Goal: Task Accomplishment & Management: Manage account settings

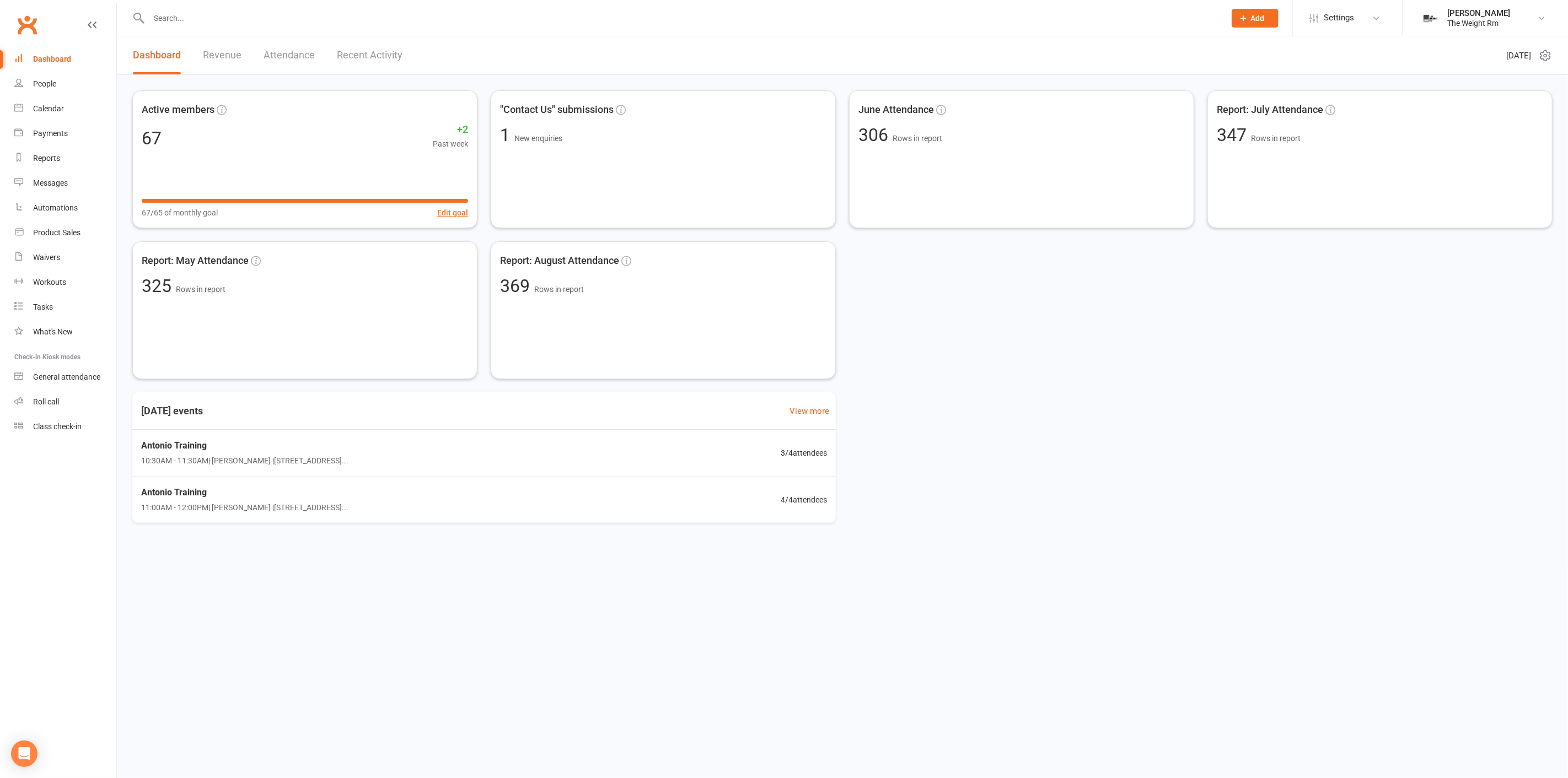
click at [259, 25] on input "text" at bounding box center [681, 18] width 1072 height 15
click at [84, 106] on link "Calendar" at bounding box center [66, 109] width 102 height 25
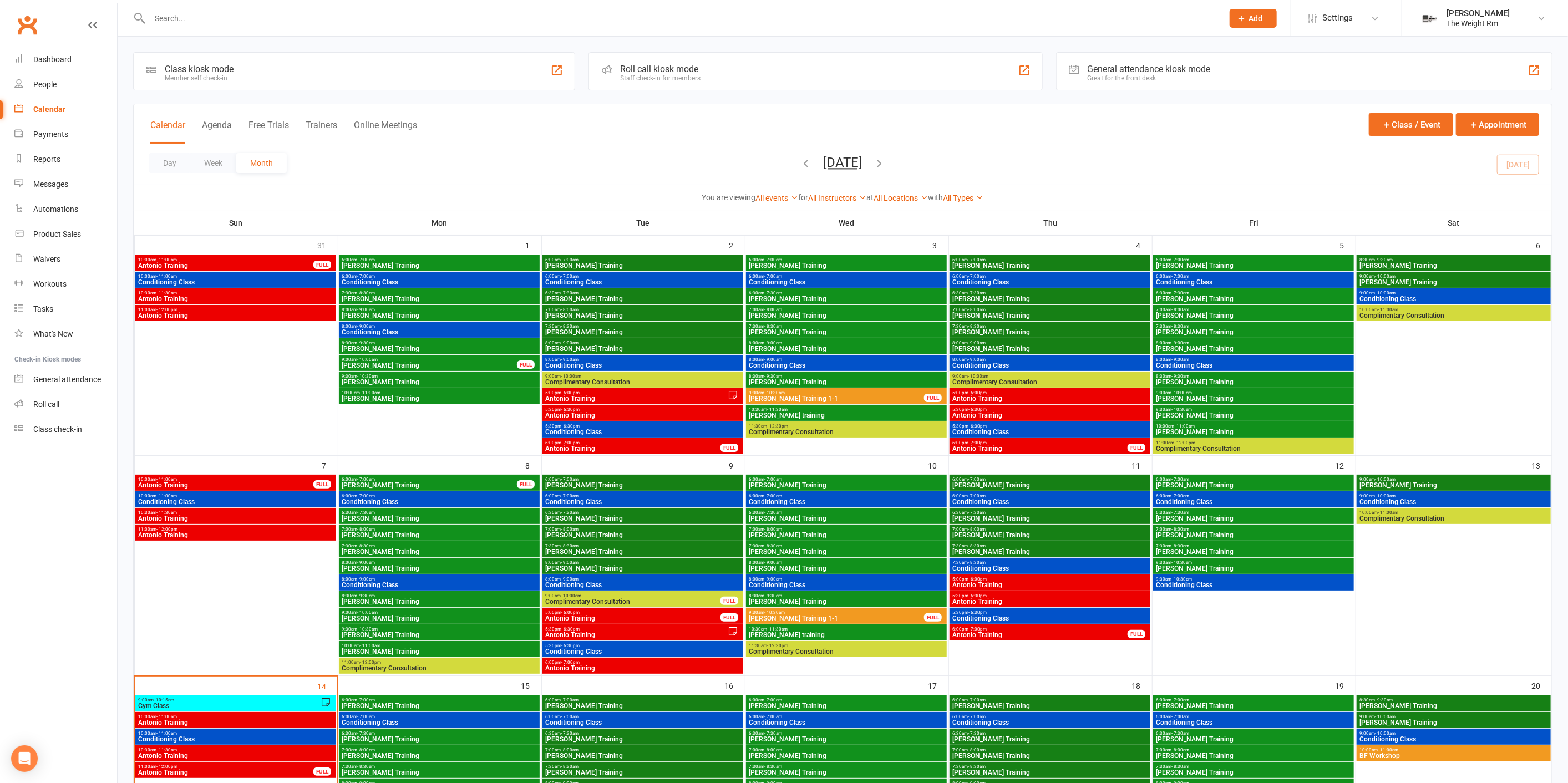
click at [169, 27] on div at bounding box center [674, 18] width 1082 height 36
click at [216, 155] on button "Week" at bounding box center [213, 163] width 46 height 20
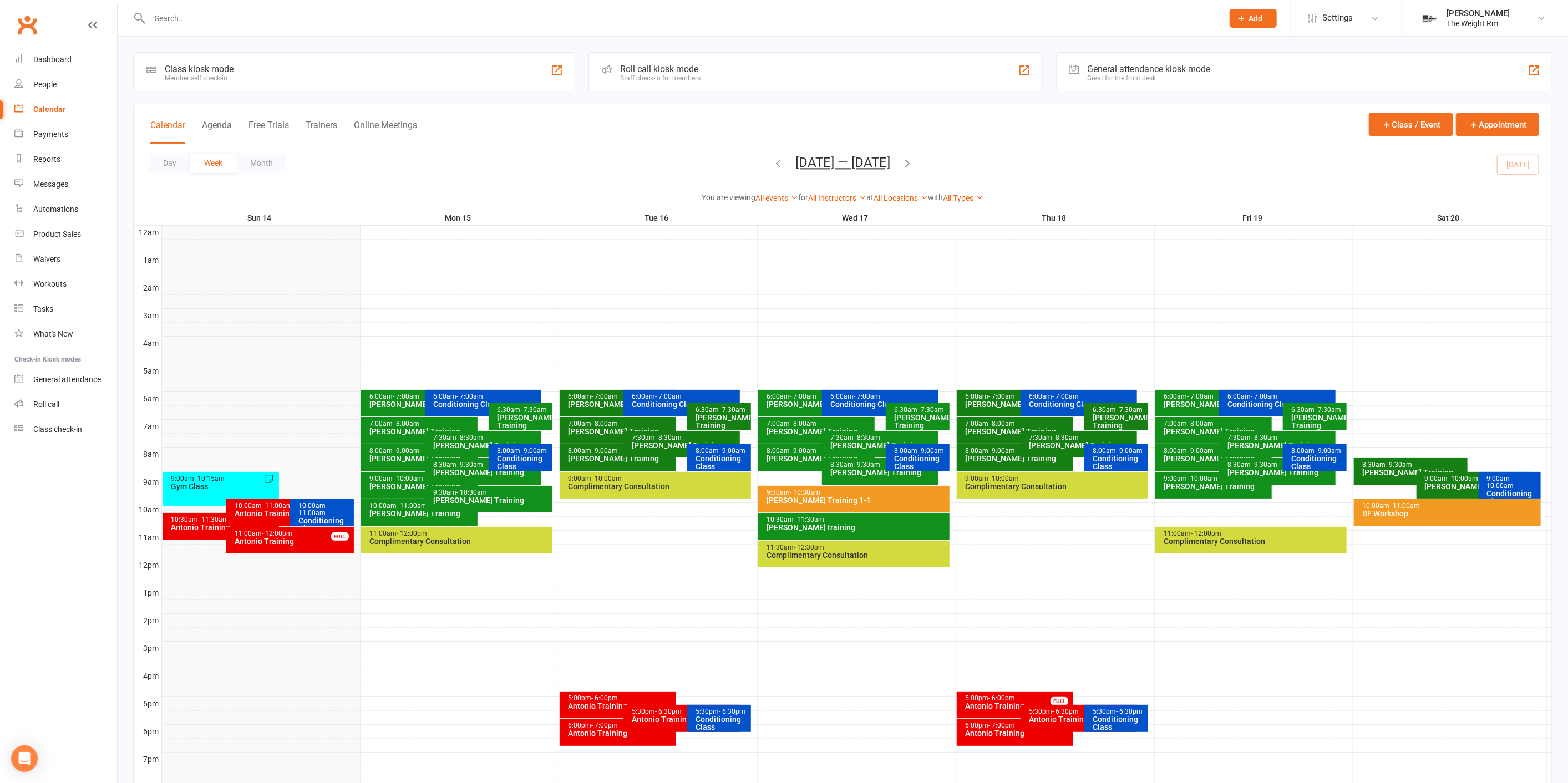
click at [211, 8] on div at bounding box center [674, 18] width 1082 height 36
click at [211, 25] on input "text" at bounding box center [681, 18] width 1068 height 15
type input "w"
type input "sam"
click at [225, 44] on div "[EMAIL_ADDRESS][DOMAIN_NAME]" at bounding box center [281, 49] width 119 height 16
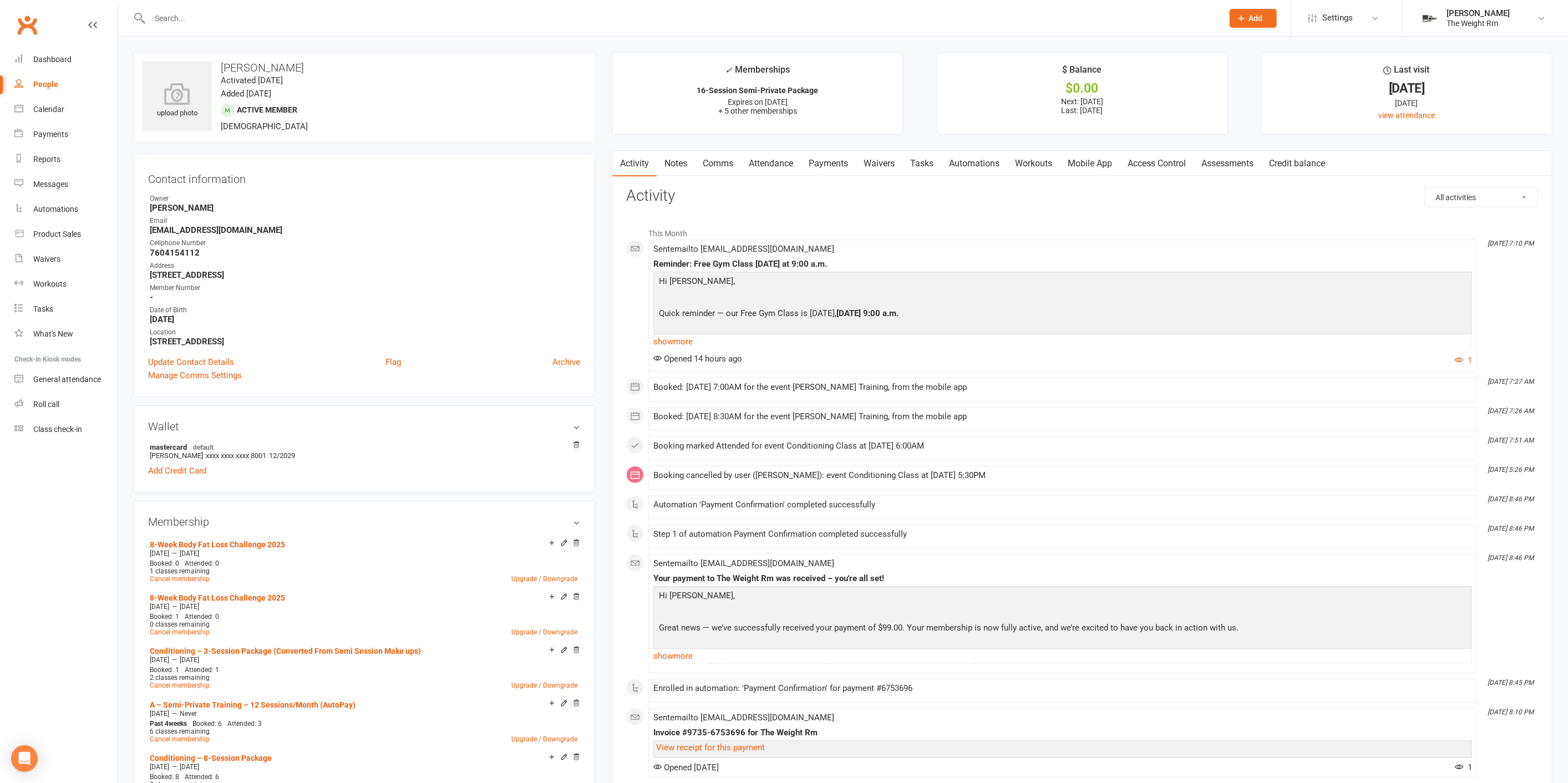
drag, startPoint x: 845, startPoint y: 170, endPoint x: 862, endPoint y: 195, distance: 30.2
click at [847, 170] on link "Payments" at bounding box center [828, 163] width 55 height 26
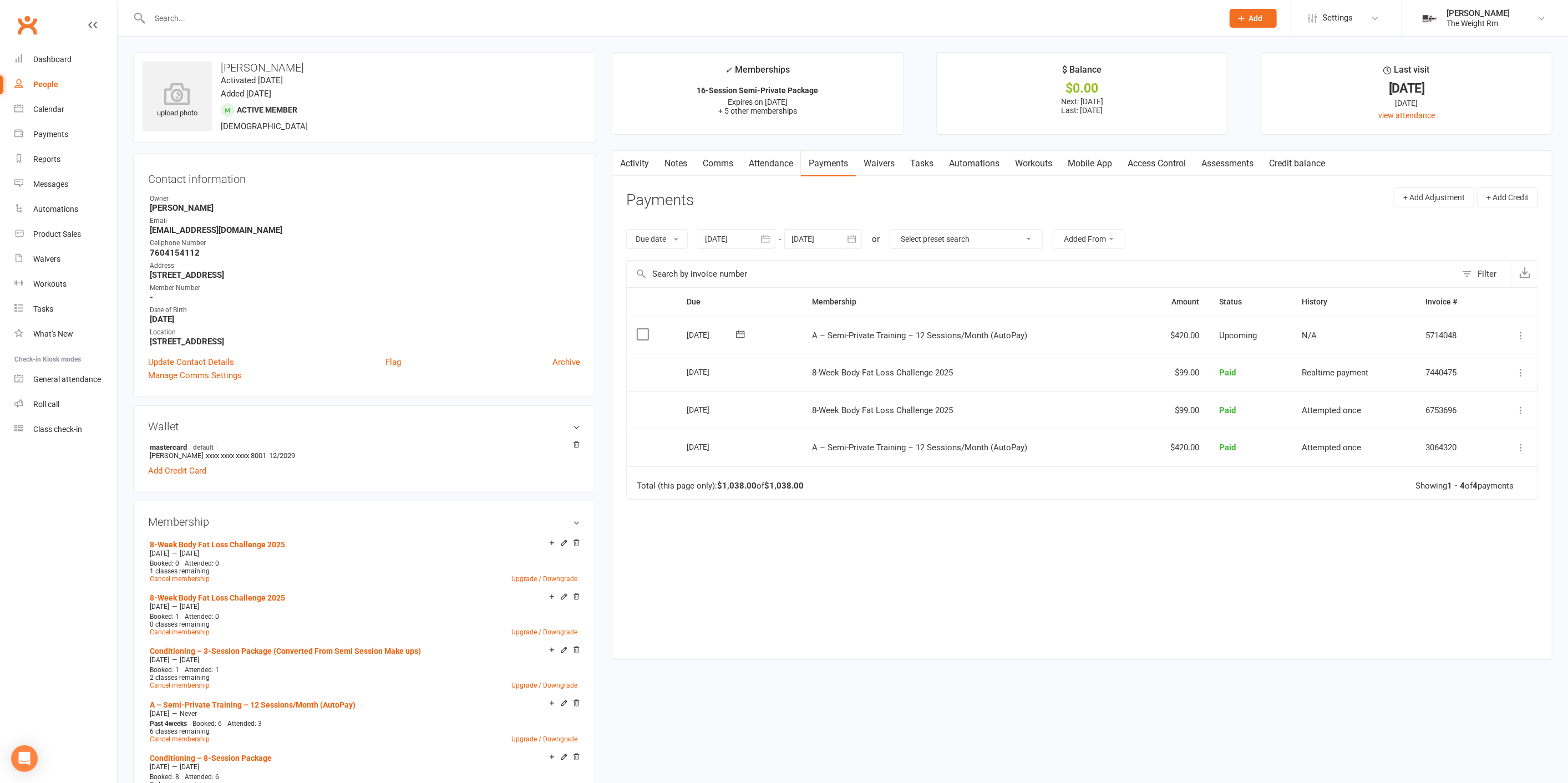
drag, startPoint x: 1180, startPoint y: 474, endPoint x: 1186, endPoint y: 478, distance: 7.2
click at [1180, 475] on td "Total (this page only): $1,038.00 of $1,038.00 Showing 1 - 4 of 4 payments" at bounding box center [1082, 483] width 911 height 33
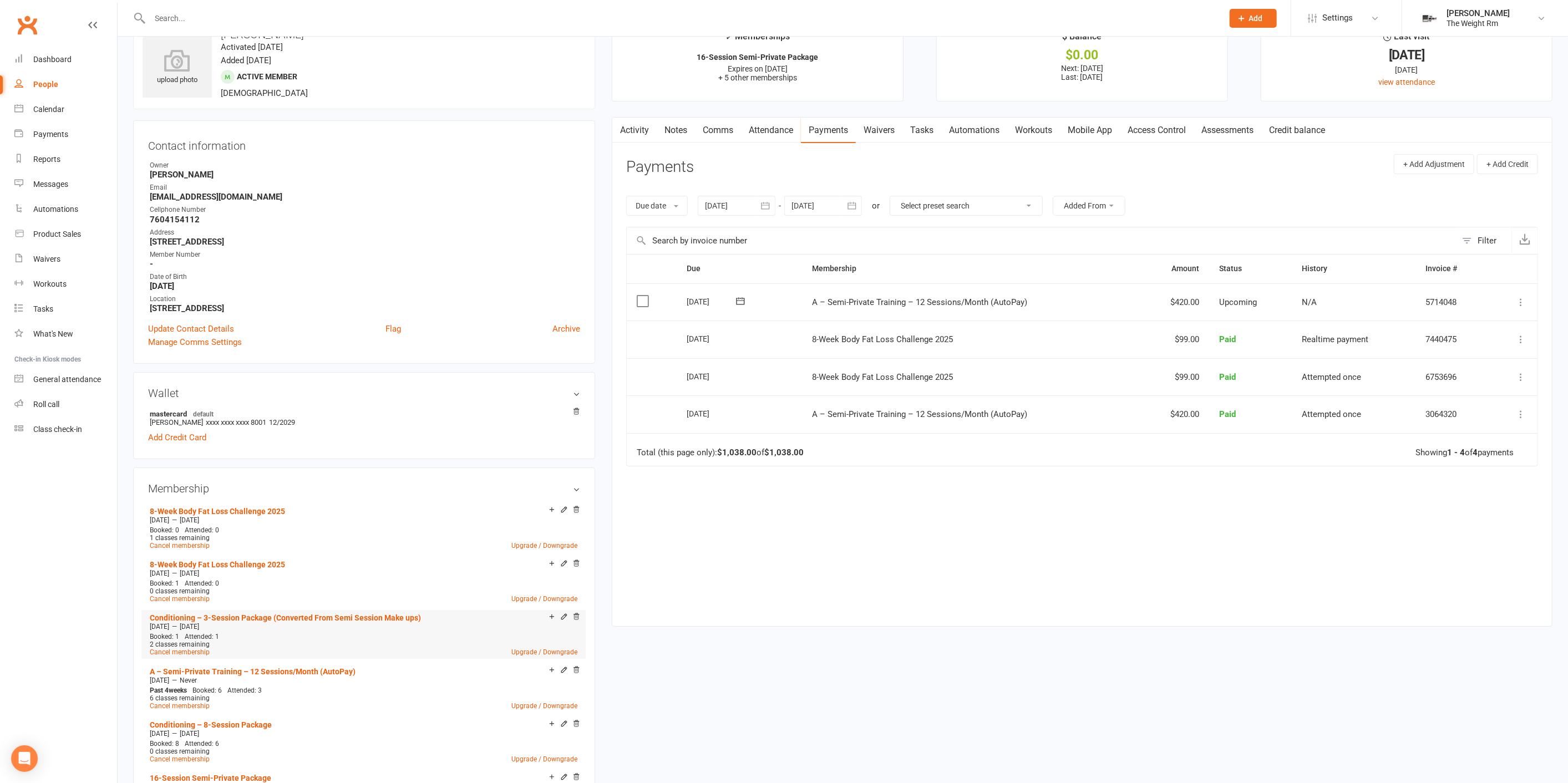
scroll to position [62, 0]
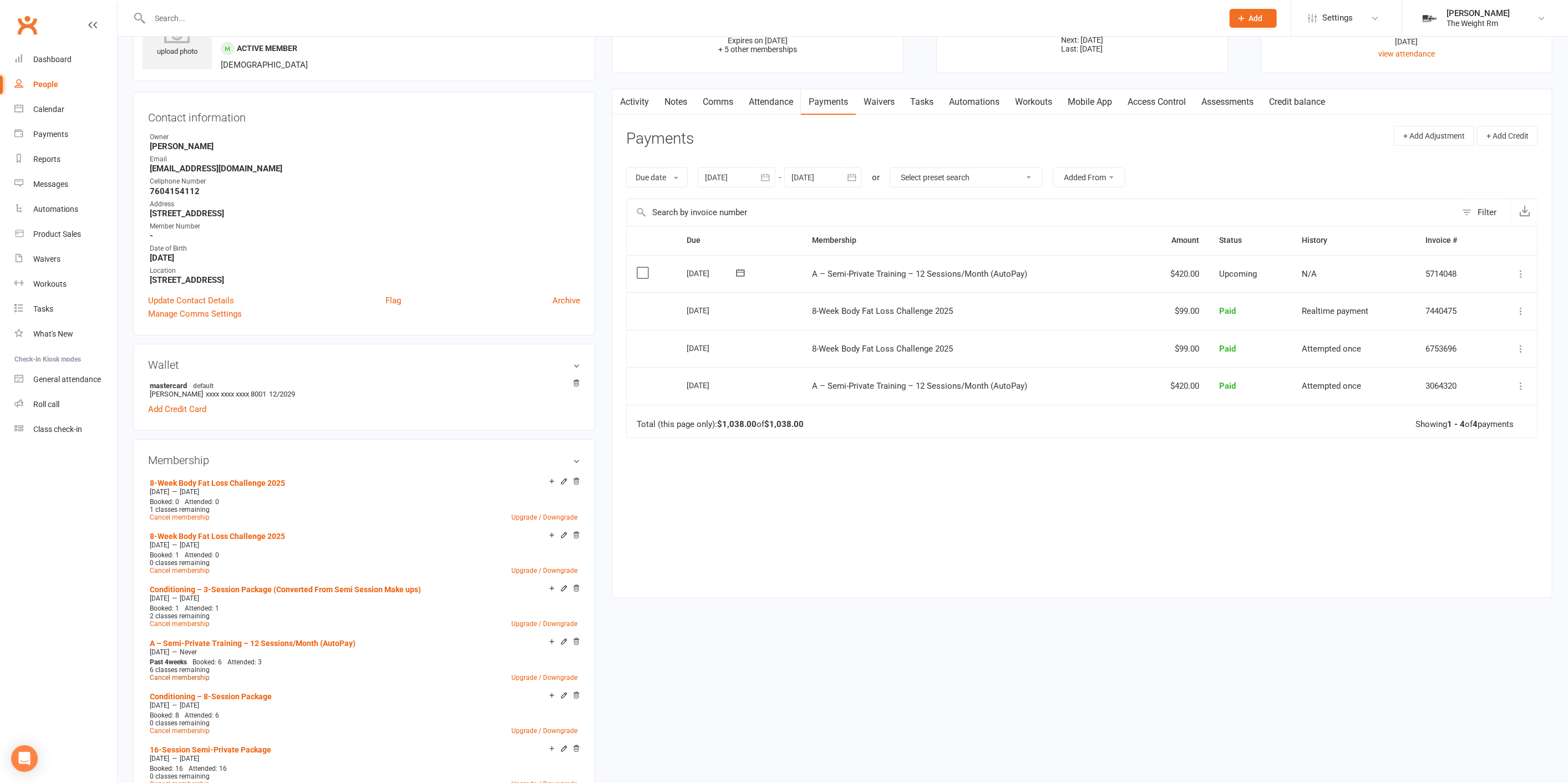
drag, startPoint x: 206, startPoint y: 672, endPoint x: 215, endPoint y: 670, distance: 9.2
click at [206, 674] on link "Cancel membership" at bounding box center [180, 678] width 60 height 8
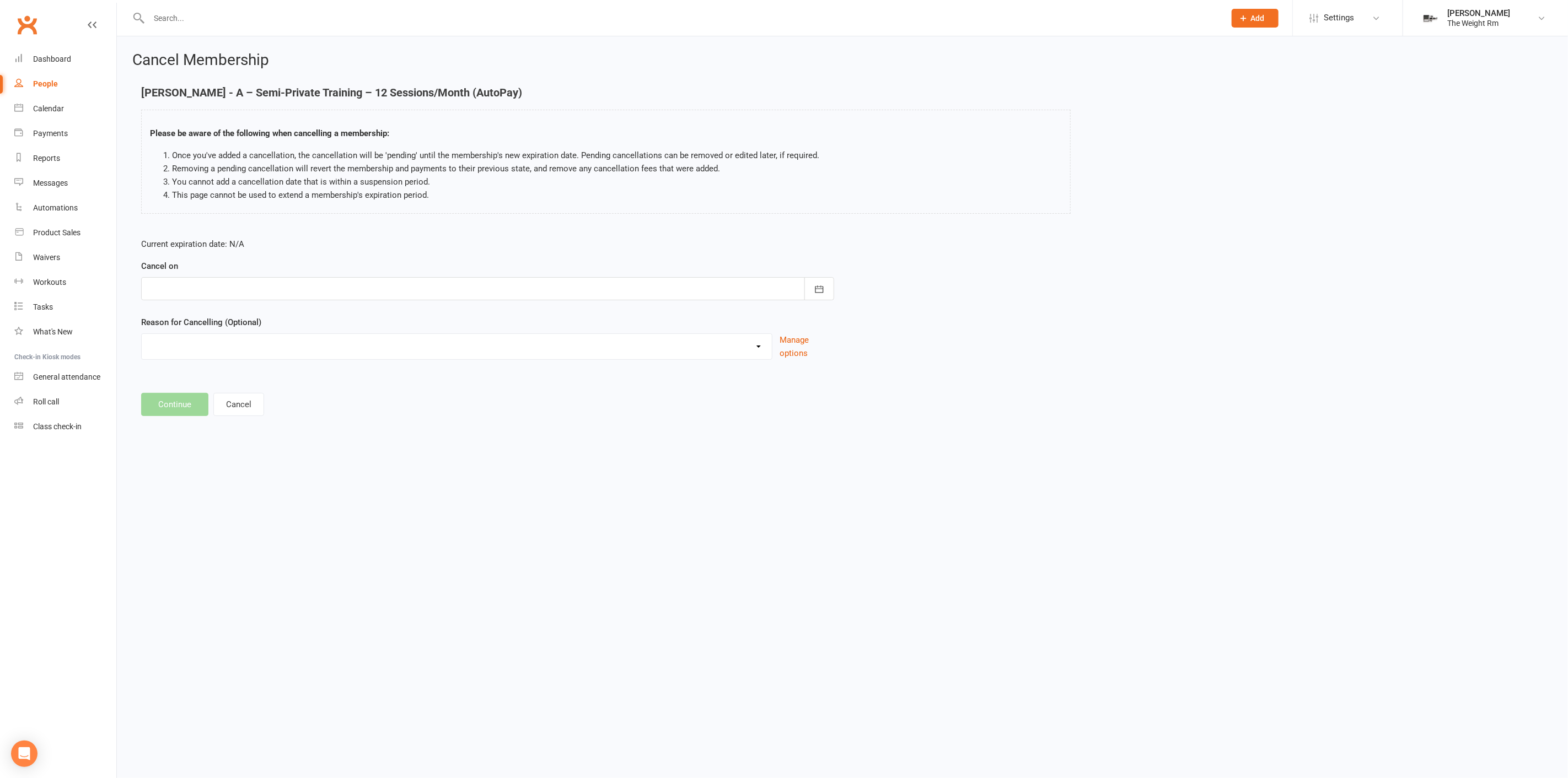
click at [369, 298] on div at bounding box center [488, 288] width 693 height 23
click at [285, 399] on button "18" at bounding box center [283, 400] width 23 height 20
type input "18 Sep 2025"
drag, startPoint x: 201, startPoint y: 407, endPoint x: 208, endPoint y: 394, distance: 14.8
click at [208, 394] on button "Continue" at bounding box center [175, 404] width 68 height 23
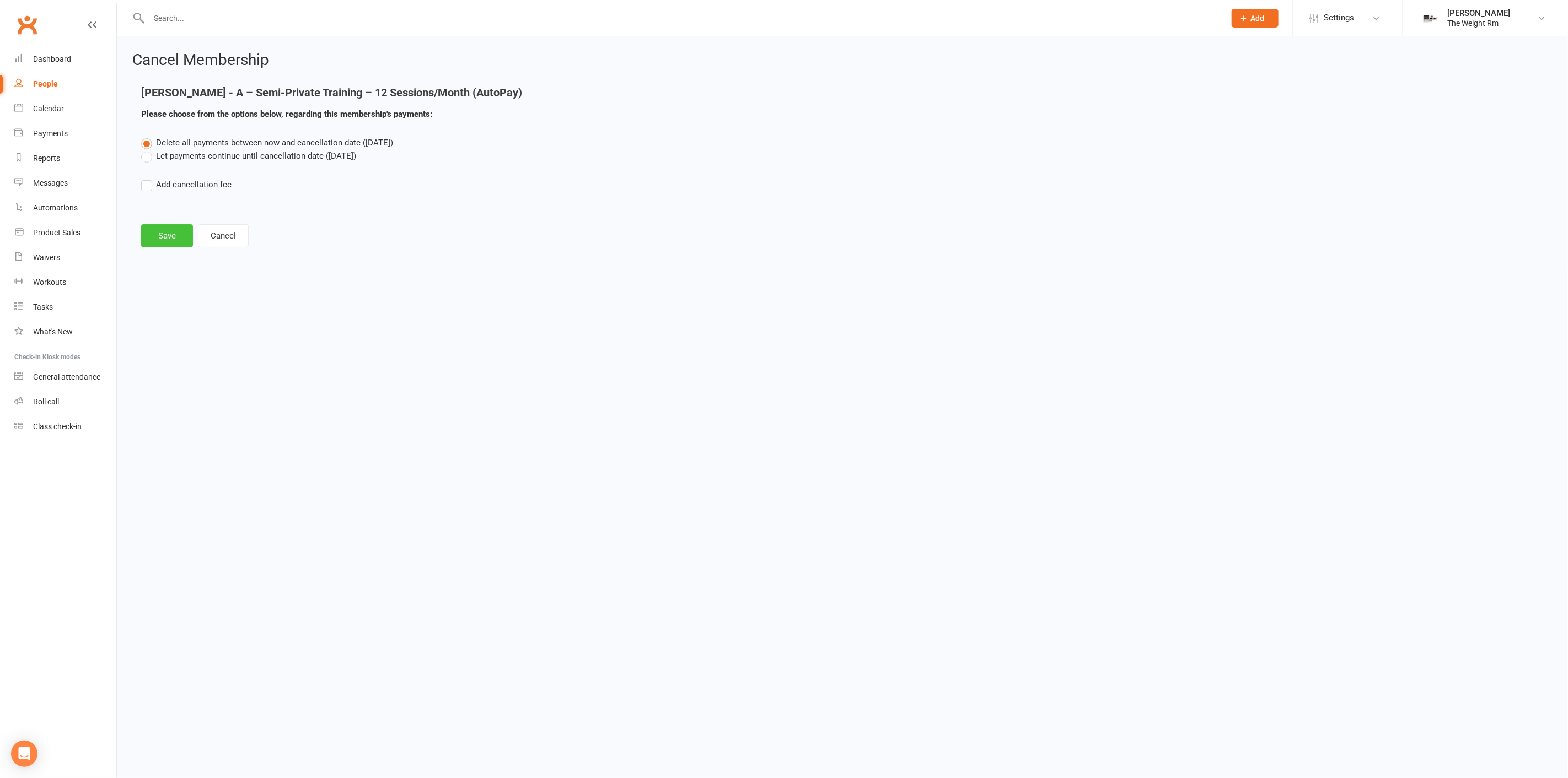
click at [188, 236] on button "Save" at bounding box center [167, 236] width 52 height 23
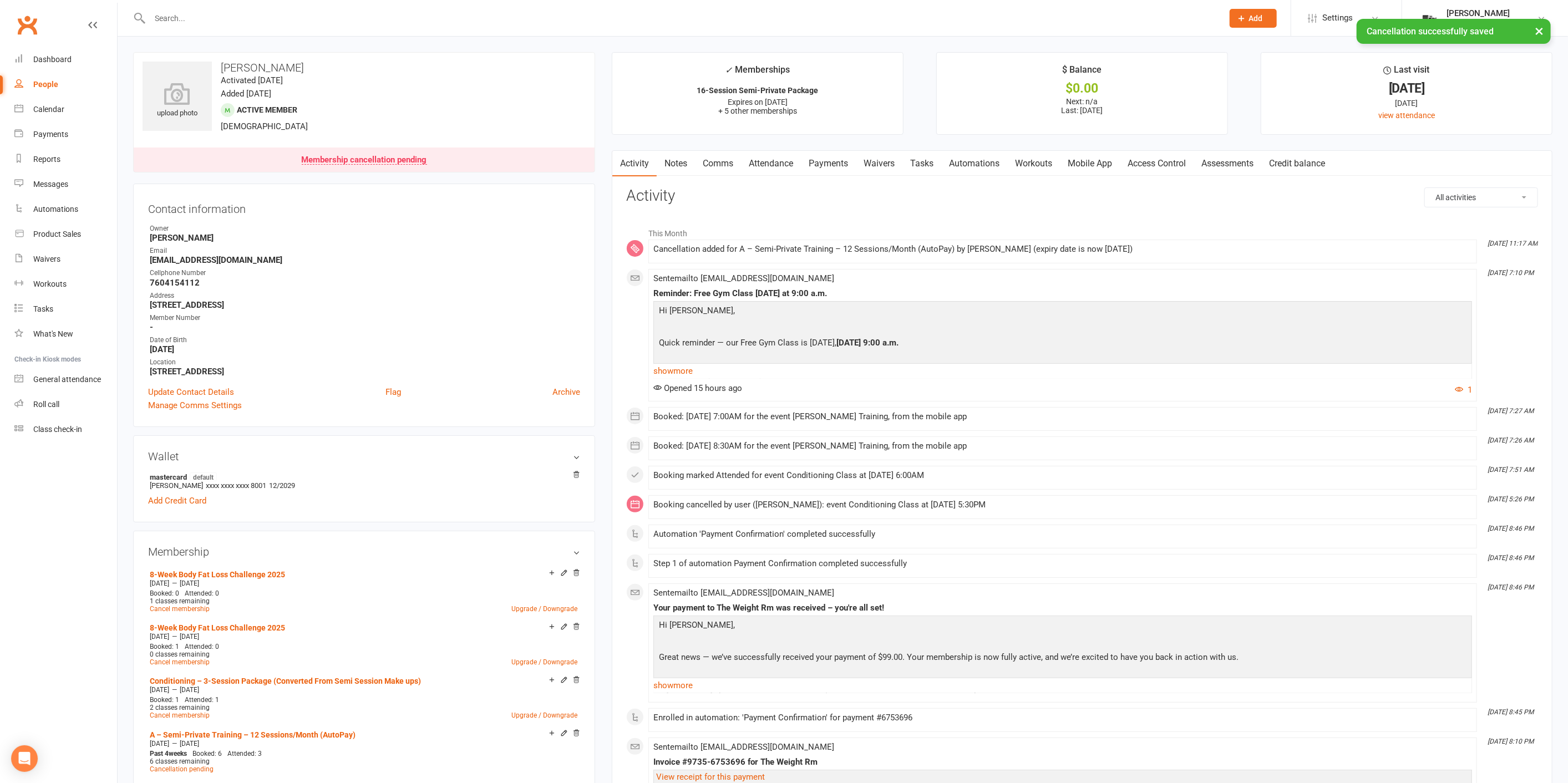
scroll to position [62, 0]
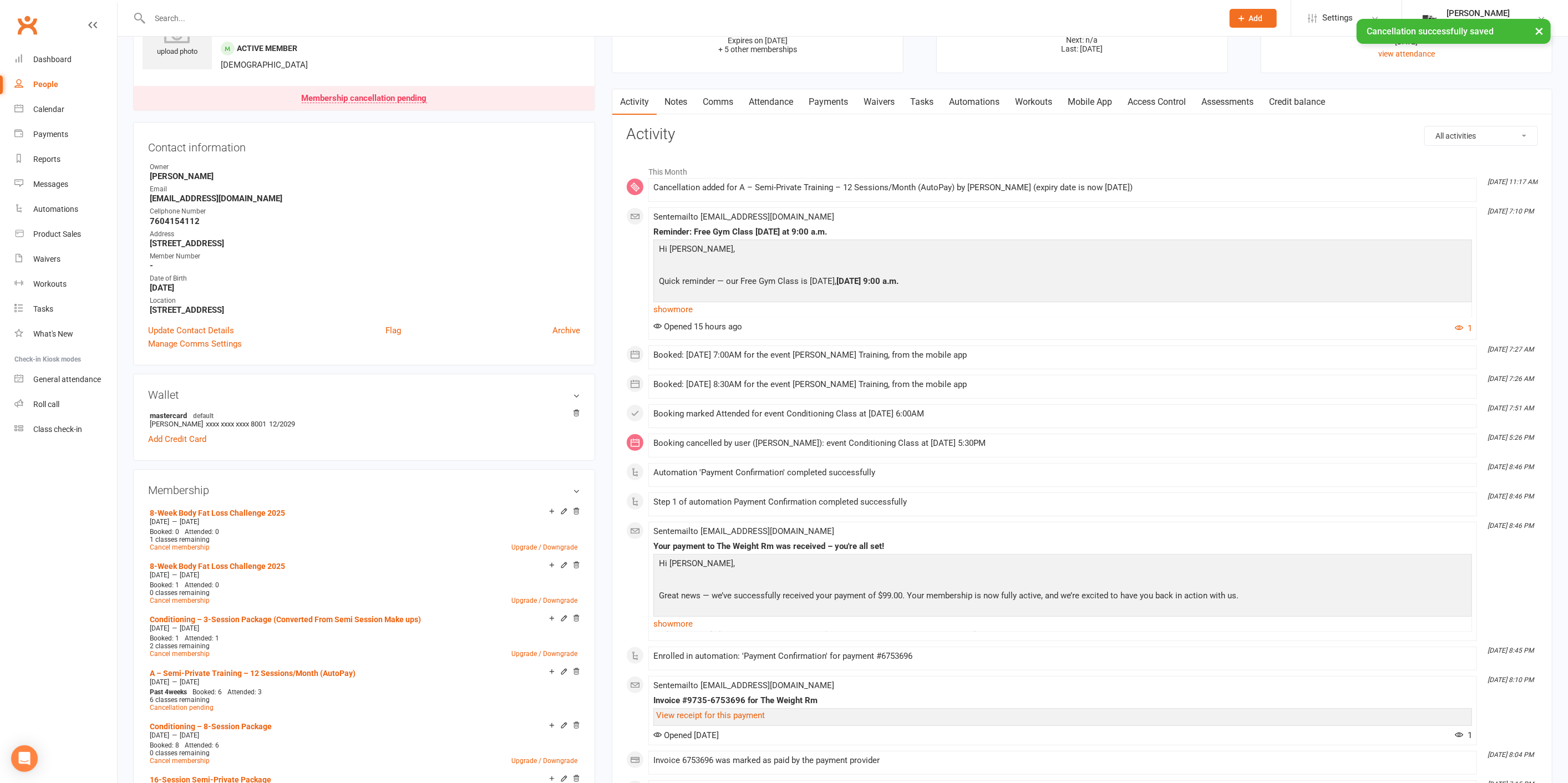
click at [835, 104] on link "Payments" at bounding box center [828, 102] width 55 height 26
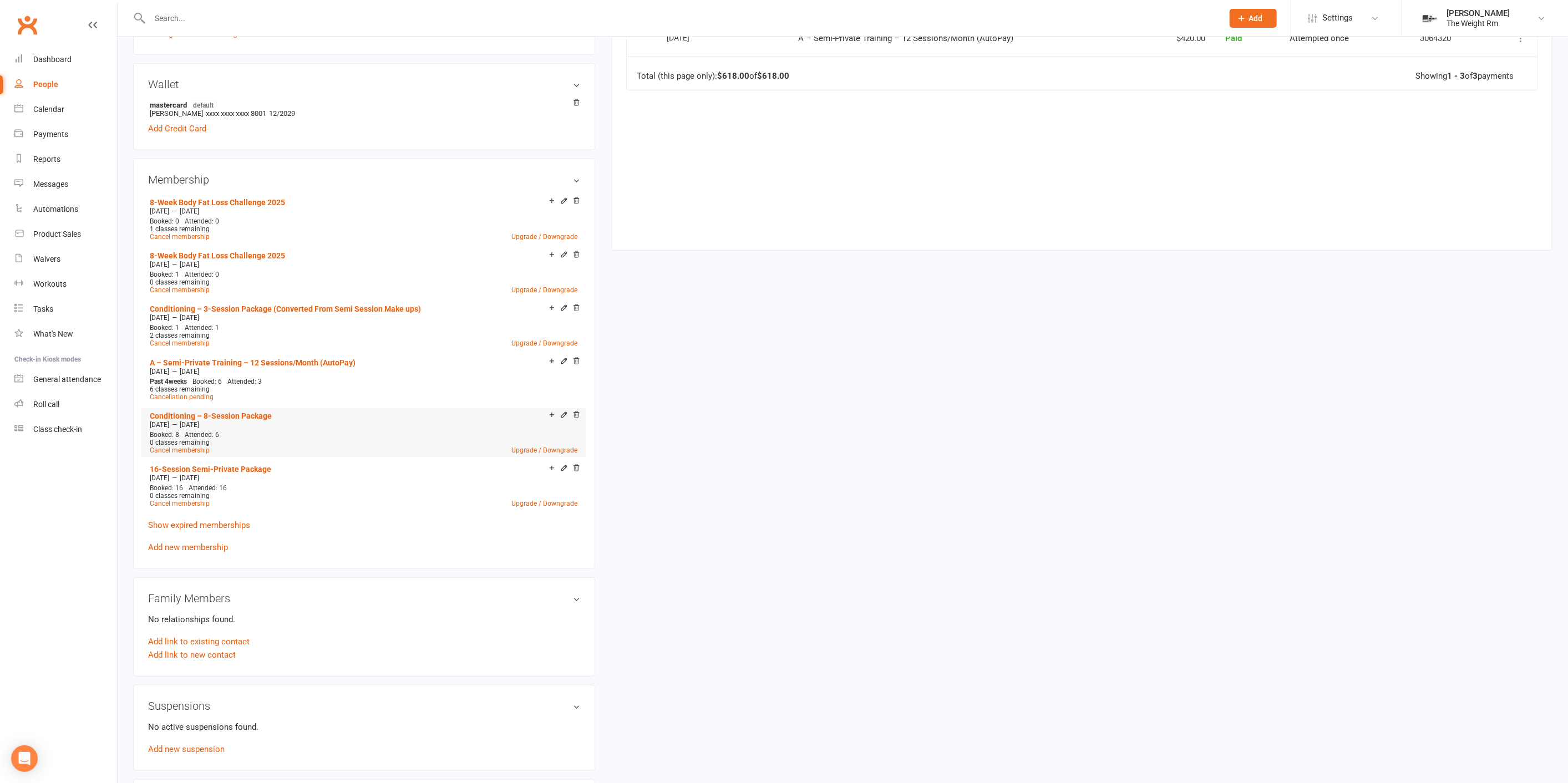
scroll to position [555, 0]
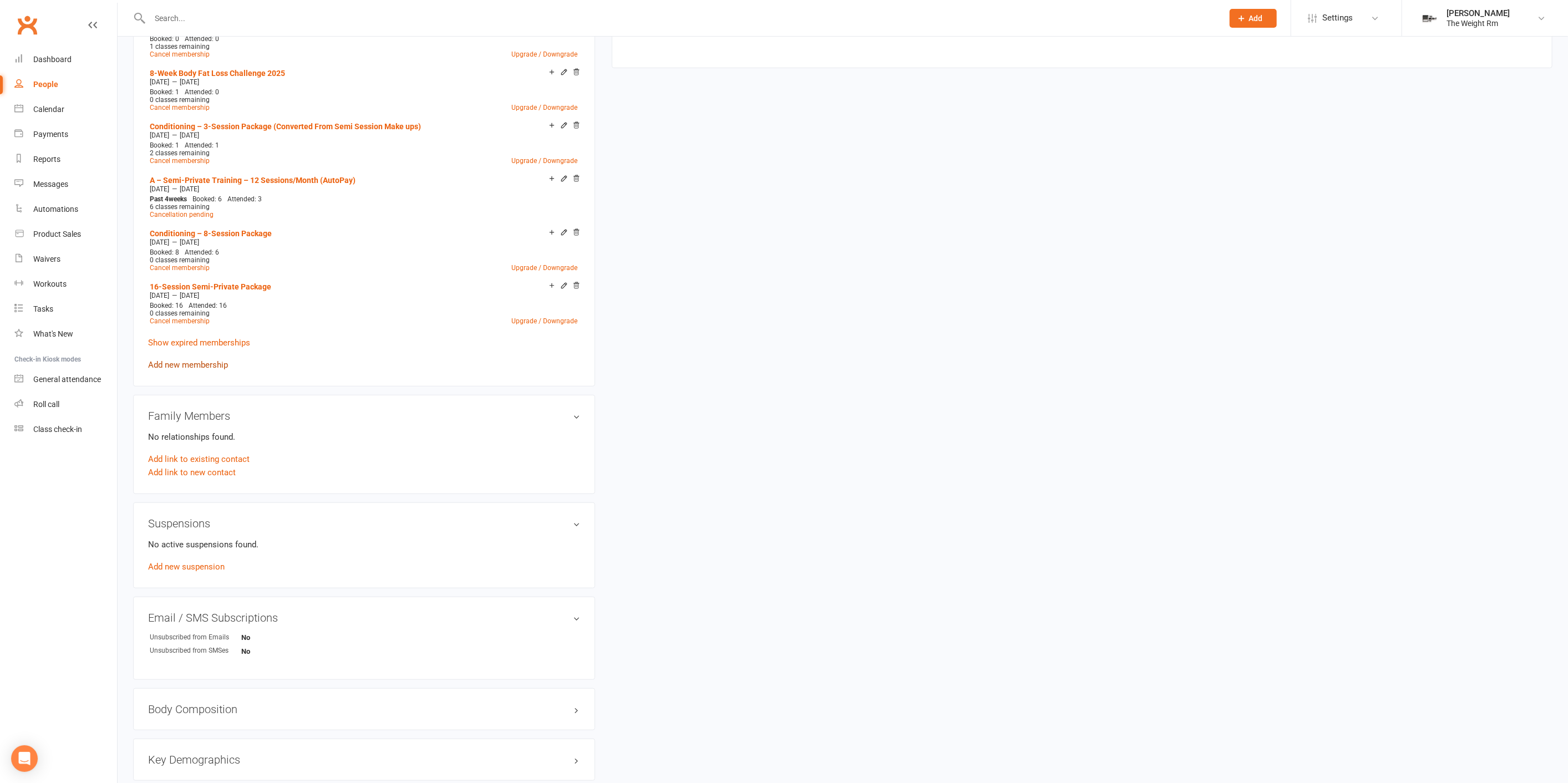
click at [210, 363] on link "Add new membership" at bounding box center [188, 365] width 80 height 10
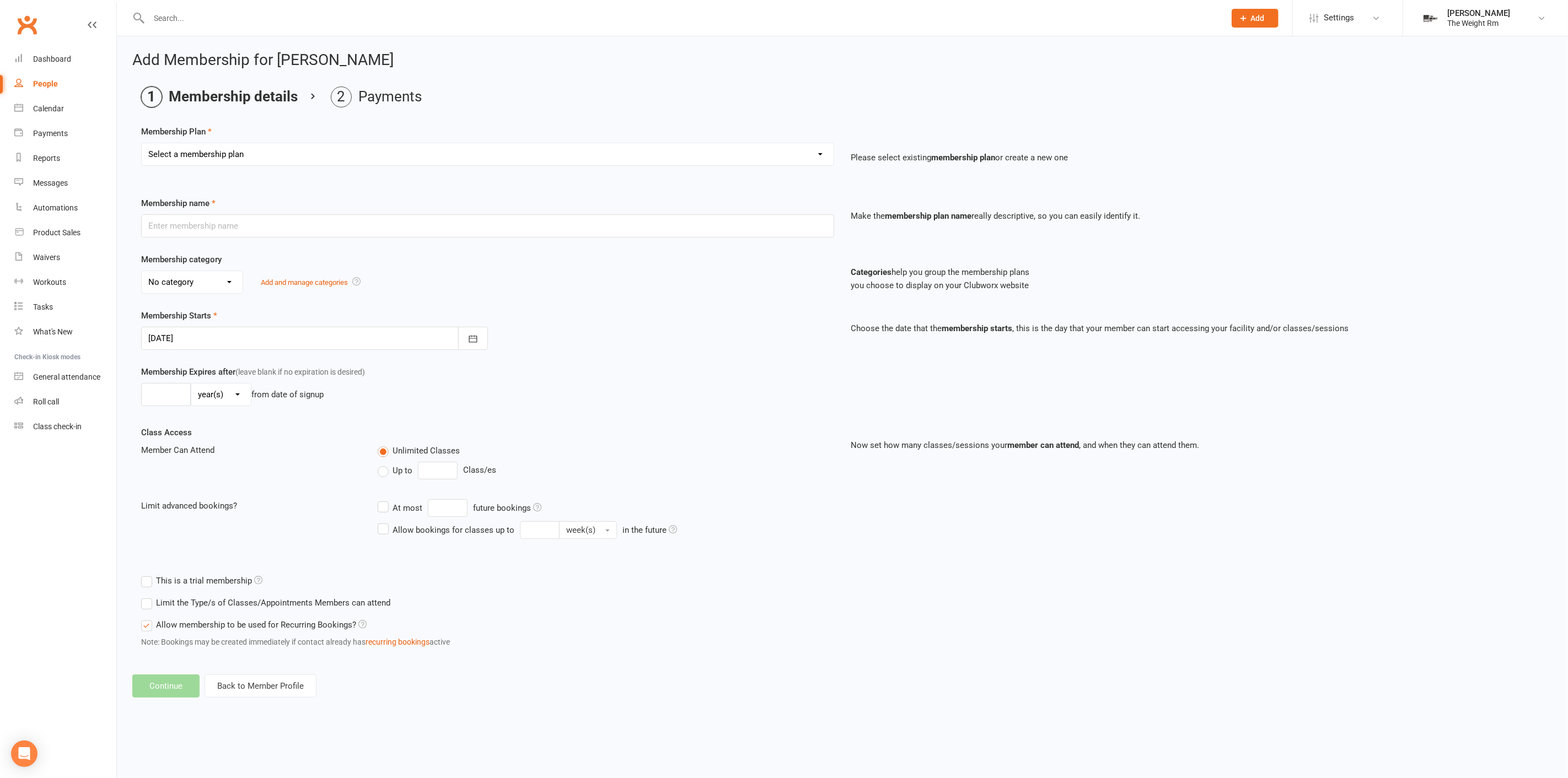
click at [266, 145] on select "Select a membership plan Create new Membership Plan A – Semi-Private Training –…" at bounding box center [488, 154] width 692 height 22
click at [389, 468] on label "Up to" at bounding box center [395, 470] width 35 height 13
click at [385, 464] on input "Up to" at bounding box center [381, 464] width 7 height 0
type input "0"
click at [453, 467] on input "0" at bounding box center [438, 471] width 39 height 18
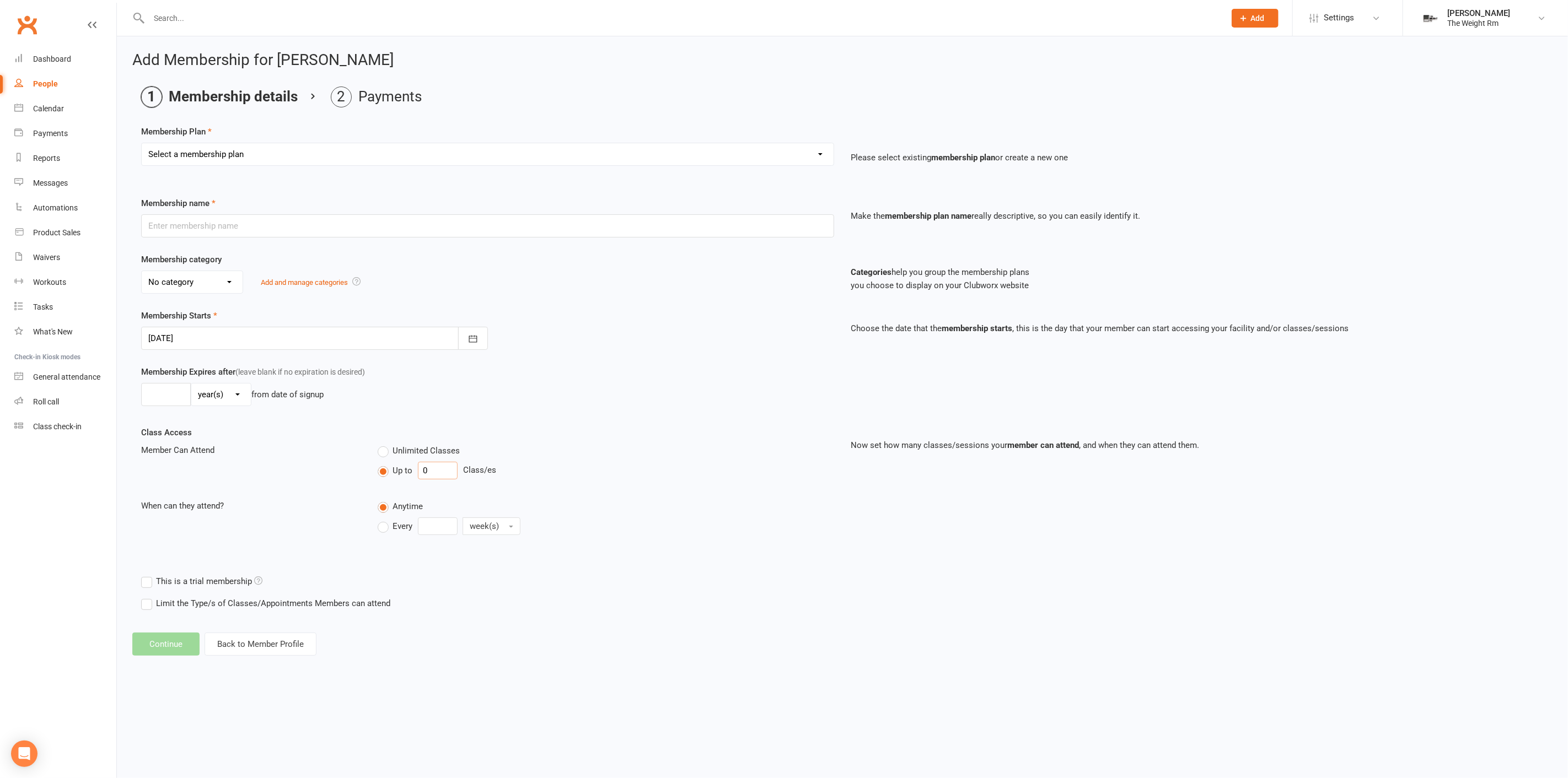
click at [453, 467] on input "0" at bounding box center [438, 471] width 39 height 18
type input "3"
click at [248, 166] on div "Select a membership plan Create new Membership Plan A – Semi-Private Training –…" at bounding box center [488, 162] width 709 height 39
click at [244, 146] on select "Select a membership plan Create new Membership Plan A – Semi-Private Training –…" at bounding box center [488, 154] width 692 height 22
select select "14"
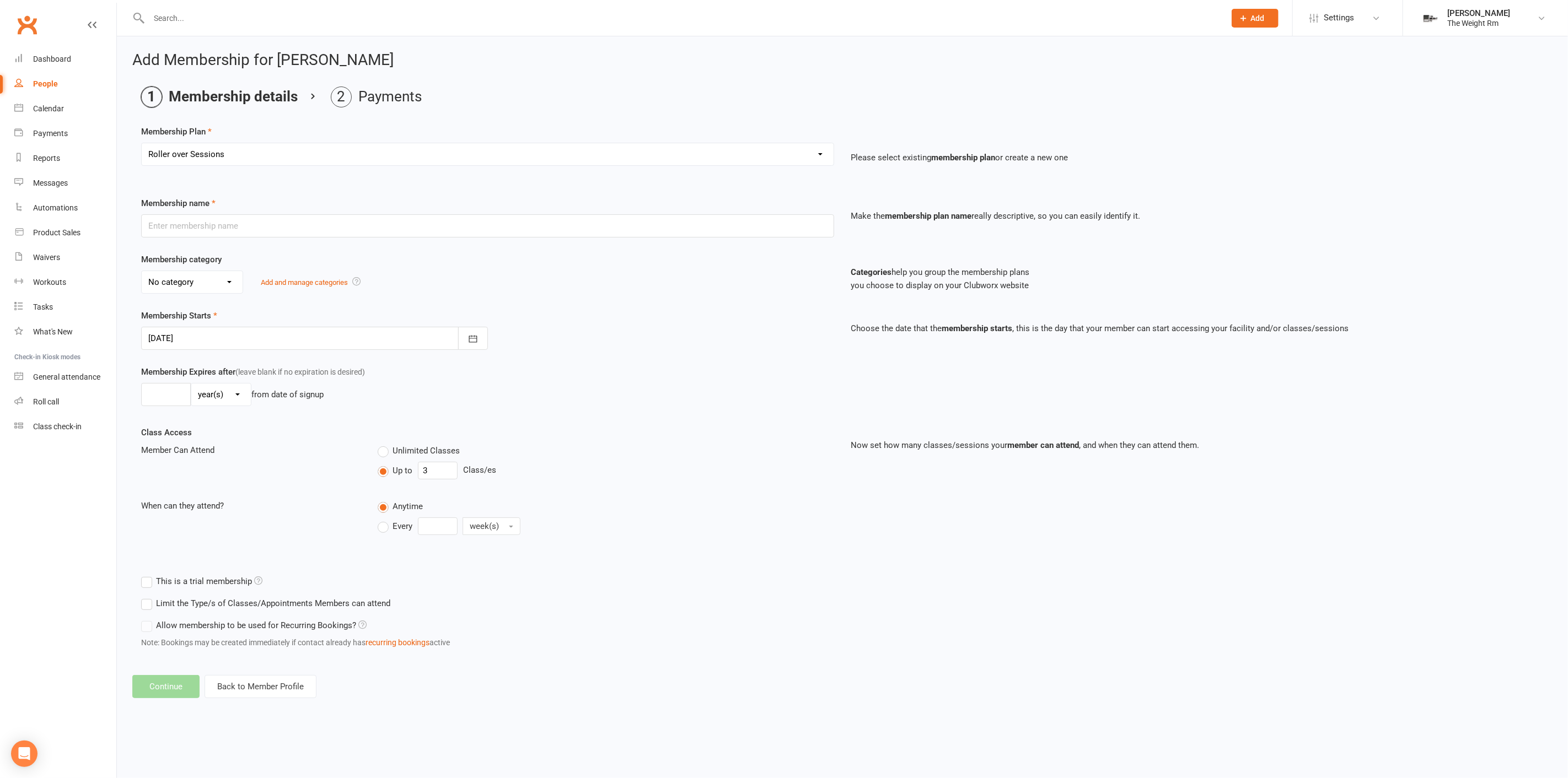
click at [142, 143] on select "Select a membership plan Create new Membership Plan A – Semi-Private Training –…" at bounding box center [488, 154] width 692 height 22
type input "Roller over Sessions"
select select "6"
type input "2"
select select "2"
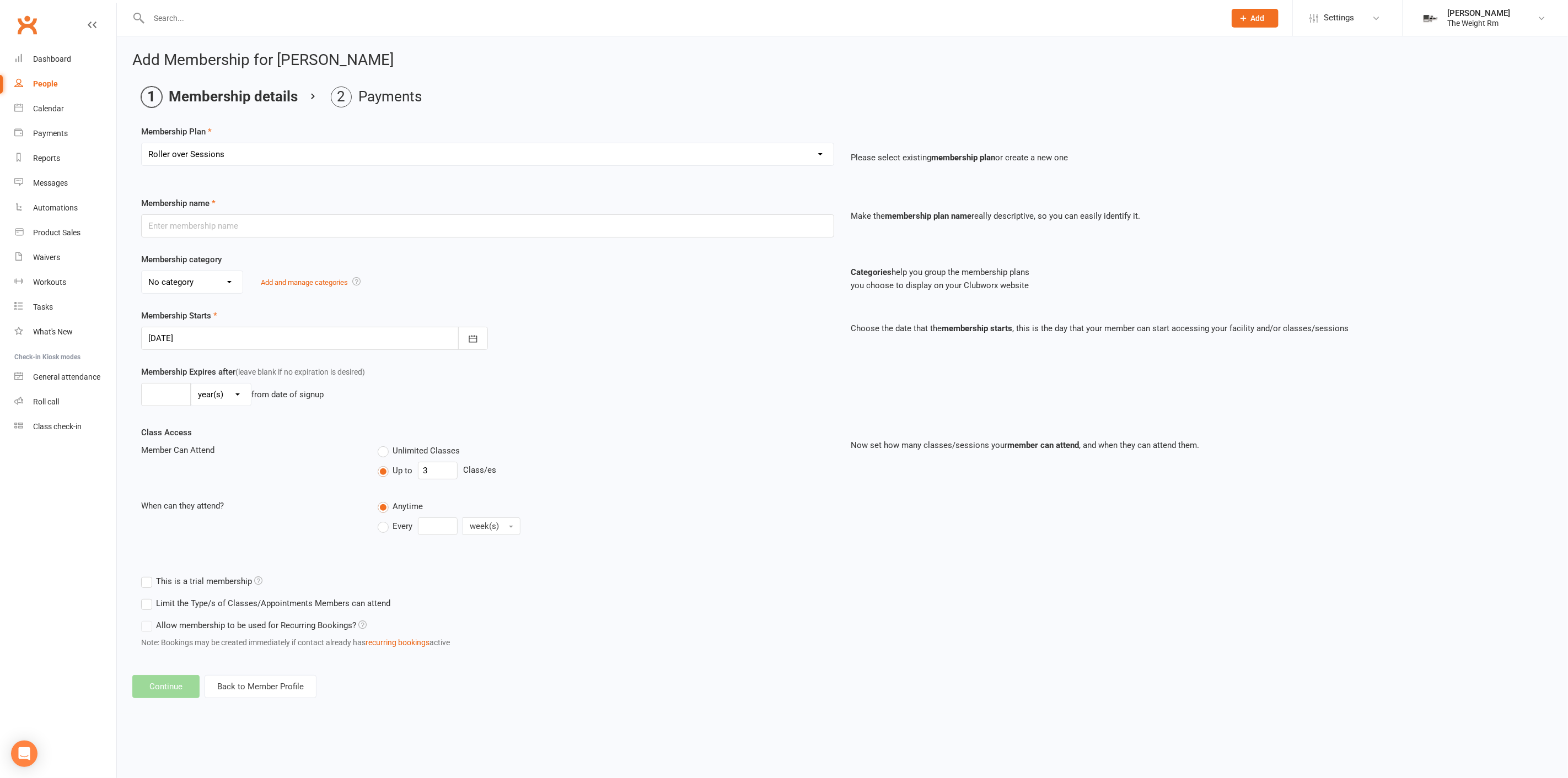
type input "4"
click at [457, 468] on input "4" at bounding box center [438, 471] width 39 height 18
drag, startPoint x: 457, startPoint y: 468, endPoint x: 450, endPoint y: 462, distance: 9.2
click at [456, 468] on input "4" at bounding box center [438, 471] width 39 height 18
click at [446, 463] on input "4" at bounding box center [438, 471] width 39 height 18
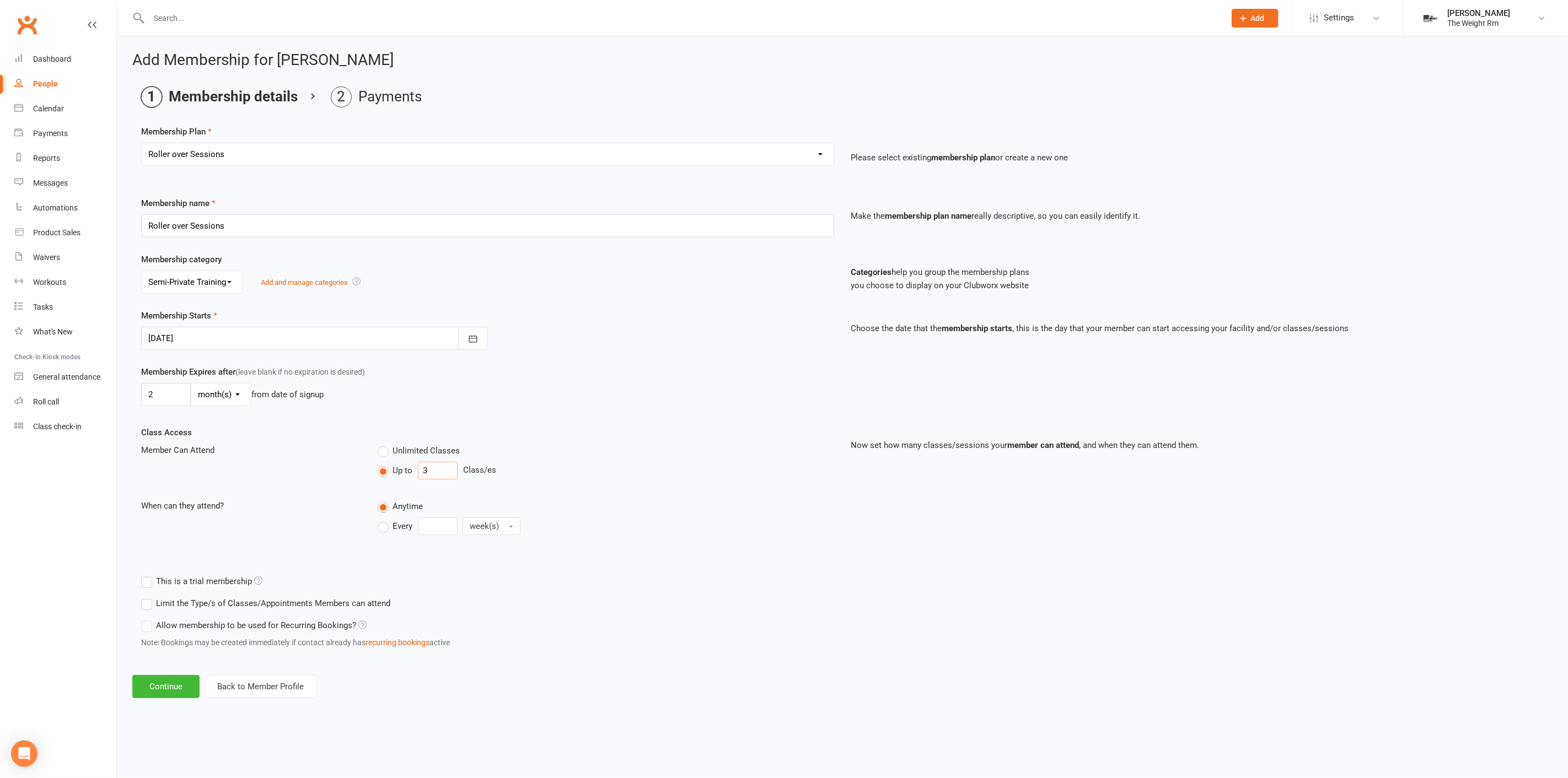
type input "3"
click at [178, 603] on label "Limit the Type/s of Classes/Appointments Members can attend" at bounding box center [266, 604] width 249 height 13
click at [148, 597] on input "Limit the Type/s of Classes/Appointments Members can attend" at bounding box center [145, 597] width 7 height 0
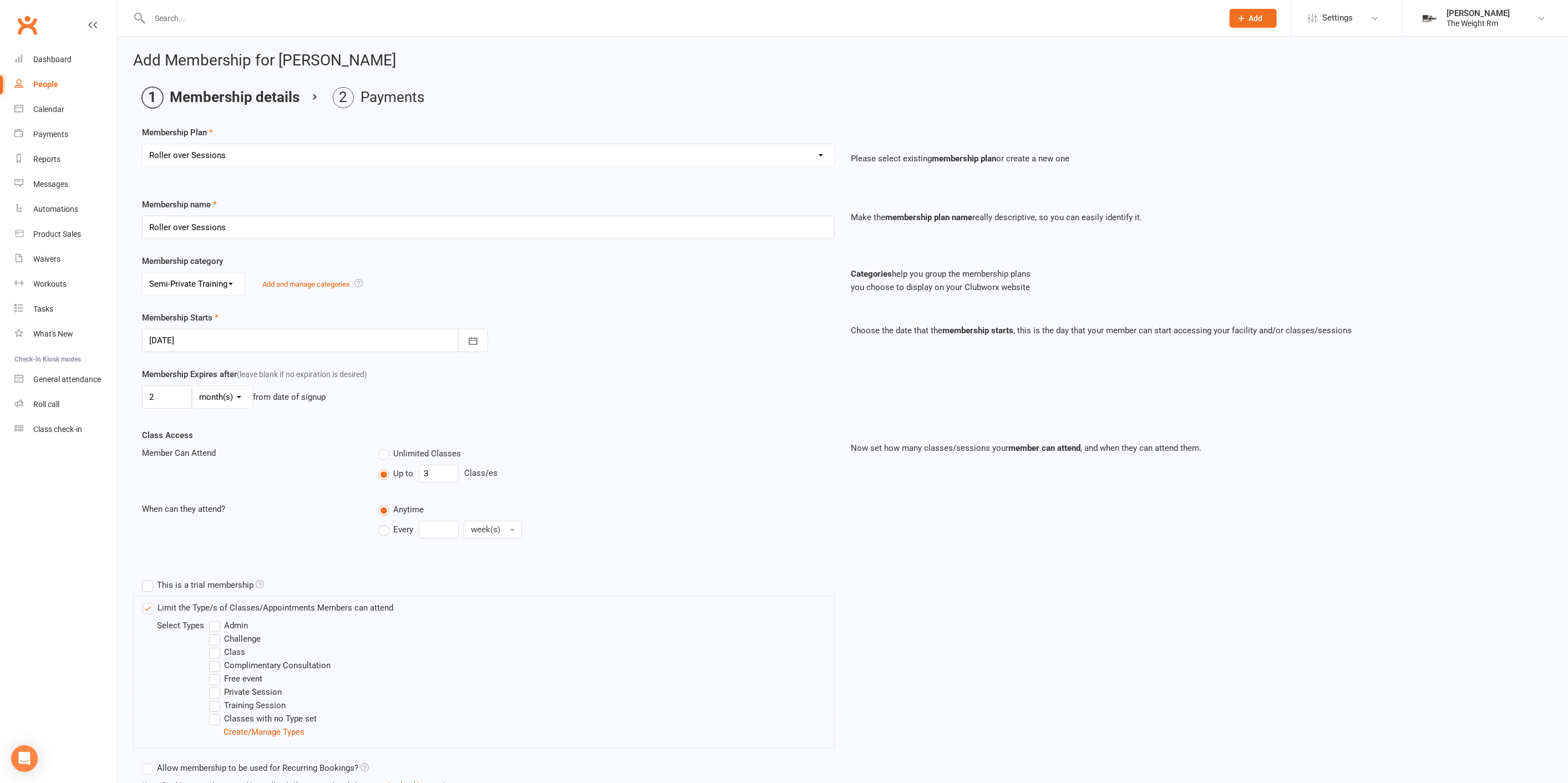
click at [234, 703] on label "Training Session" at bounding box center [247, 705] width 76 height 13
click at [216, 699] on input "Training Session" at bounding box center [212, 699] width 7 height 0
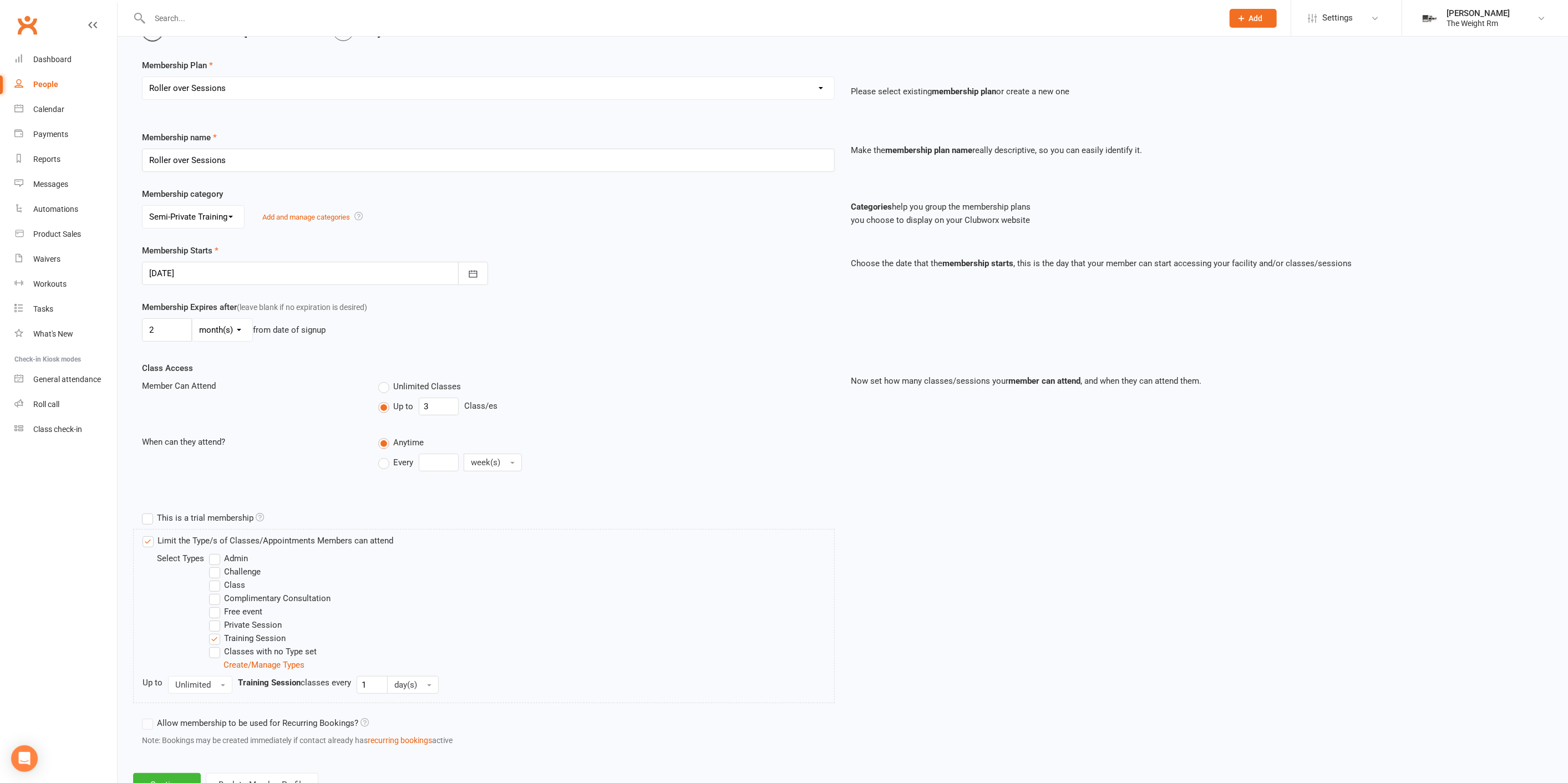
scroll to position [110, 0]
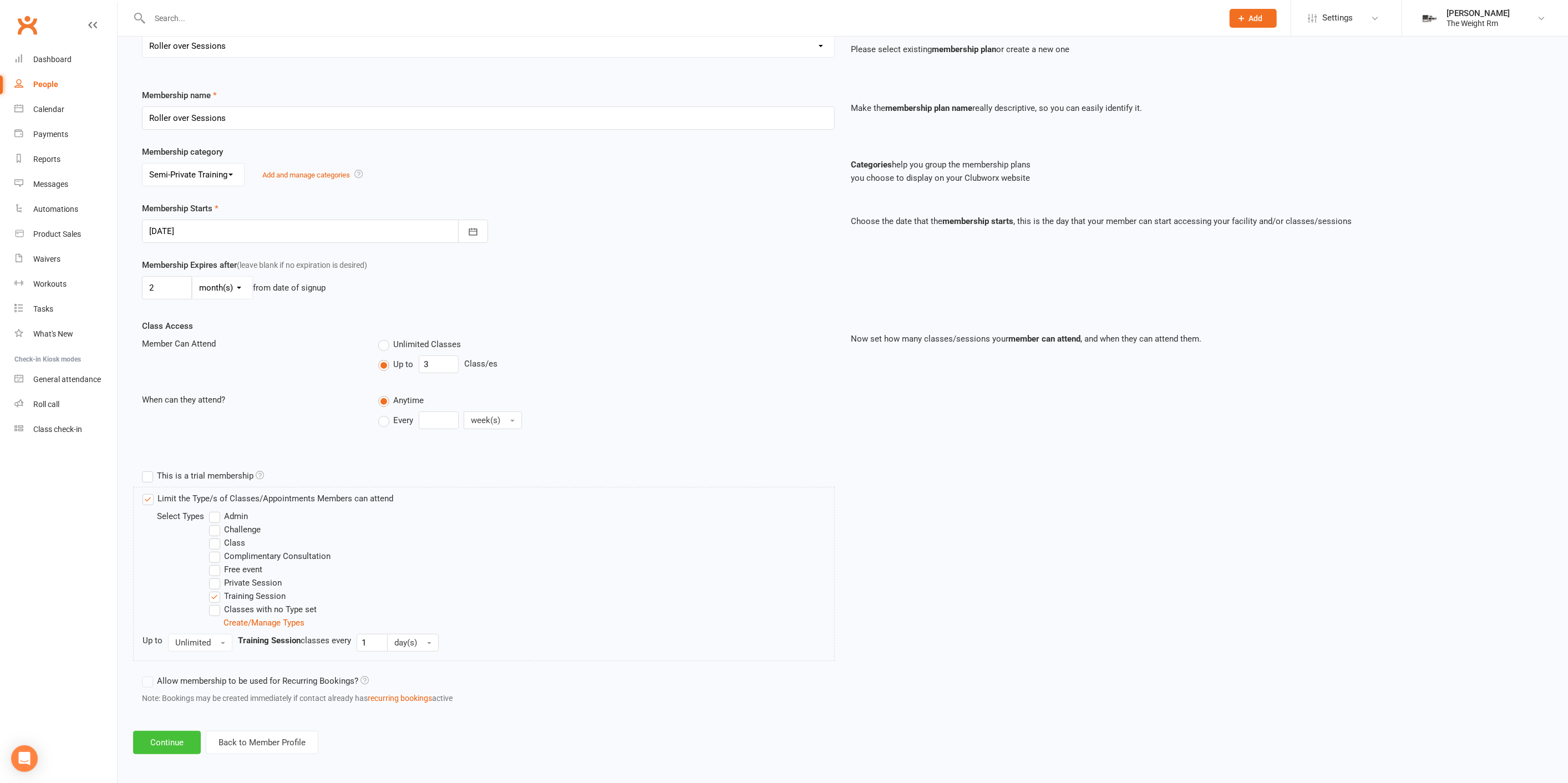
click at [197, 738] on button "Continue" at bounding box center [167, 743] width 68 height 23
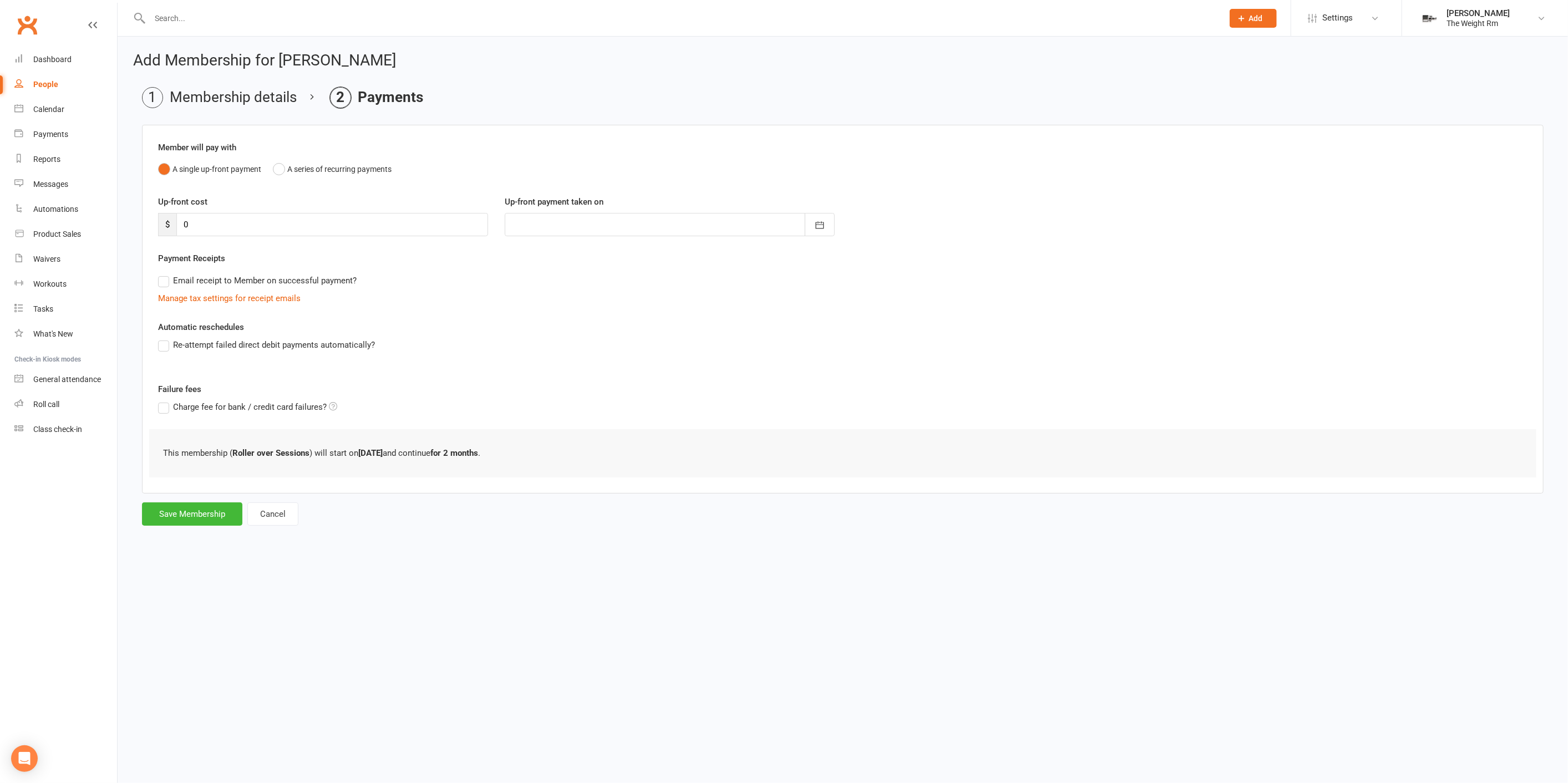
scroll to position [0, 0]
click at [215, 525] on div "Add Membership for Samantha Lang Membership details Payments Member will pay wi…" at bounding box center [847, 290] width 1460 height 507
click at [211, 506] on button "Save Membership" at bounding box center [192, 514] width 101 height 23
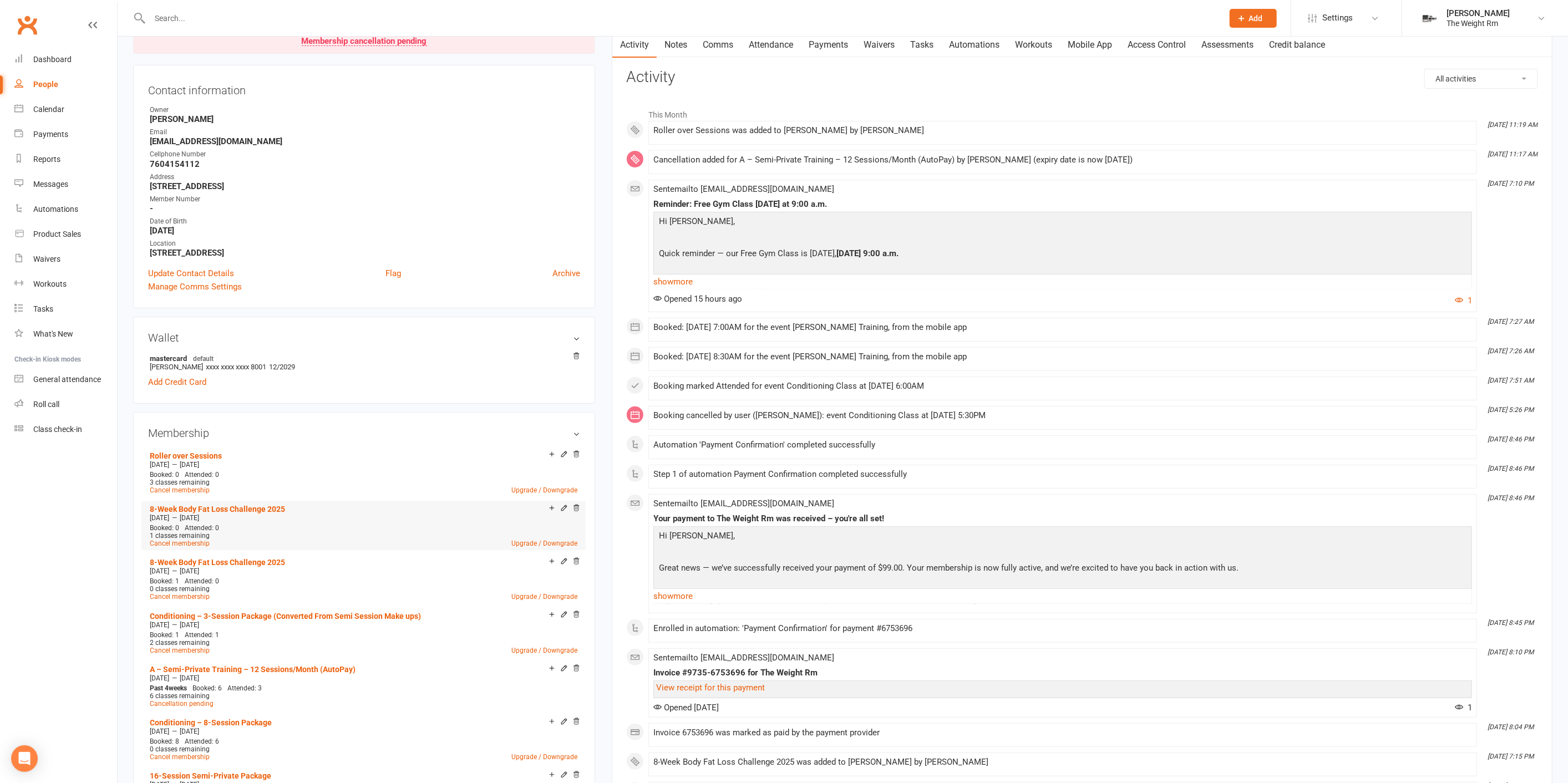
scroll to position [185, 0]
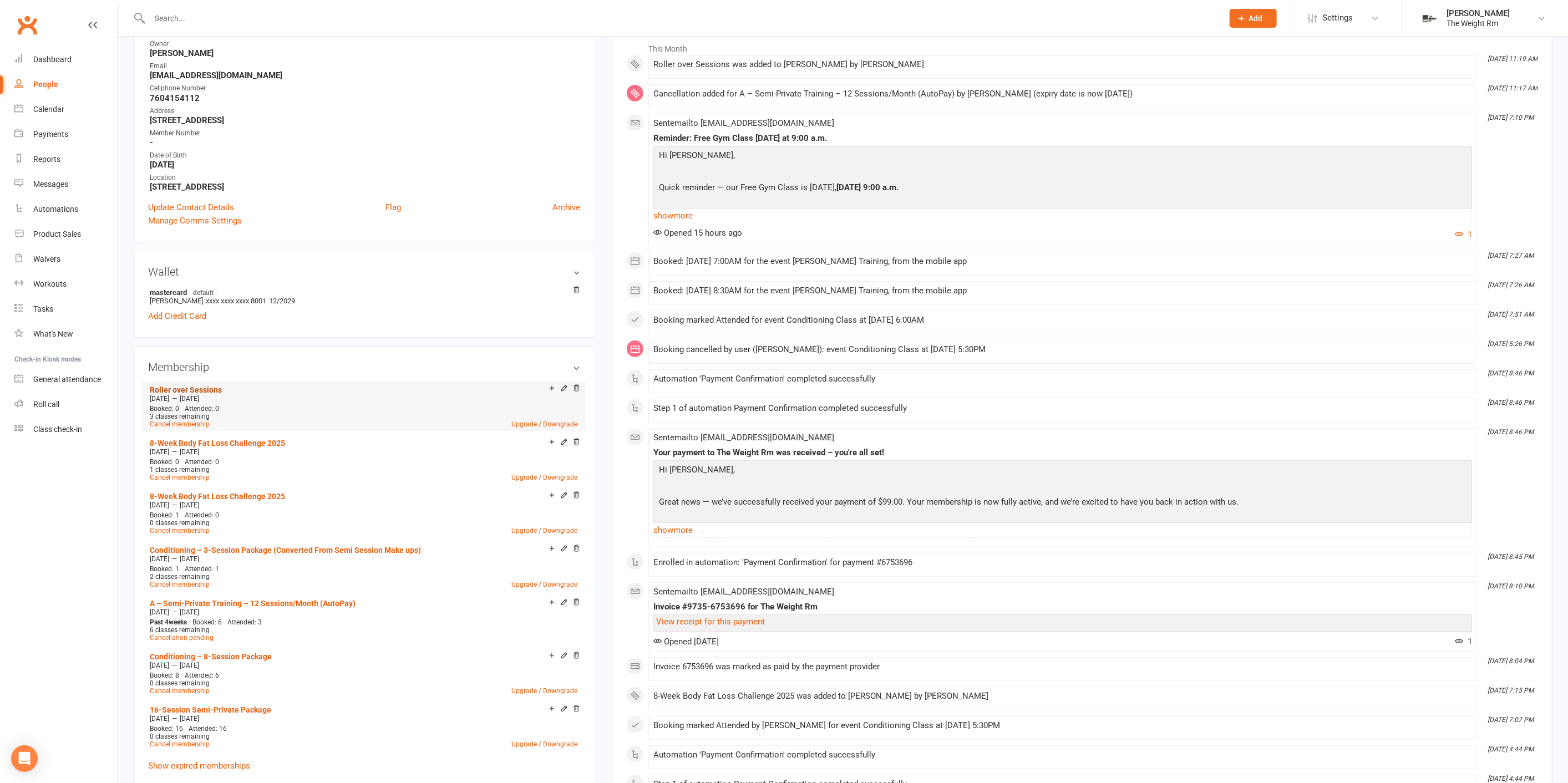
click at [194, 386] on link "Roller over Sessions" at bounding box center [186, 390] width 72 height 9
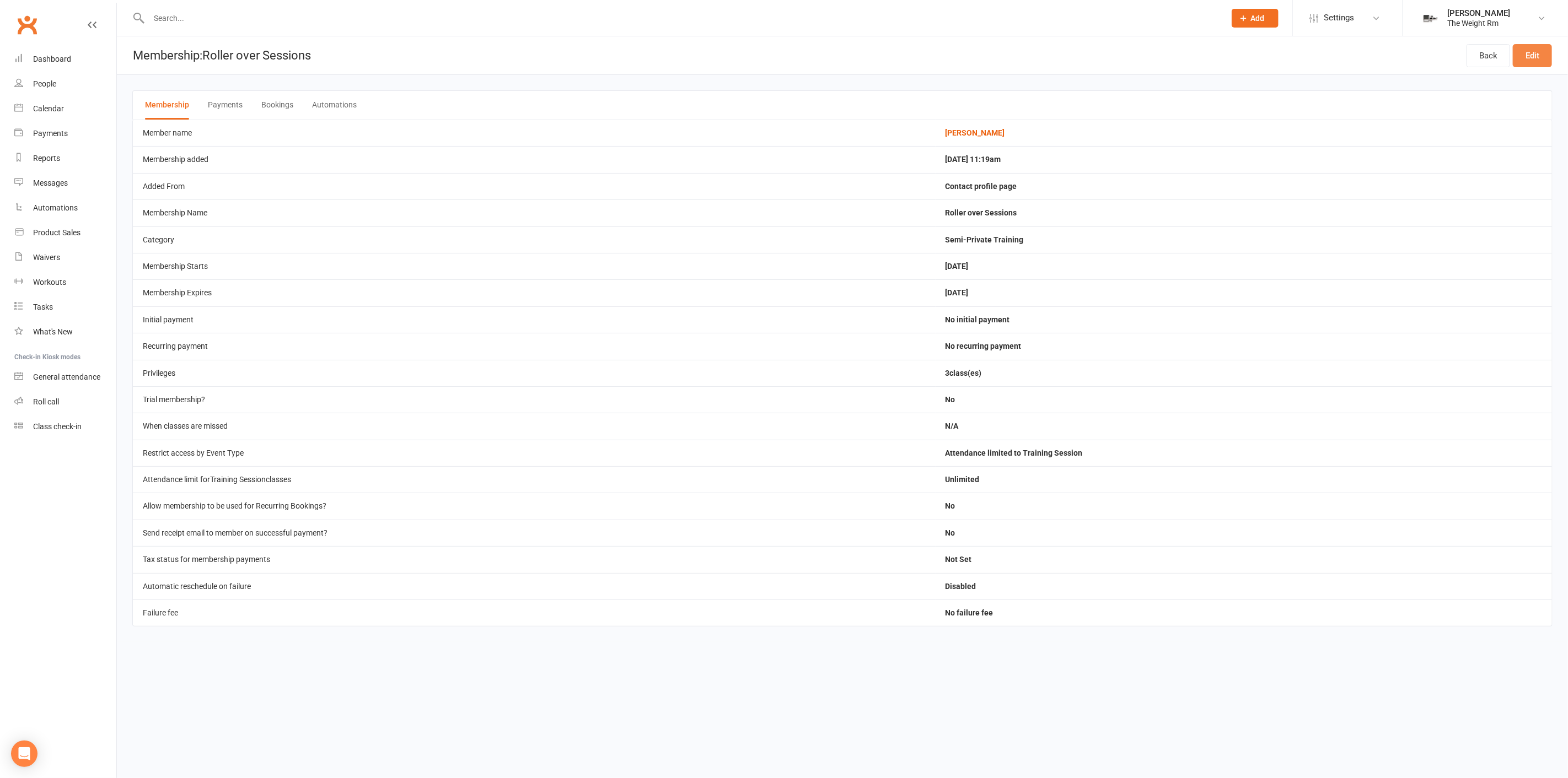
click at [1523, 60] on link "Edit" at bounding box center [1532, 55] width 39 height 23
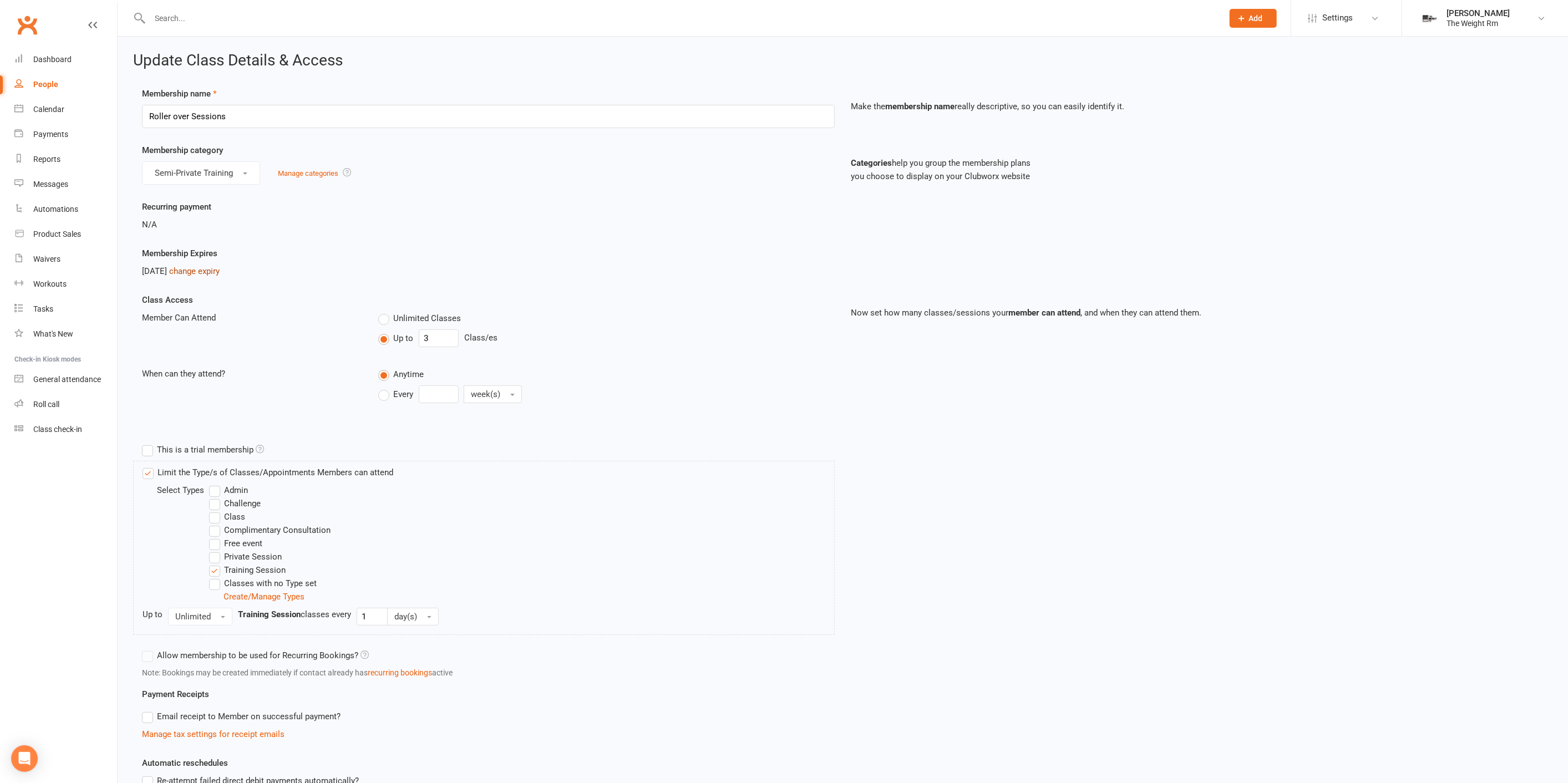
click at [220, 270] on link "change expiry" at bounding box center [194, 272] width 51 height 10
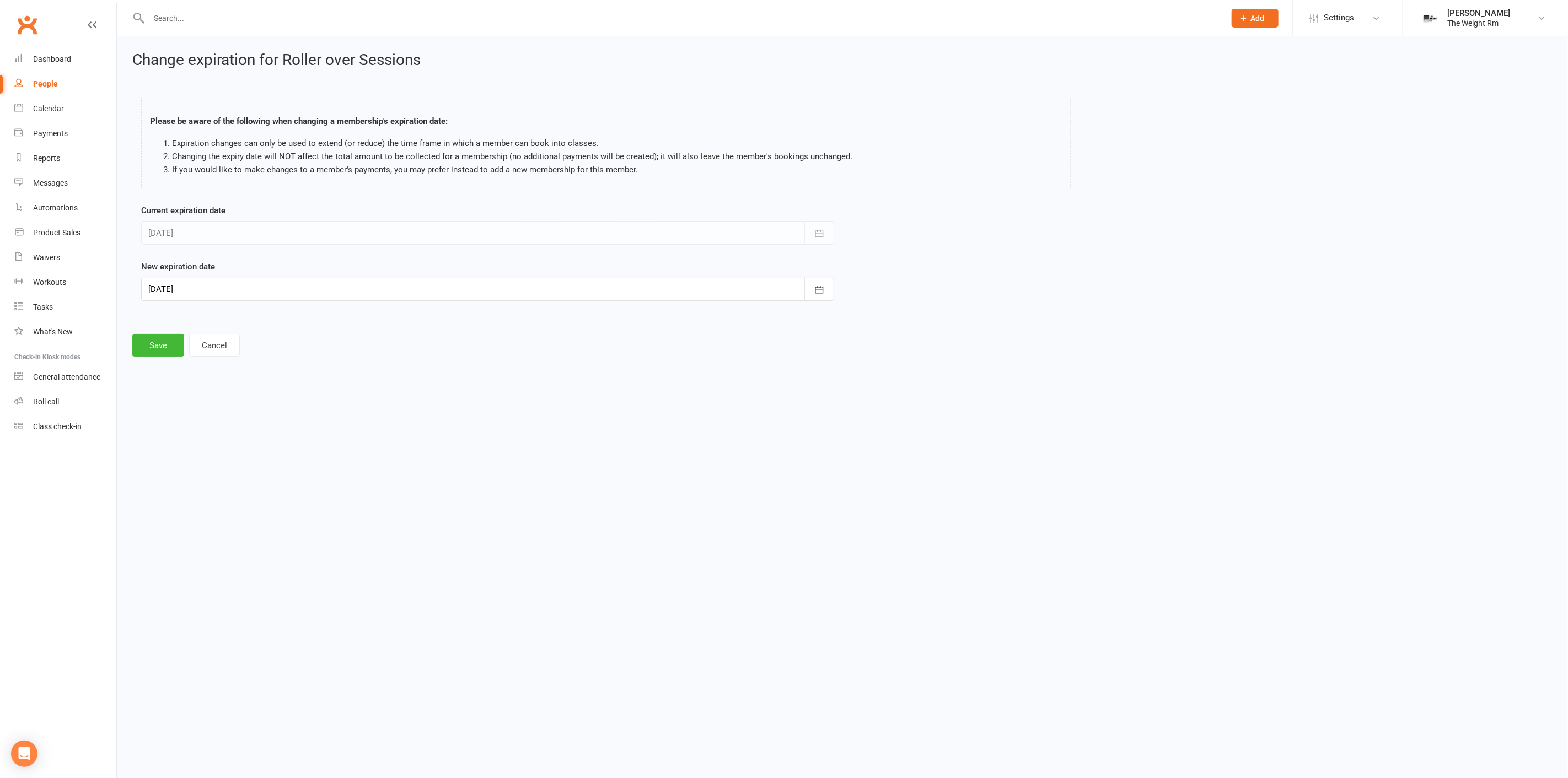
click at [294, 292] on div at bounding box center [488, 289] width 693 height 23
click at [183, 313] on button "November 2025" at bounding box center [246, 316] width 145 height 20
click at [178, 399] on span "October" at bounding box center [169, 404] width 29 height 10
click at [262, 358] on button "01" at bounding box center [259, 358] width 23 height 20
type input "01 Oct 2025"
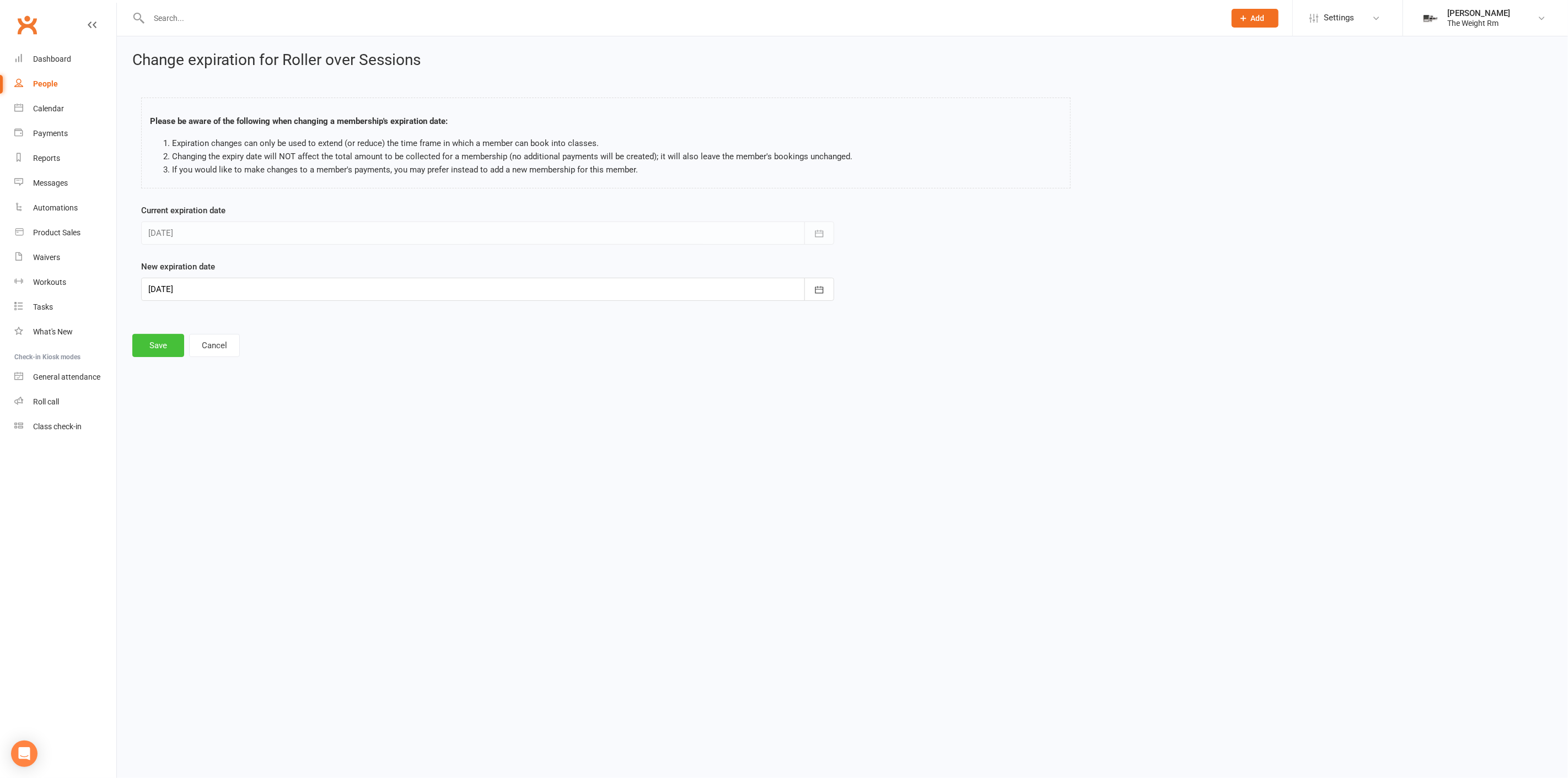
click at [152, 347] on button "Save" at bounding box center [158, 346] width 52 height 23
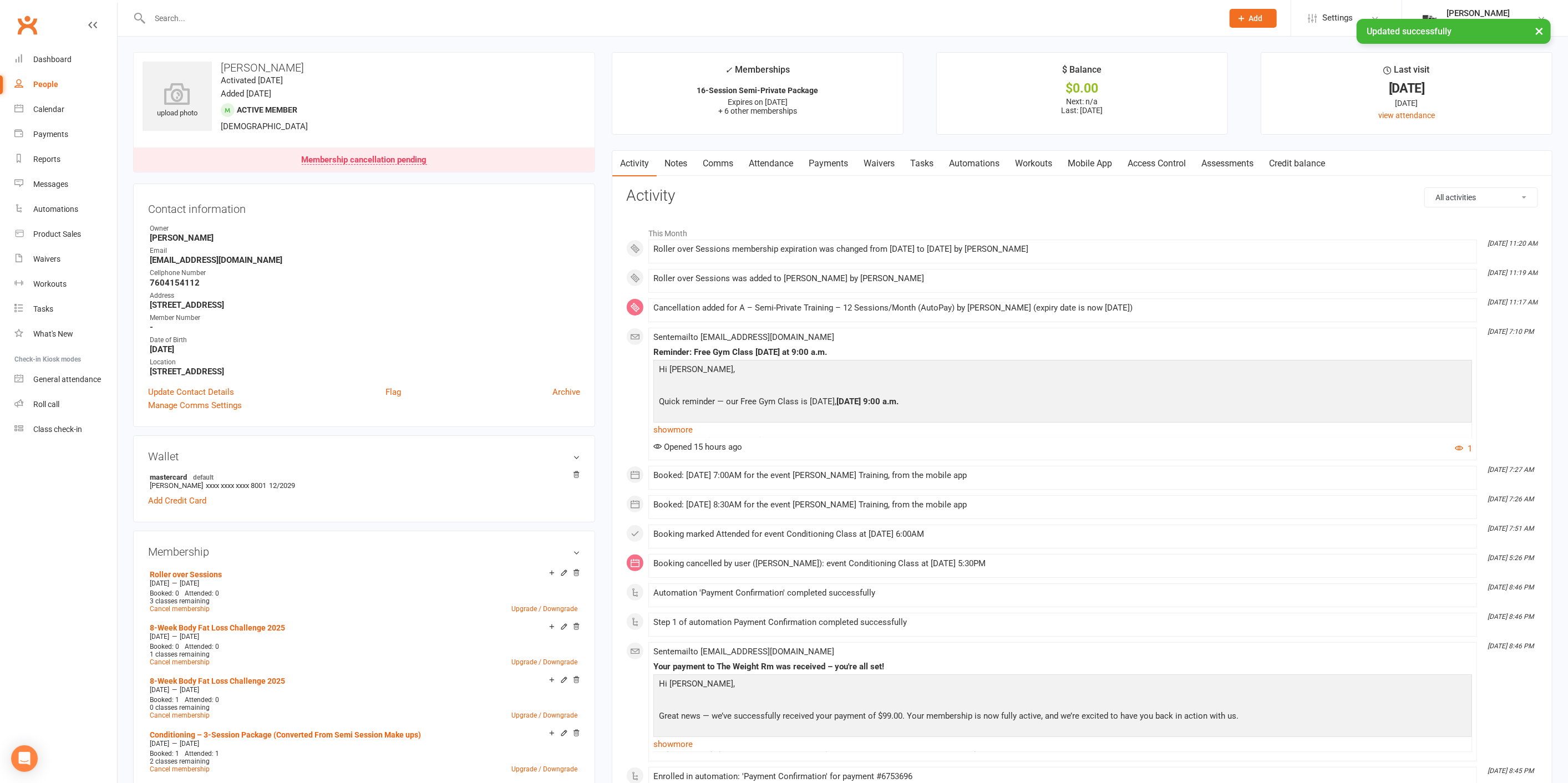
click at [821, 152] on link "Payments" at bounding box center [828, 163] width 55 height 26
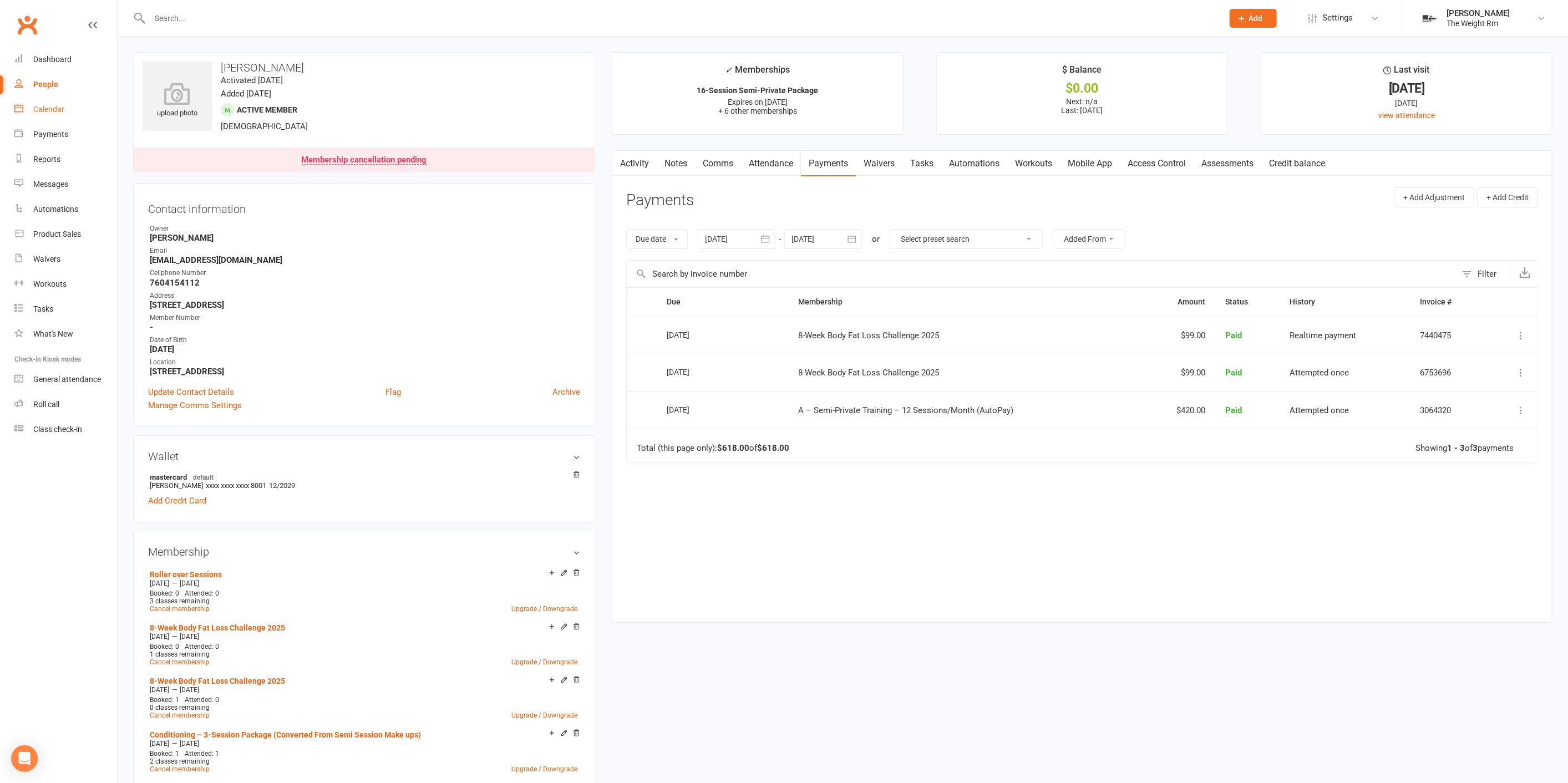
click at [56, 108] on div "Calendar" at bounding box center [49, 110] width 31 height 9
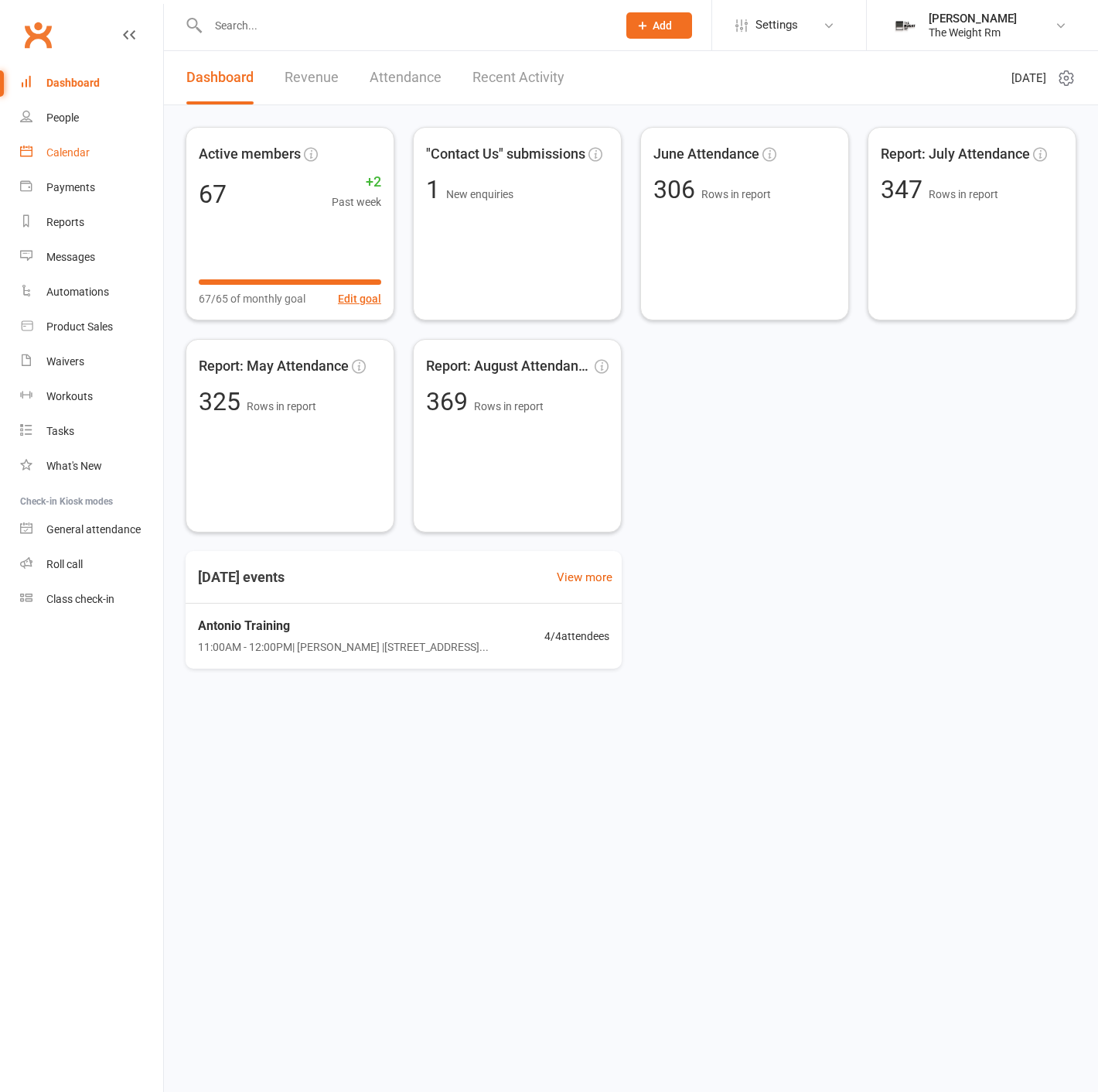
click at [75, 168] on link "Calendar" at bounding box center [92, 153] width 143 height 35
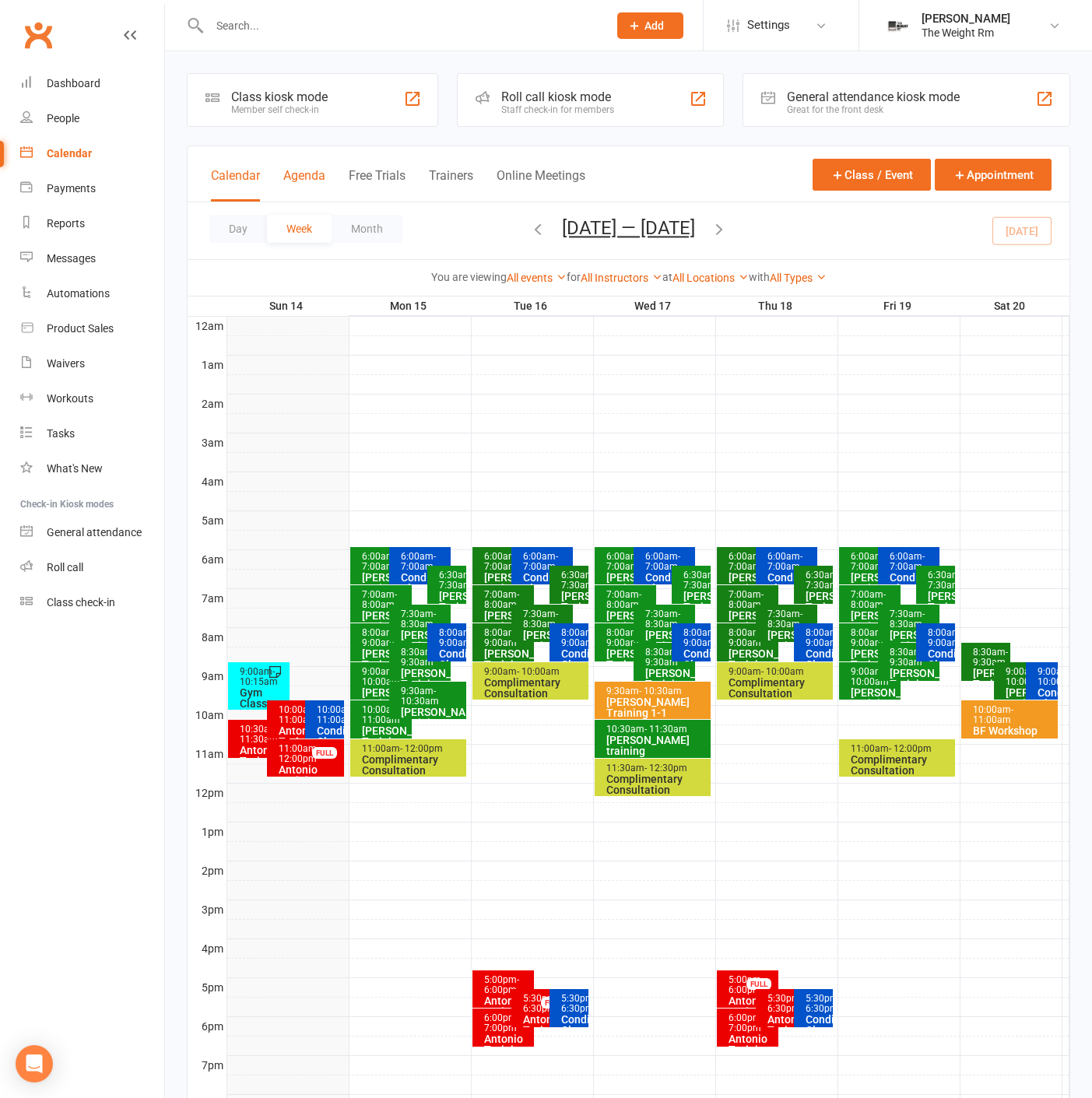
click at [313, 181] on button "Agenda" at bounding box center [304, 184] width 42 height 33
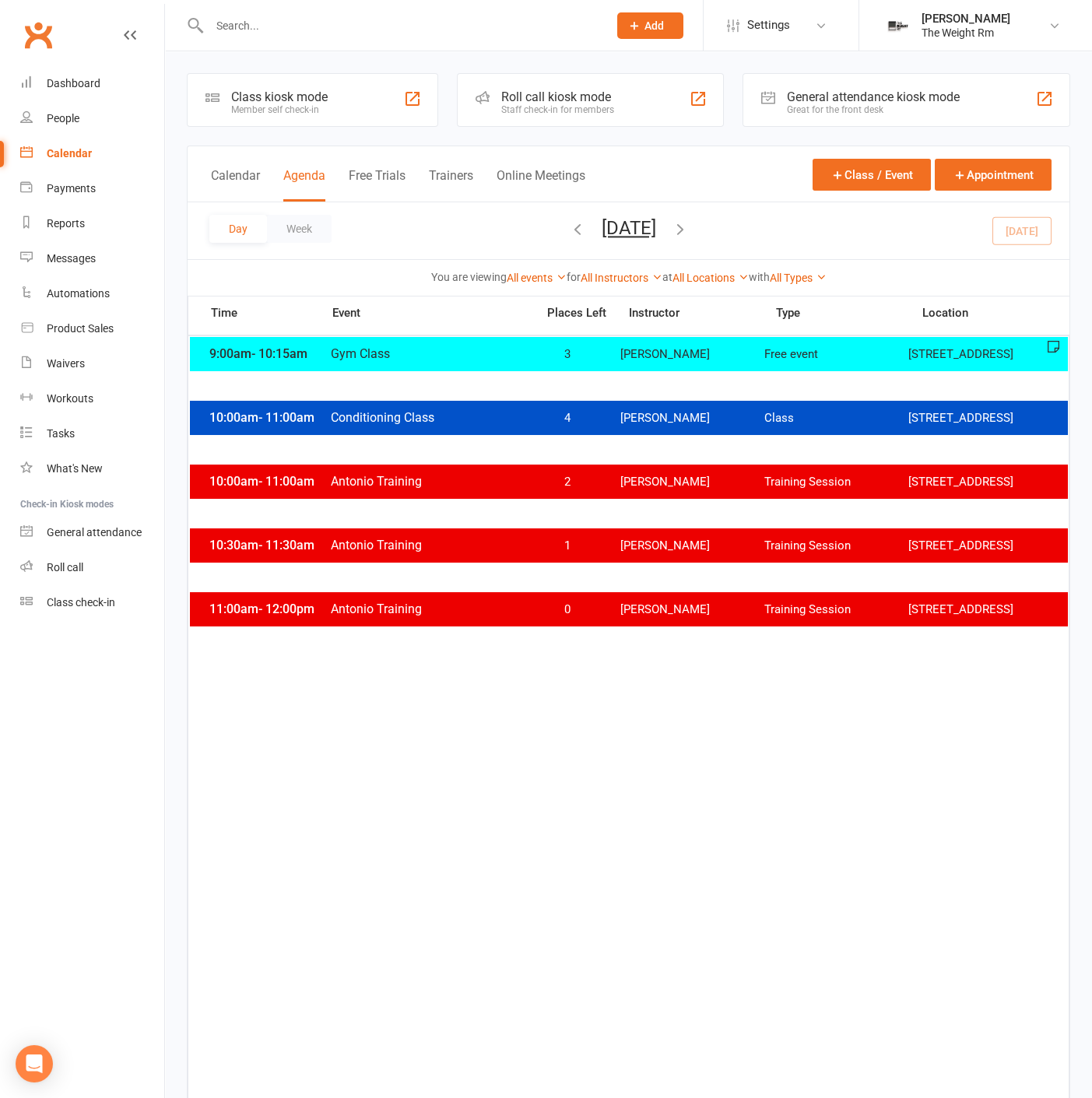
click at [656, 228] on button "[DATE]" at bounding box center [628, 228] width 55 height 22
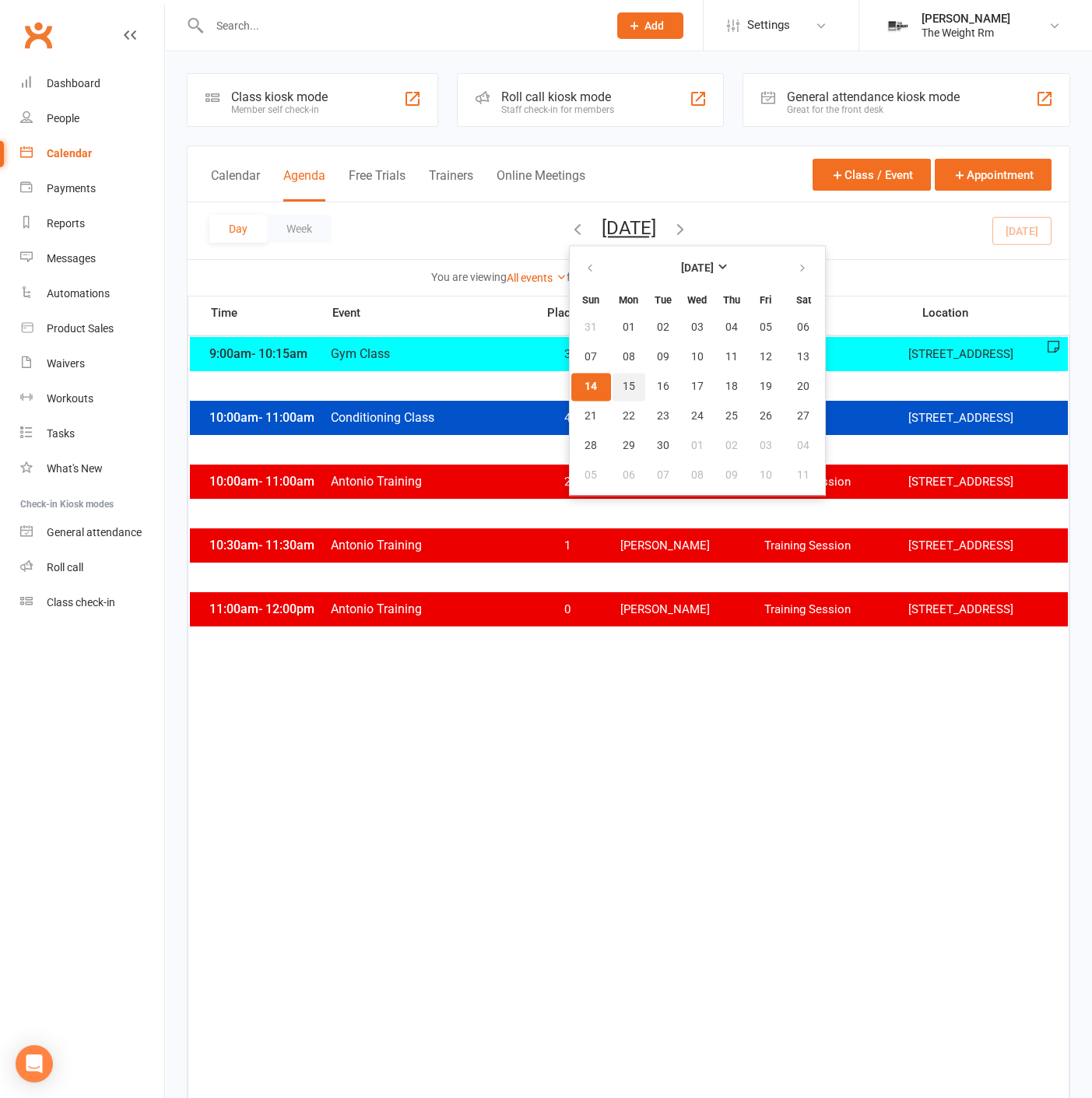
click at [612, 388] on button "15" at bounding box center [628, 386] width 32 height 28
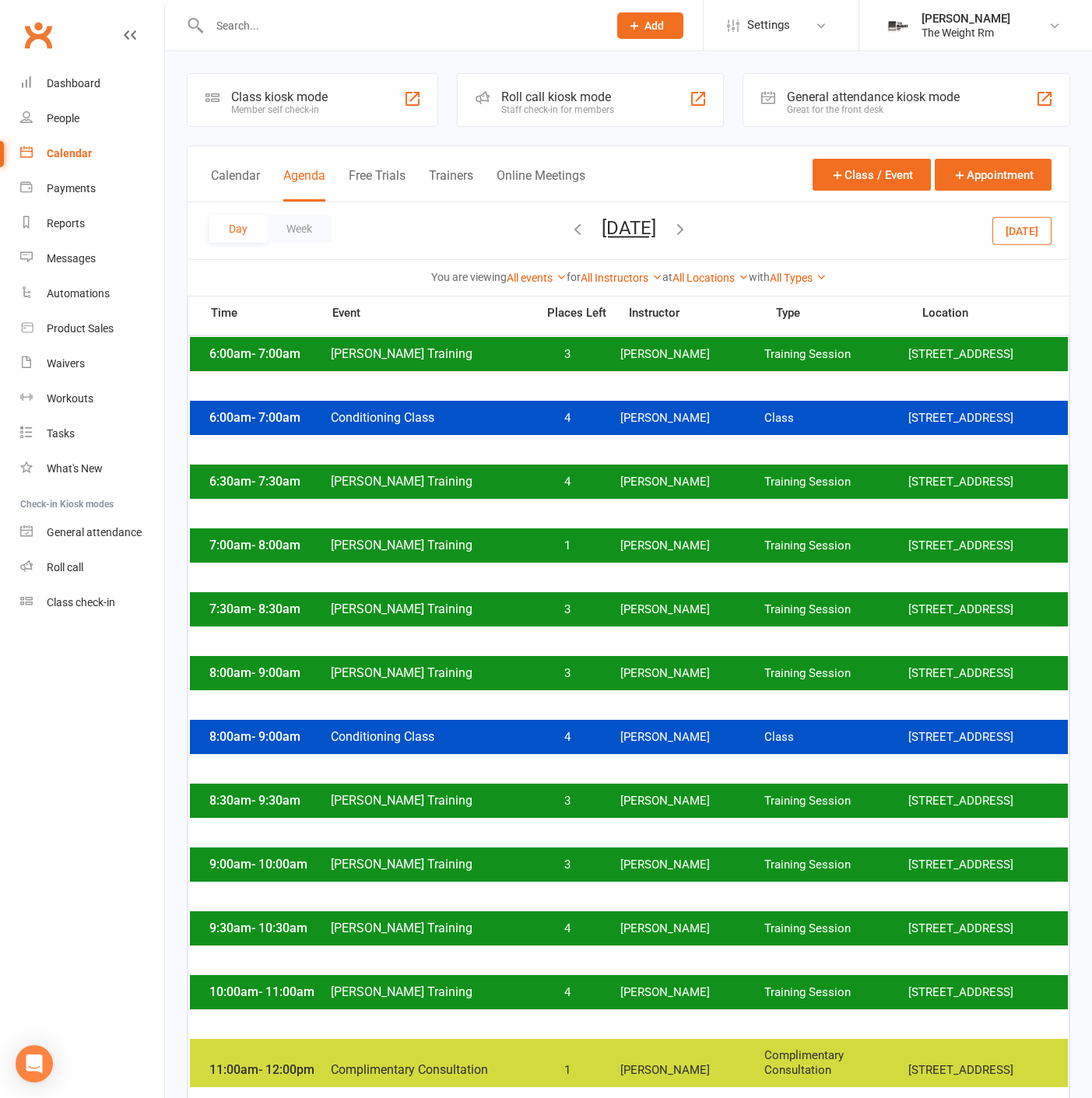
click at [656, 225] on button "[DATE]" at bounding box center [628, 228] width 55 height 22
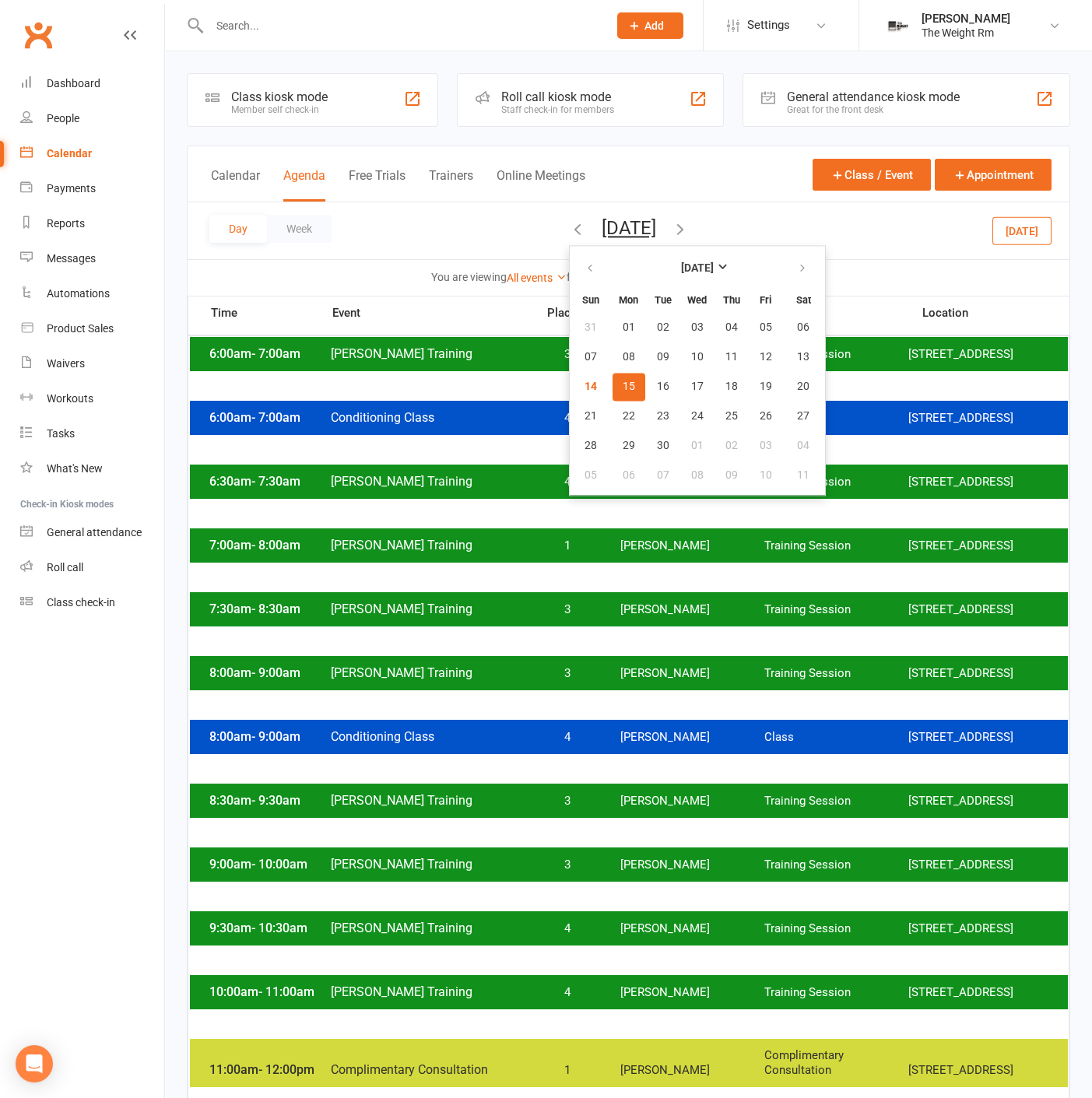
click at [623, 385] on span "15" at bounding box center [629, 386] width 13 height 13
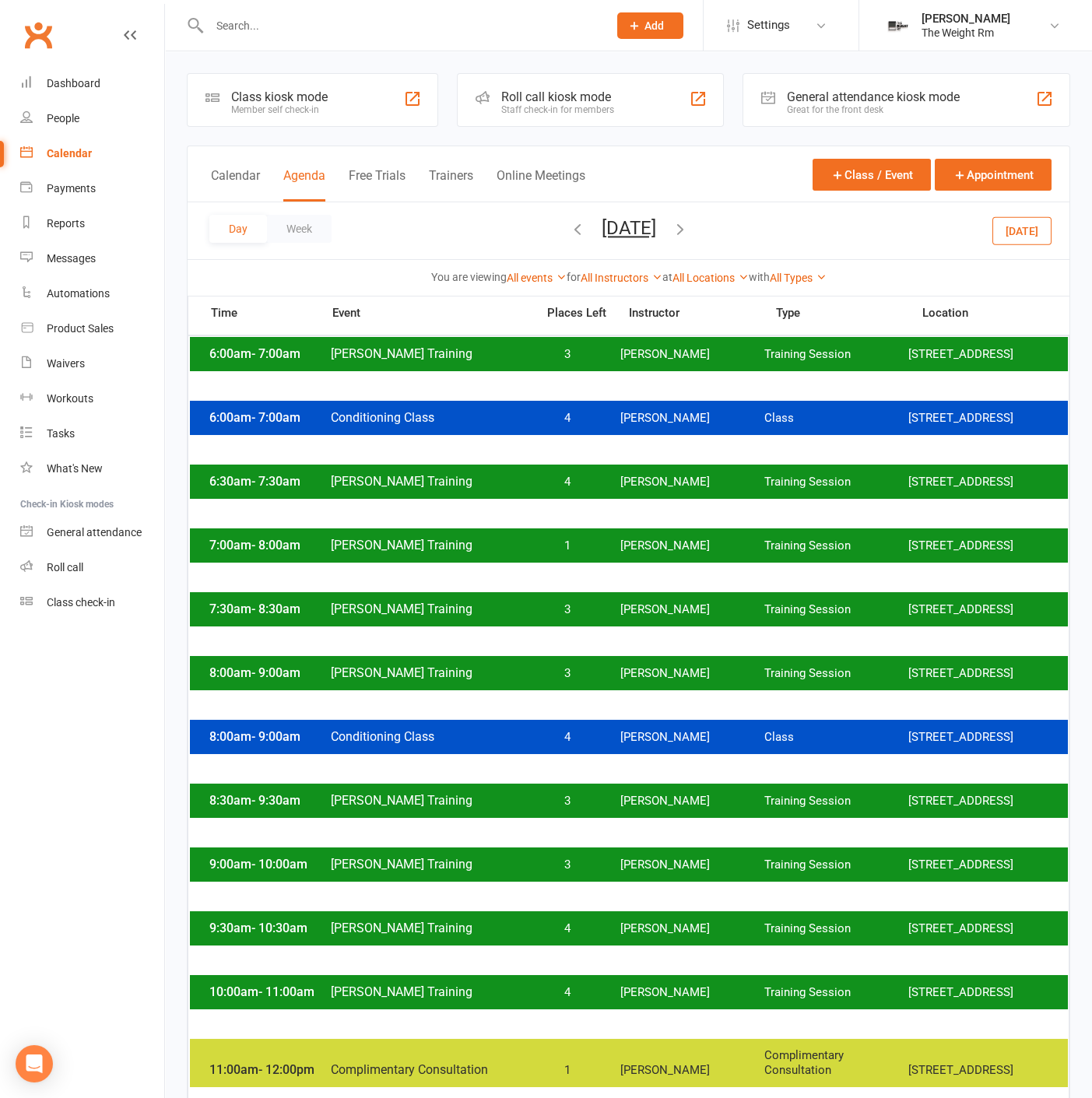
click at [650, 236] on button "[DATE]" at bounding box center [628, 228] width 55 height 22
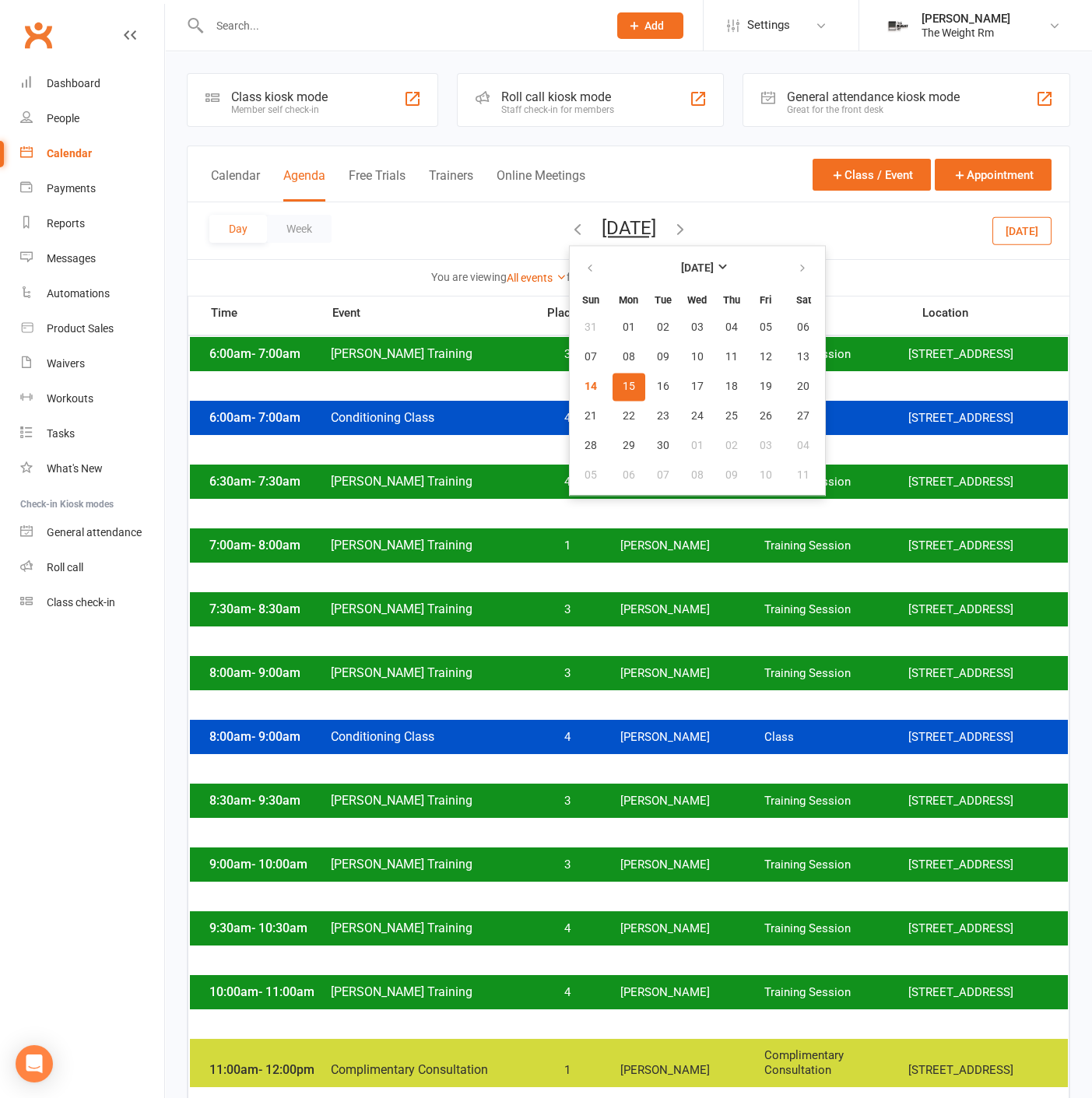
click at [612, 391] on button "15" at bounding box center [628, 386] width 32 height 28
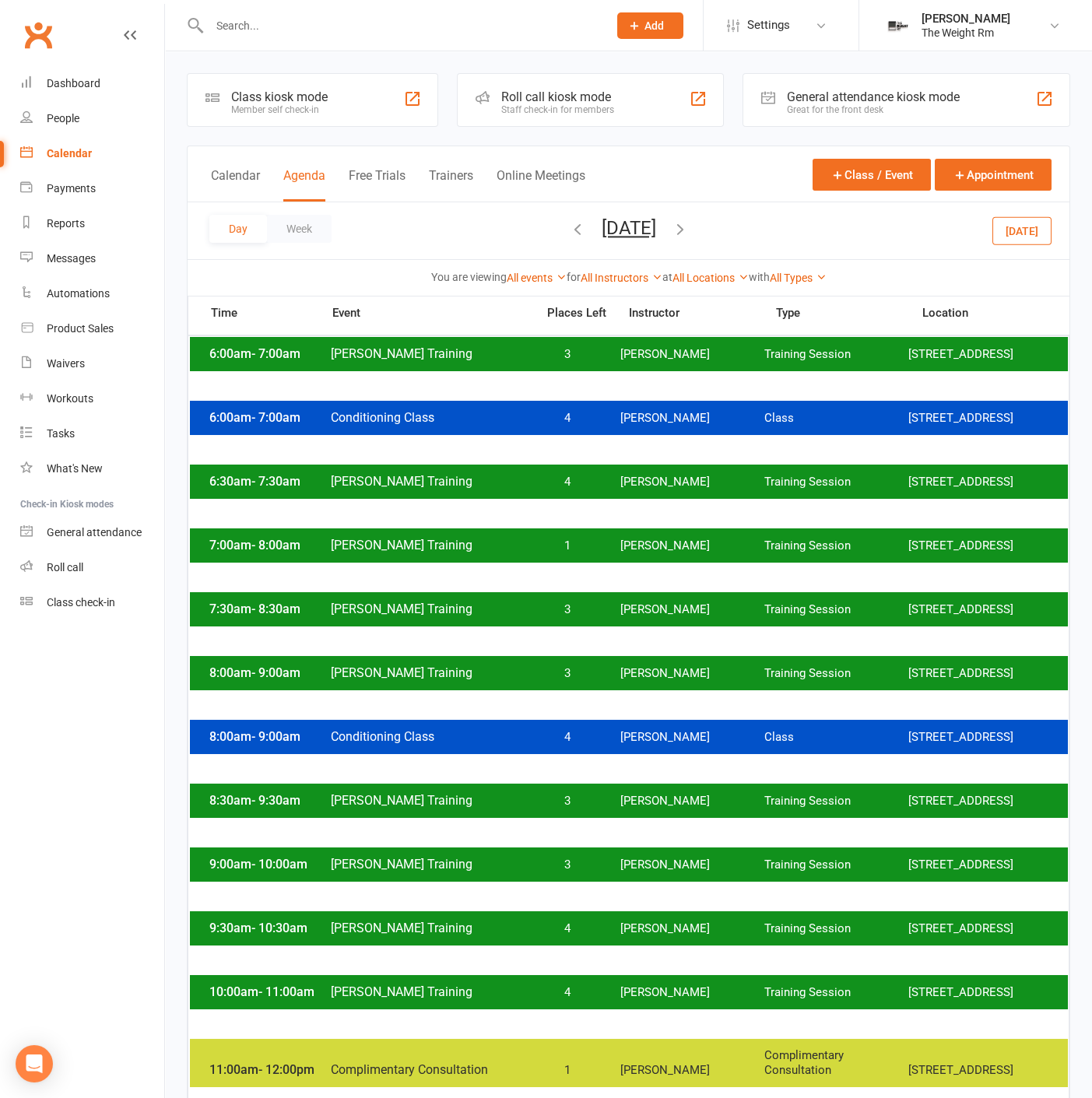
click at [577, 371] on div "6:00am - 7:00am [PERSON_NAME] Training 3 [PERSON_NAME] Training Session [STREET…" at bounding box center [628, 354] width 878 height 34
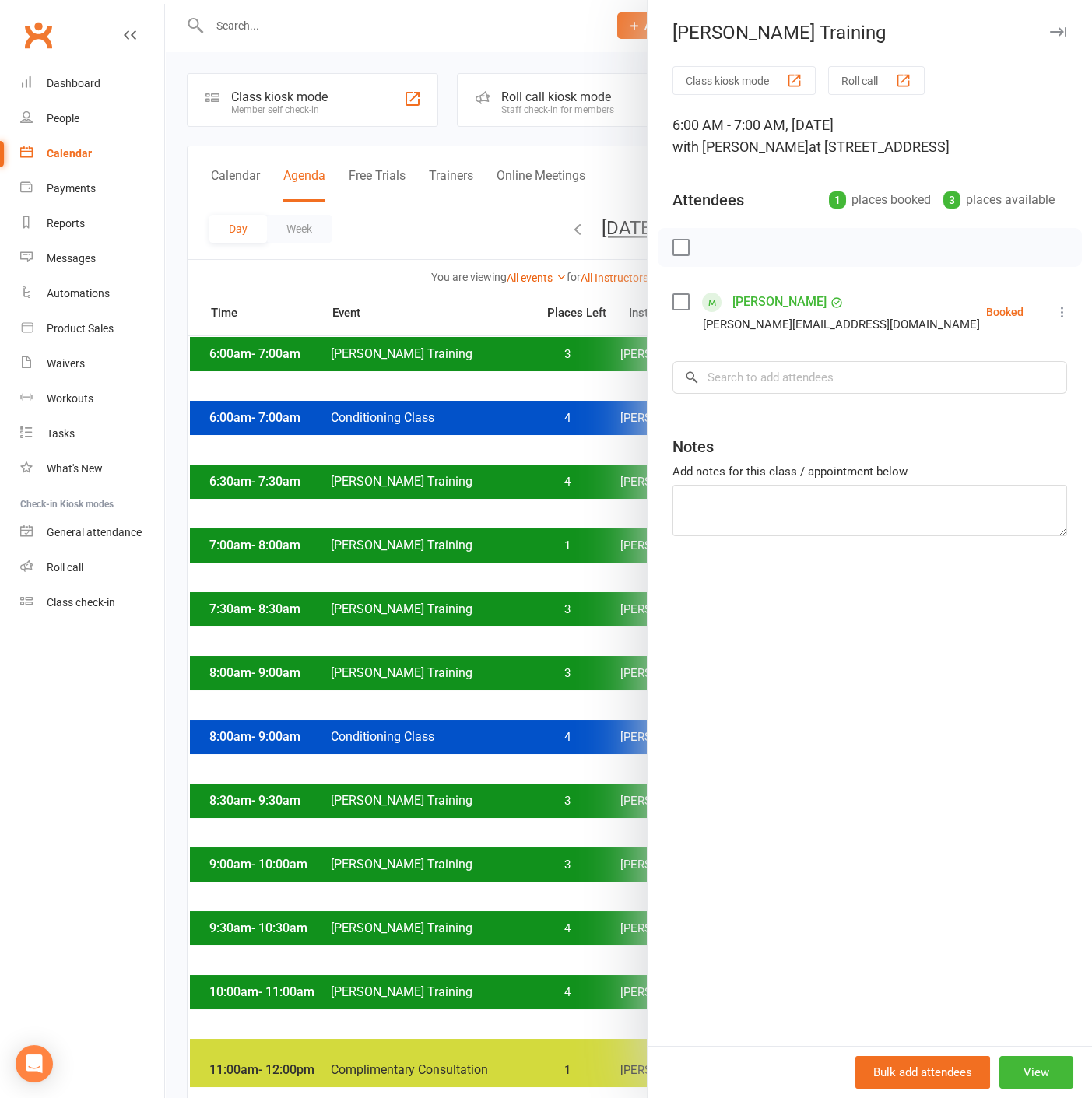
click at [480, 376] on div at bounding box center [628, 549] width 927 height 1098
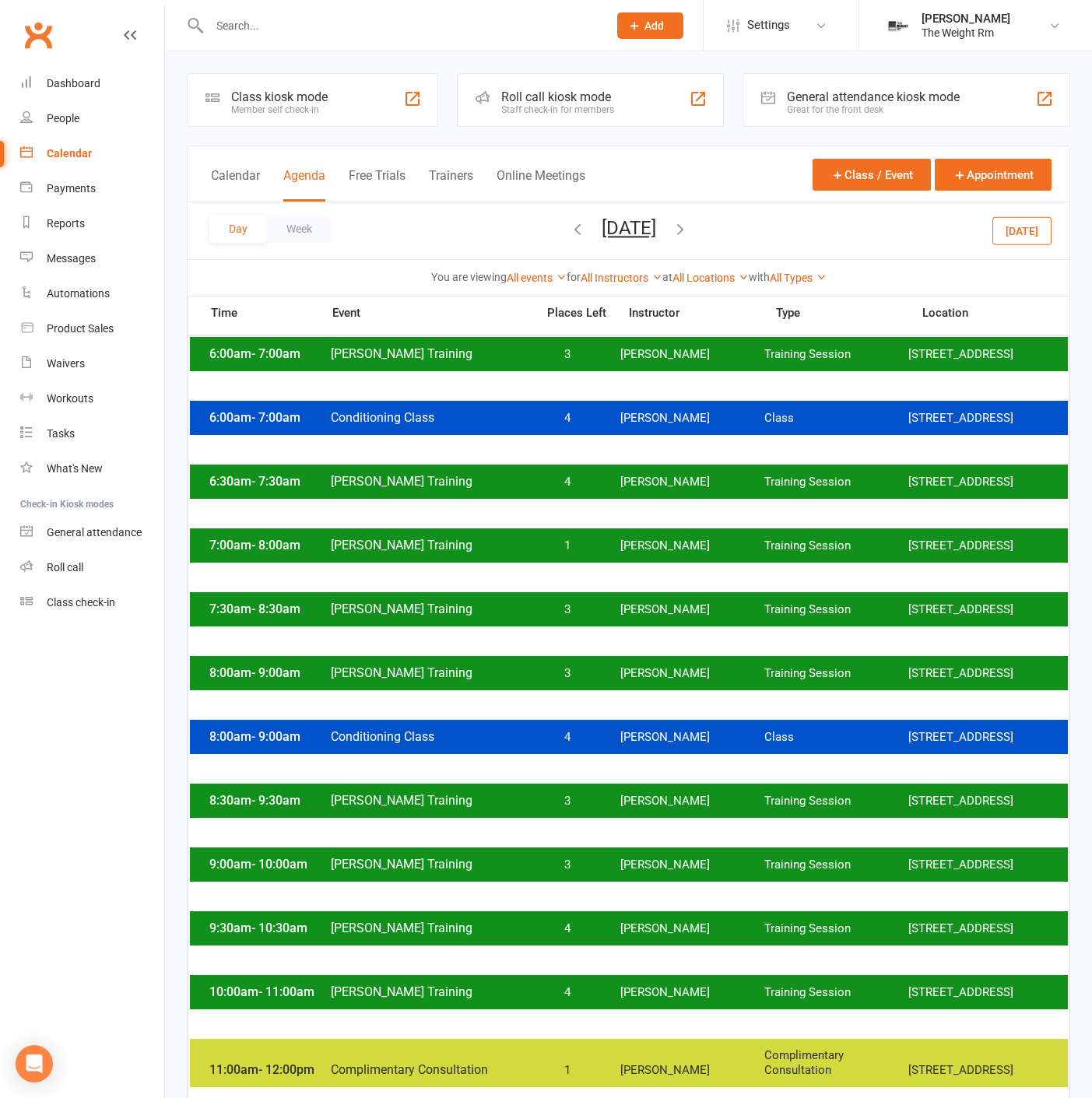
click at [654, 224] on button "[DATE]" at bounding box center [628, 228] width 55 height 22
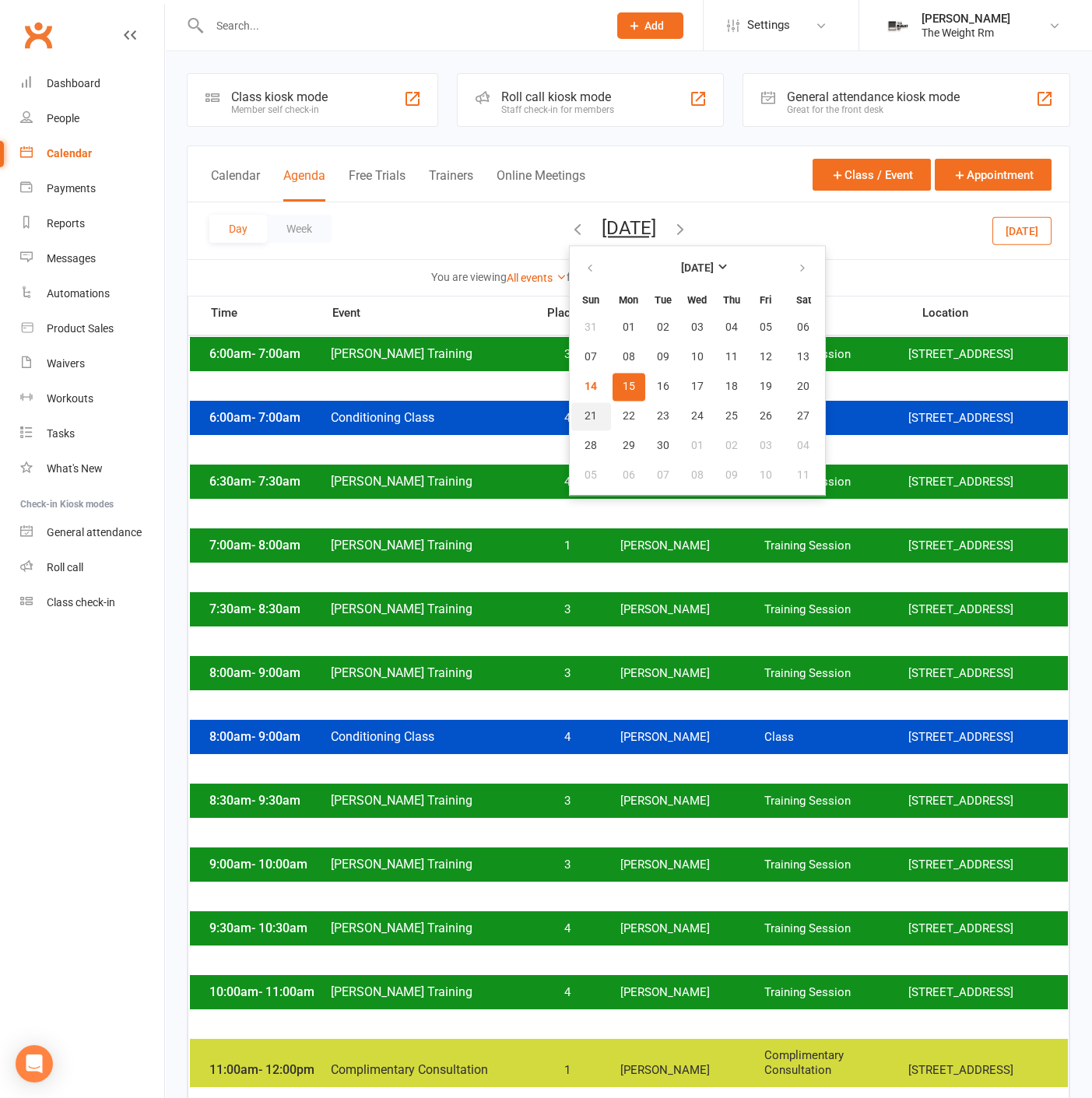
click at [571, 419] on button "21" at bounding box center [590, 416] width 40 height 28
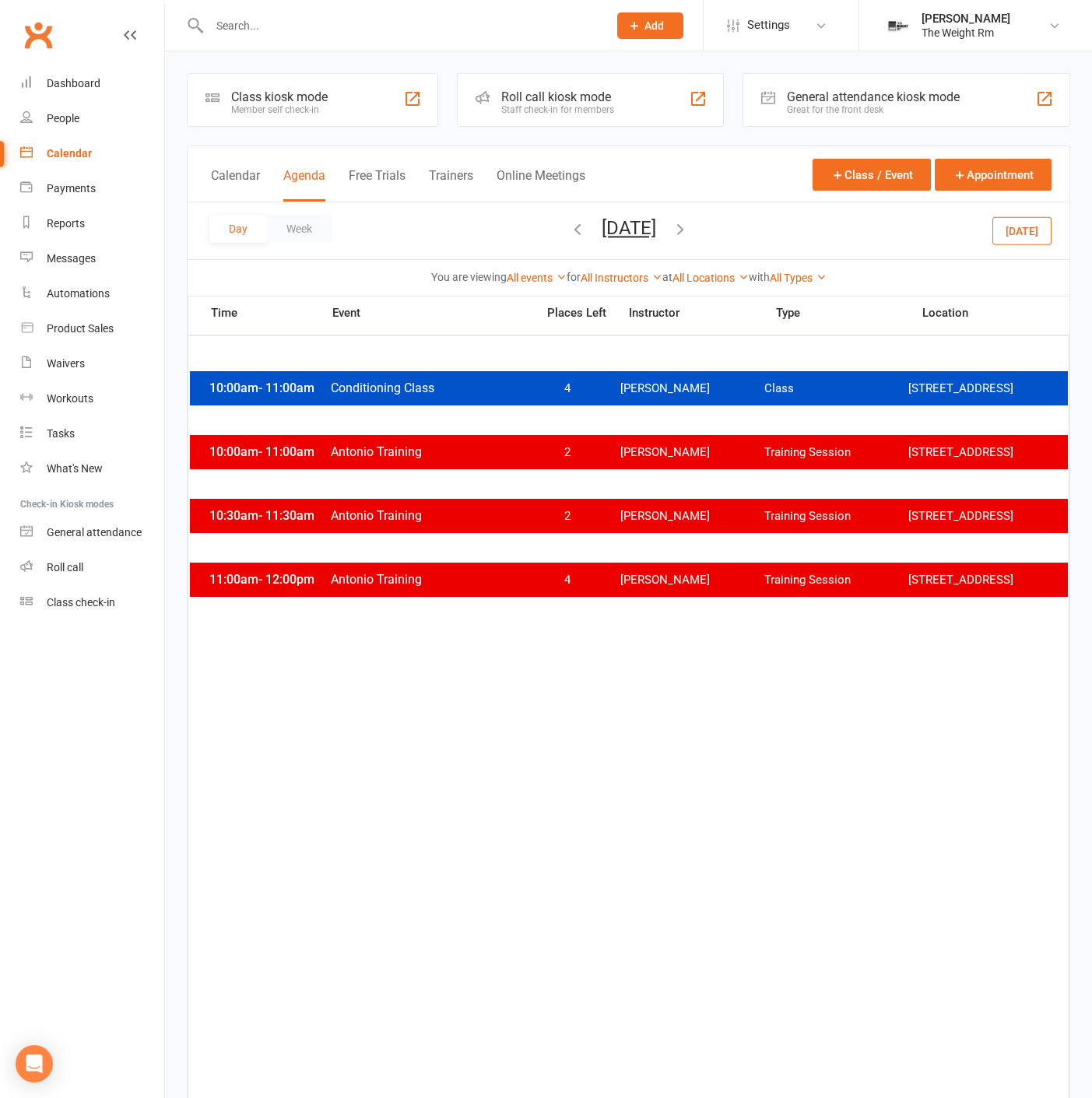
click at [569, 226] on icon "button" at bounding box center [577, 228] width 17 height 17
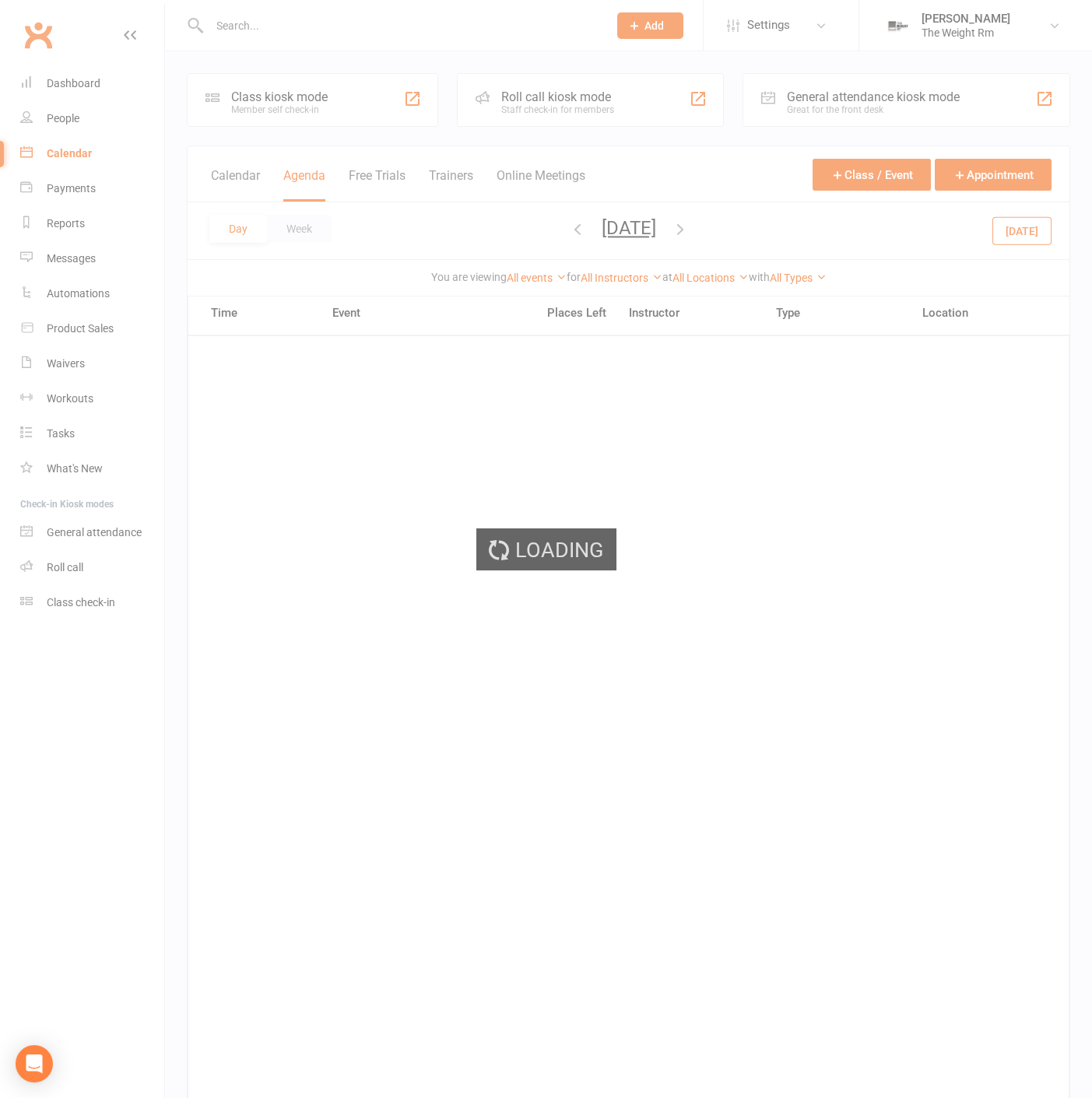
click at [516, 227] on div "Loading" at bounding box center [546, 549] width 1092 height 1098
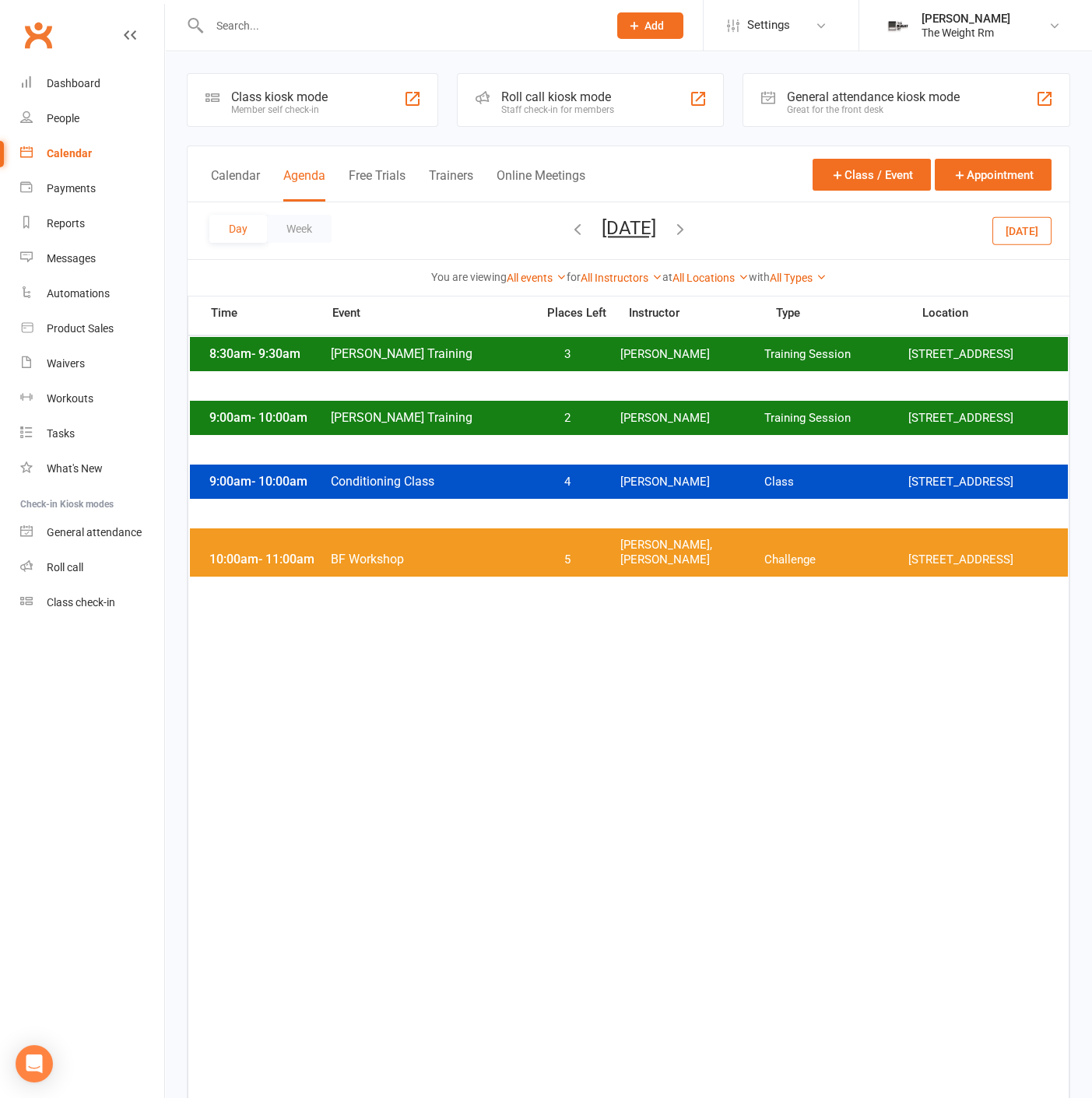
click at [811, 362] on span "Training Session" at bounding box center [836, 354] width 144 height 14
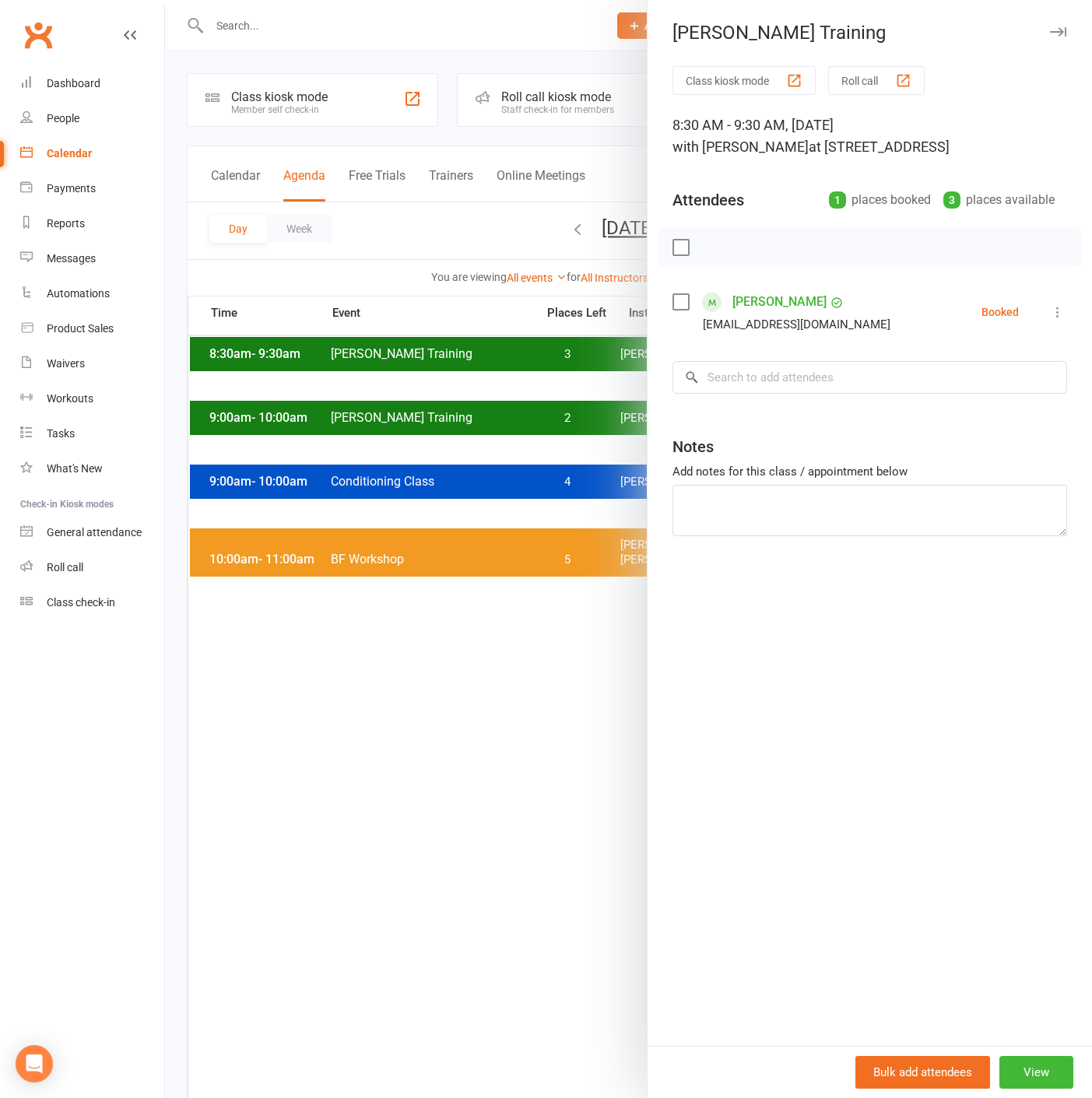
click at [617, 379] on div at bounding box center [628, 549] width 927 height 1098
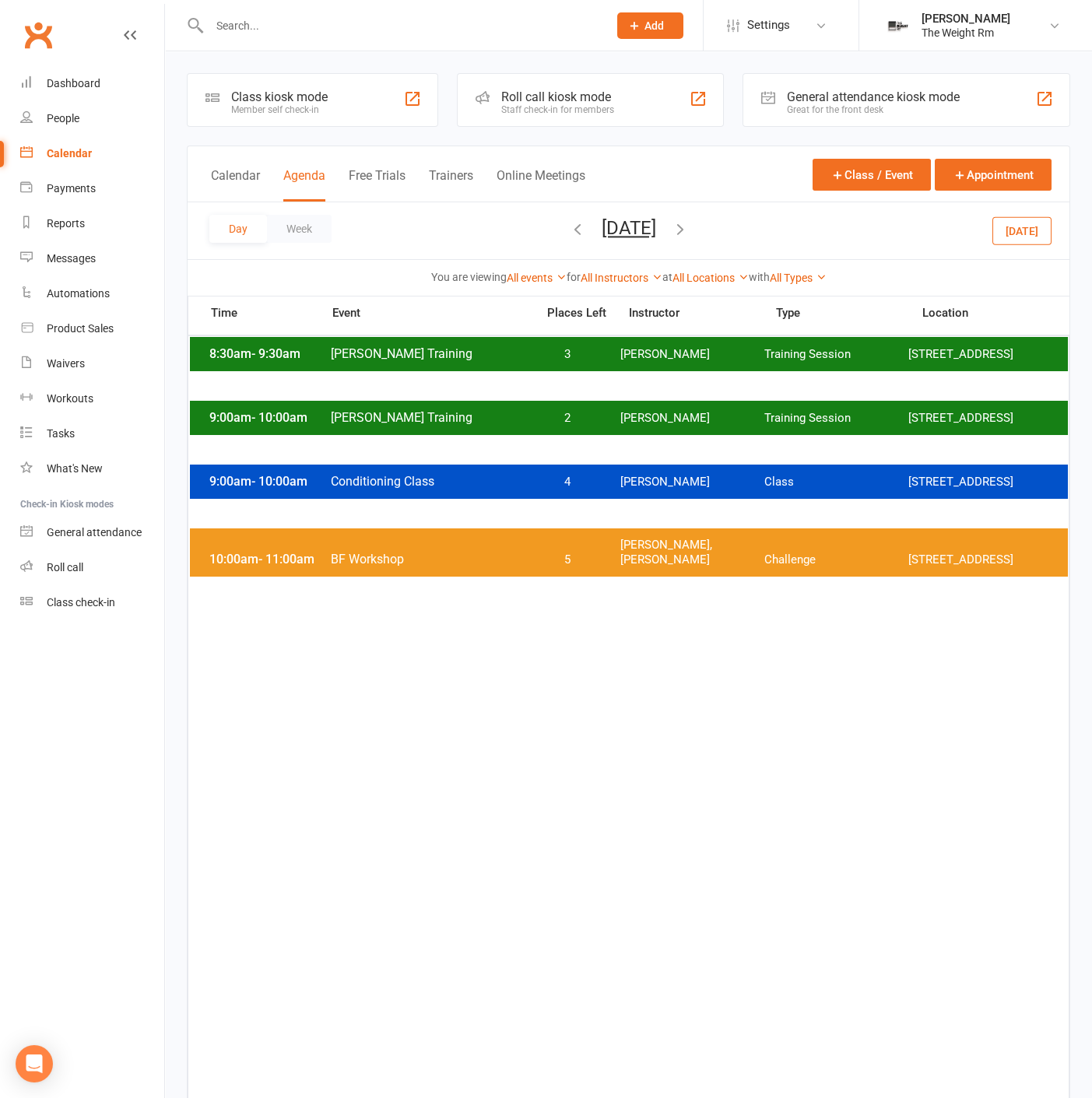
click at [634, 426] on span "[PERSON_NAME]" at bounding box center [692, 418] width 144 height 14
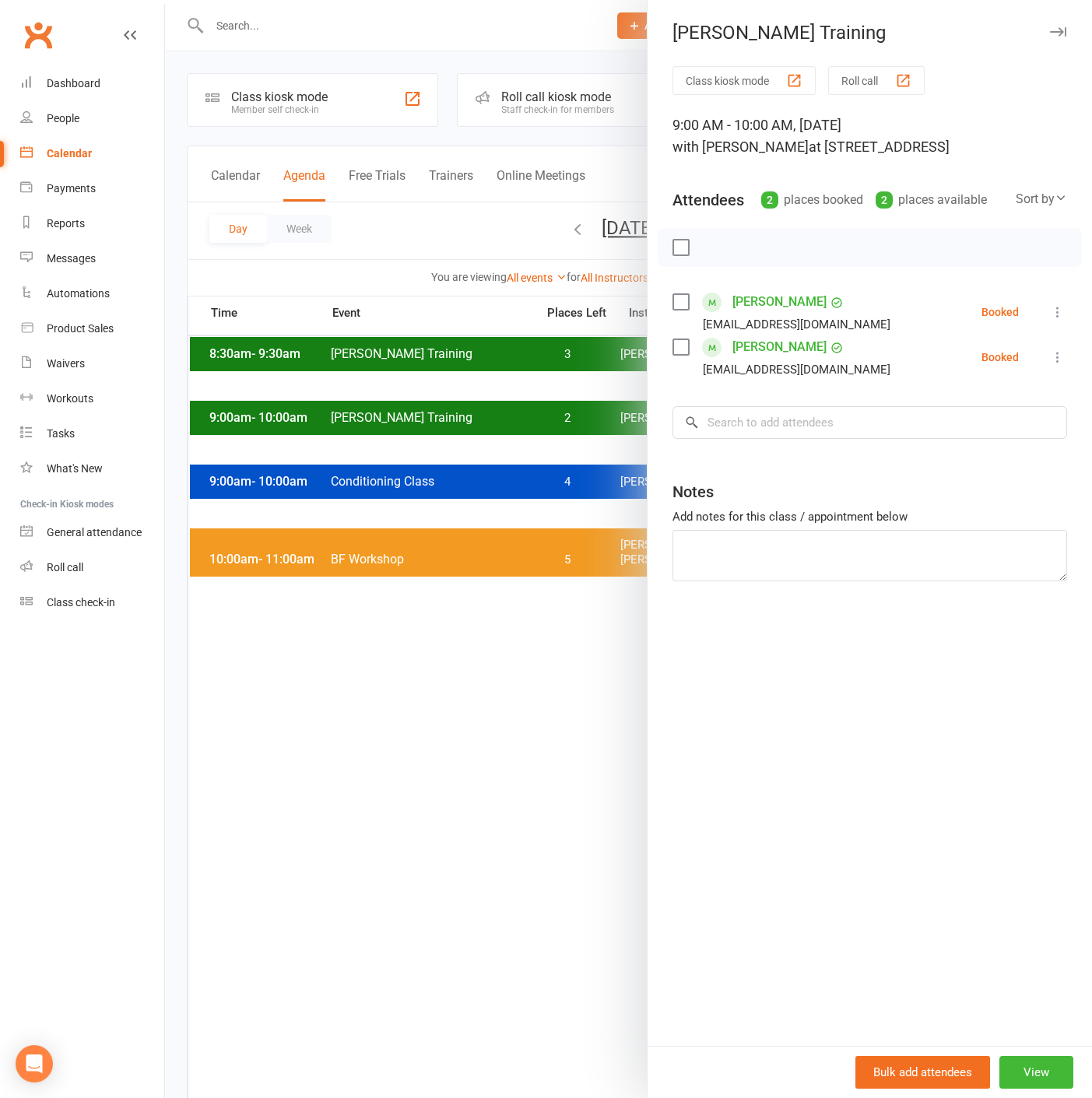
click at [600, 440] on div at bounding box center [628, 549] width 927 height 1098
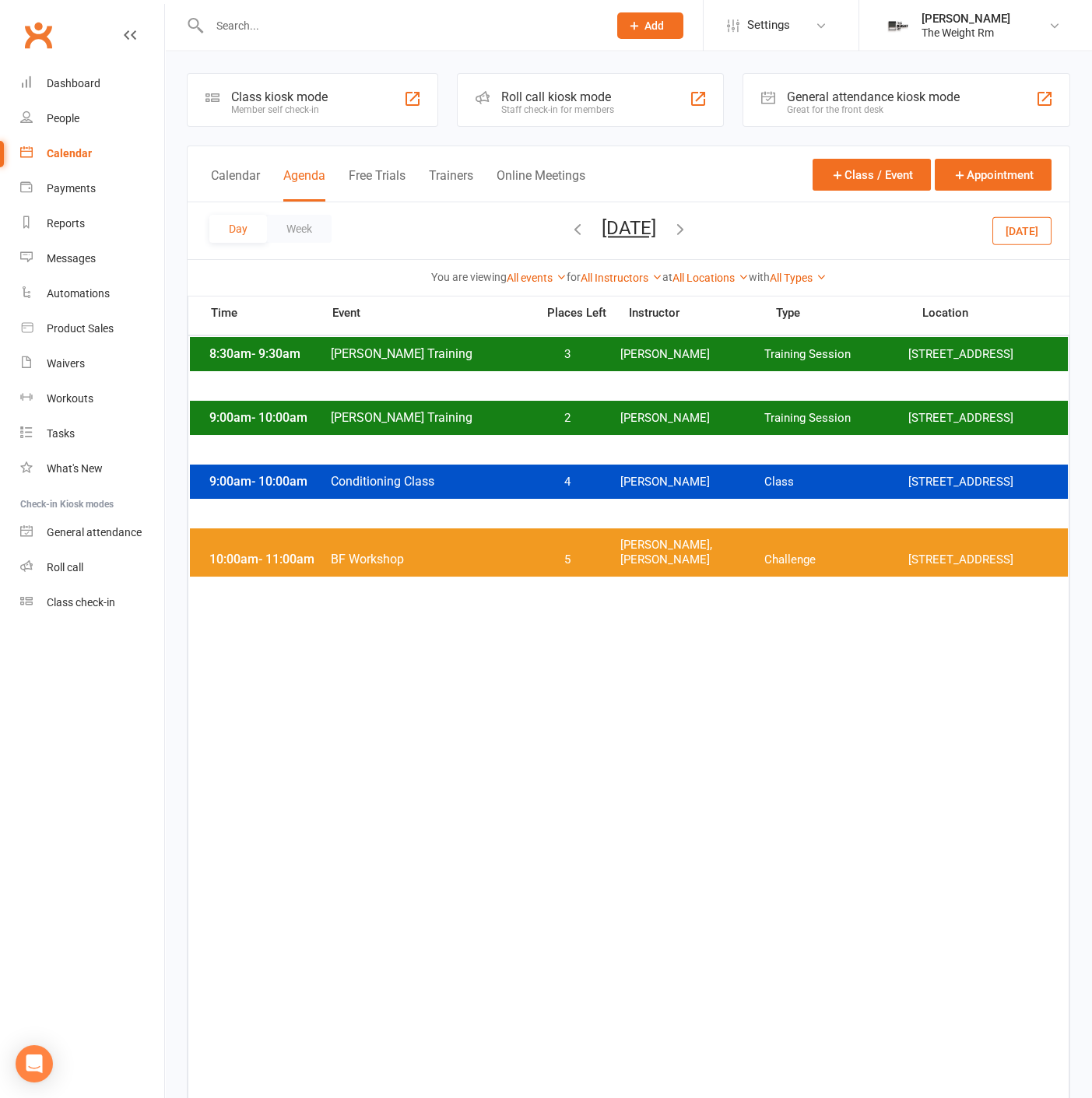
click at [626, 557] on span "[PERSON_NAME], [PERSON_NAME]" at bounding box center [692, 552] width 144 height 30
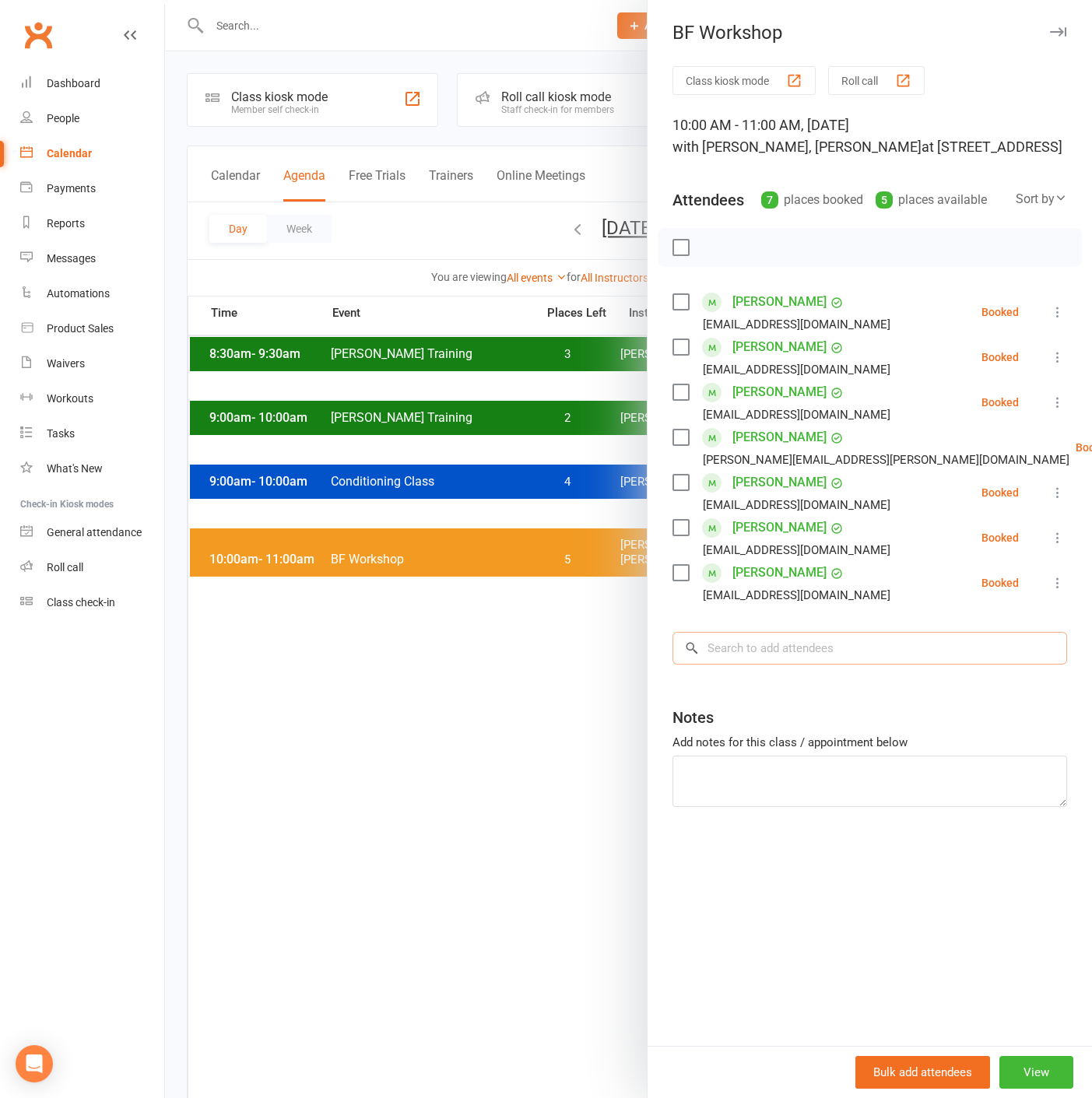
click at [806, 664] on input "search" at bounding box center [869, 648] width 395 height 32
type input "[PERSON_NAME]"
click at [786, 692] on div "[PERSON_NAME]" at bounding box center [747, 680] width 90 height 22
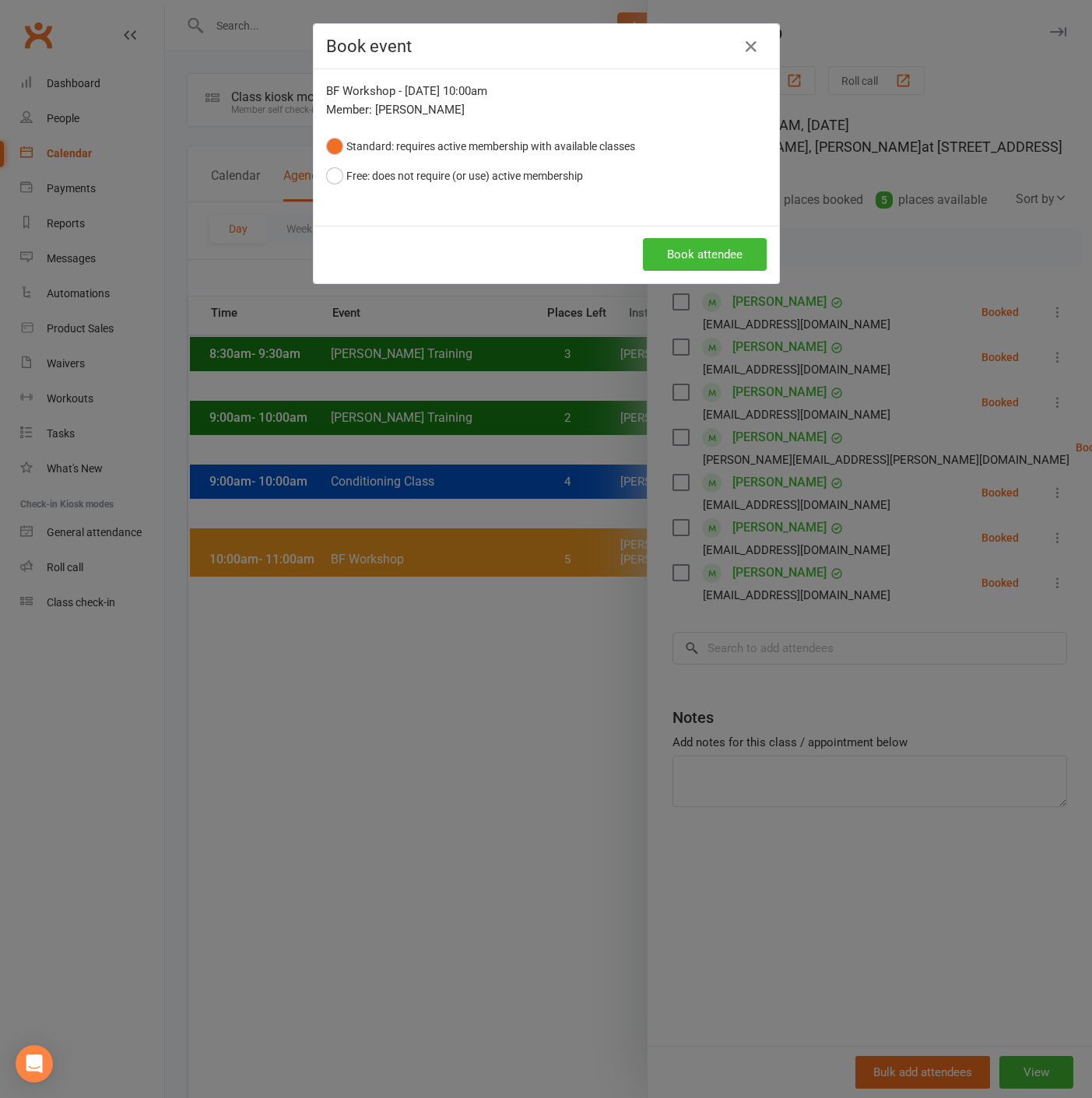
click at [683, 270] on div "Book attendee" at bounding box center [546, 254] width 466 height 58
click at [680, 249] on button "Book attendee" at bounding box center [705, 254] width 124 height 32
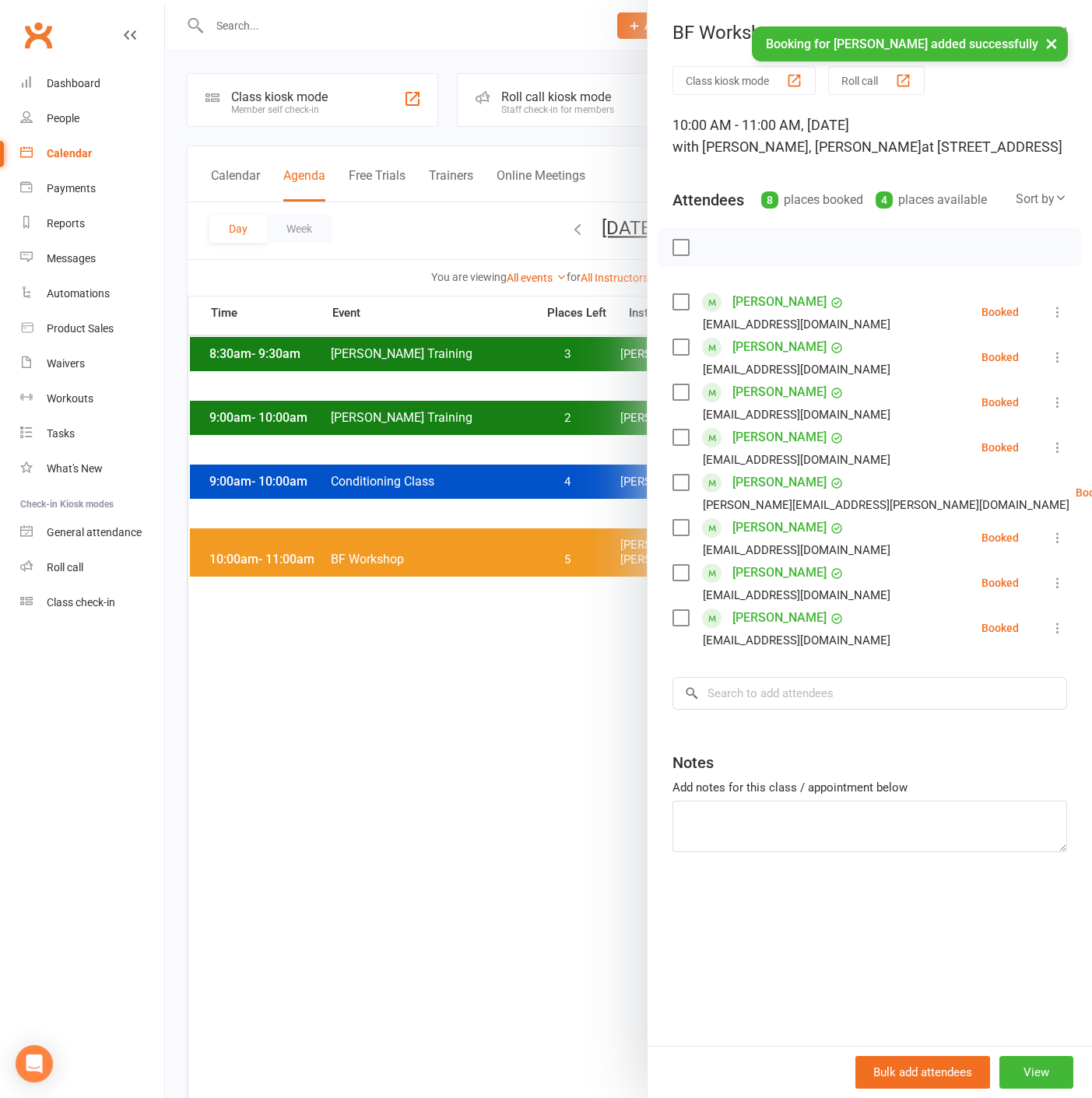
click at [1048, 38] on button "×" at bounding box center [1051, 42] width 28 height 33
click at [821, 707] on input "search" at bounding box center [869, 693] width 395 height 32
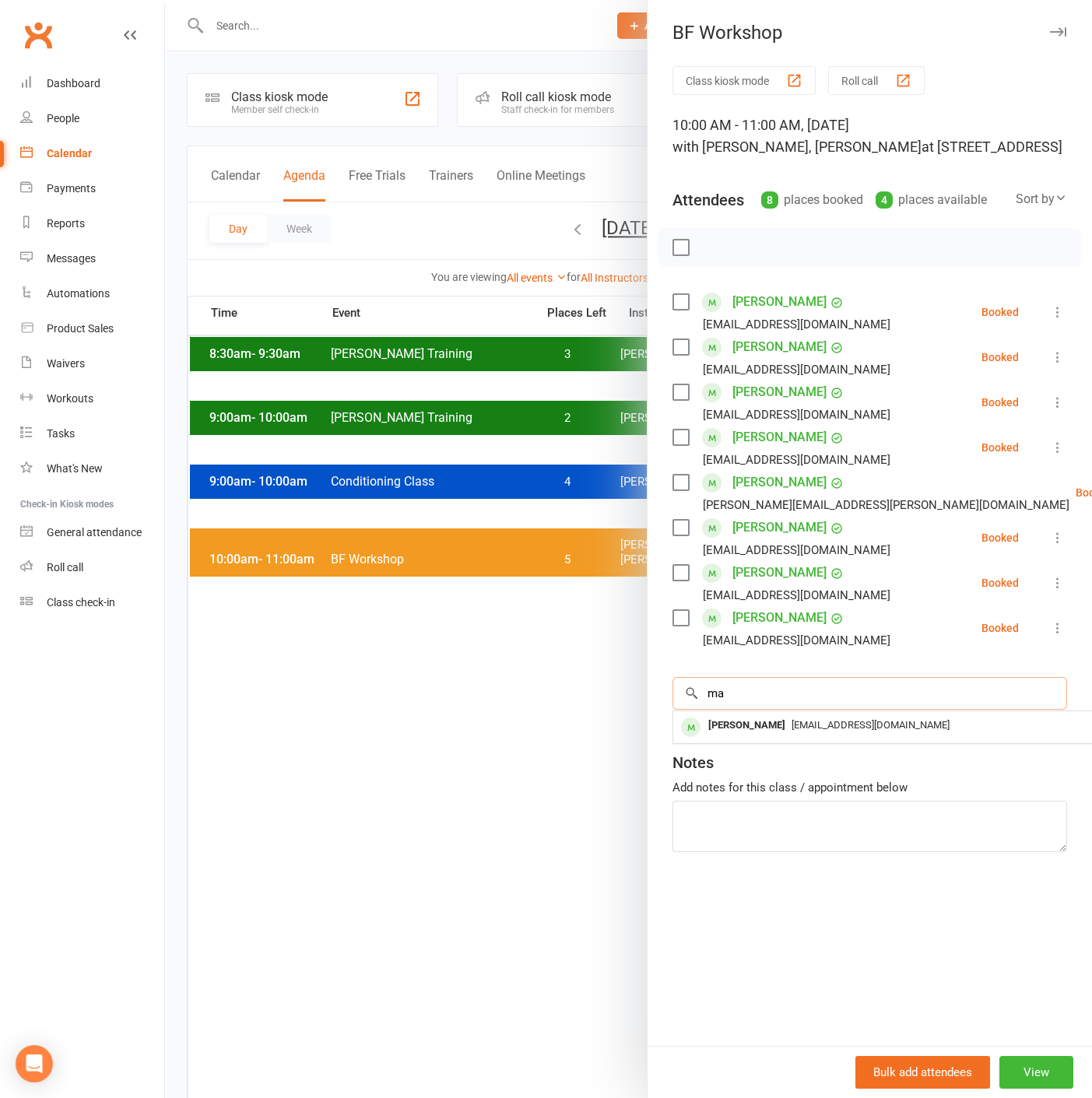
type input "m"
click at [800, 704] on input "[PERSON_NAME]" at bounding box center [869, 693] width 395 height 32
type input "cj"
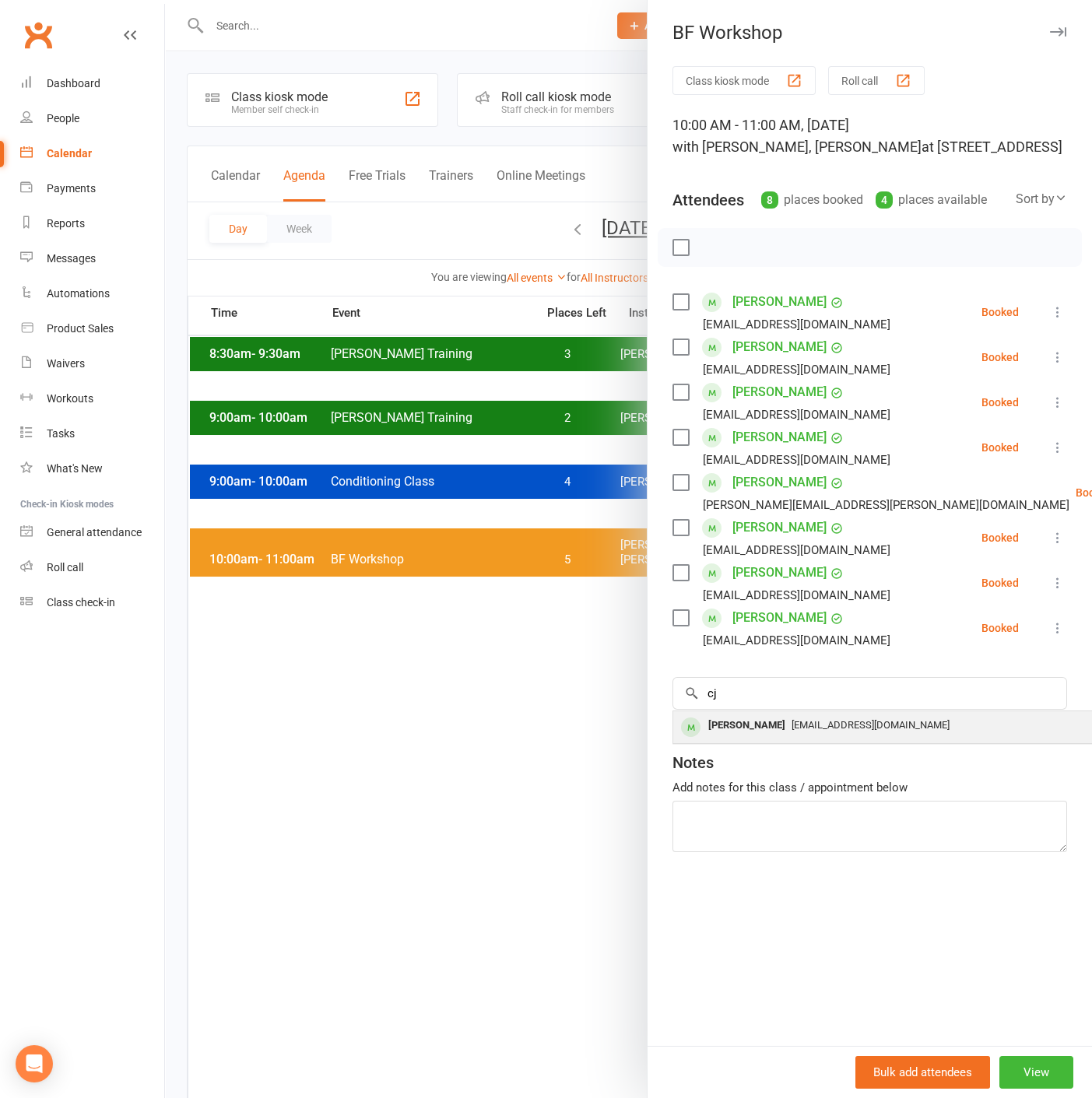
click at [796, 731] on span "[EMAIL_ADDRESS][DOMAIN_NAME]" at bounding box center [870, 724] width 158 height 12
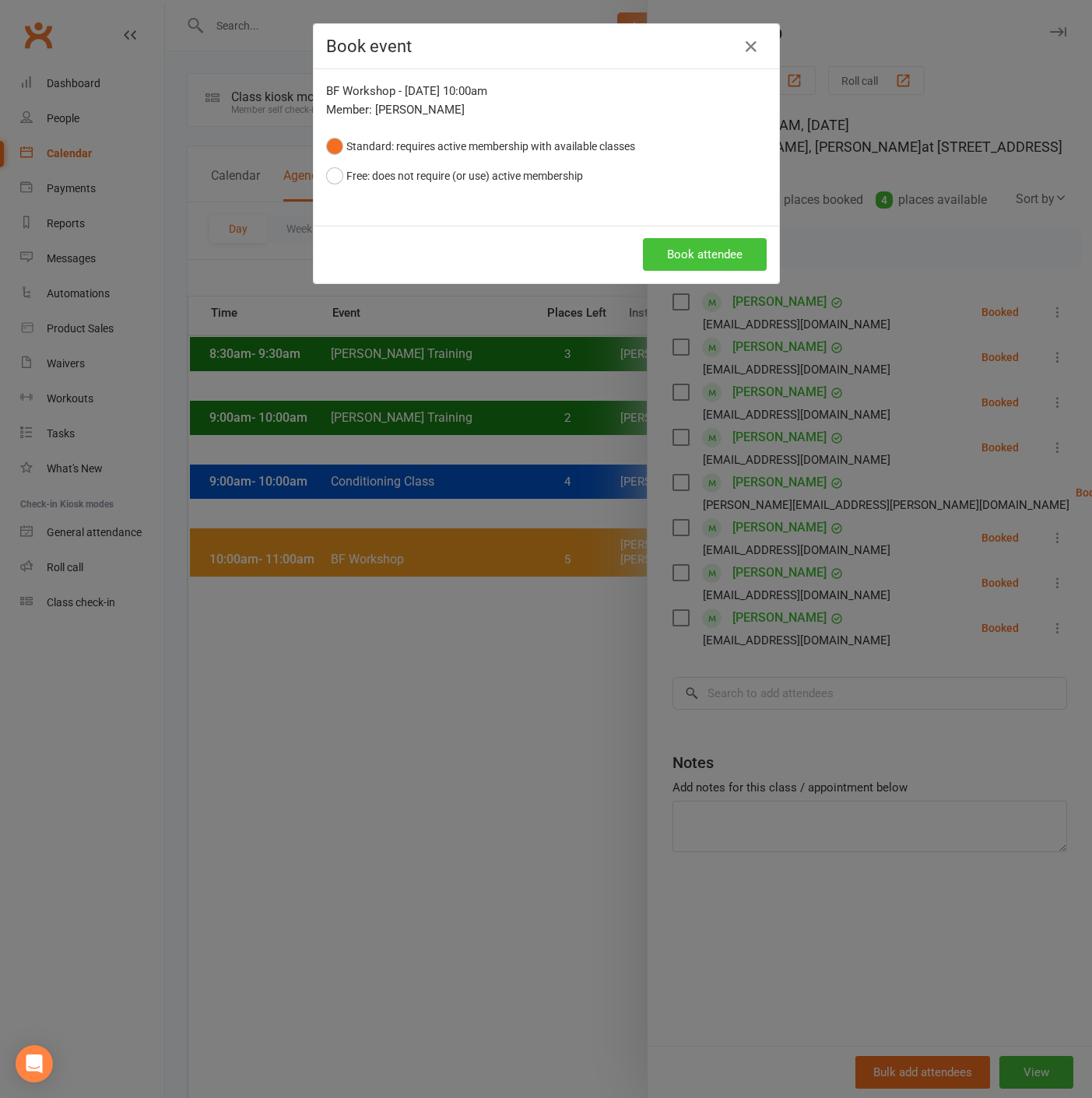
click at [661, 250] on button "Book attendee" at bounding box center [705, 254] width 124 height 32
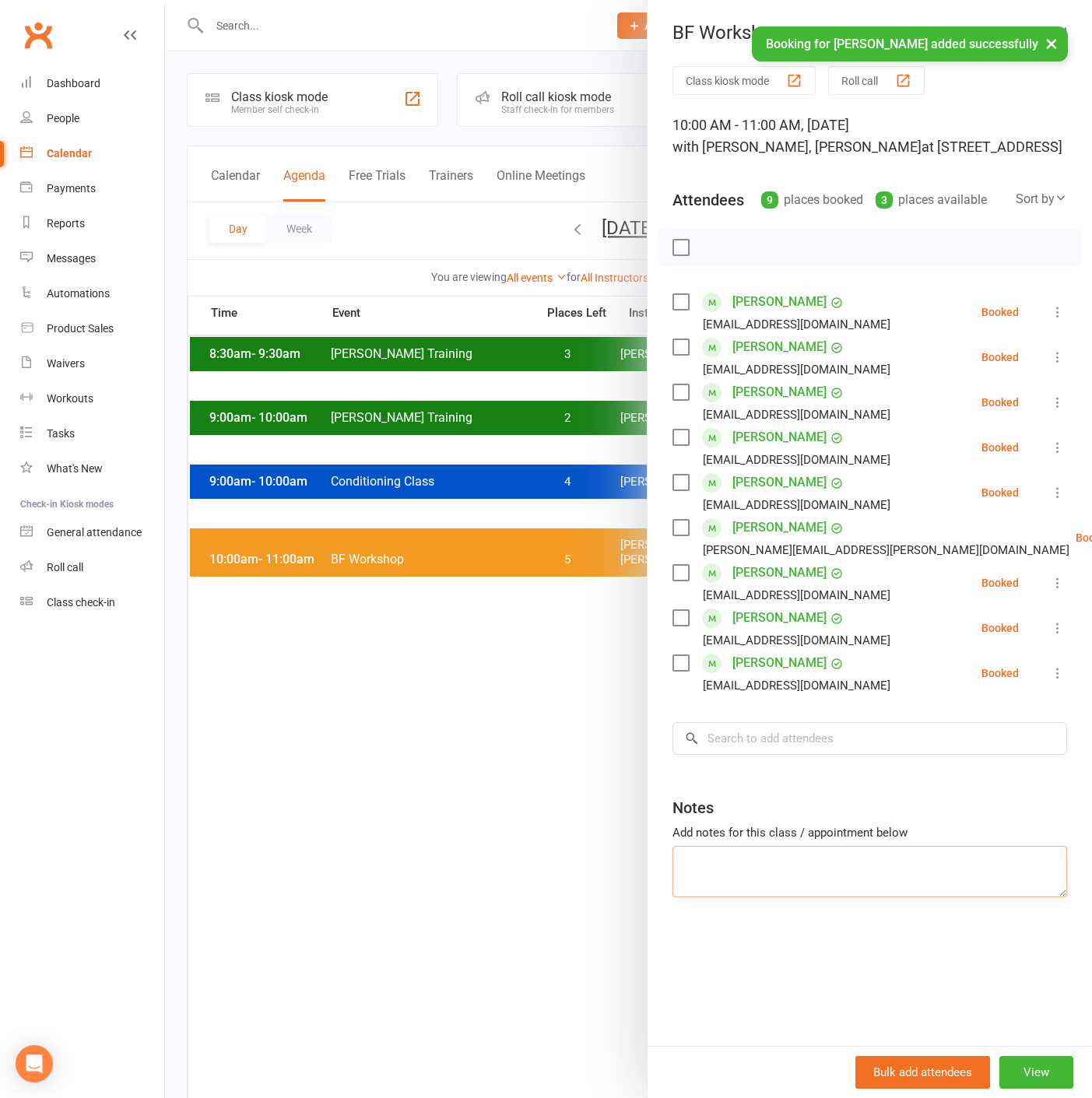
click at [791, 875] on textarea at bounding box center [869, 871] width 395 height 51
type textarea "saving spot for [PERSON_NAME]"
click at [584, 896] on div at bounding box center [628, 549] width 927 height 1098
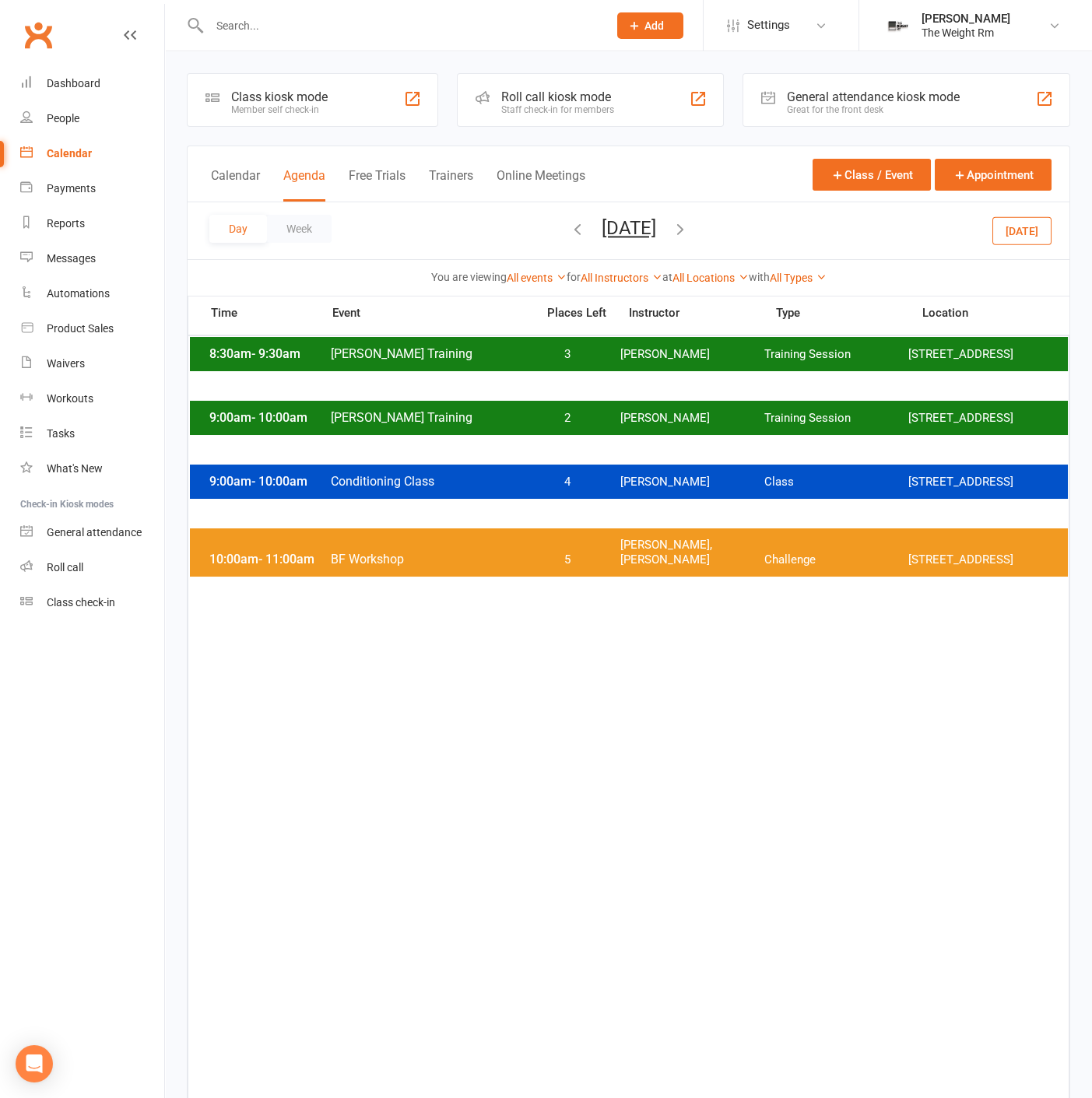
click at [703, 559] on span "[PERSON_NAME], [PERSON_NAME]" at bounding box center [692, 552] width 144 height 30
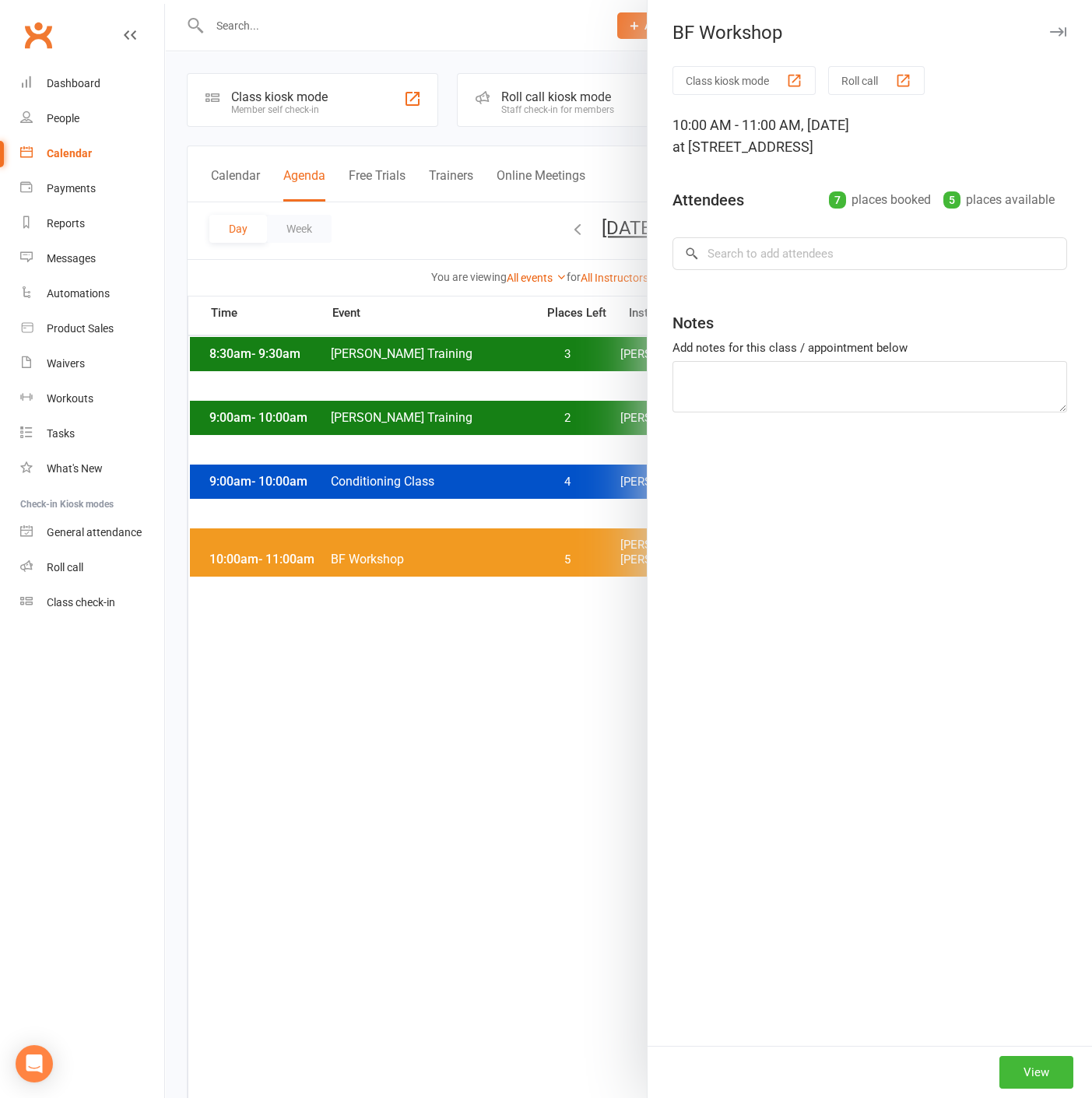
type textarea "saving spot for [PERSON_NAME]"
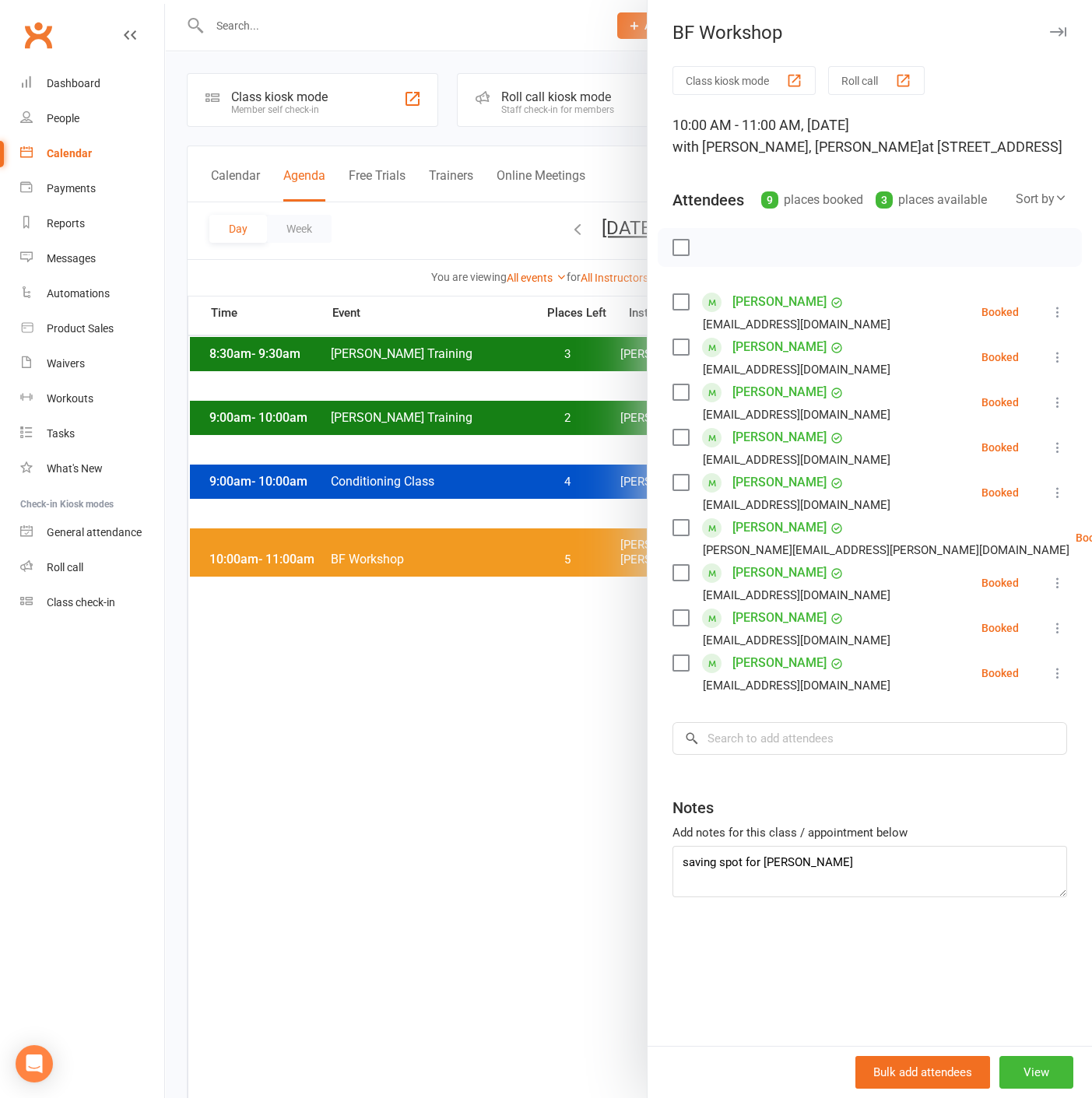
click at [471, 557] on div at bounding box center [628, 549] width 927 height 1098
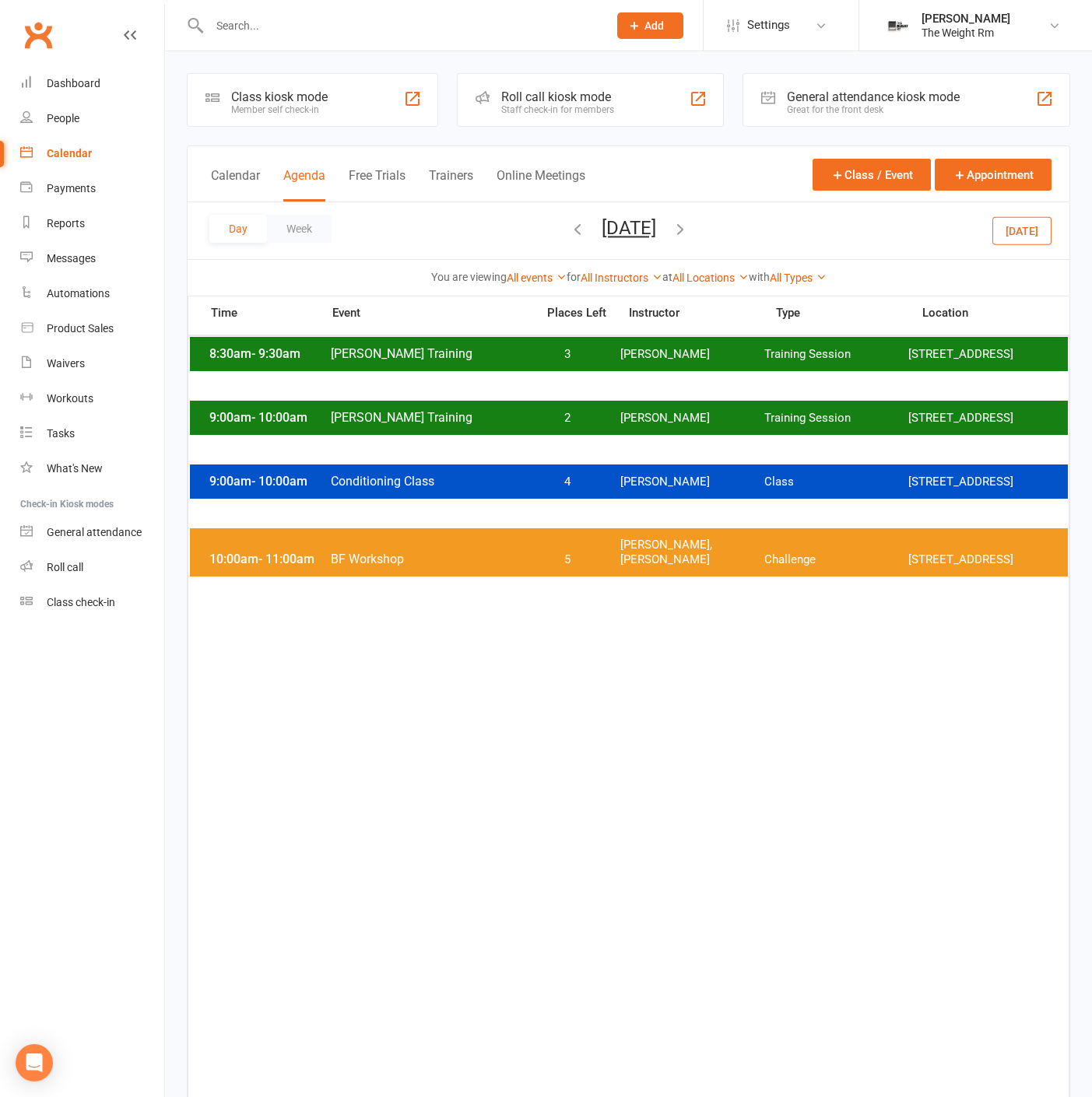
click at [625, 371] on div "8:30am - 9:30am [PERSON_NAME] Training 3 [PERSON_NAME] Training Session [STREET…" at bounding box center [628, 354] width 878 height 34
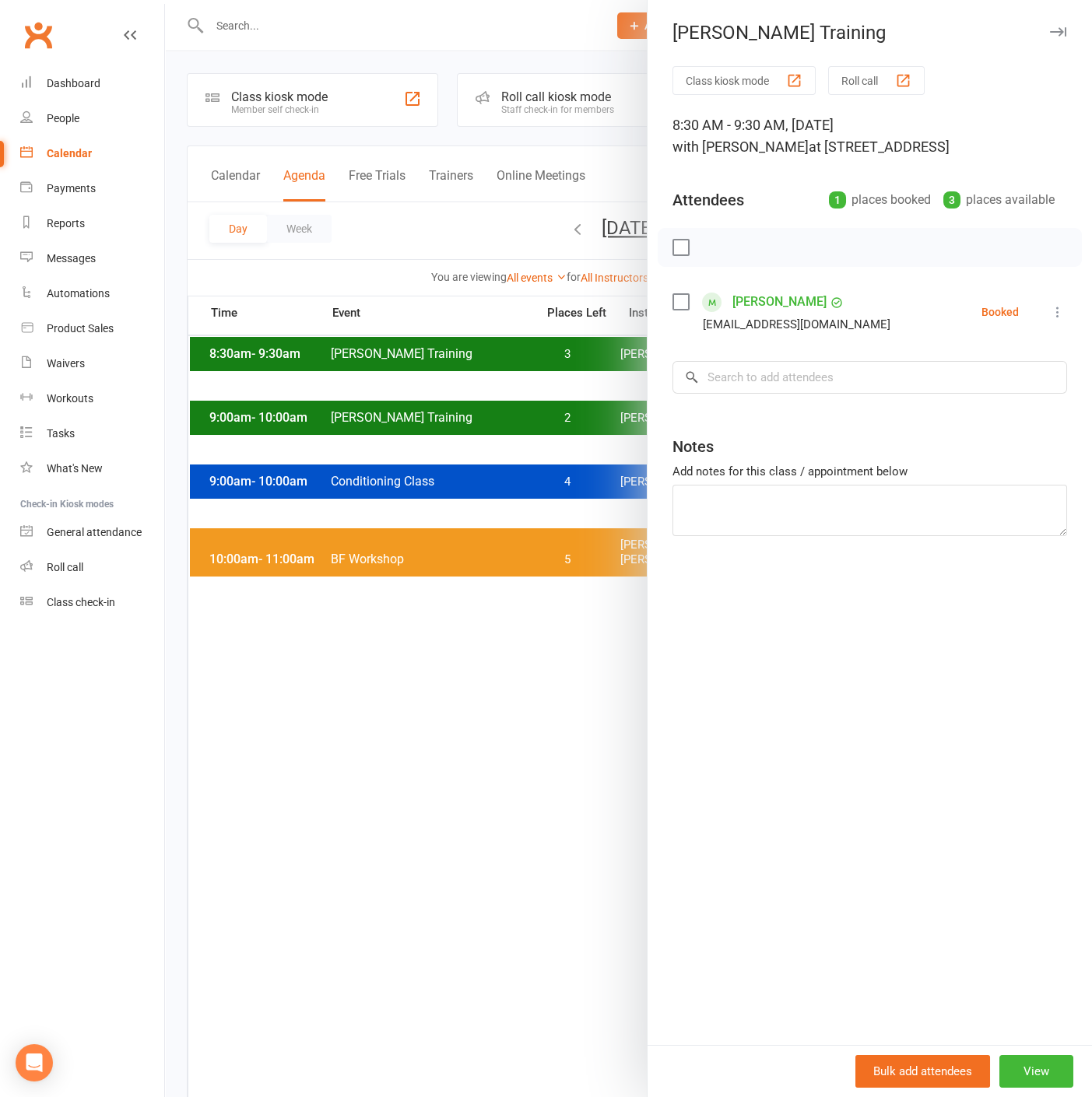
click at [571, 382] on div at bounding box center [628, 548] width 927 height 1097
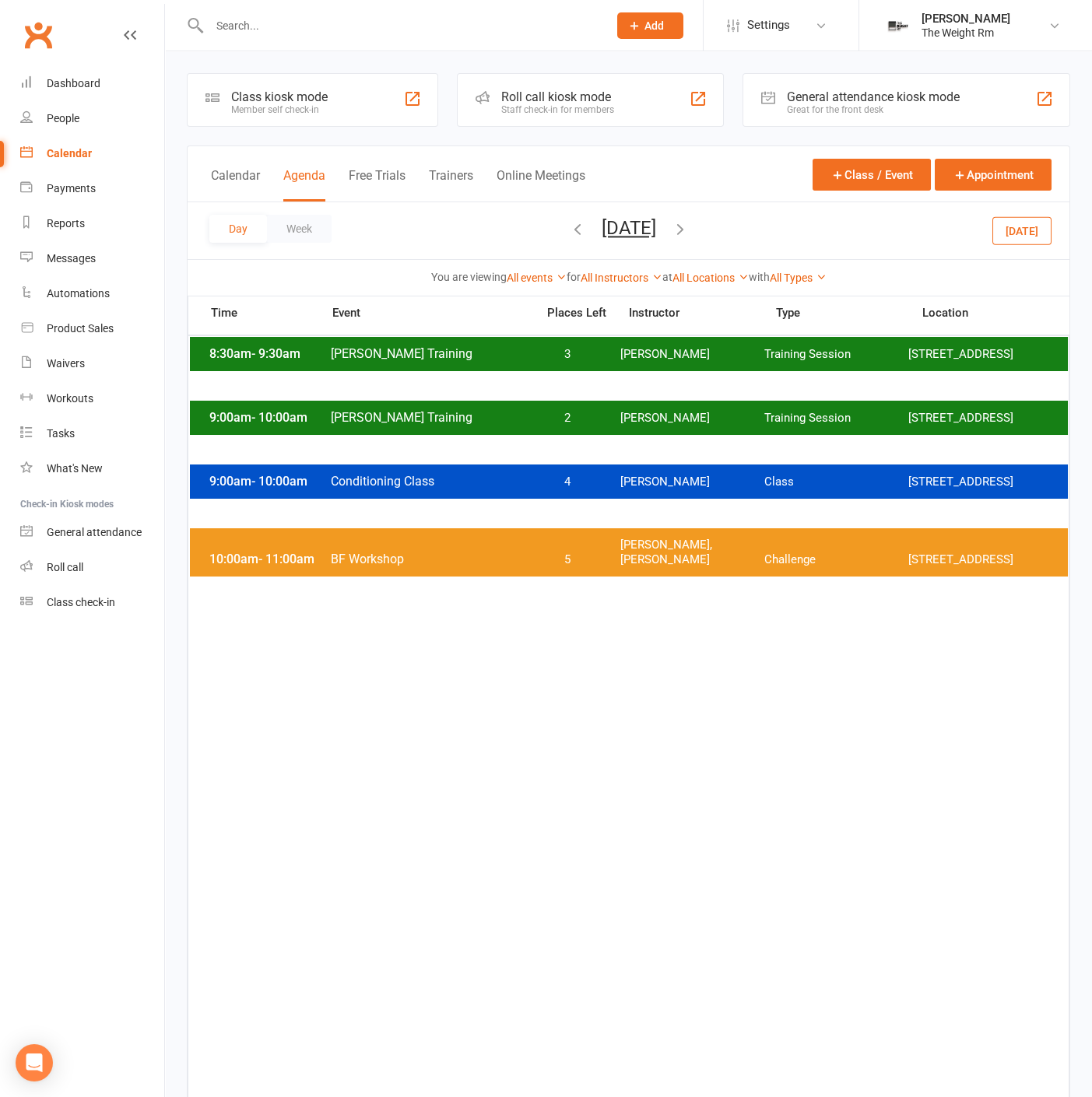
click at [656, 236] on button "[DATE]" at bounding box center [628, 228] width 55 height 22
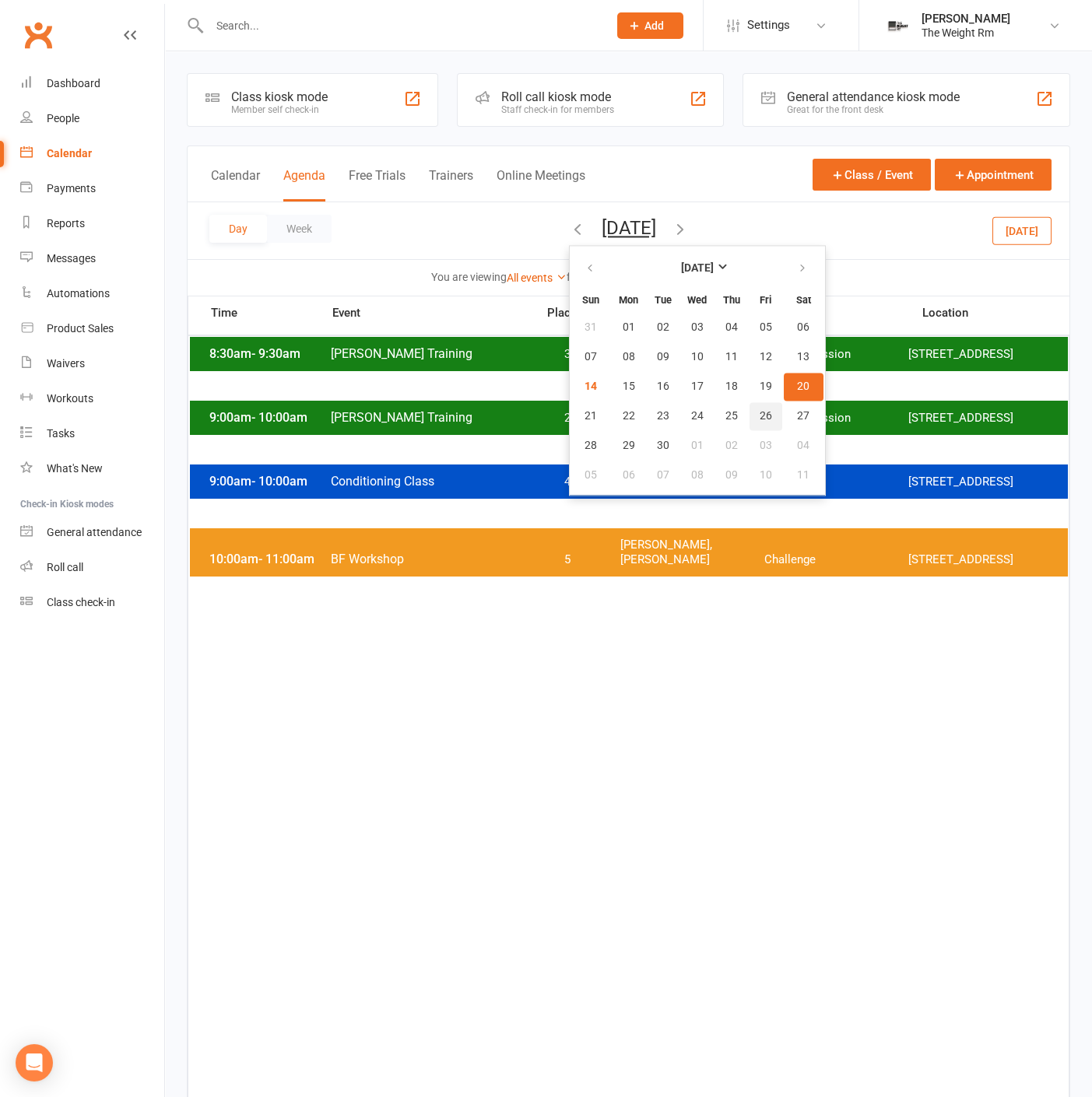
click at [750, 412] on button "26" at bounding box center [766, 416] width 32 height 28
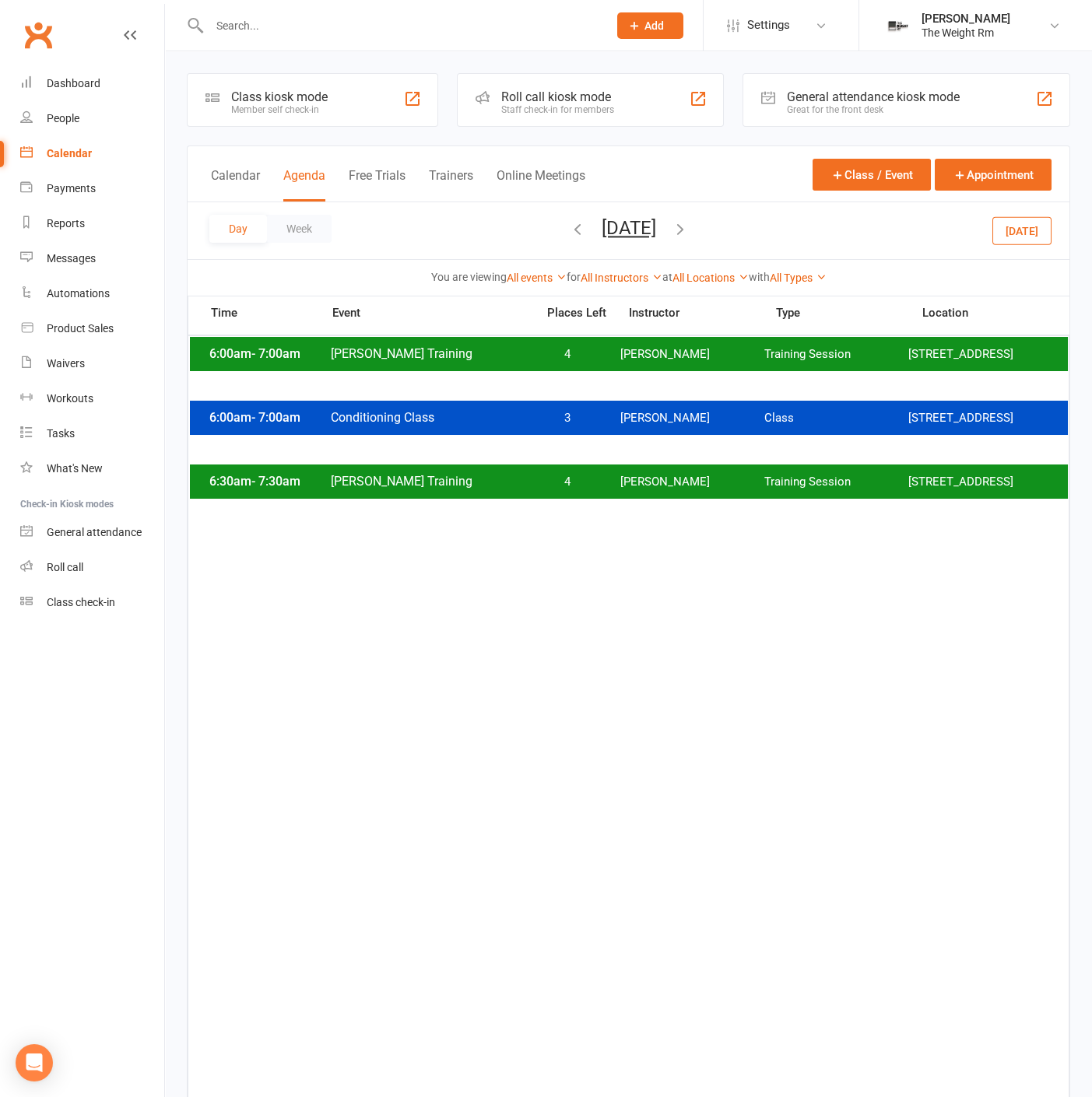
click at [685, 423] on div "6:00am - 7:00am Conditioning Class 3 [PERSON_NAME] Class [STREET_ADDRESS]" at bounding box center [628, 418] width 878 height 34
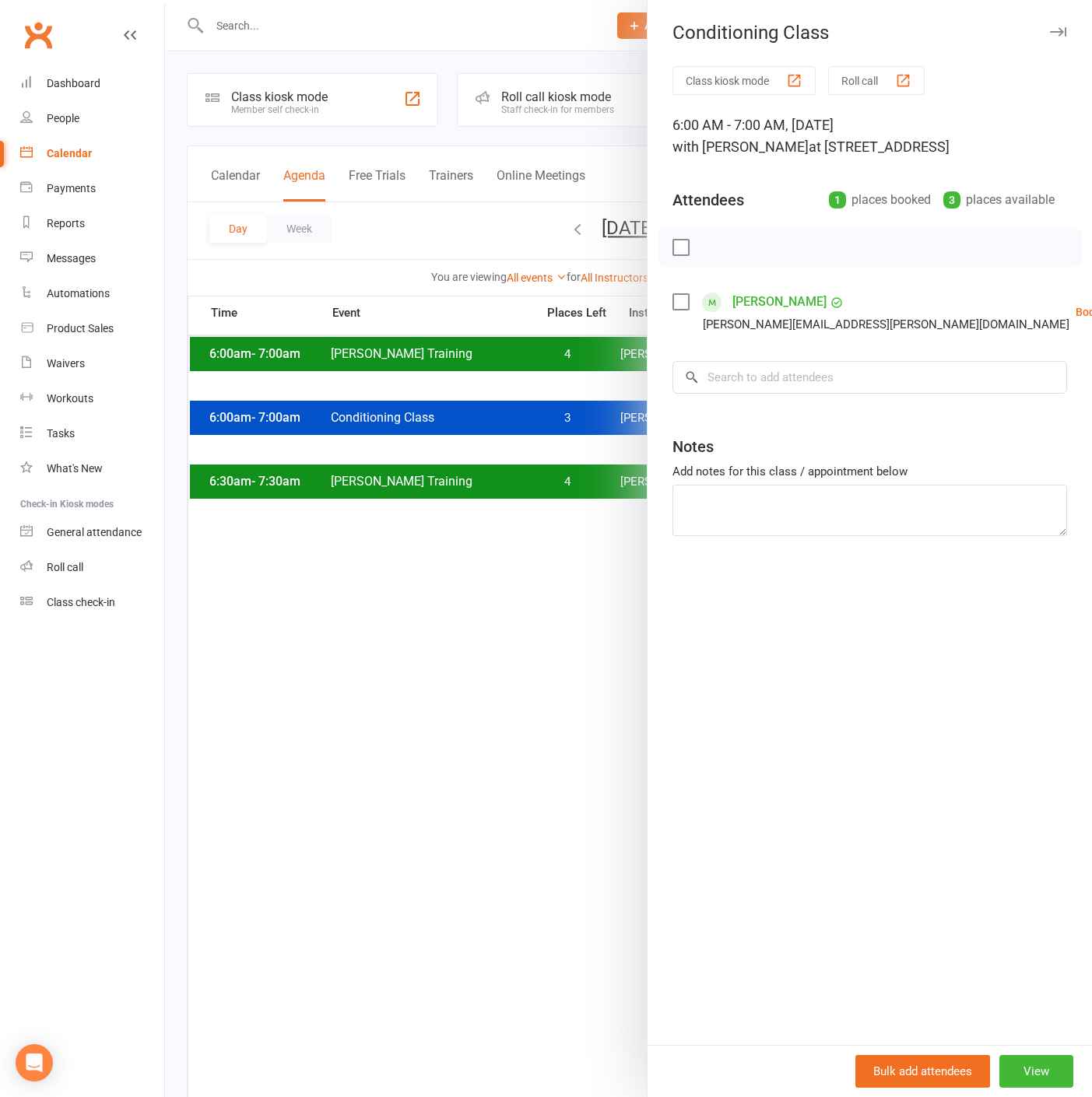
click at [550, 425] on div at bounding box center [628, 548] width 927 height 1097
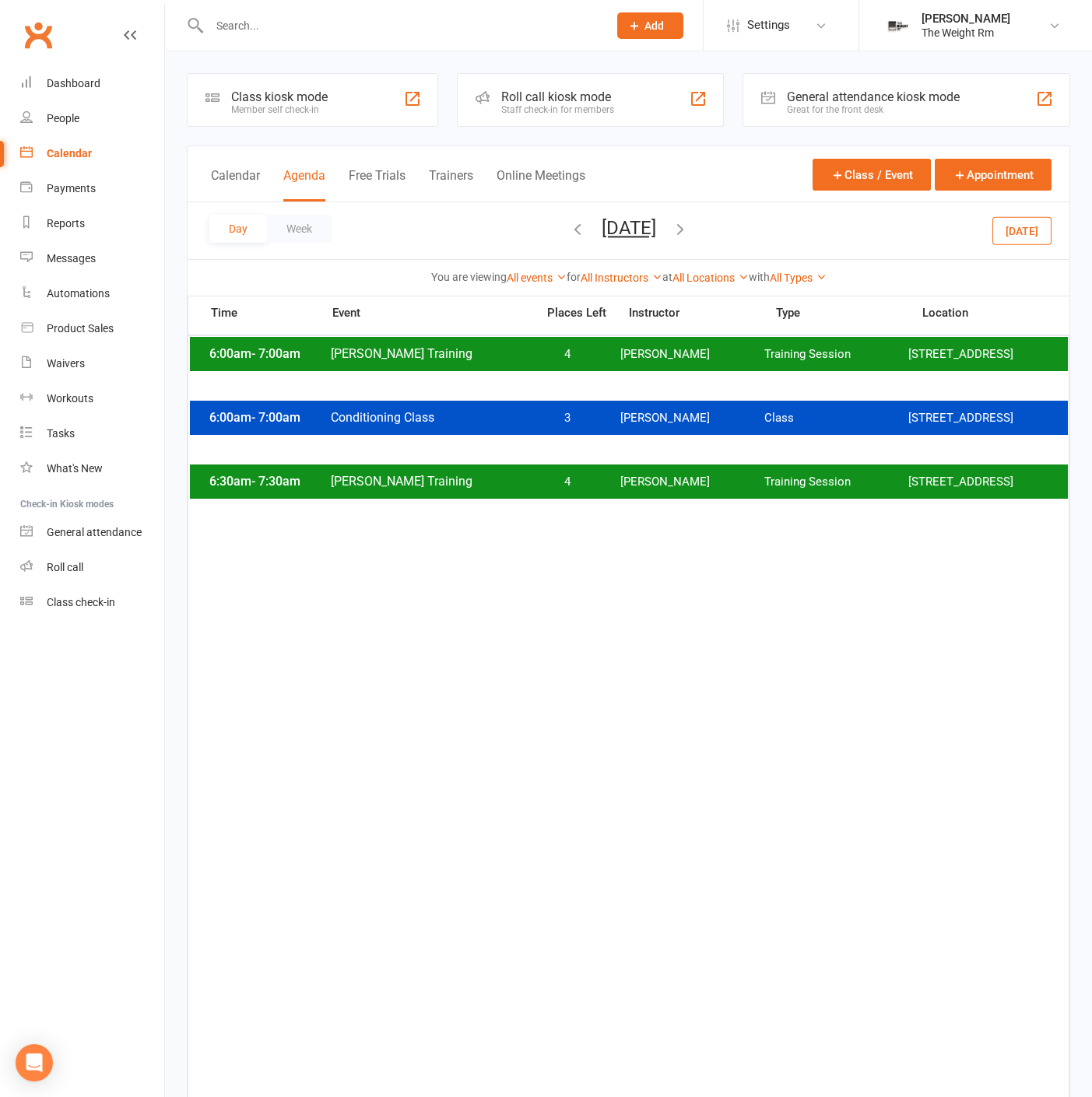
click at [656, 231] on button "[DATE]" at bounding box center [628, 228] width 55 height 22
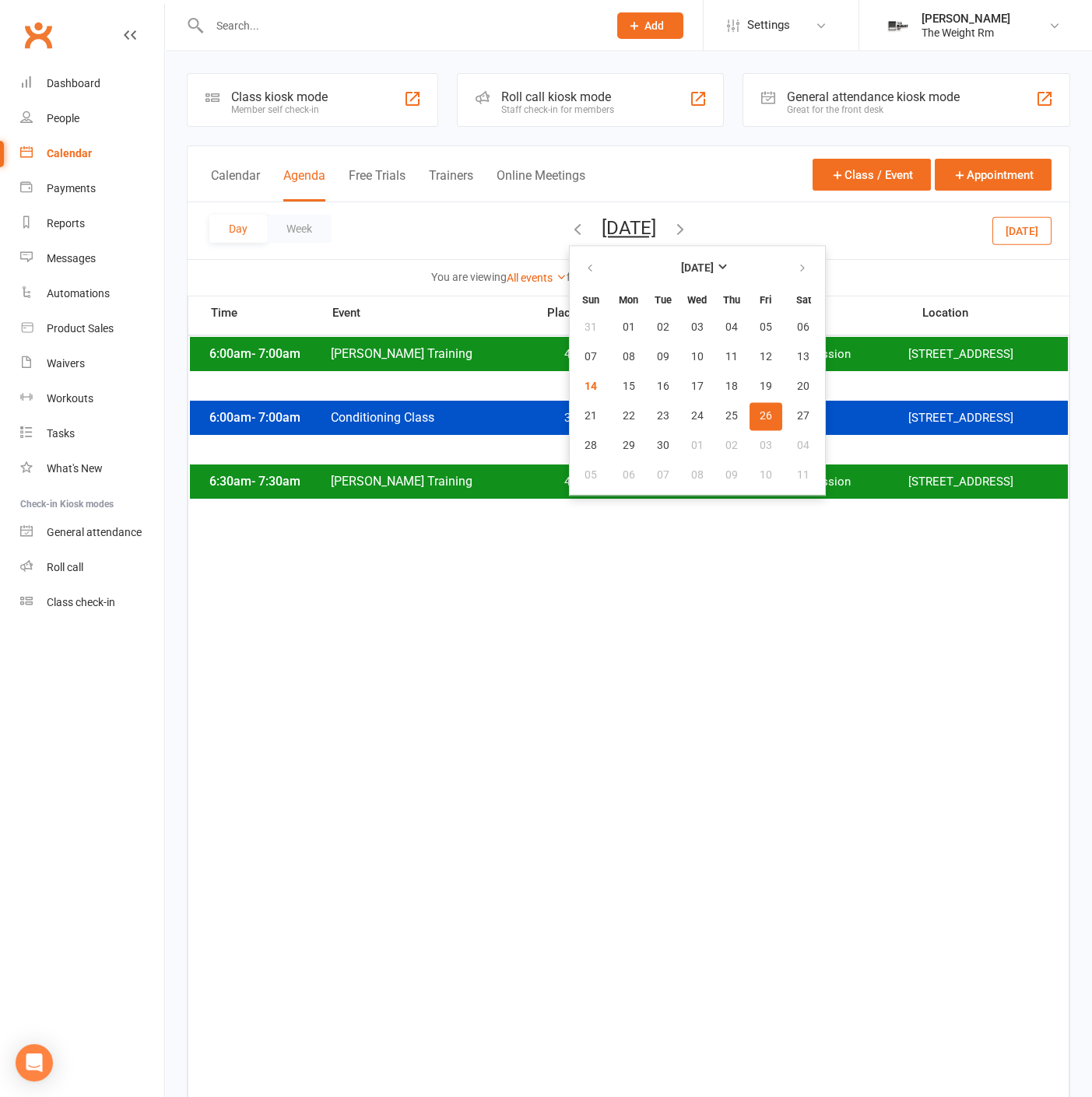
click at [447, 420] on div "6:00am - 7:00am Conditioning Class 3 [PERSON_NAME] Class [STREET_ADDRESS]" at bounding box center [628, 418] width 878 height 34
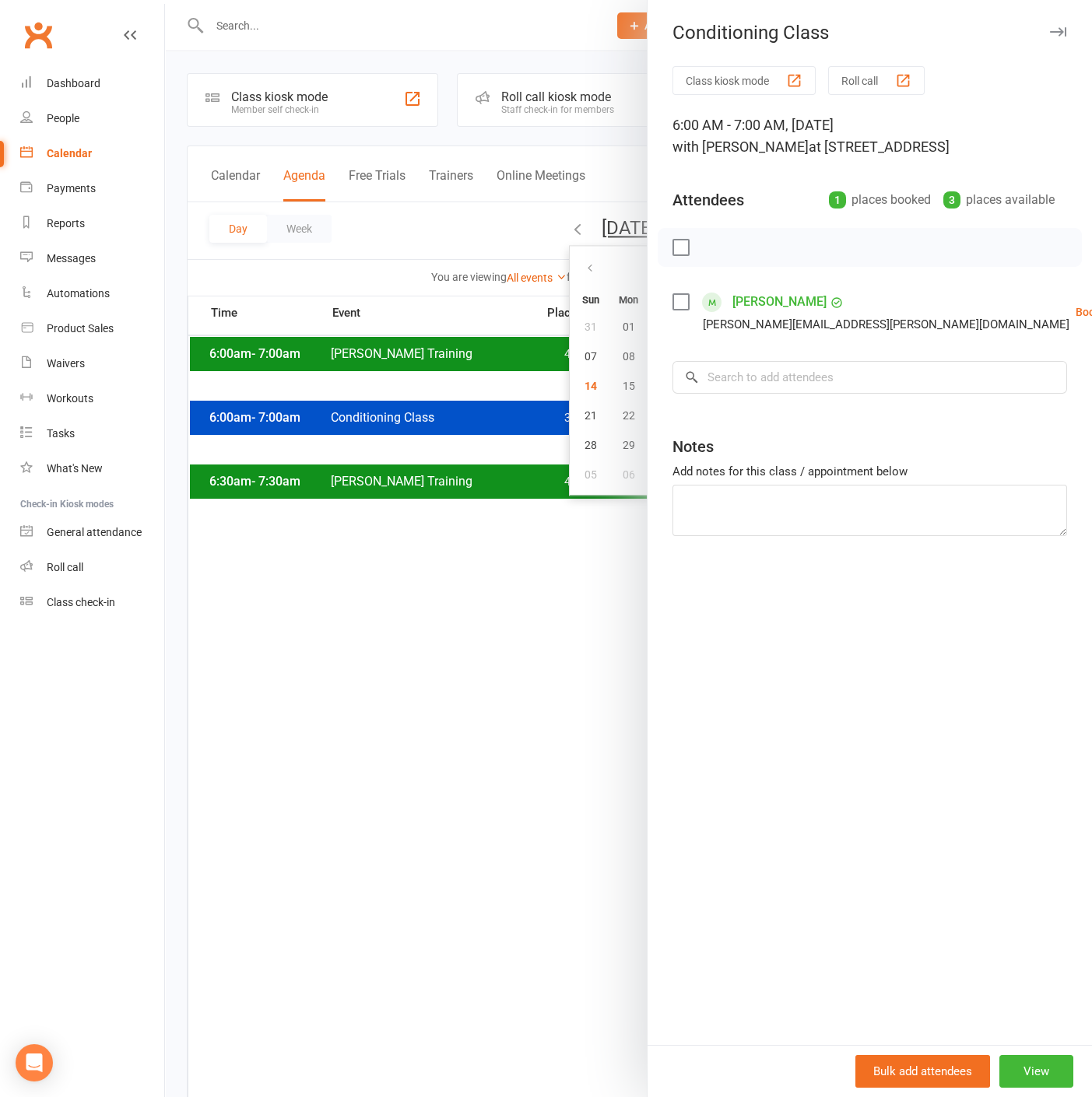
click at [450, 422] on div at bounding box center [628, 548] width 927 height 1097
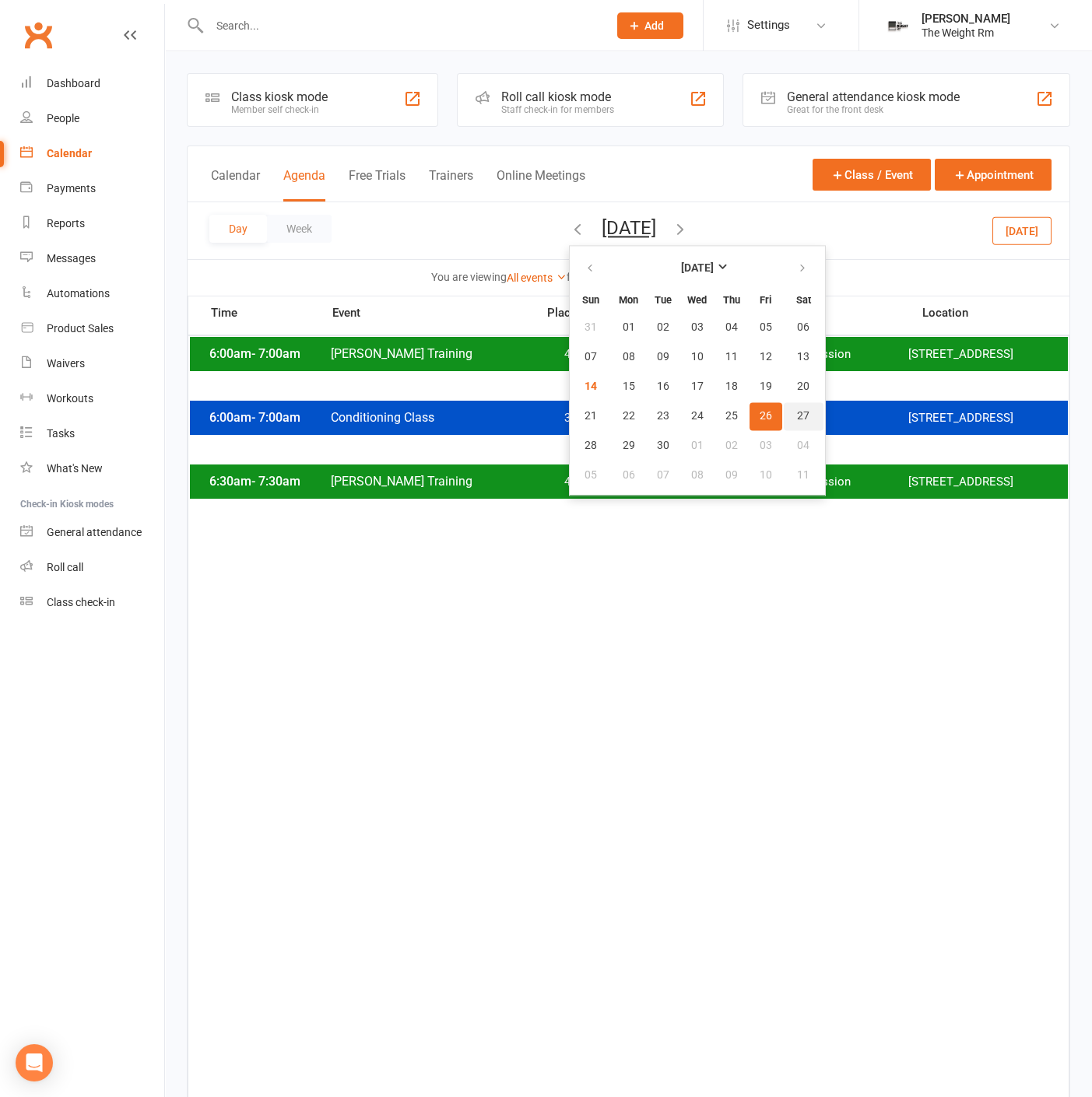
click at [784, 411] on button "27" at bounding box center [803, 416] width 40 height 28
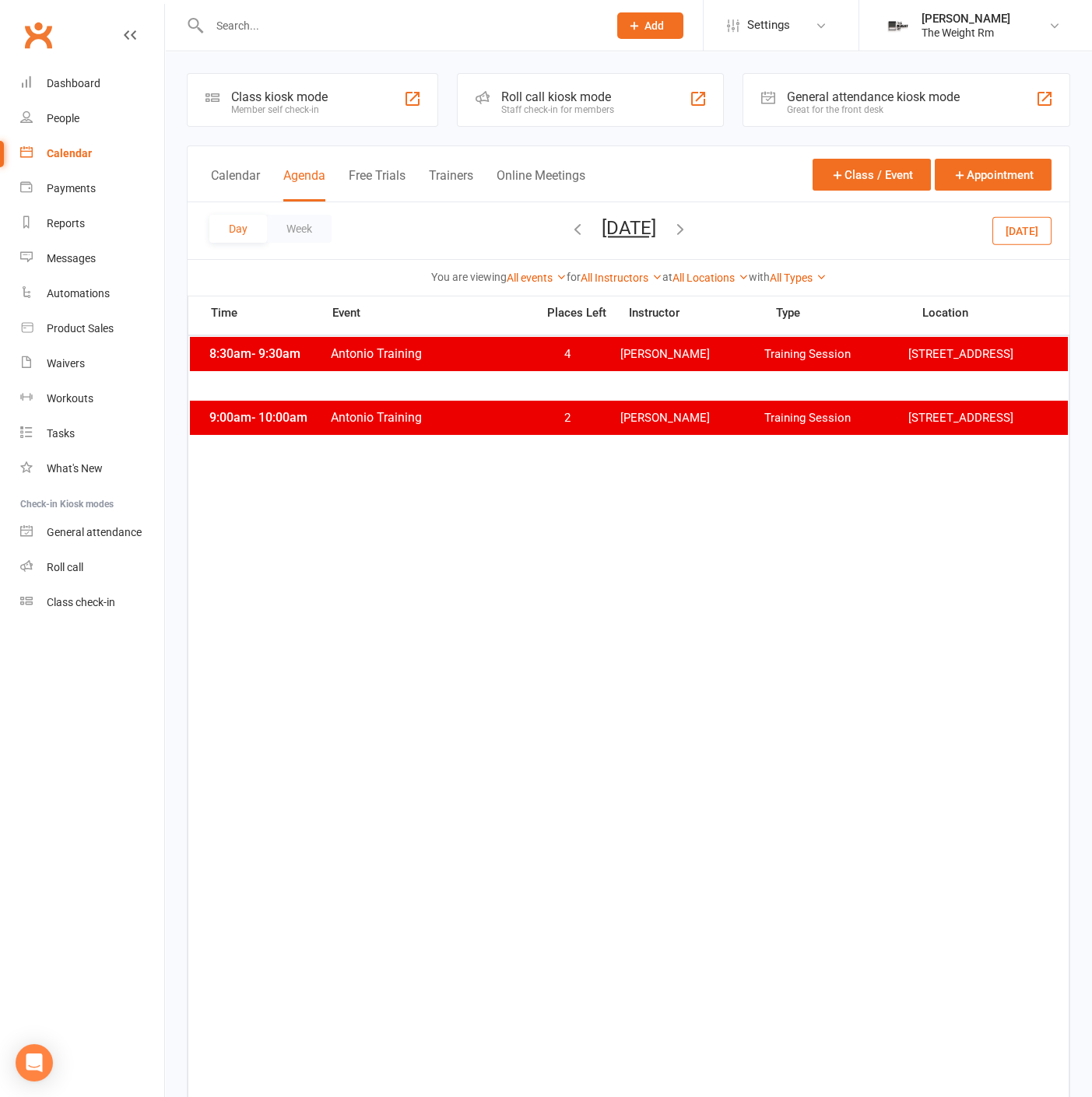
click at [633, 420] on div "9:00am - 10:00am Antonio Training 2 [PERSON_NAME] Training Session [STREET_ADDR…" at bounding box center [628, 418] width 878 height 34
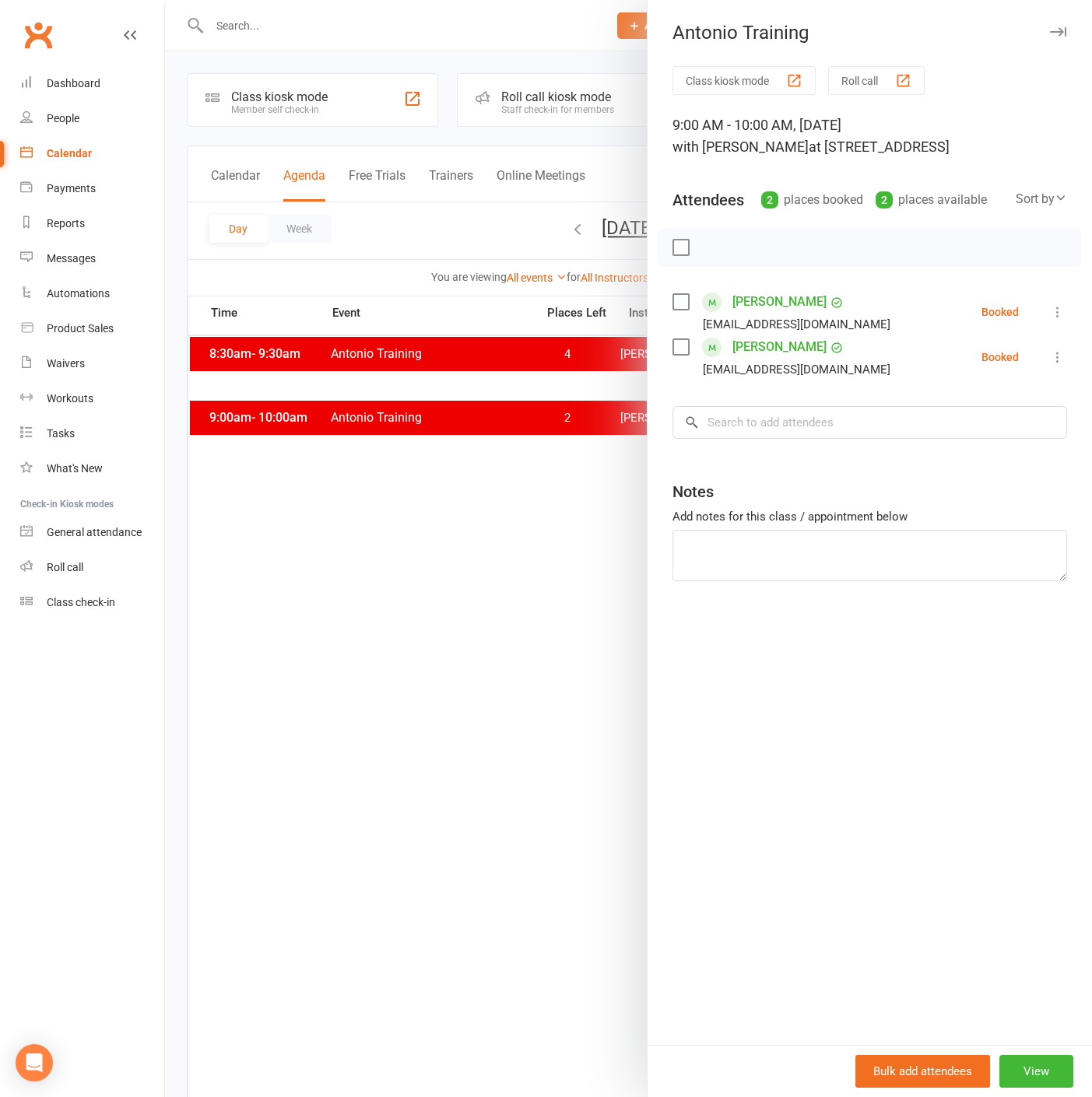
click at [539, 428] on div at bounding box center [628, 548] width 927 height 1097
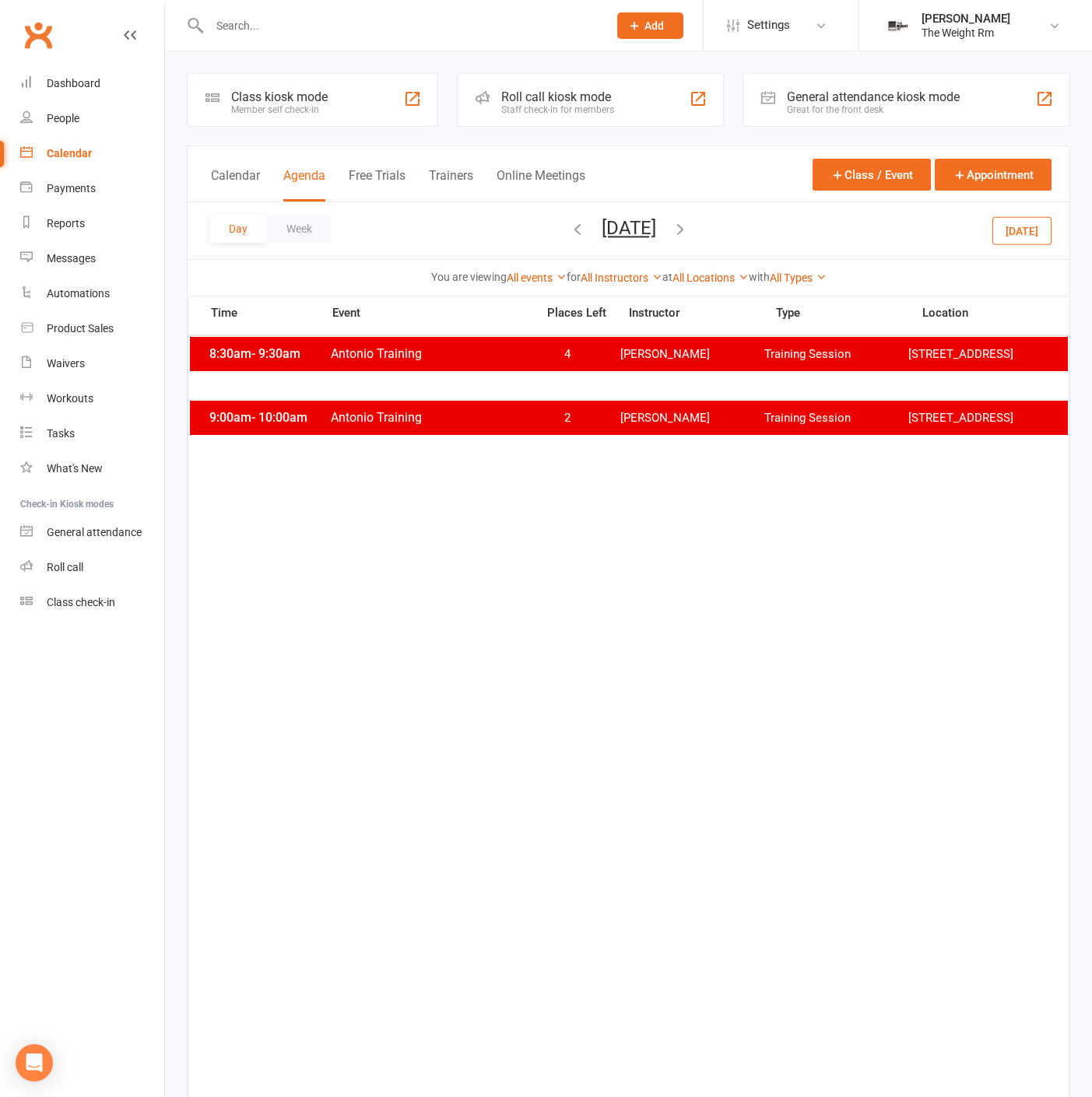
click at [681, 426] on span "[PERSON_NAME]" at bounding box center [692, 418] width 144 height 14
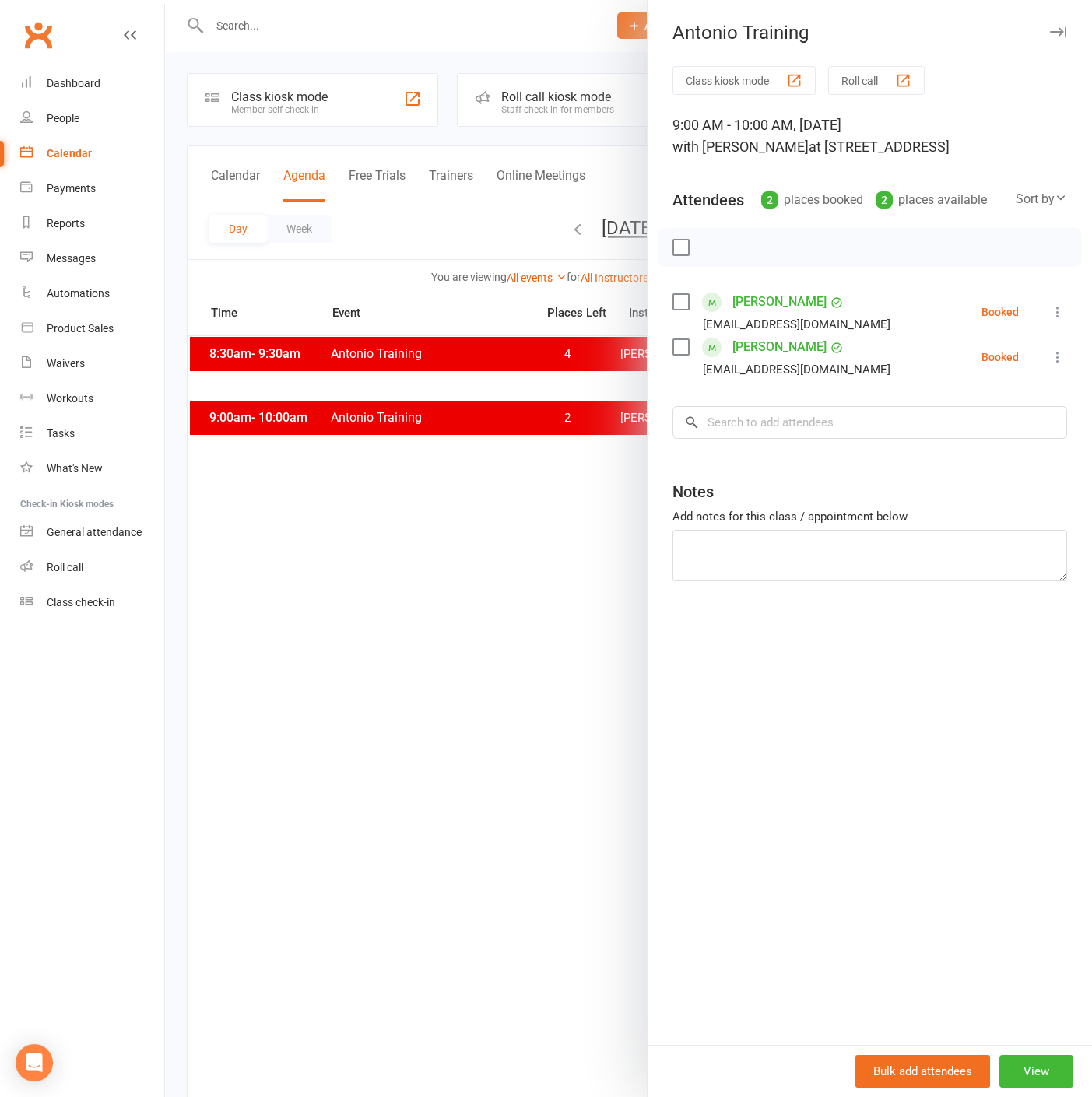
click at [596, 329] on div at bounding box center [628, 548] width 927 height 1097
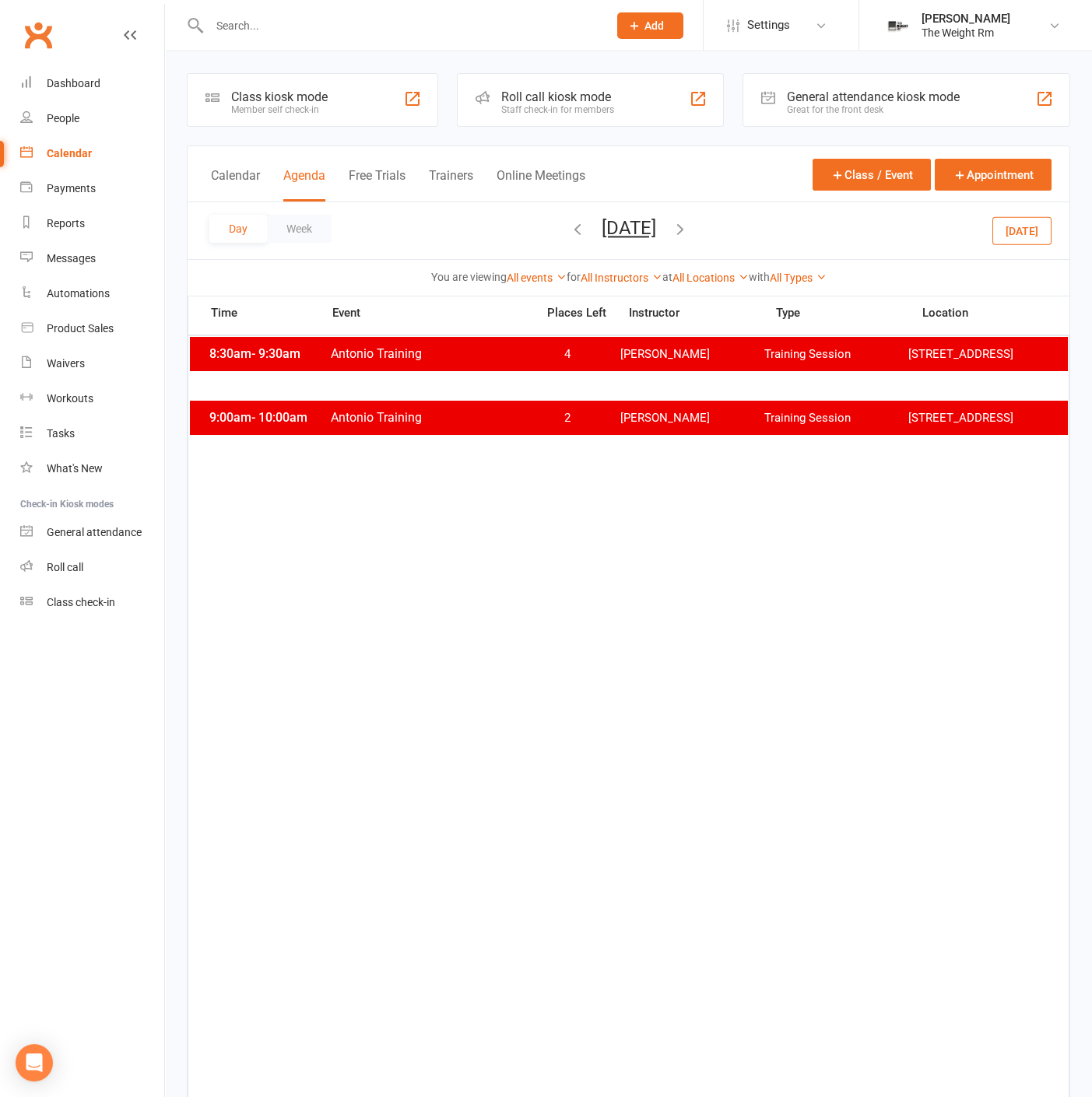
click at [756, 227] on div "Day Week [DATE] [DATE] Sun Mon Tue Wed Thu Fri Sat 31 01 02 03 04 05 06 07 08 0…" at bounding box center [628, 230] width 882 height 57
click at [688, 229] on icon "button" at bounding box center [679, 228] width 17 height 17
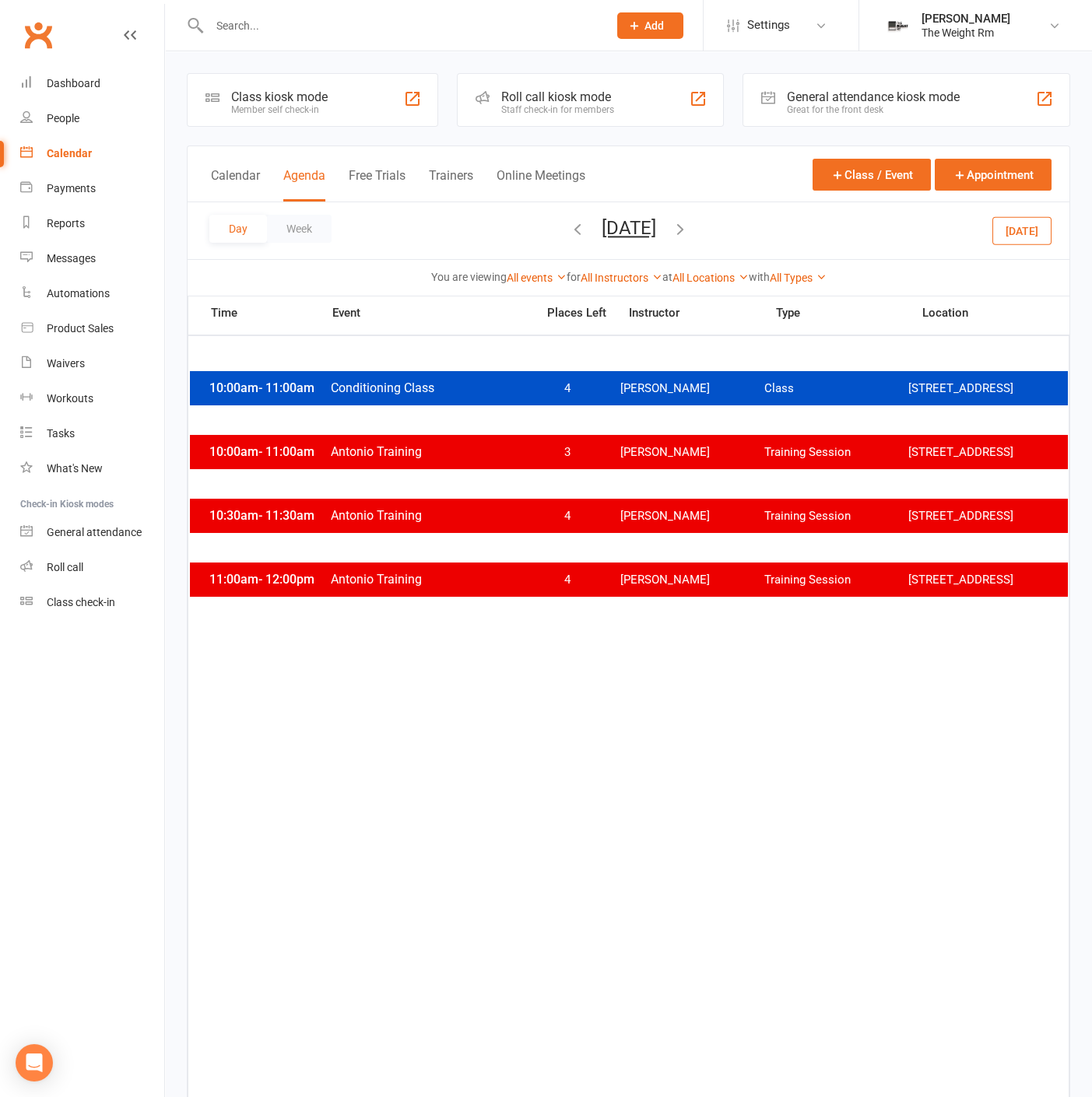
click at [601, 229] on button "[DATE]" at bounding box center [628, 228] width 55 height 22
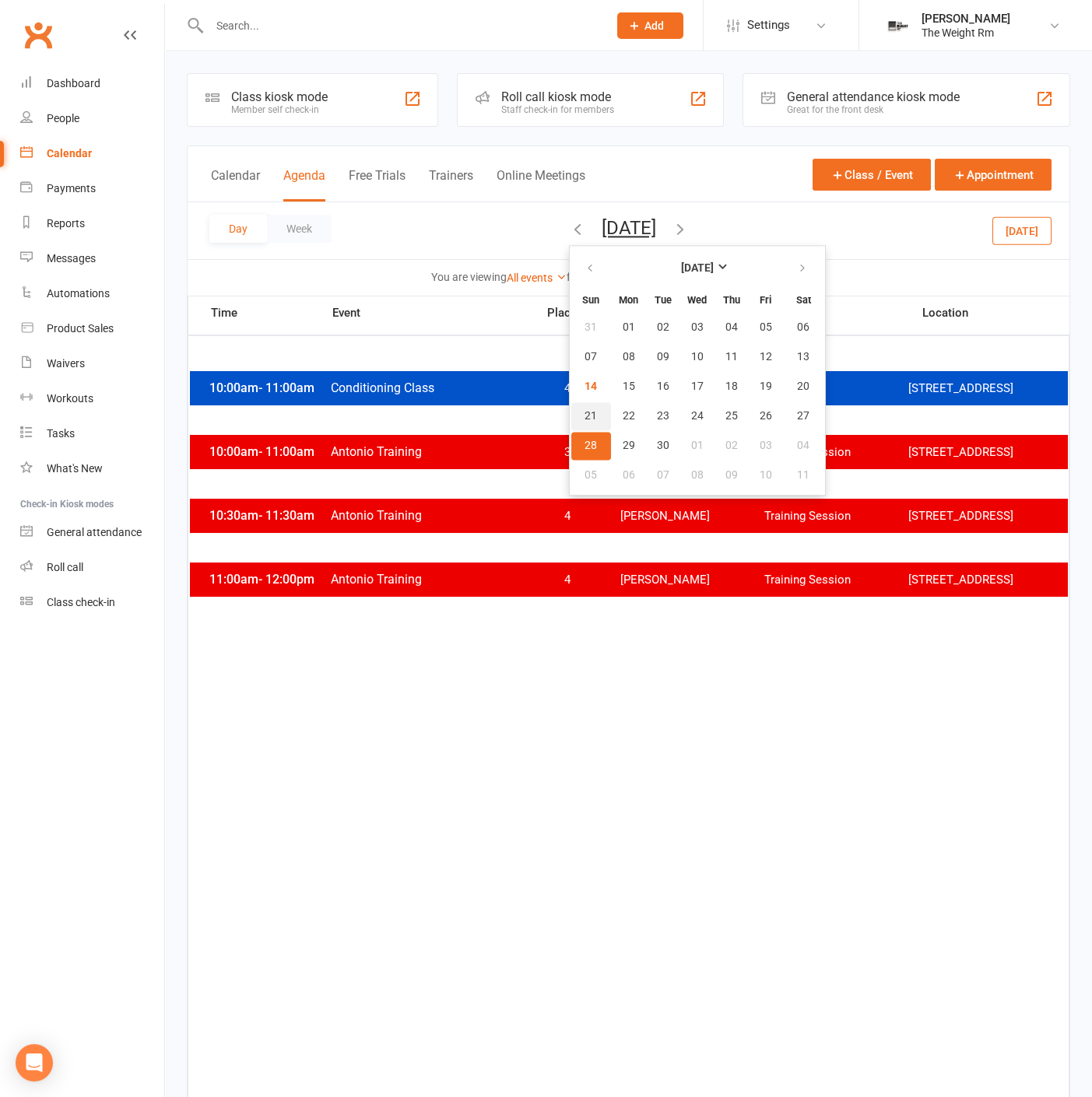
click at [584, 412] on span "21" at bounding box center [590, 416] width 13 height 13
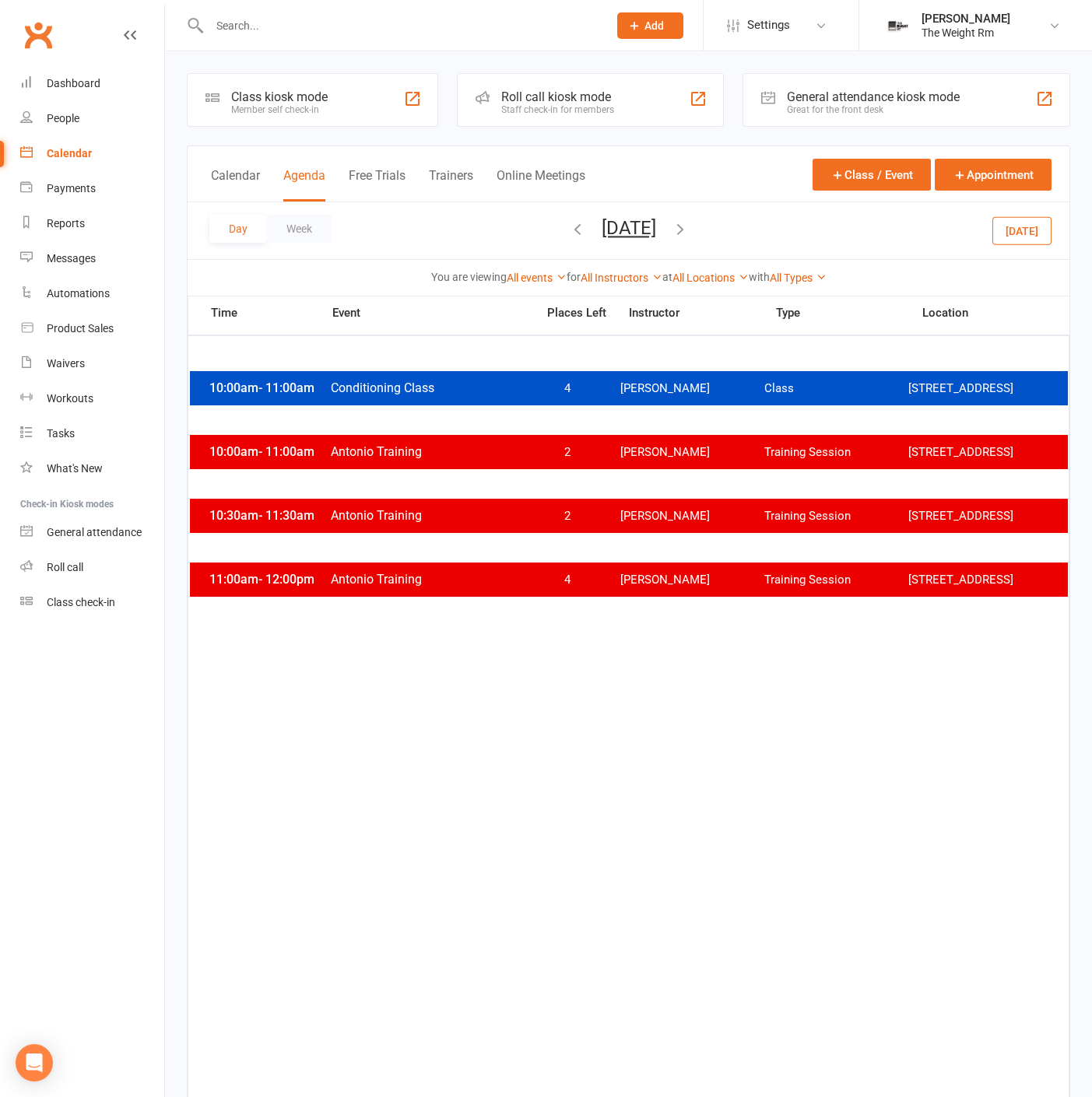
click at [656, 226] on button "[DATE]" at bounding box center [628, 228] width 55 height 22
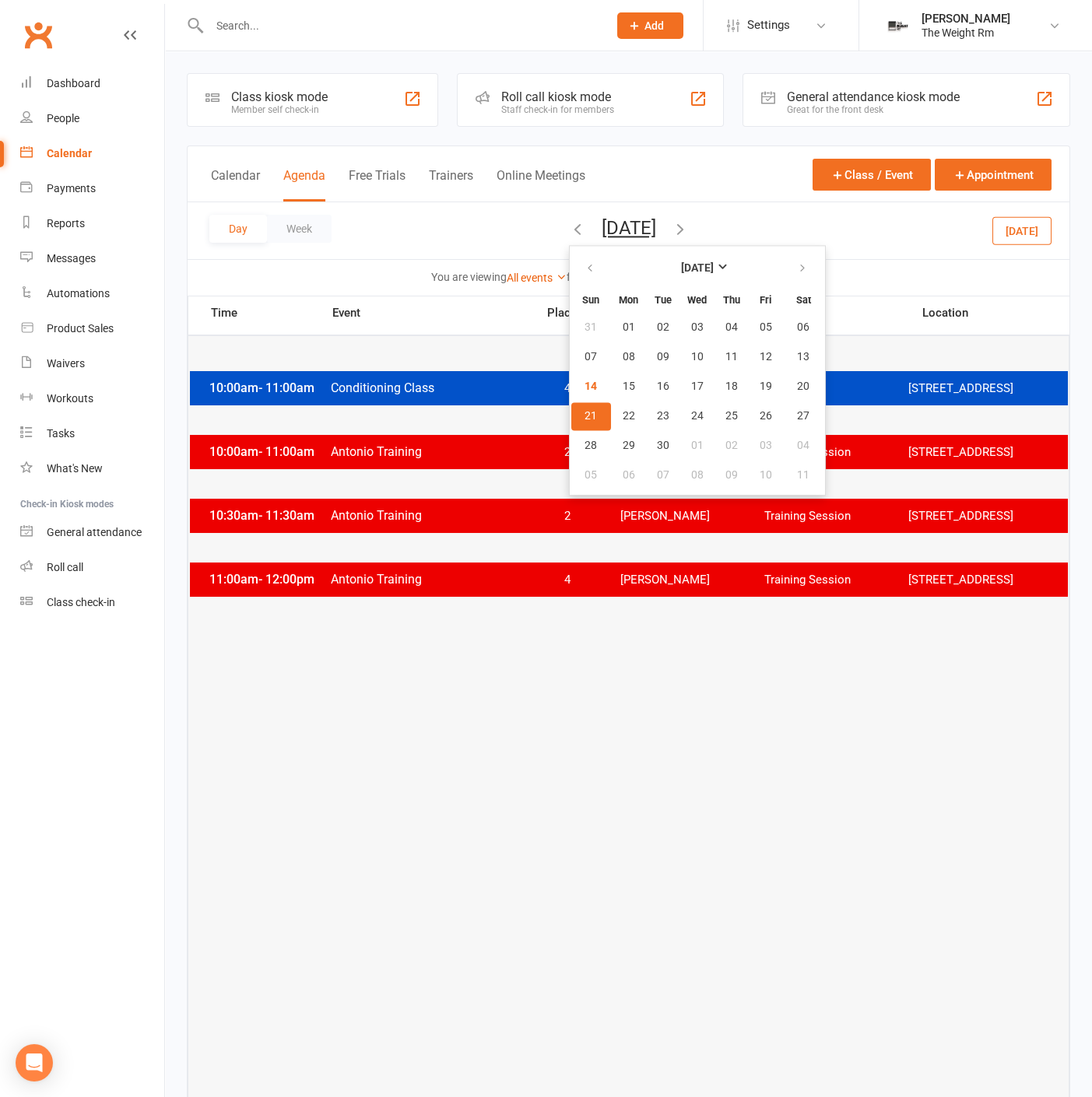
drag, startPoint x: 849, startPoint y: 732, endPoint x: 857, endPoint y: 723, distance: 12.0
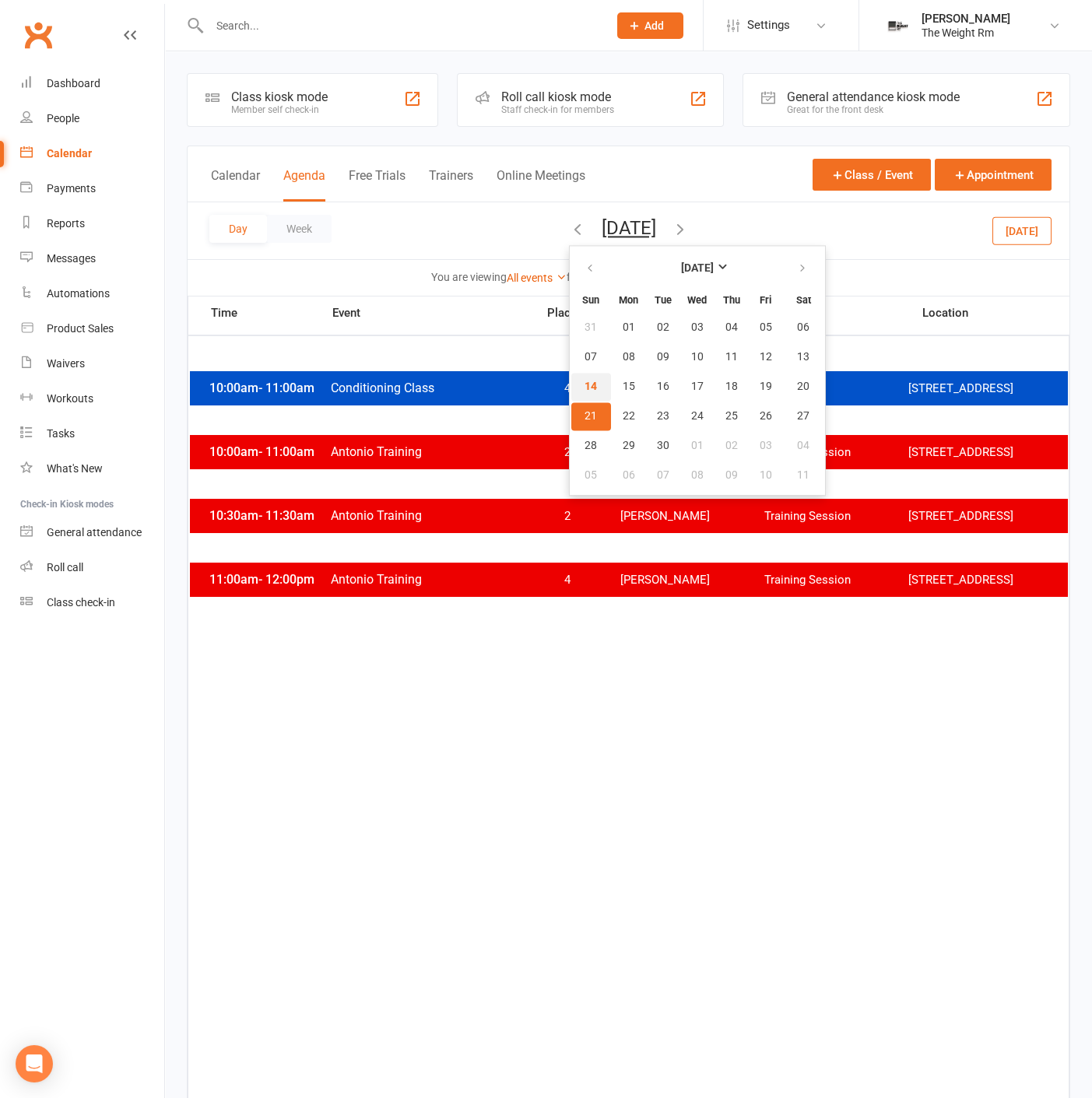
click at [571, 382] on button "14" at bounding box center [590, 386] width 40 height 28
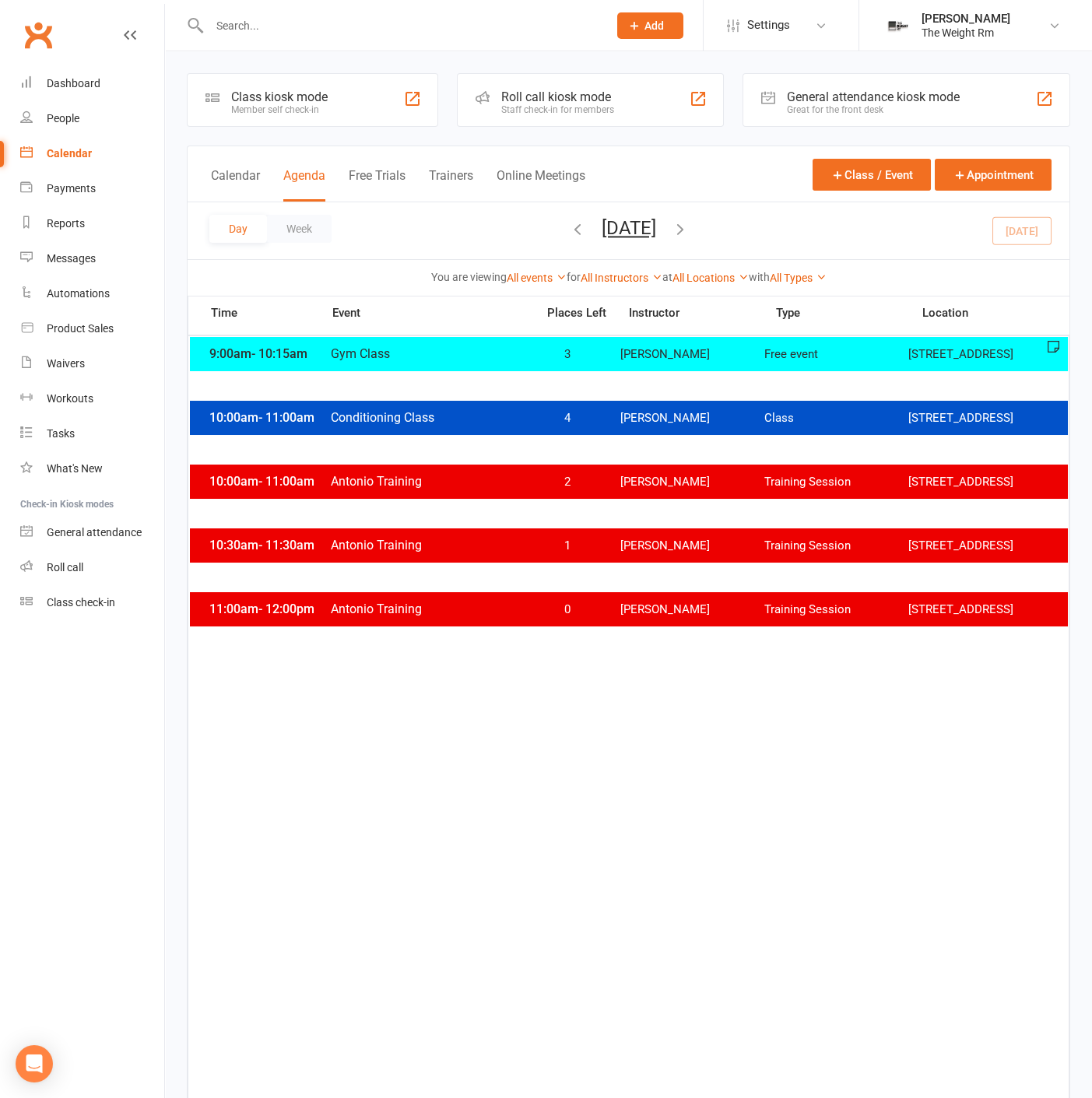
click at [139, 146] on link "Calendar" at bounding box center [93, 154] width 144 height 35
click at [656, 227] on button "[DATE]" at bounding box center [628, 228] width 55 height 22
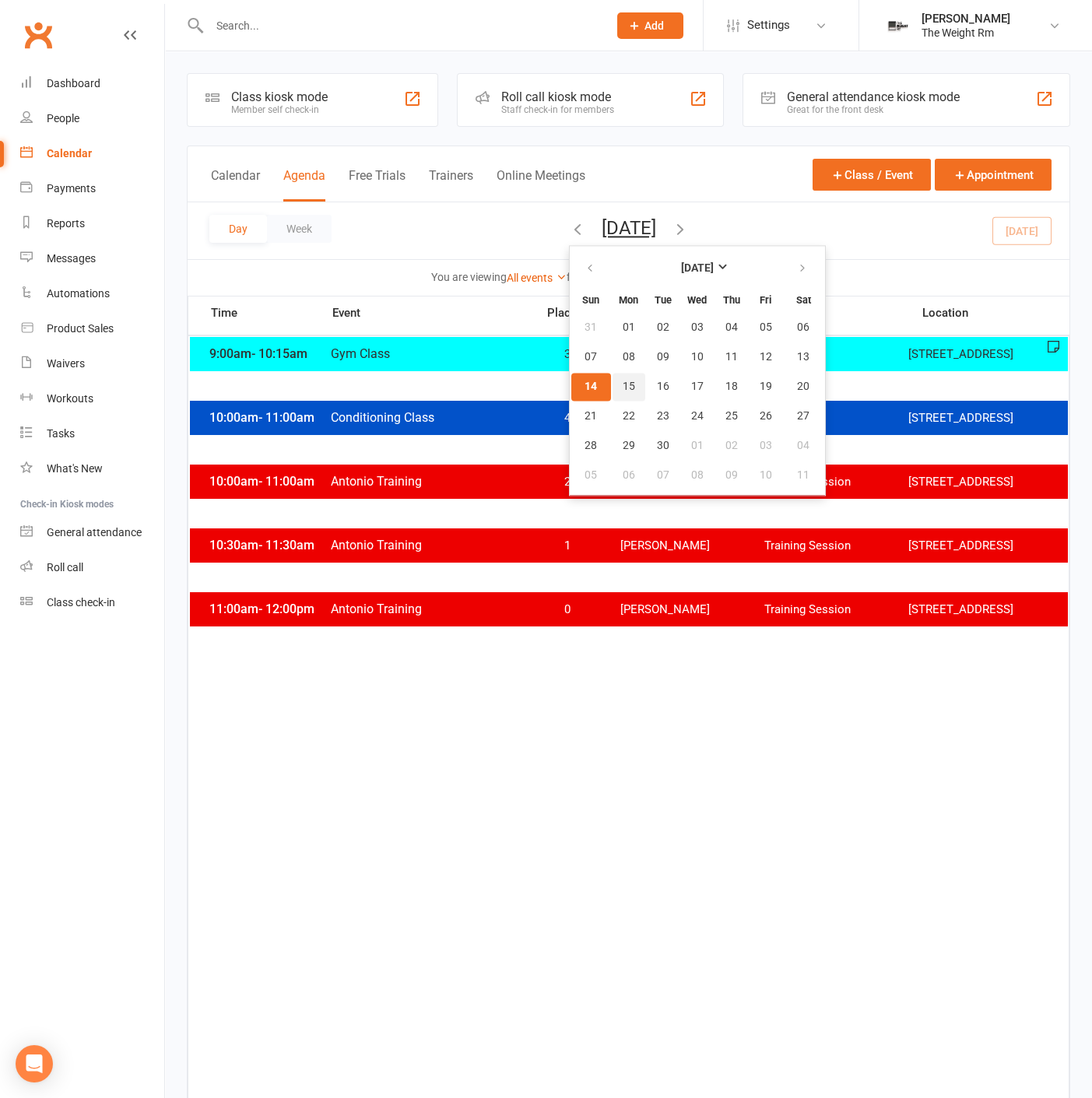
click at [623, 380] on span "15" at bounding box center [629, 386] width 13 height 13
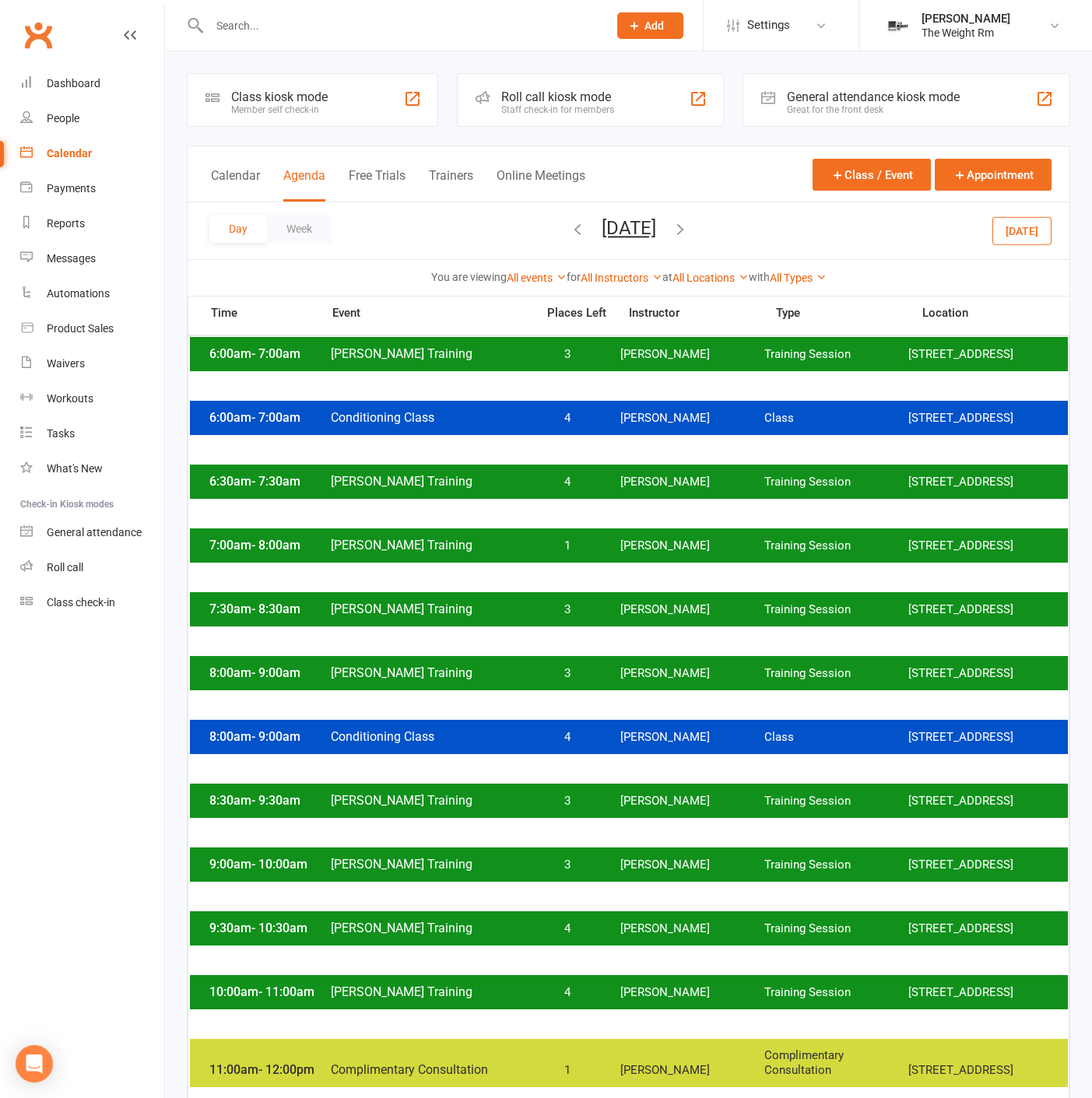
click at [733, 362] on span "[PERSON_NAME]" at bounding box center [692, 354] width 144 height 14
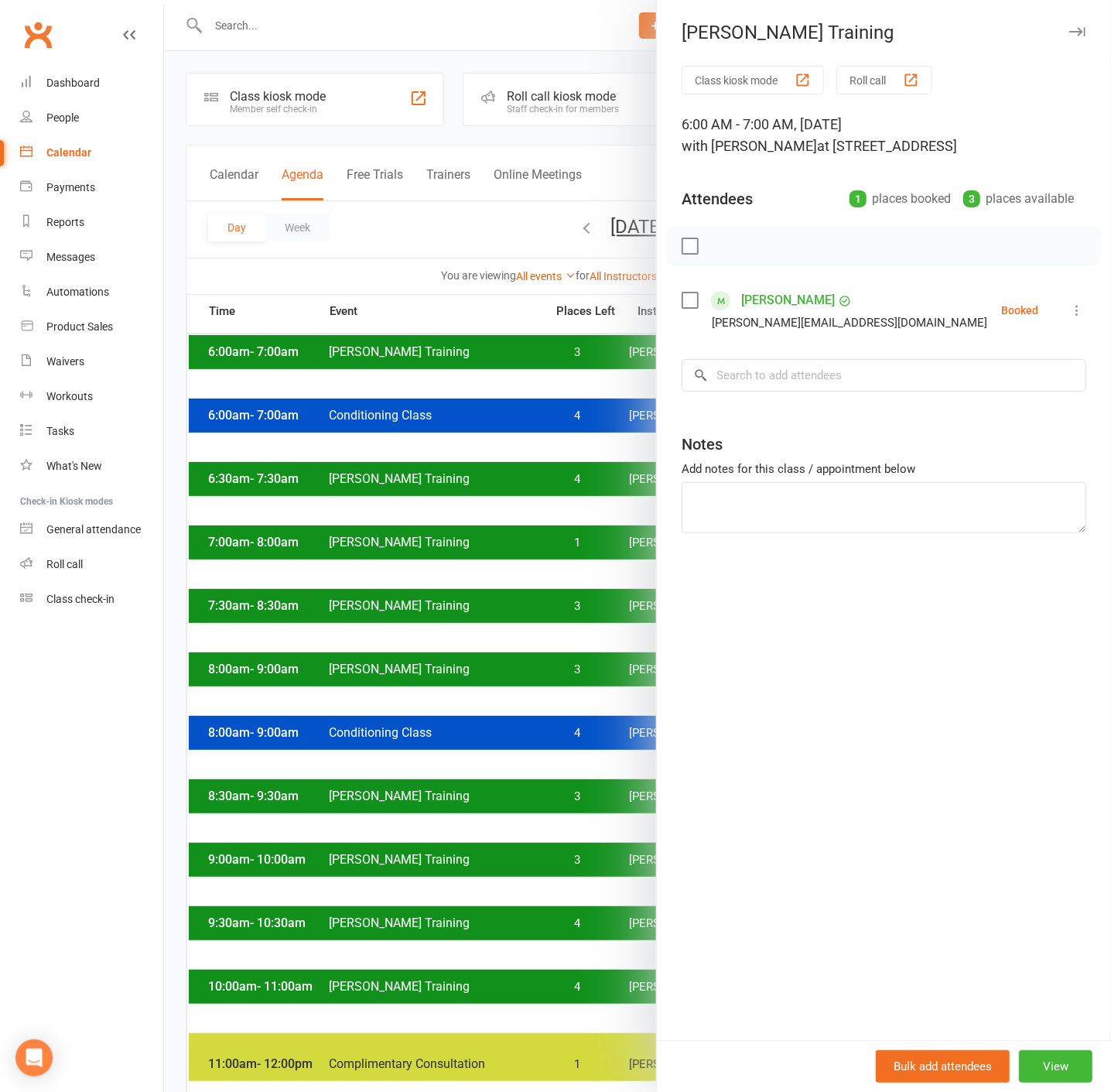
click at [276, 37] on div at bounding box center [638, 546] width 947 height 1092
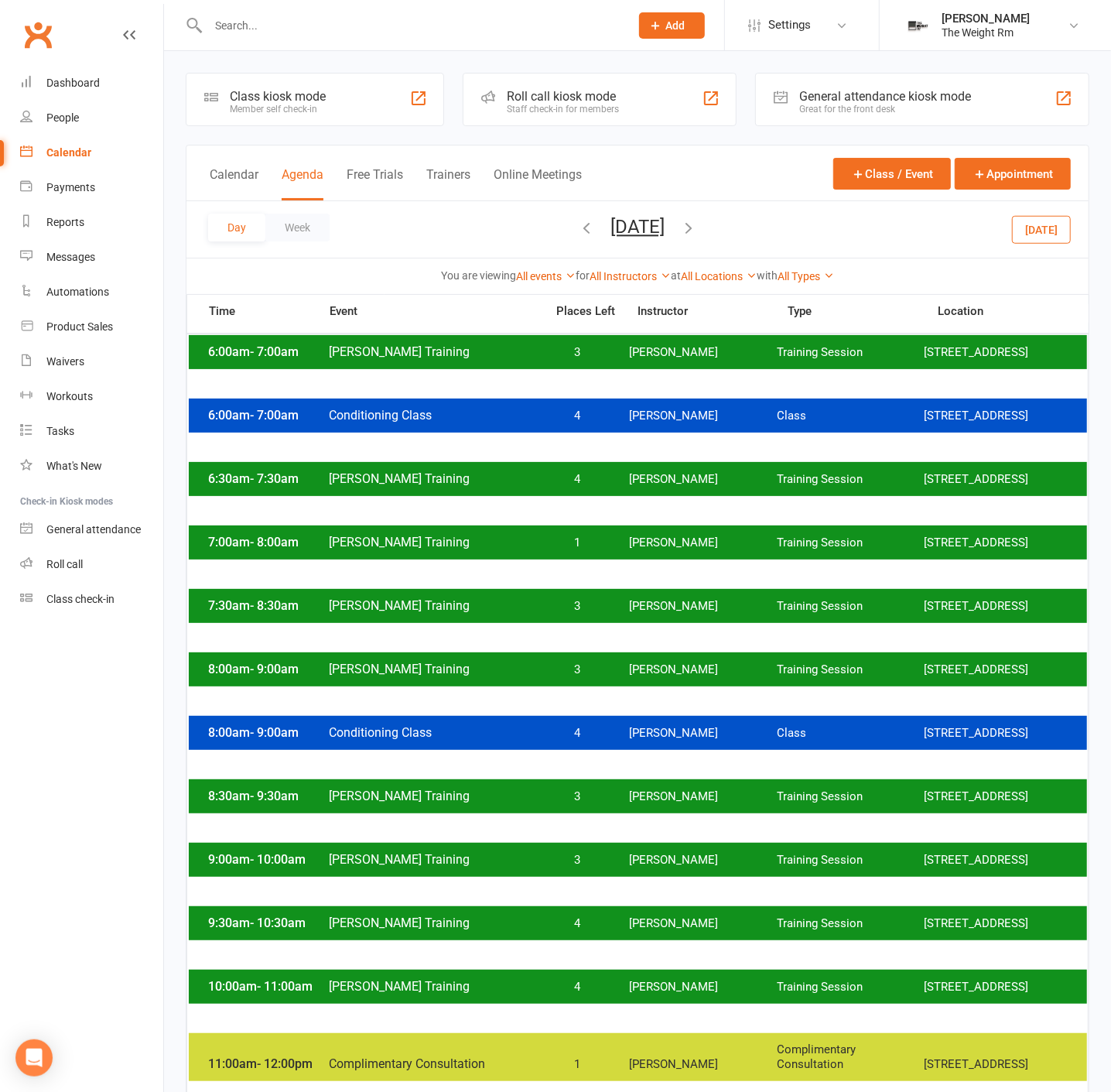
click at [280, 27] on input "text" at bounding box center [411, 25] width 416 height 21
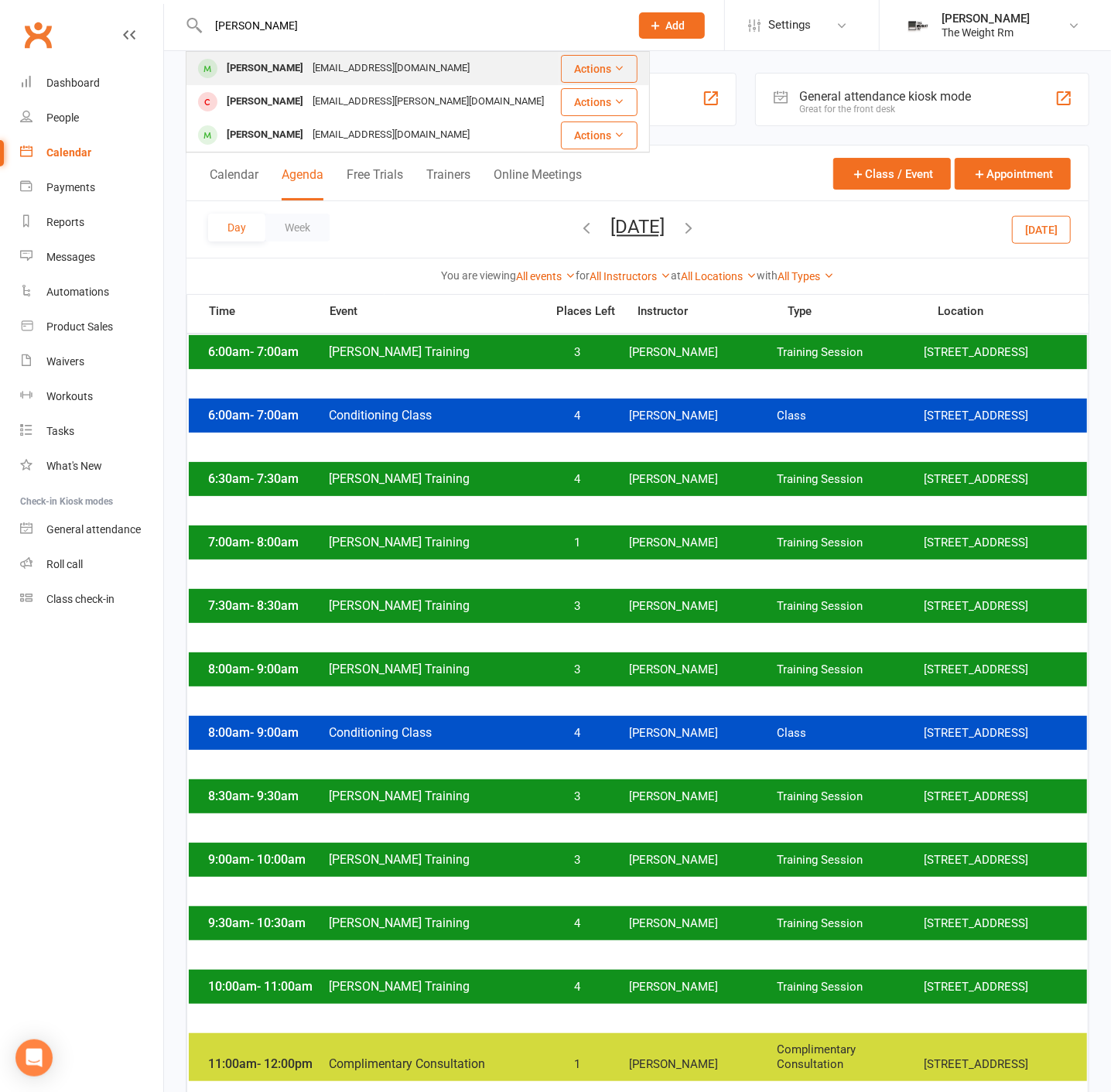
type input "[PERSON_NAME]"
click at [236, 66] on div "[PERSON_NAME]" at bounding box center [265, 68] width 86 height 22
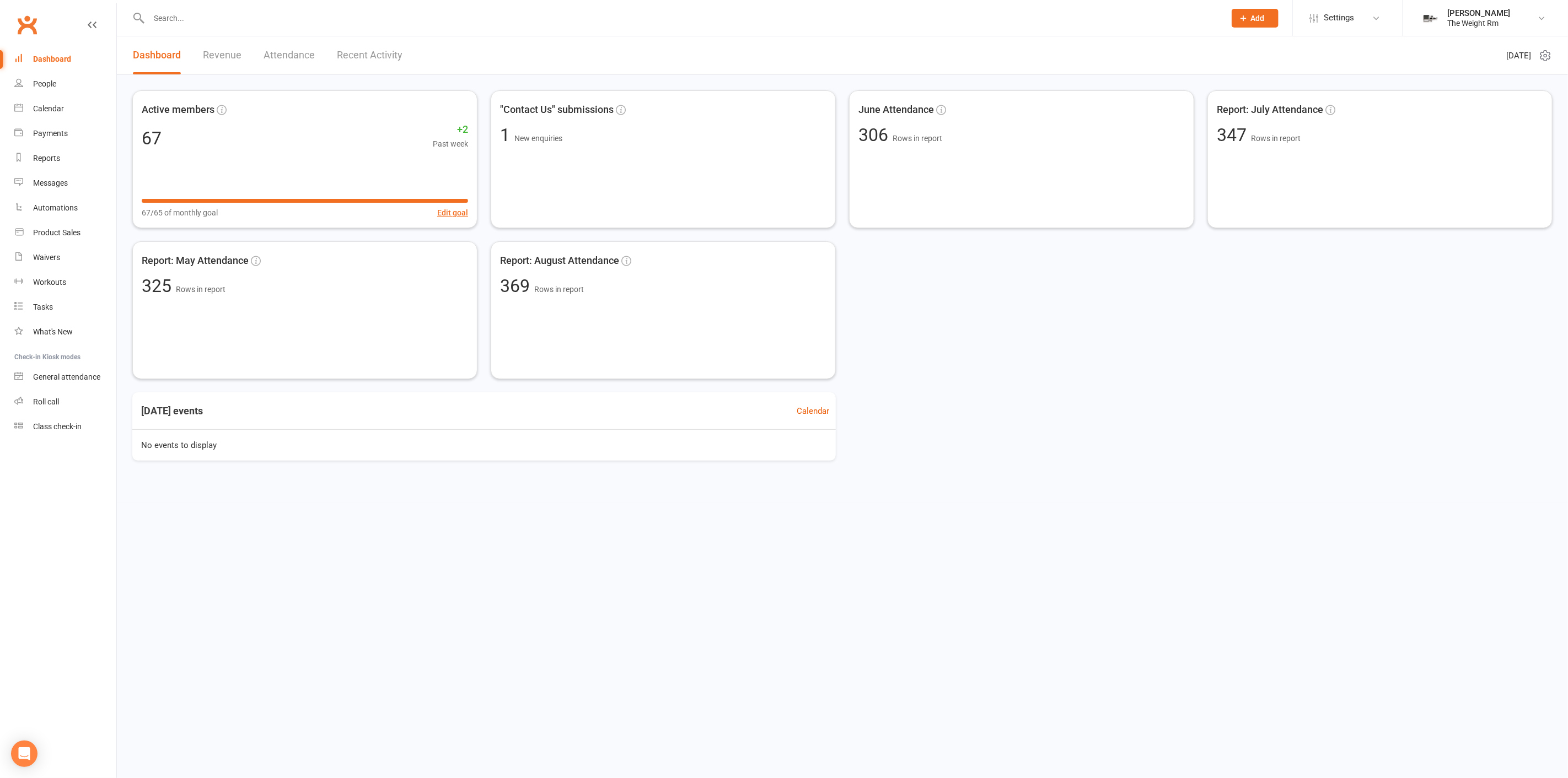
click at [1257, 15] on span "Add" at bounding box center [1258, 18] width 14 height 9
click at [1239, 209] on link "Membership plan" at bounding box center [1243, 206] width 98 height 25
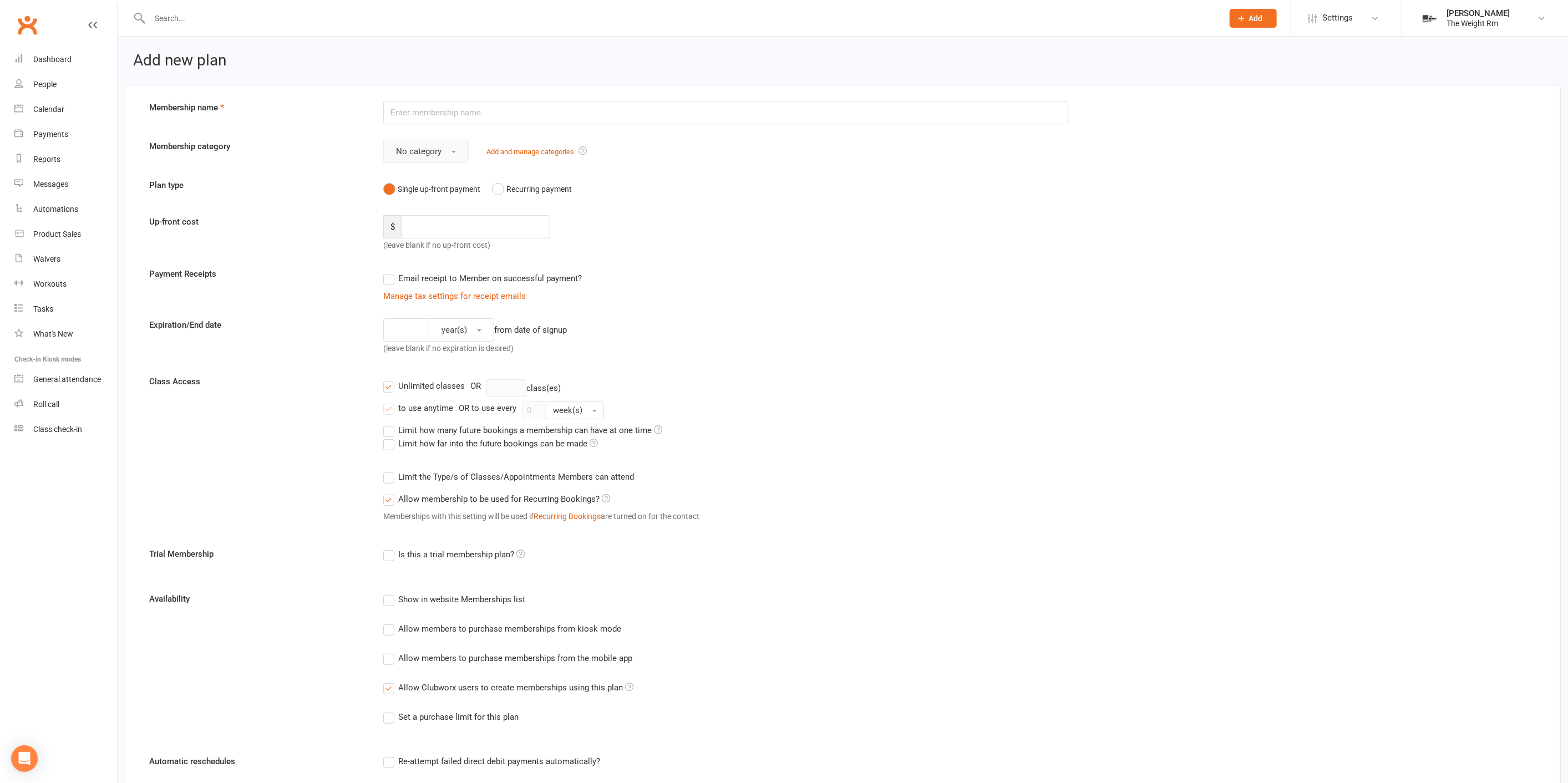
click at [432, 155] on span "No category" at bounding box center [418, 152] width 45 height 10
click at [551, 160] on div "No category No category 1-1 Personal Training Challenge Class Custom General On…" at bounding box center [726, 151] width 702 height 23
click at [540, 147] on link "Add and manage categories" at bounding box center [530, 151] width 88 height 8
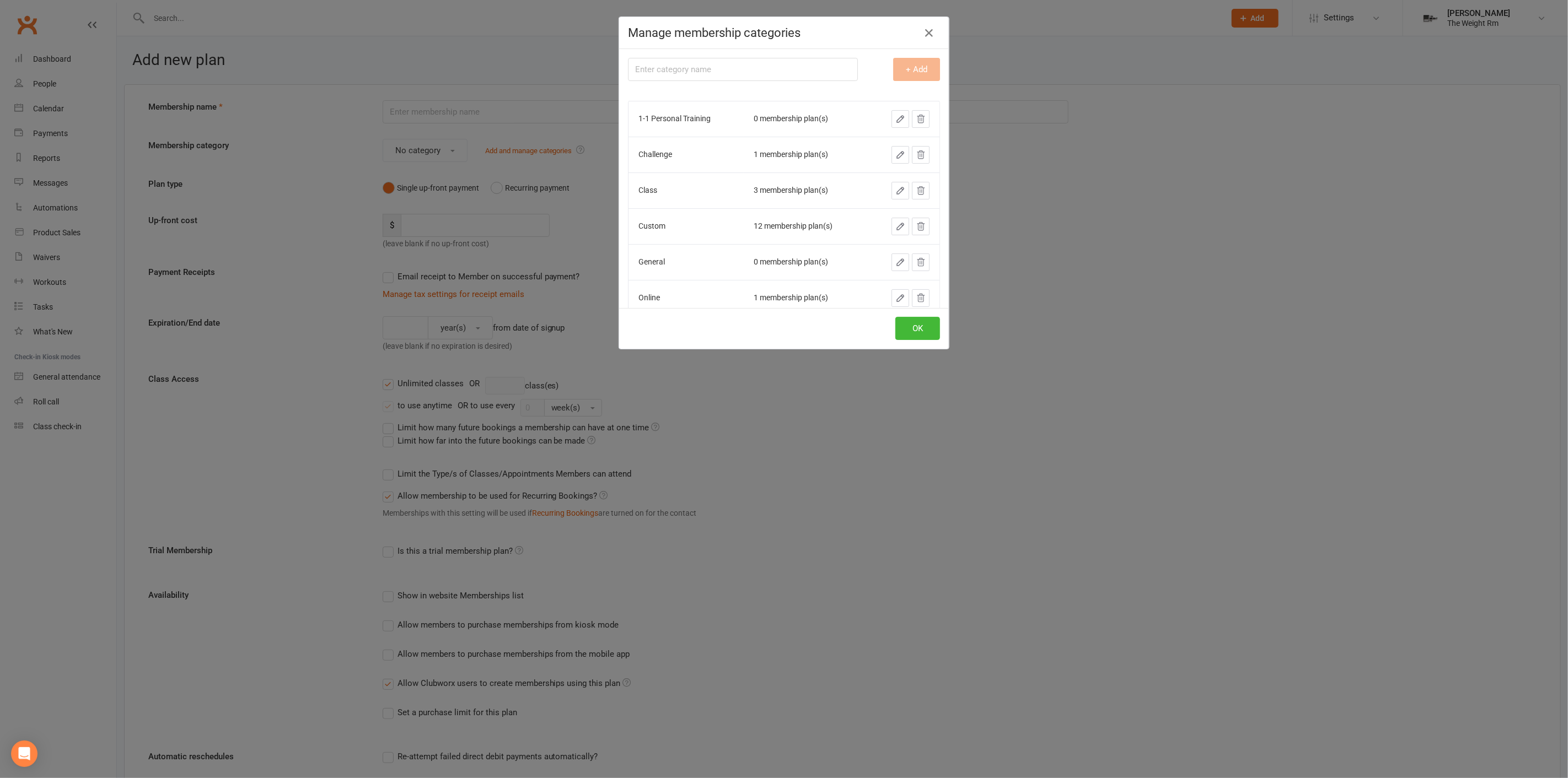
click at [722, 78] on input "text" at bounding box center [743, 69] width 230 height 23
click at [674, 65] on input "Gym" at bounding box center [743, 69] width 230 height 23
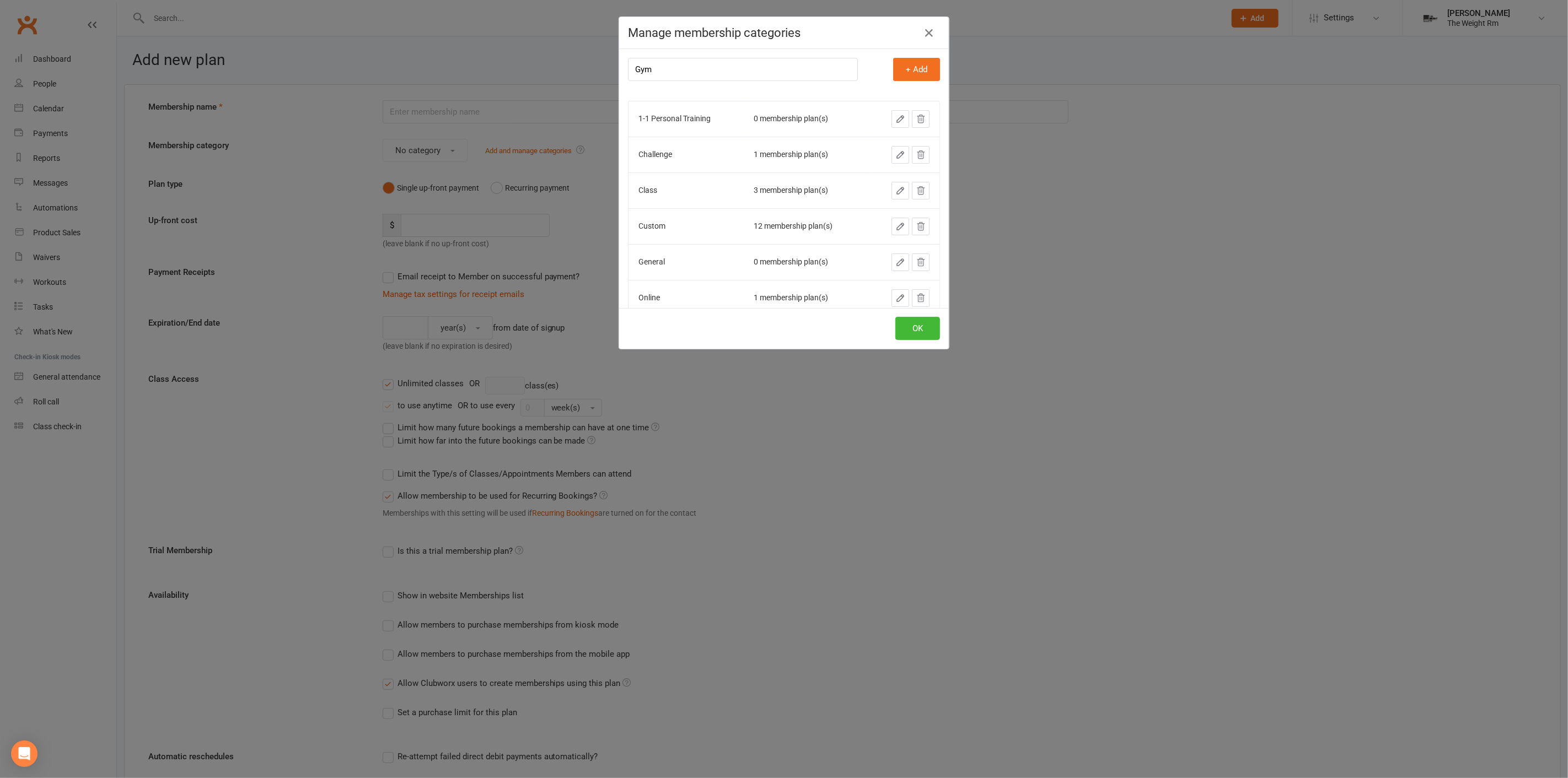
click at [674, 65] on input "Gym" at bounding box center [743, 69] width 230 height 23
type input "G"
click at [892, 150] on button "button" at bounding box center [901, 150] width 18 height 18
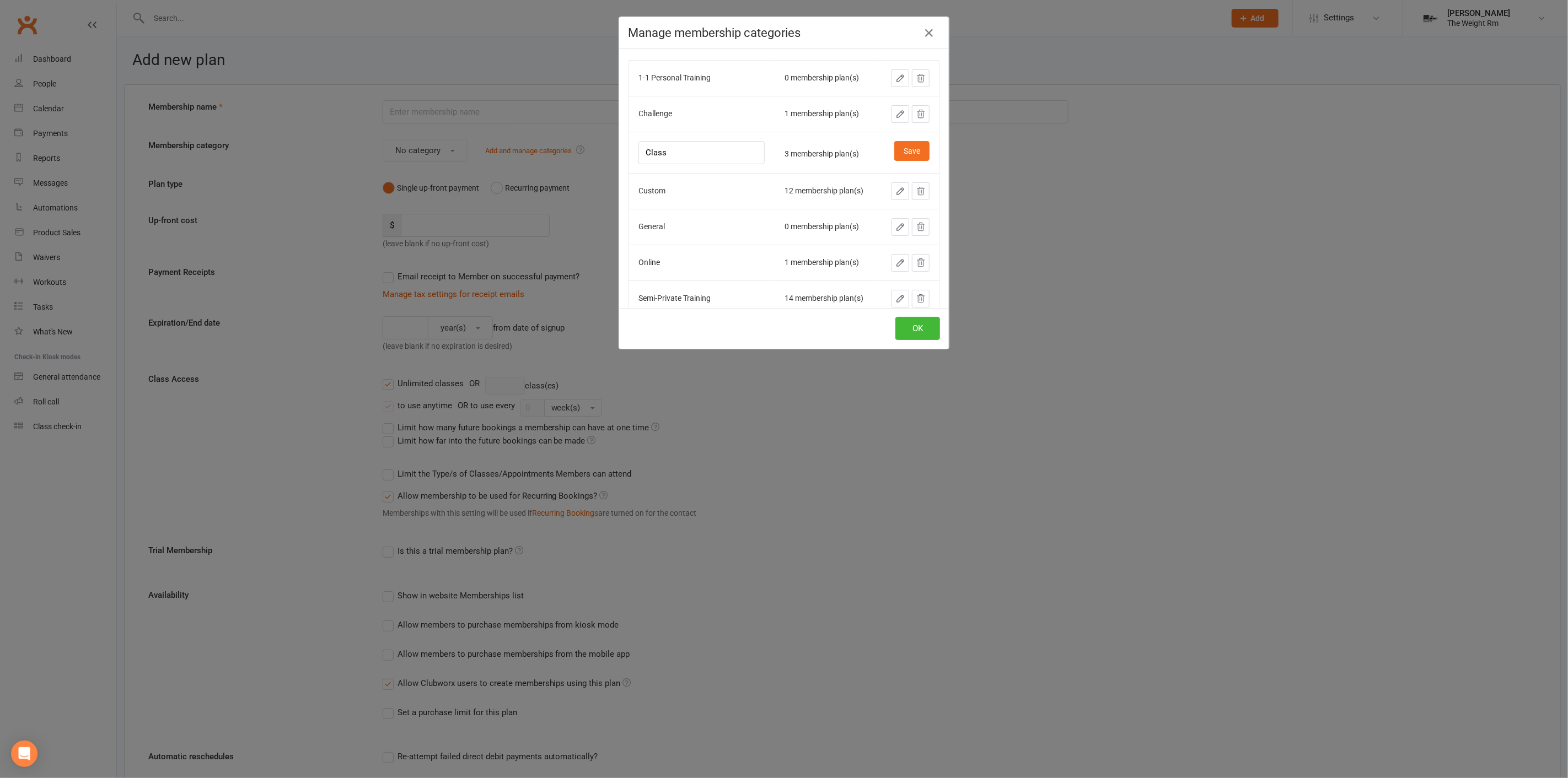
scroll to position [0, 0]
click at [646, 191] on input "Class" at bounding box center [702, 194] width 126 height 23
click at [639, 191] on input "Class" at bounding box center [702, 194] width 126 height 23
type input "Conditioning Class"
click at [894, 191] on button "Save" at bounding box center [911, 192] width 35 height 20
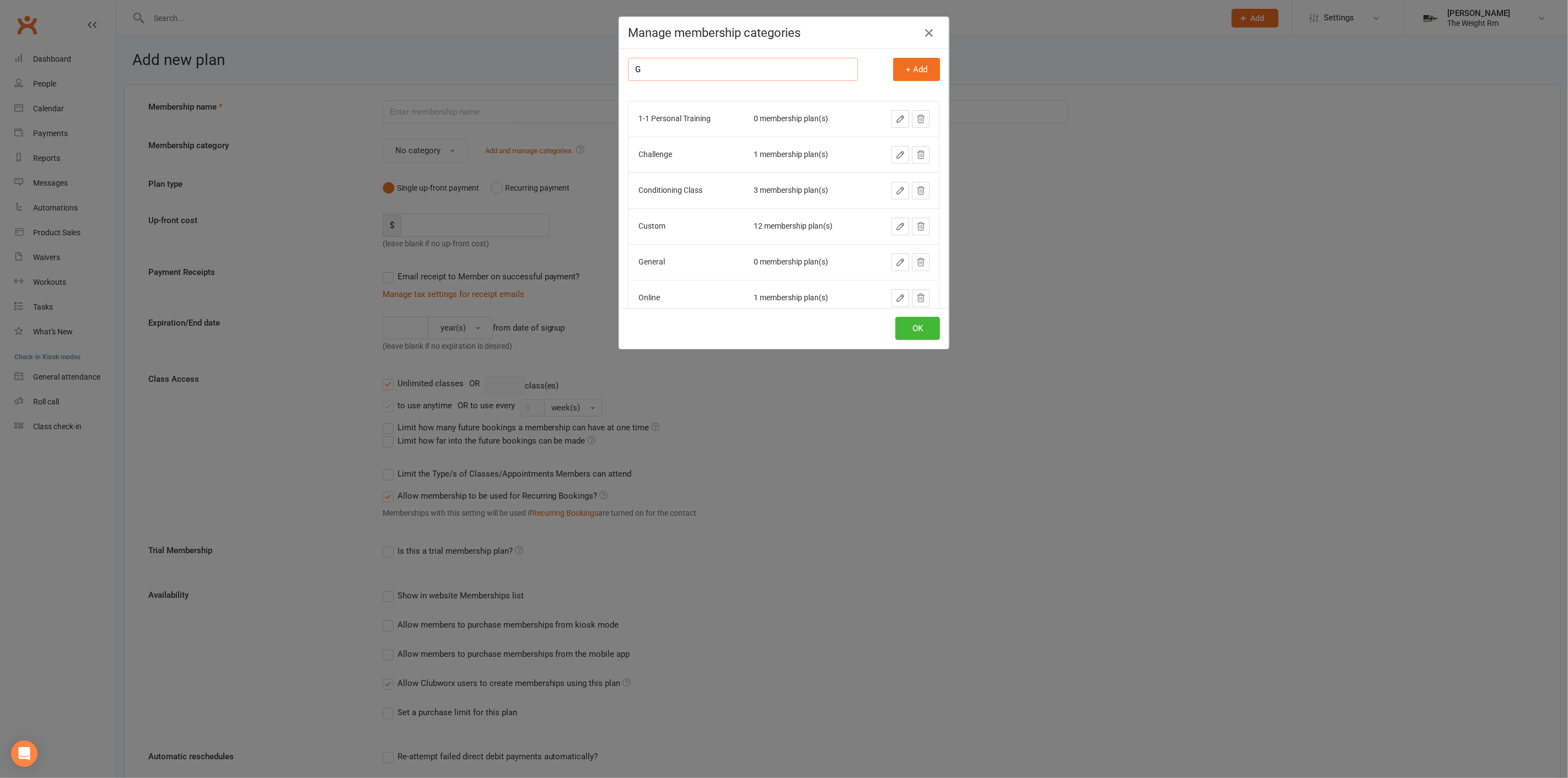
click at [699, 60] on input "G" at bounding box center [743, 69] width 230 height 23
type input "Gym Class"
click at [894, 68] on button "+ Add" at bounding box center [917, 69] width 47 height 23
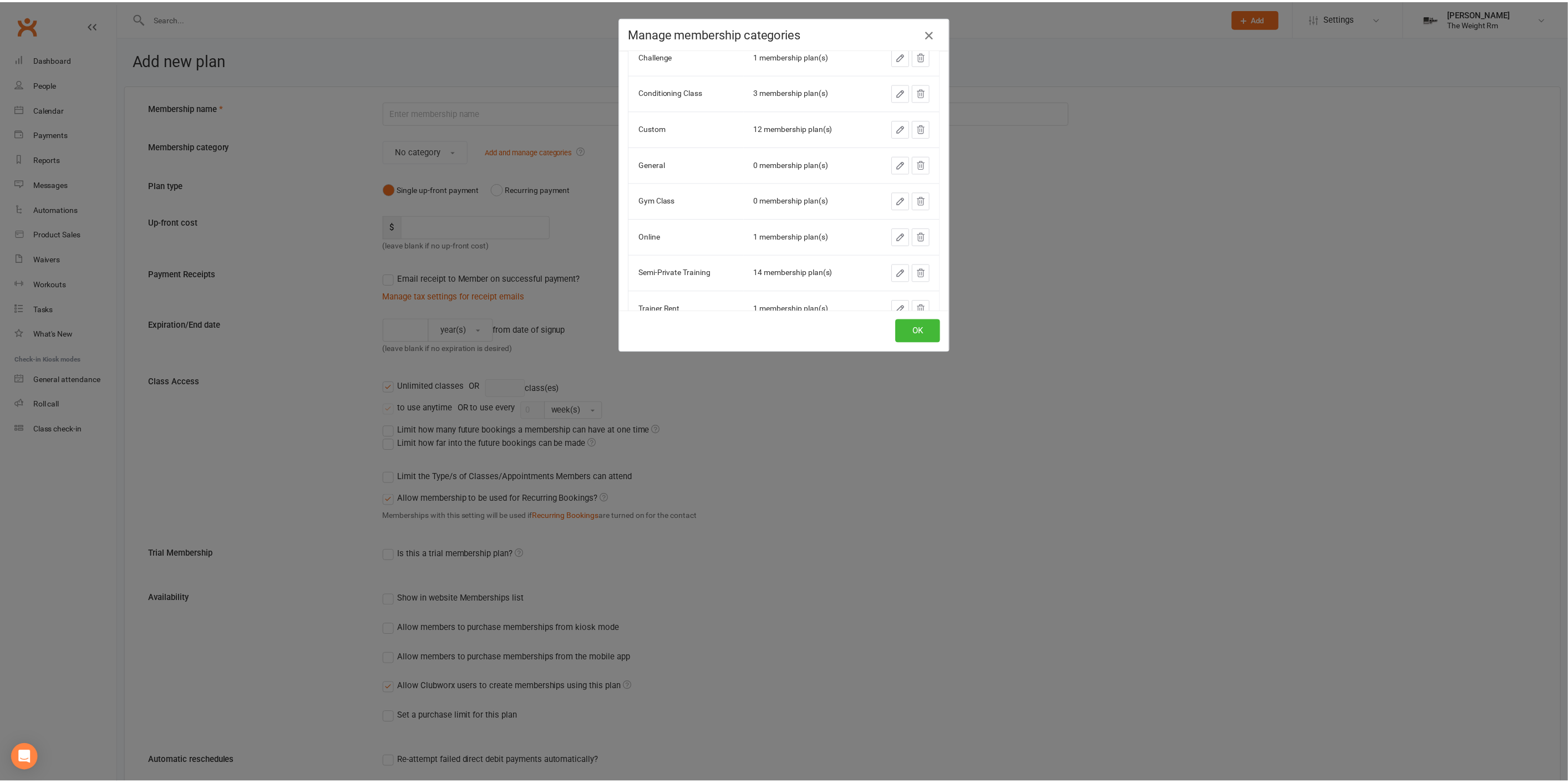
scroll to position [138, 0]
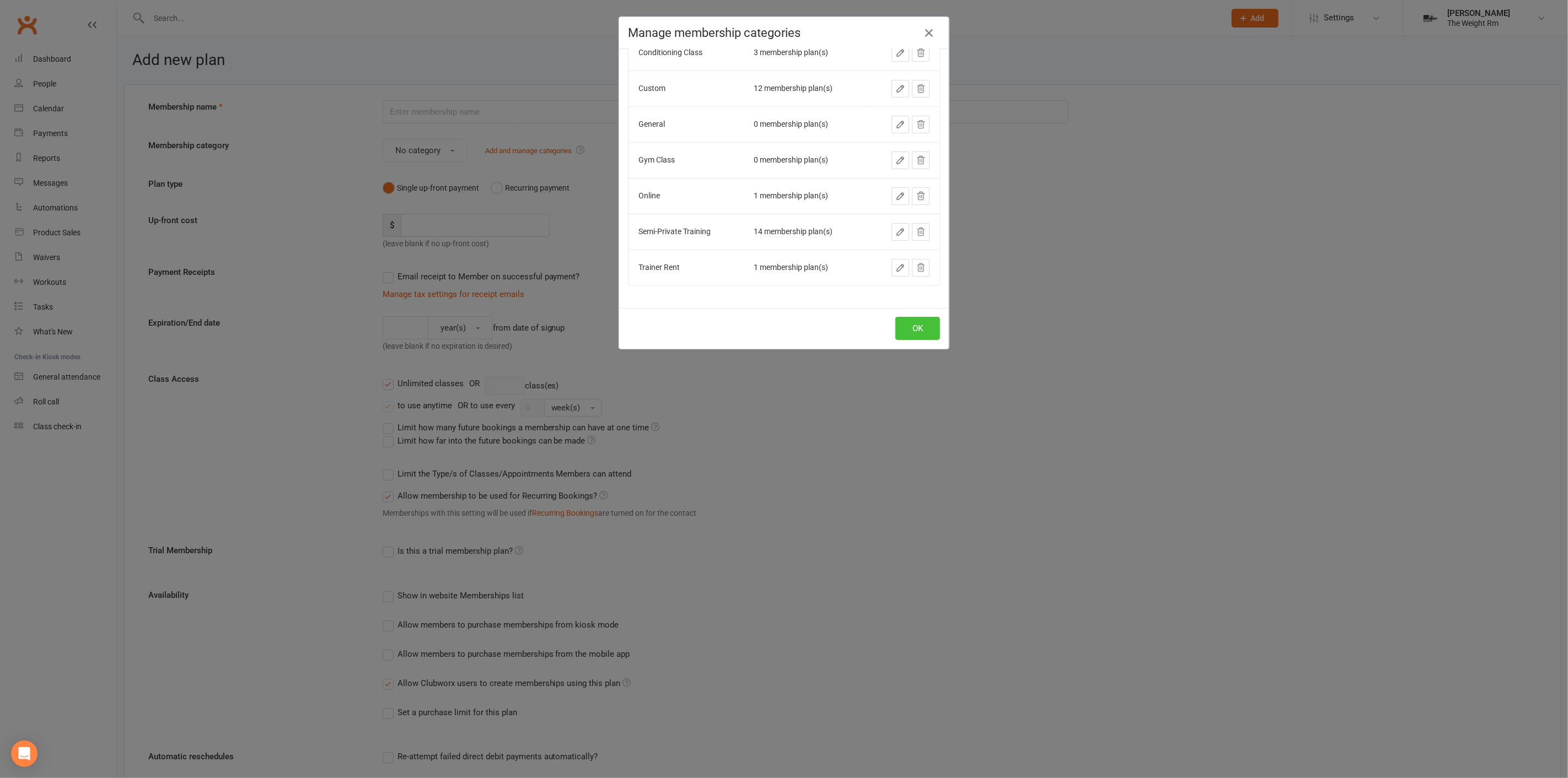
click at [913, 317] on button "OK" at bounding box center [918, 329] width 45 height 23
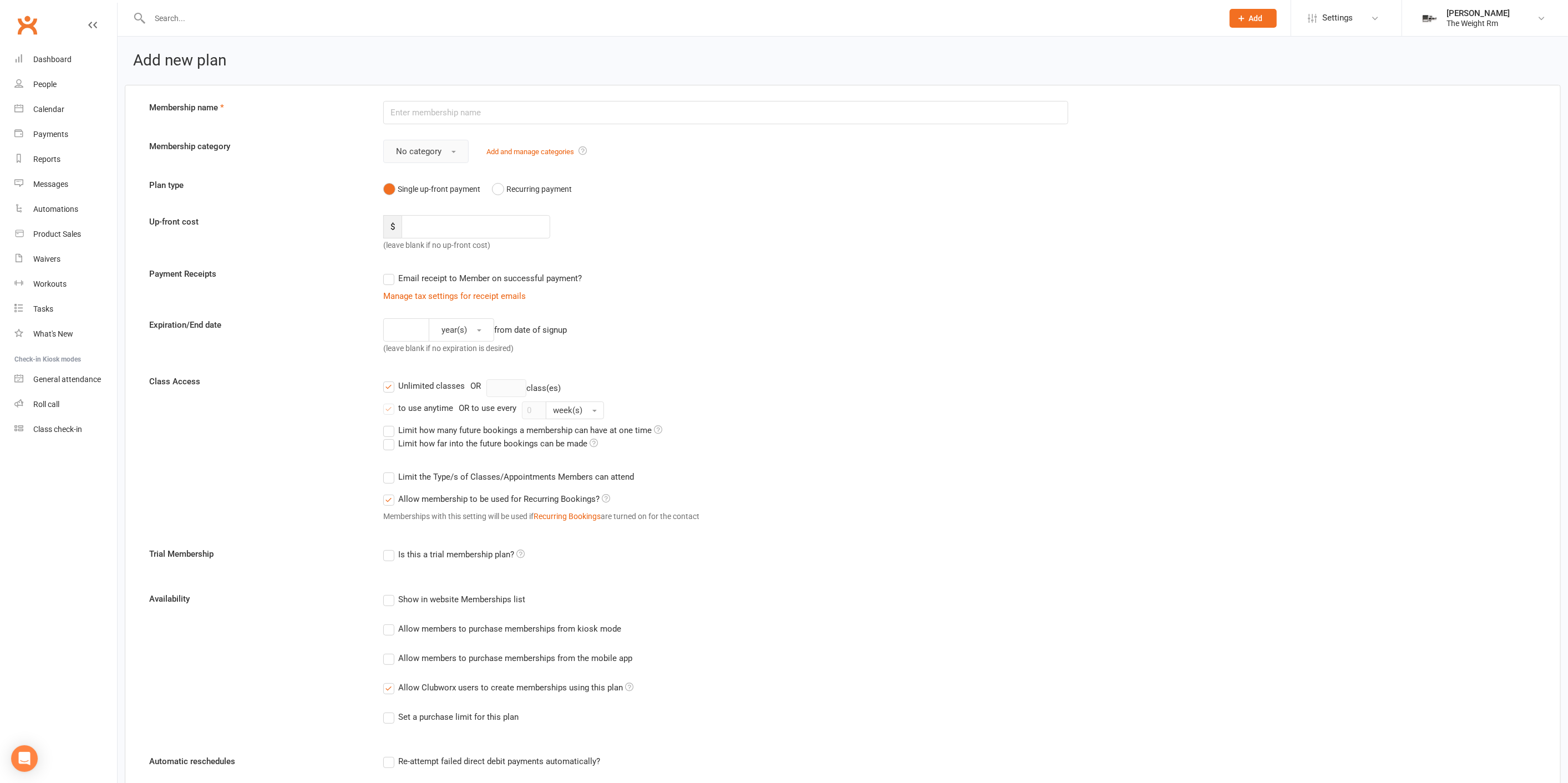
click at [418, 154] on span "No category" at bounding box center [418, 152] width 45 height 10
click at [428, 308] on span "Gym Class" at bounding box center [412, 311] width 40 height 10
drag, startPoint x: 499, startPoint y: 219, endPoint x: 528, endPoint y: 224, distance: 29.4
click at [500, 219] on input "number" at bounding box center [476, 227] width 149 height 23
type input "99"
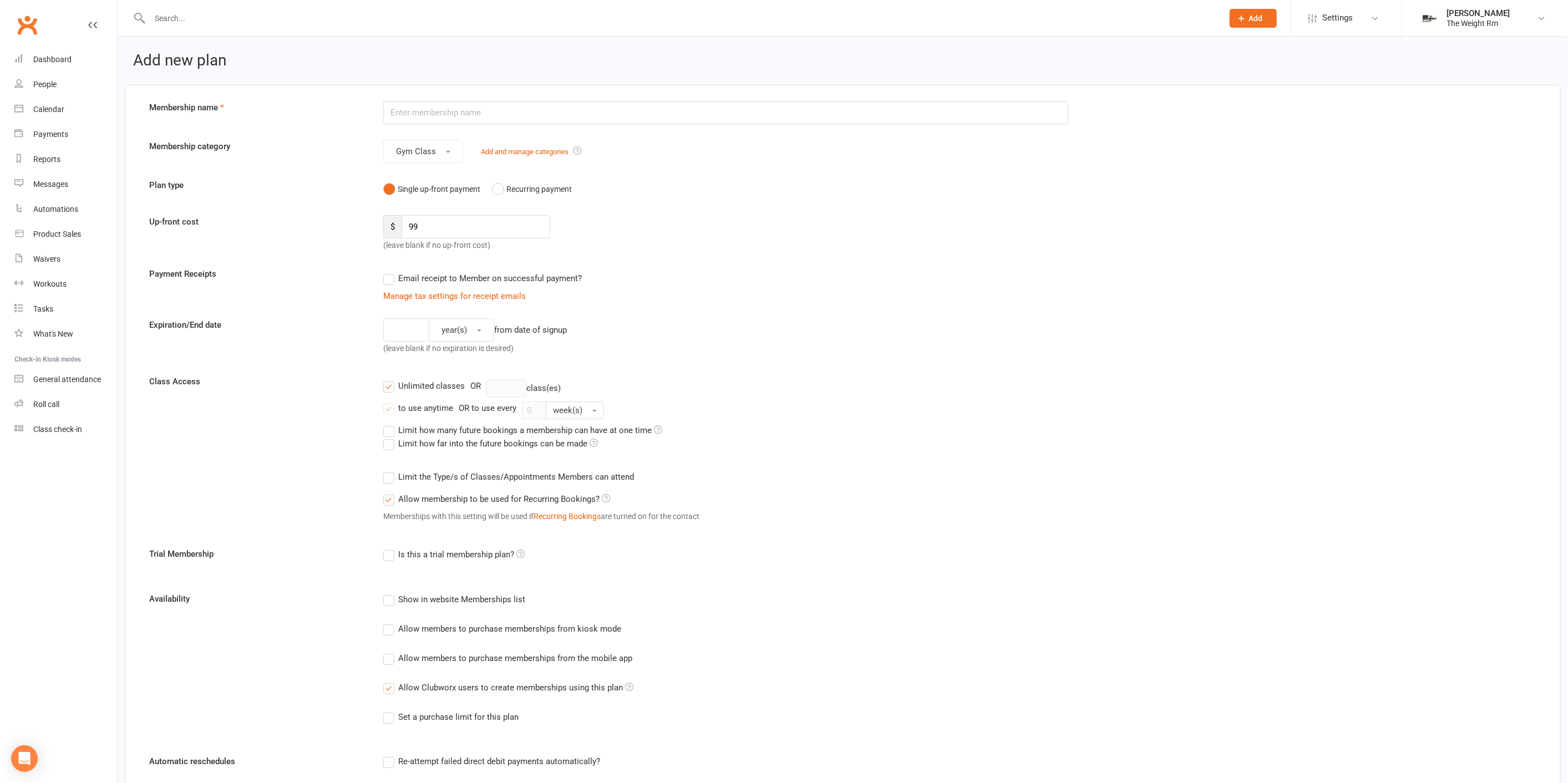
click at [464, 284] on div "Email receipt to Member on successful payment?" at bounding box center [721, 278] width 694 height 22
click at [455, 276] on label "Email receipt to Member on successful payment?" at bounding box center [482, 278] width 199 height 13
click at [391, 272] on input "Email receipt to Member on successful payment?" at bounding box center [386, 272] width 7 height 0
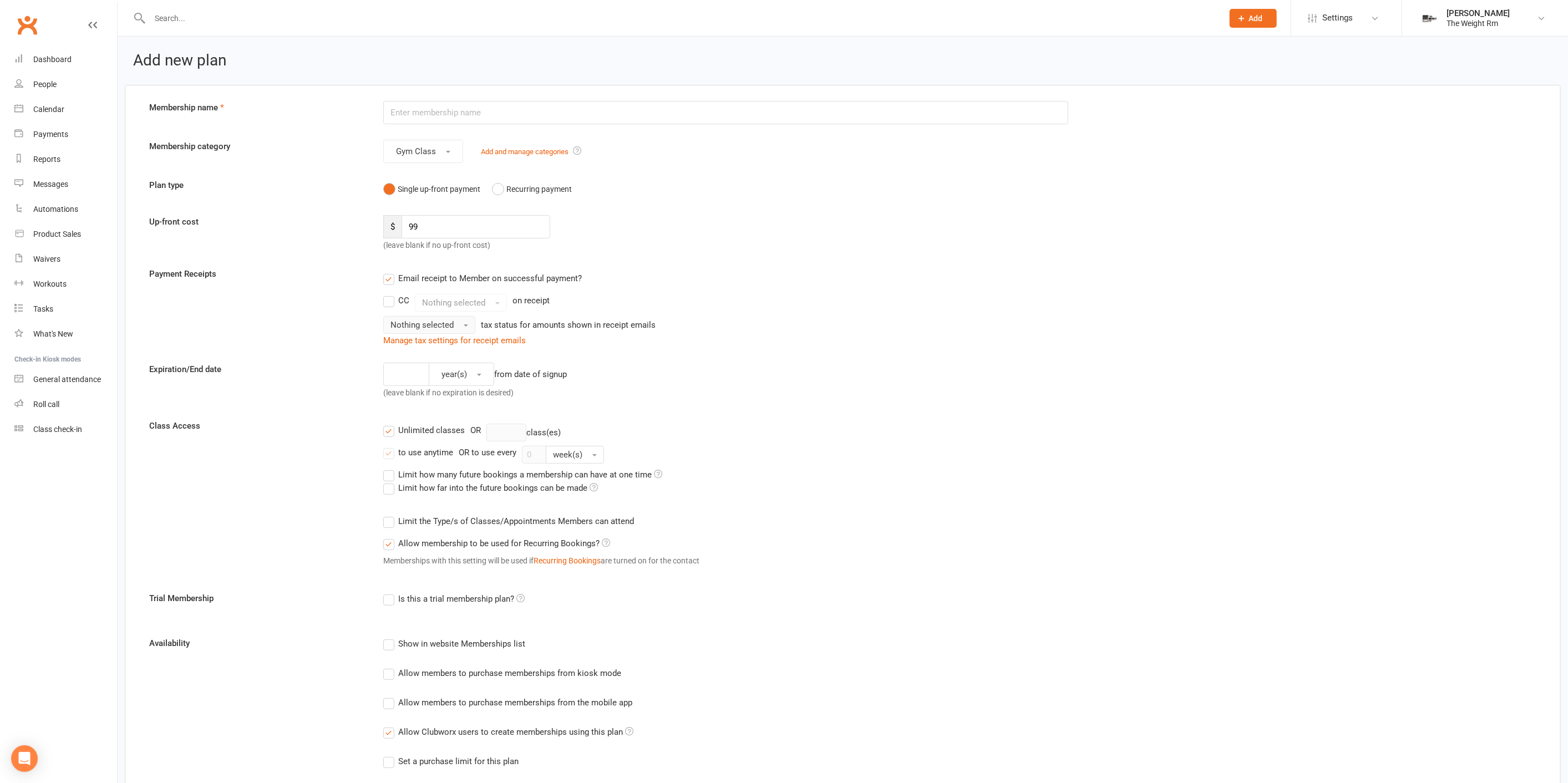
click at [421, 329] on span "Nothing selected" at bounding box center [422, 326] width 63 height 10
click at [803, 313] on div "CC Nothing selected on receipt Nothing selected Tax exempt tax status for amoun…" at bounding box center [726, 314] width 685 height 40
drag, startPoint x: 413, startPoint y: 319, endPoint x: 418, endPoint y: 323, distance: 6.4
click at [413, 320] on span "Nothing selected" at bounding box center [422, 326] width 63 height 10
click at [442, 346] on link "Tax exempt" at bounding box center [438, 349] width 110 height 22
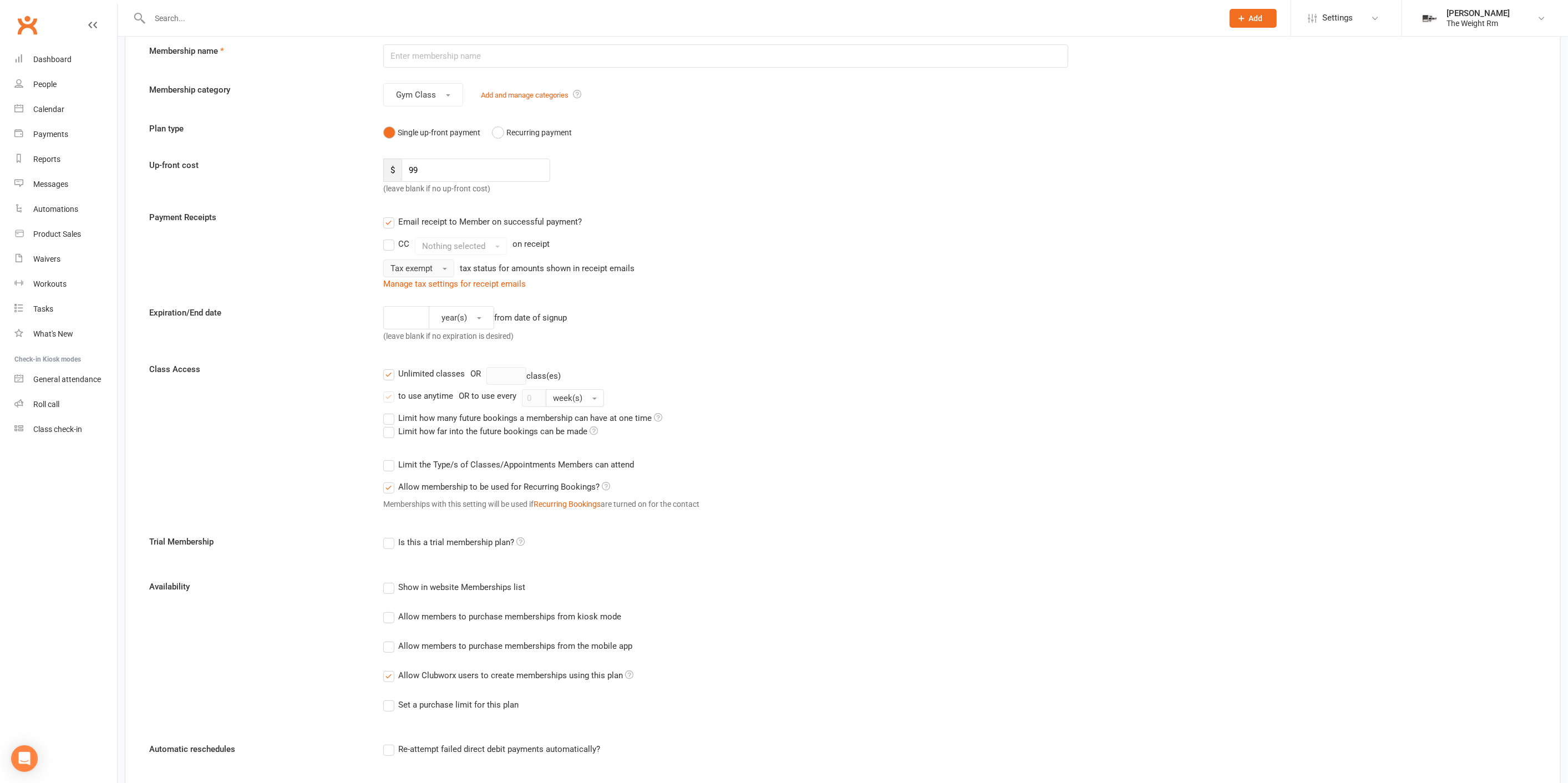
scroll to position [123, 0]
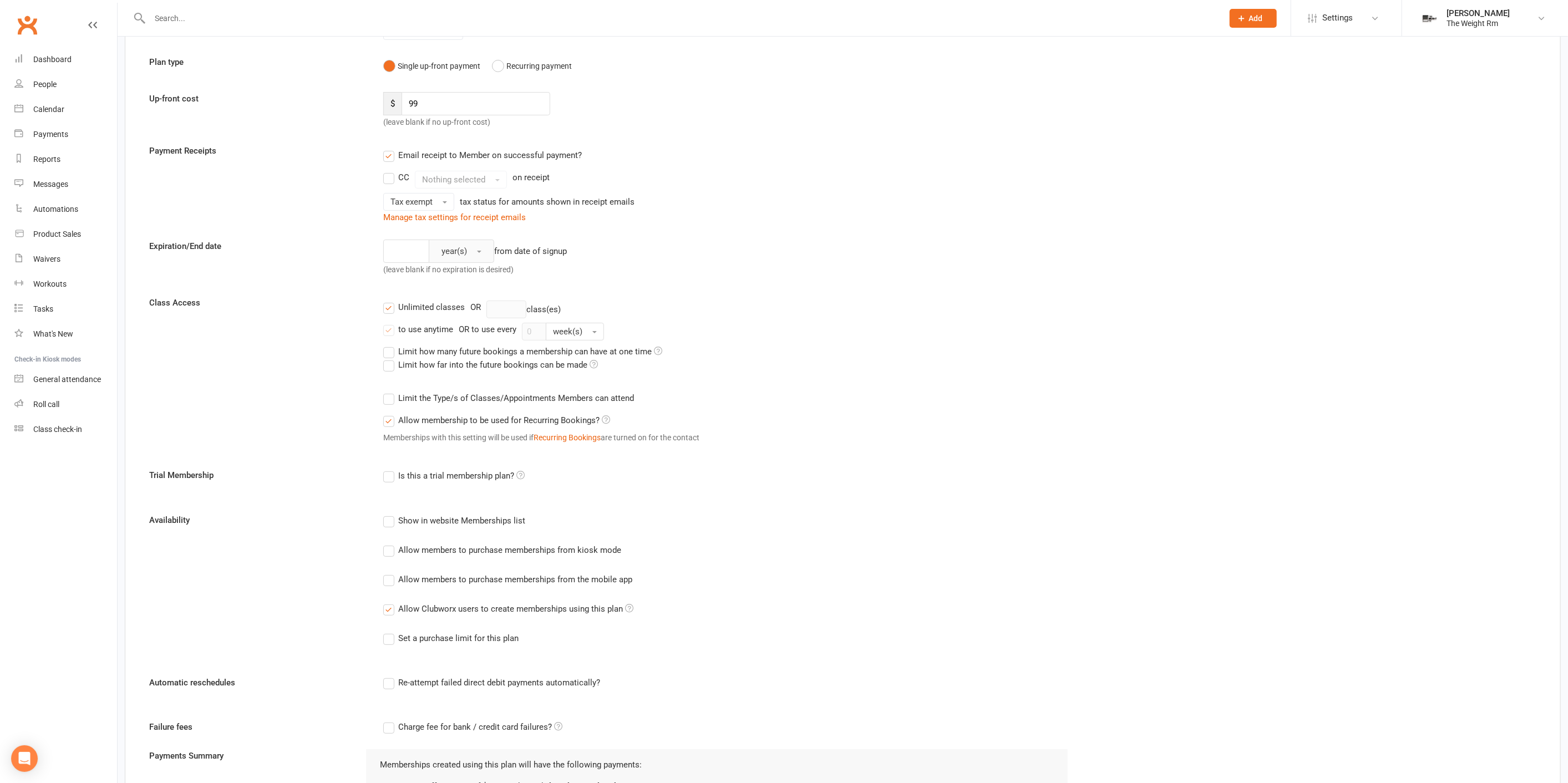
click at [455, 246] on span "year(s)" at bounding box center [454, 251] width 26 height 10
click at [478, 320] on link "month(s)" at bounding box center [484, 322] width 110 height 22
click at [414, 250] on input "number" at bounding box center [402, 251] width 38 height 23
type input "2"
click at [413, 309] on div "Unlimited classes" at bounding box center [432, 306] width 67 height 12
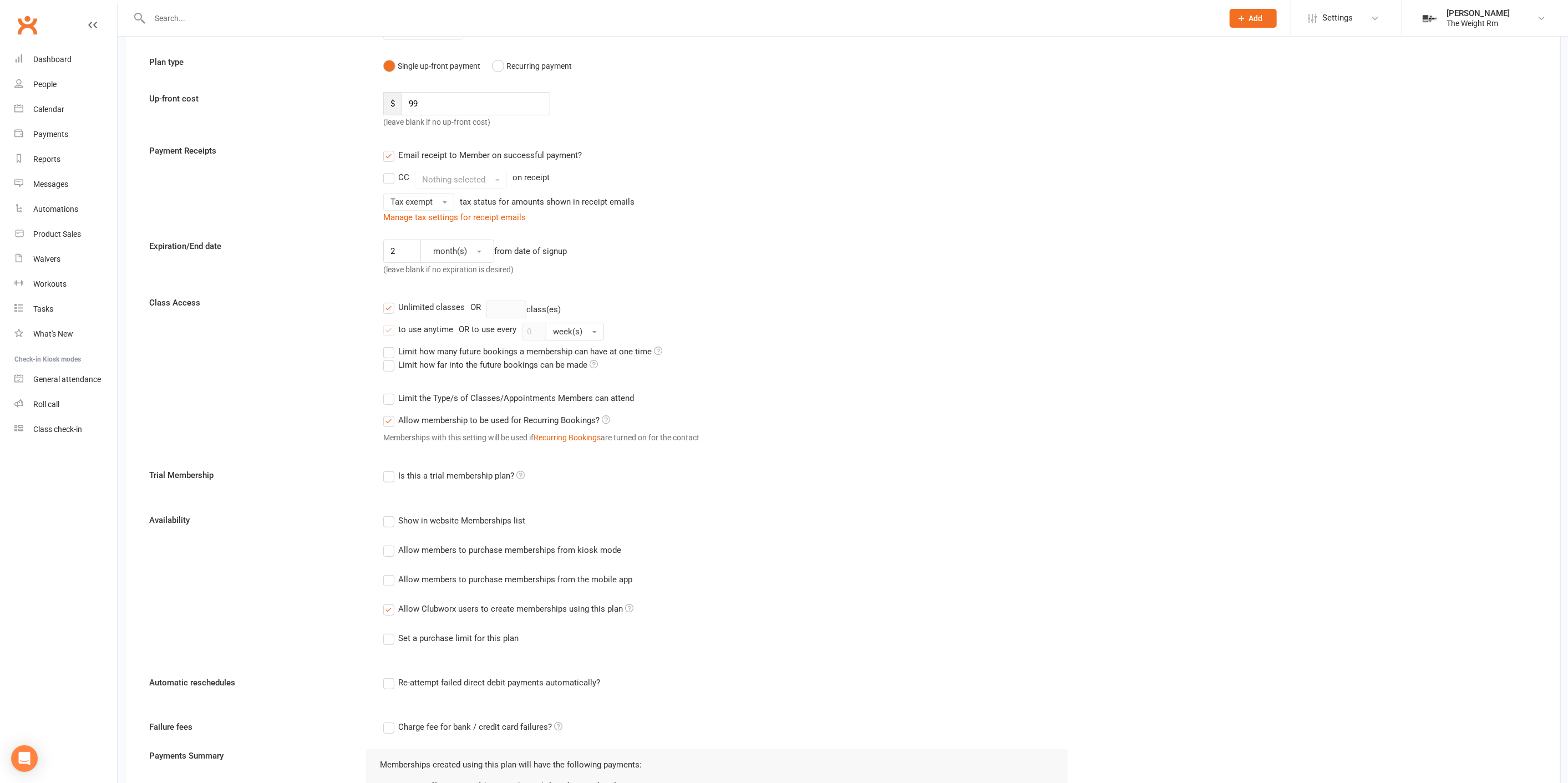
click at [391, 301] on input "Unlimited classes" at bounding box center [386, 301] width 7 height 0
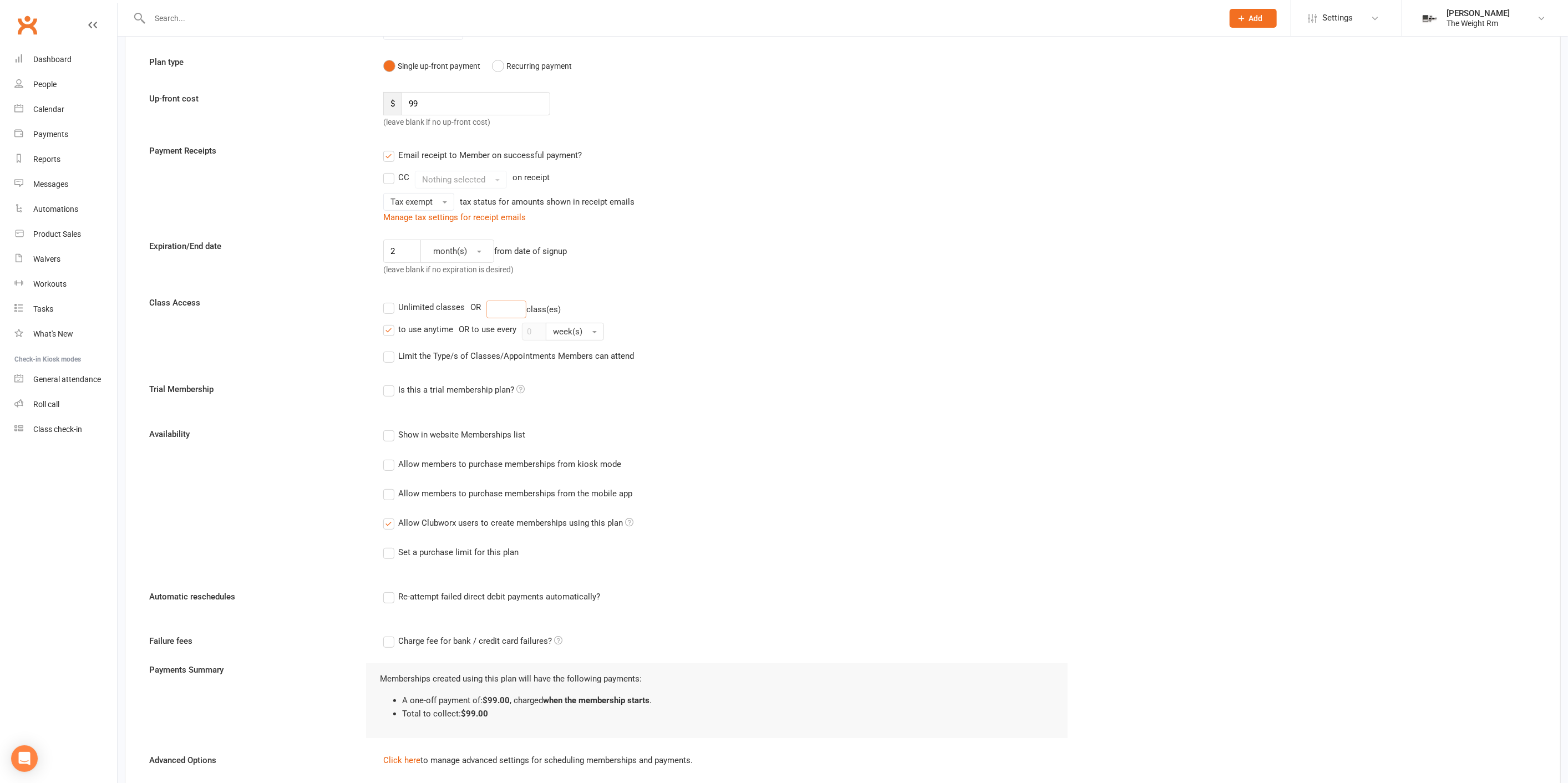
click at [524, 309] on input "number" at bounding box center [506, 309] width 40 height 18
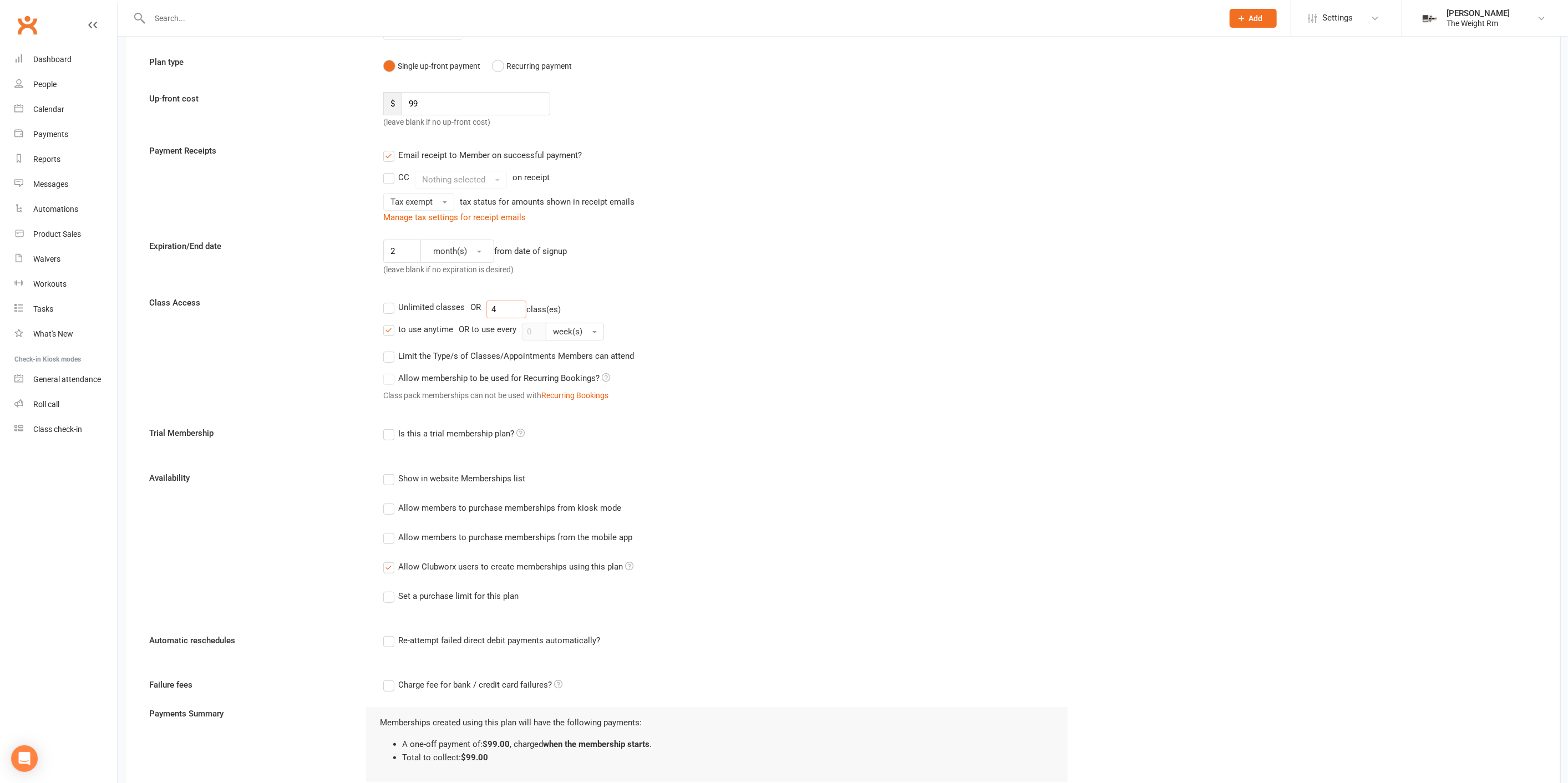
type input "4"
click at [730, 301] on div "Unlimited classes OR 4 class(es)" at bounding box center [960, 309] width 1153 height 18
drag, startPoint x: 423, startPoint y: 350, endPoint x: 429, endPoint y: 354, distance: 7.2
click at [423, 350] on label "Limit the Type/s of Classes/Appointments Members can attend" at bounding box center [508, 356] width 250 height 13
click at [391, 349] on input "Limit the Type/s of Classes/Appointments Members can attend" at bounding box center [386, 349] width 7 height 0
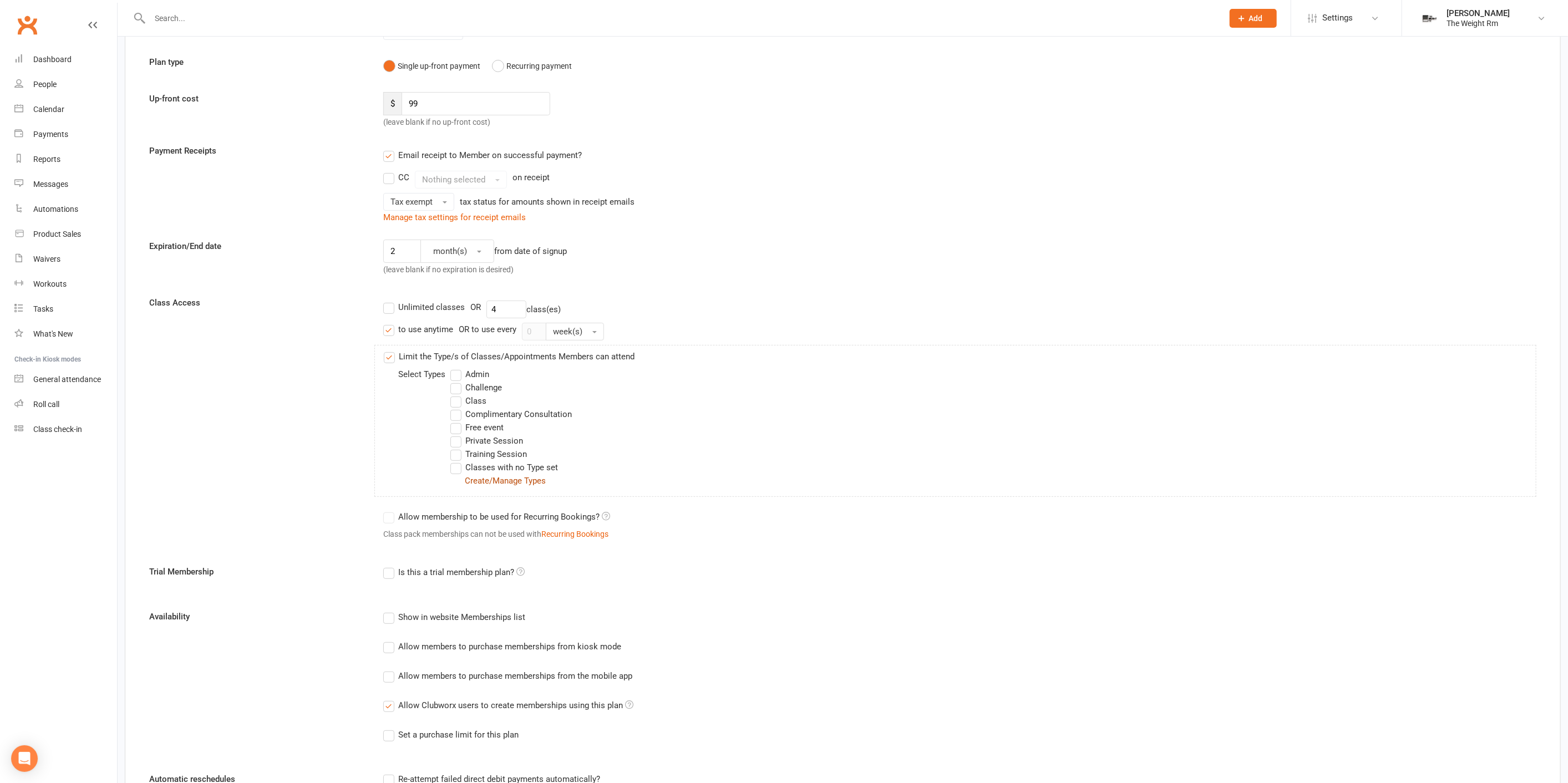
click at [487, 482] on link "Create/Manage Types" at bounding box center [505, 481] width 81 height 10
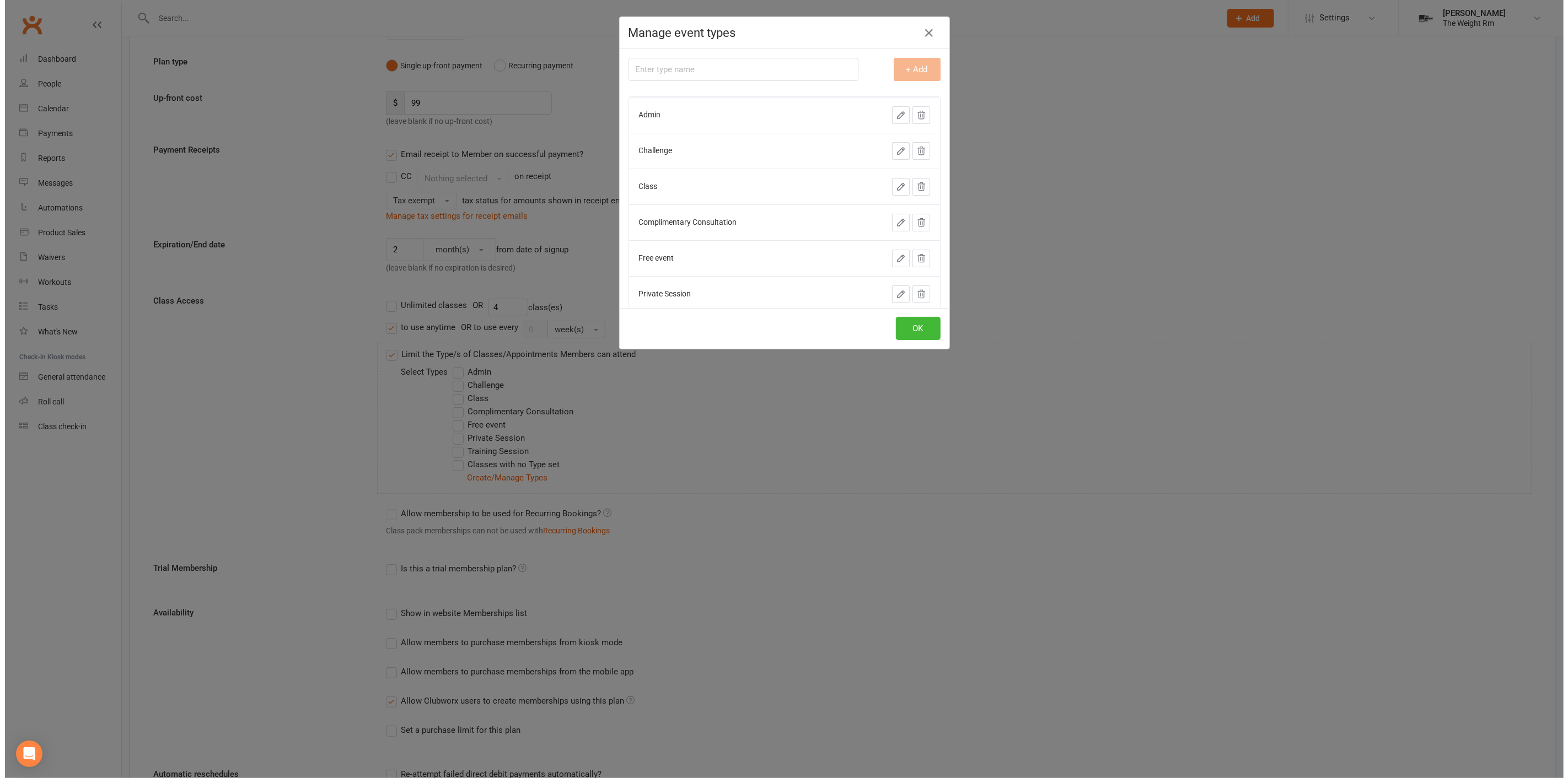
scroll to position [100, 0]
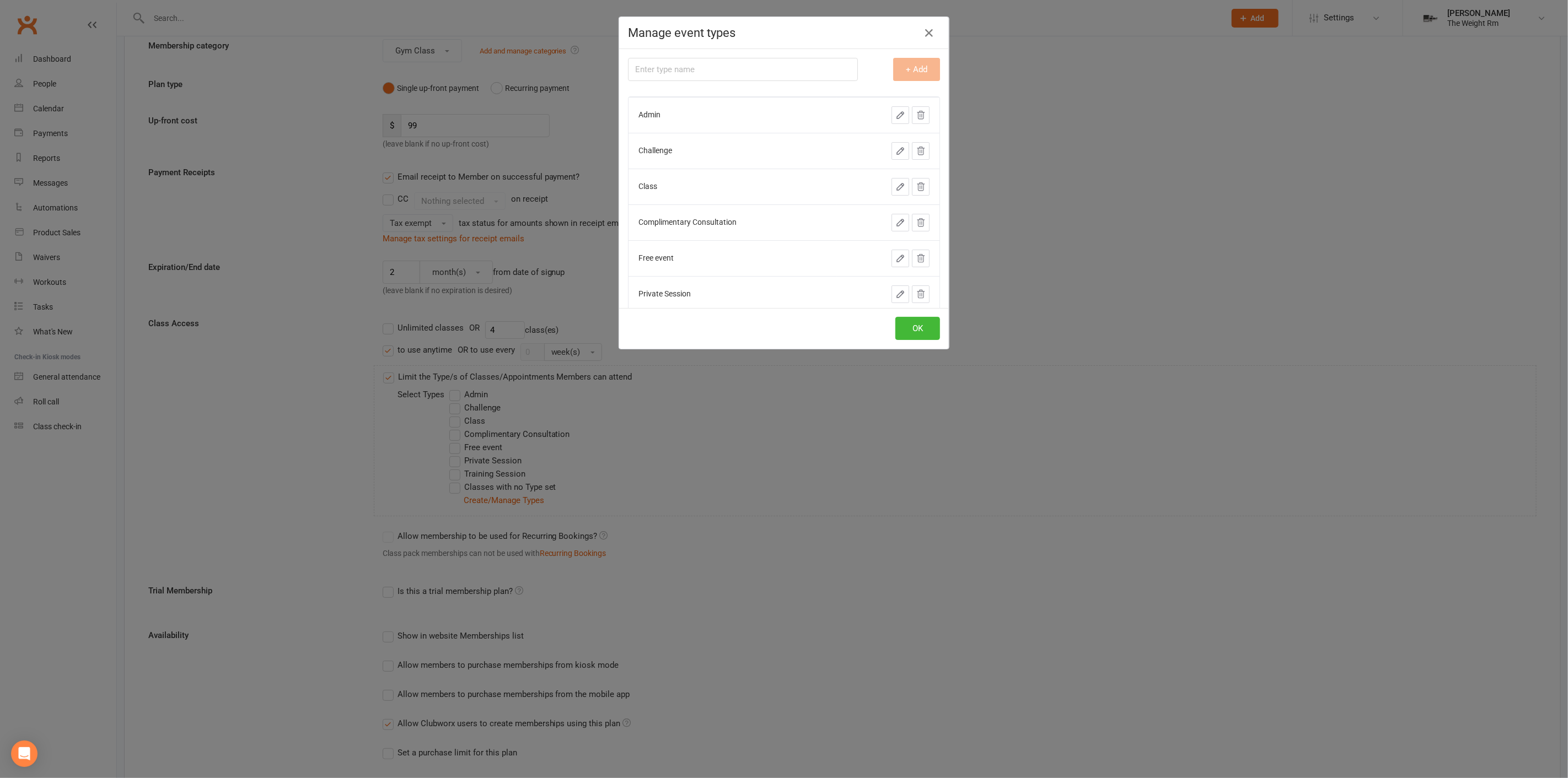
click at [892, 188] on button "button" at bounding box center [901, 187] width 18 height 18
click at [657, 188] on input "Class" at bounding box center [719, 190] width 161 height 23
click at [641, 190] on input "Class" at bounding box center [719, 190] width 161 height 23
type input "Conditioning Class"
click at [894, 191] on button "Save" at bounding box center [911, 189] width 35 height 20
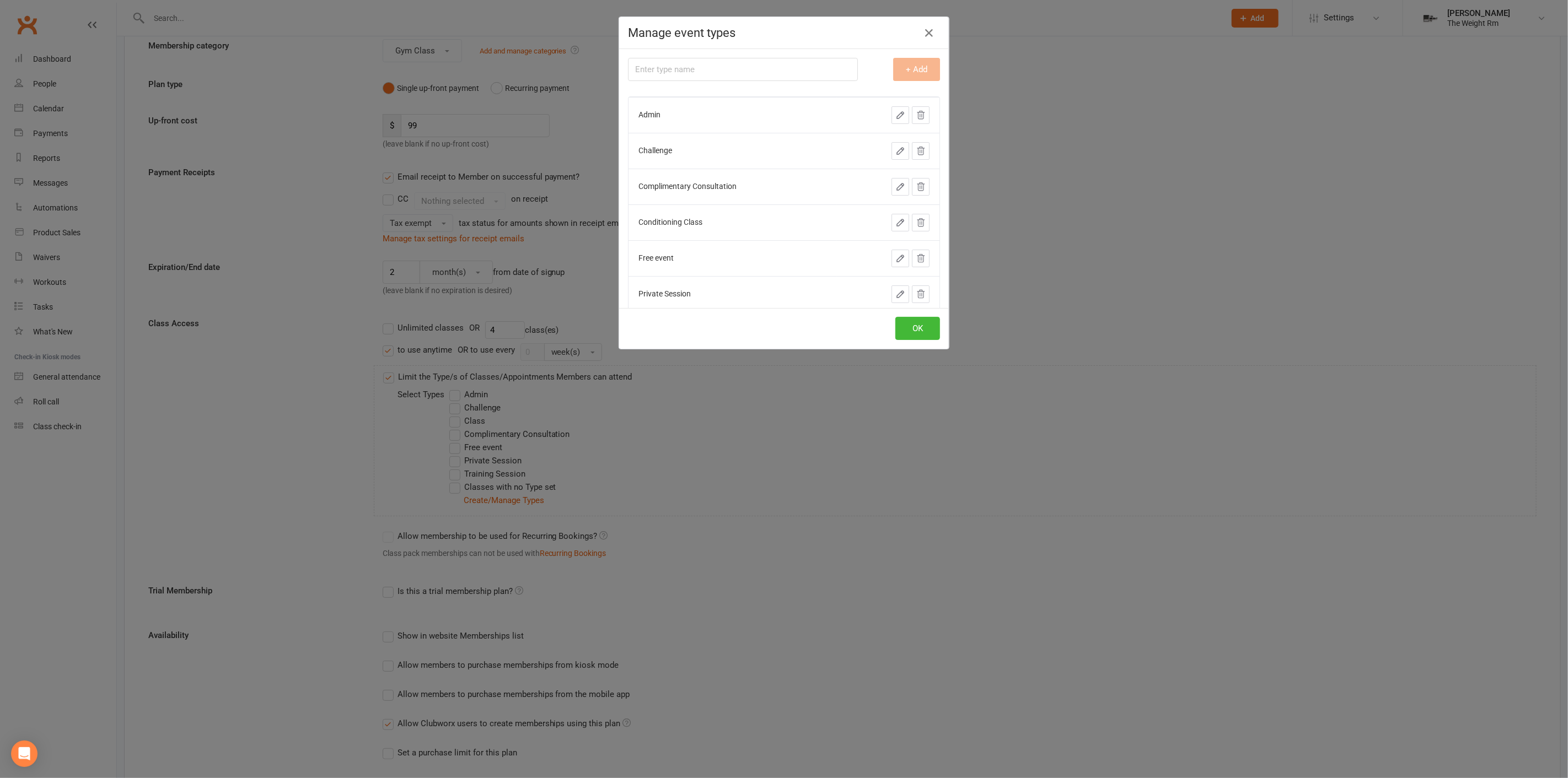
click at [759, 80] on div "Type name + Add Admin Delete this type Challenge Complimentary Consultation Con…" at bounding box center [784, 178] width 330 height 259
click at [759, 74] on input "text" at bounding box center [743, 69] width 230 height 23
type input "Gym Class"
click at [894, 59] on button "+ Add" at bounding box center [917, 69] width 47 height 23
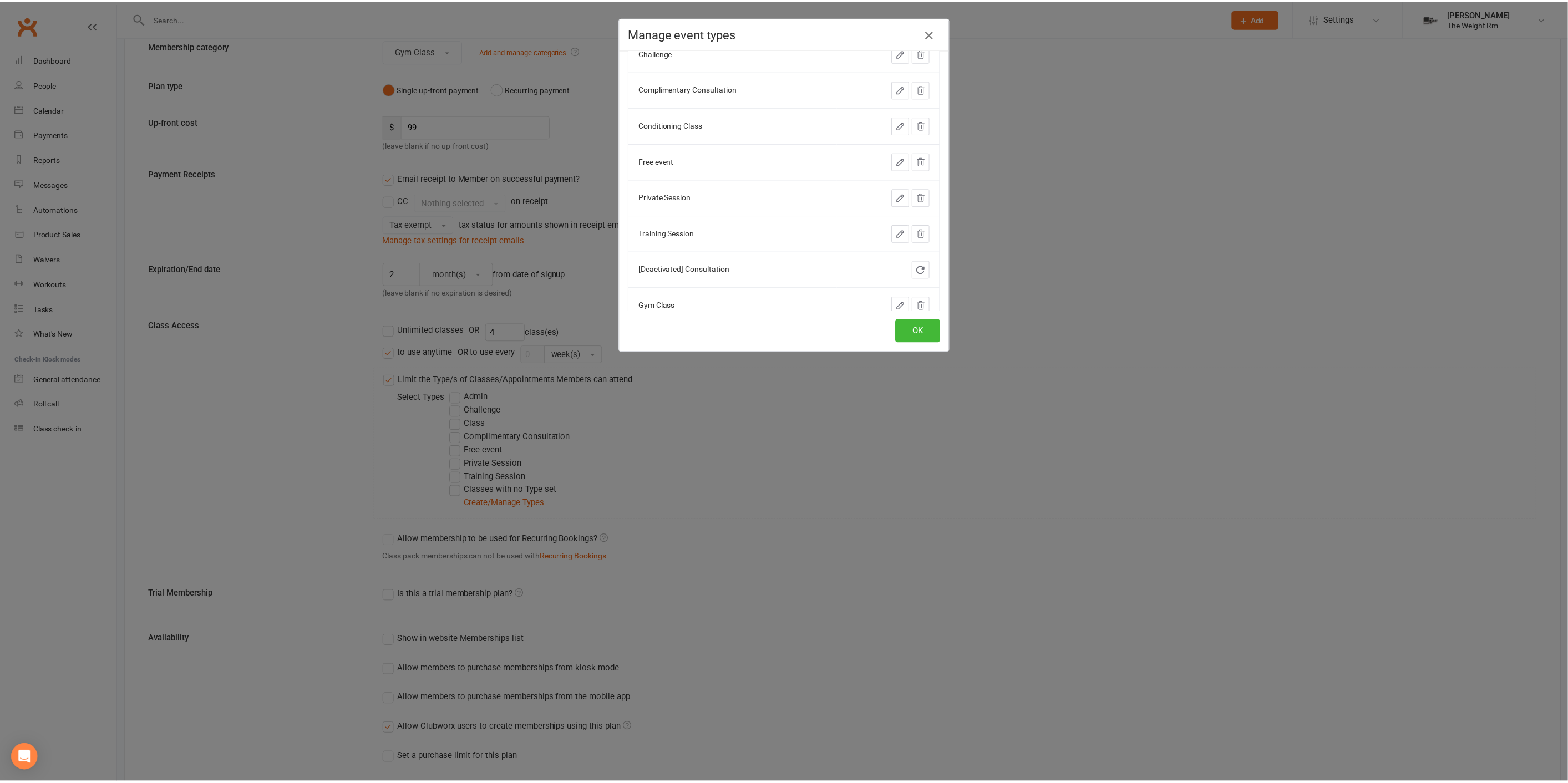
scroll to position [135, 0]
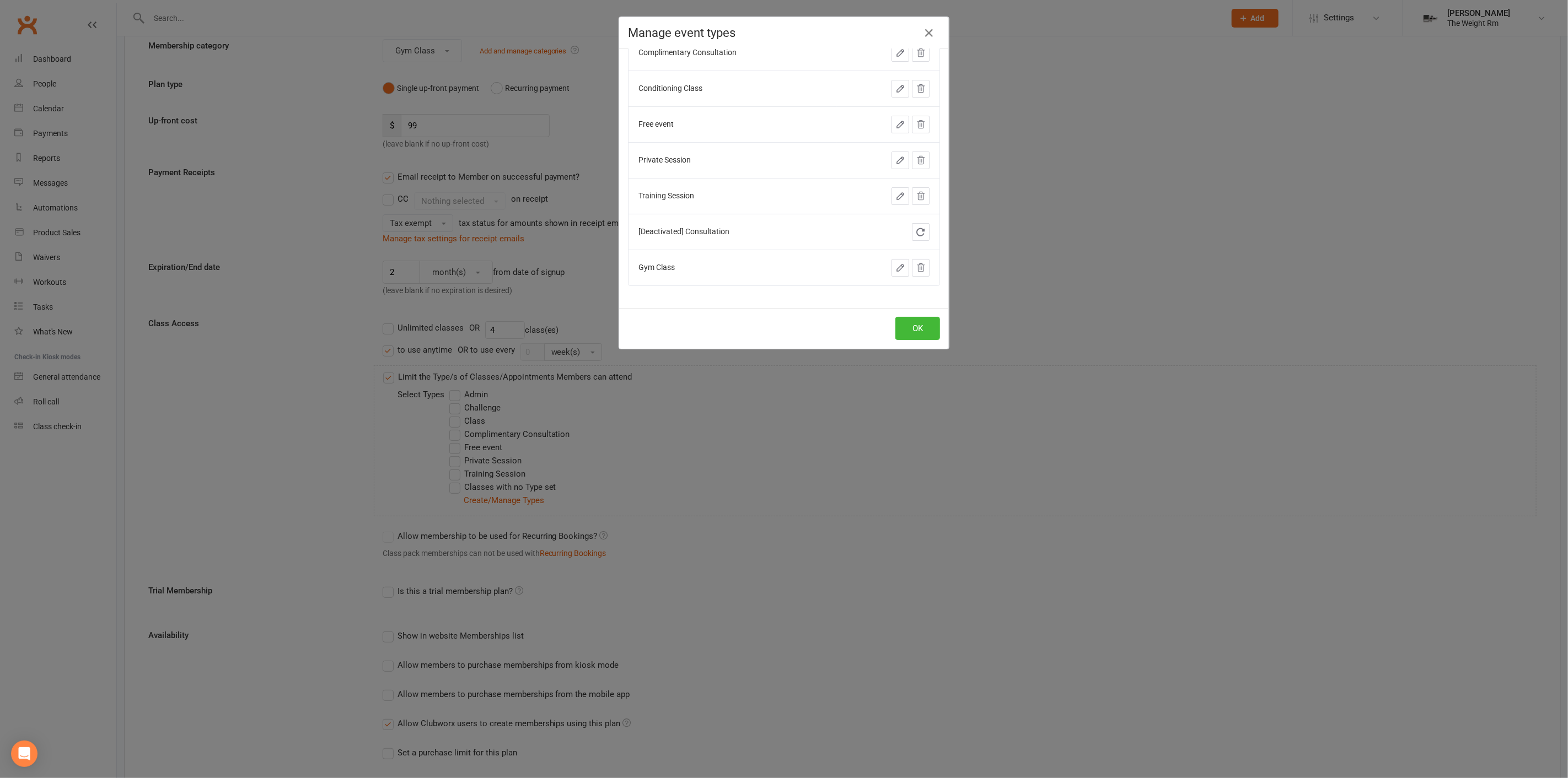
drag, startPoint x: 936, startPoint y: 327, endPoint x: 791, endPoint y: 325, distance: 145.0
click at [934, 327] on div "OK" at bounding box center [784, 329] width 330 height 41
click at [927, 330] on button "OK" at bounding box center [918, 329] width 45 height 23
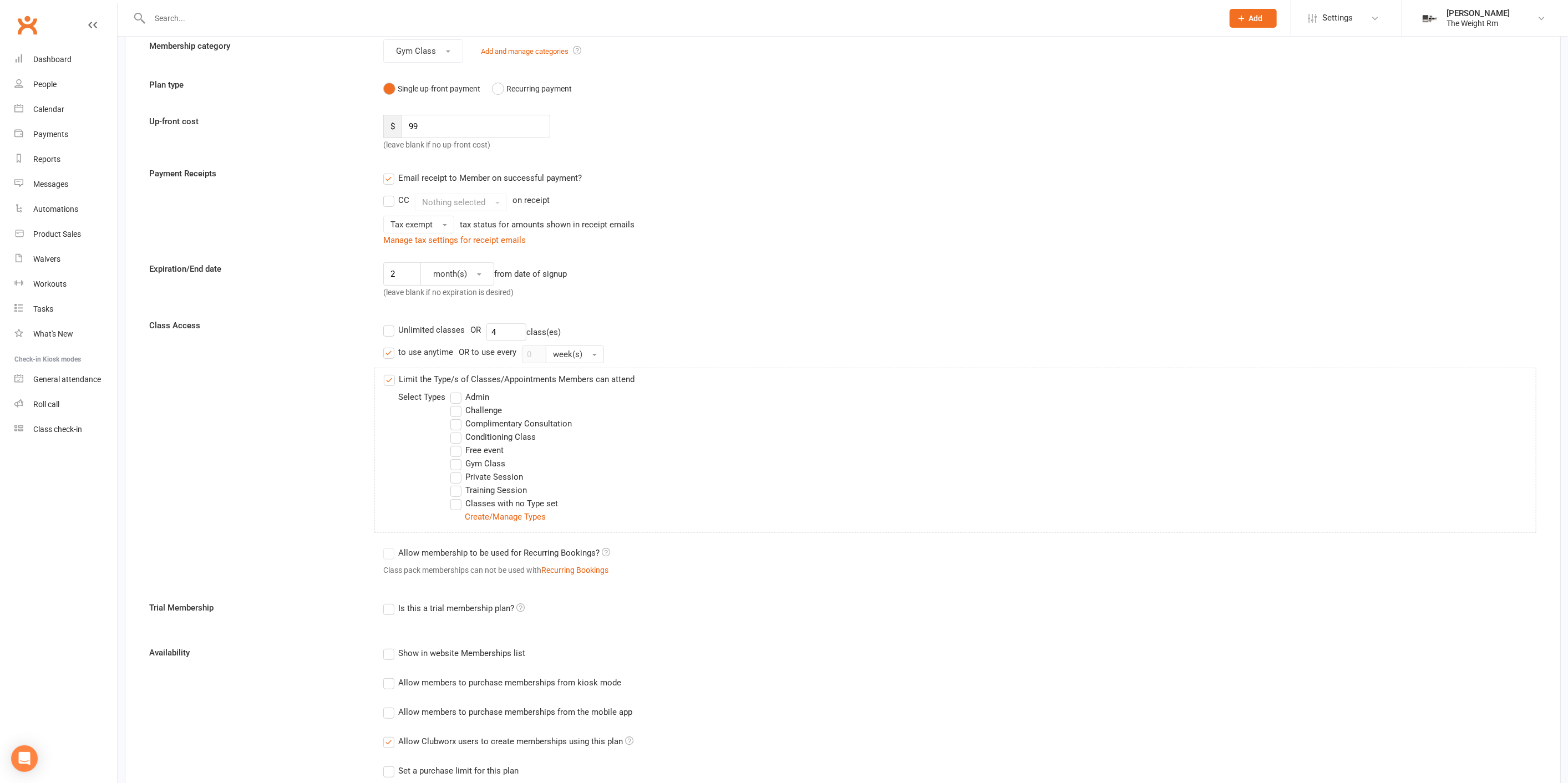
click at [459, 467] on label "Gym Class" at bounding box center [478, 463] width 55 height 13
click at [457, 457] on input "Gym Class" at bounding box center [453, 457] width 7 height 0
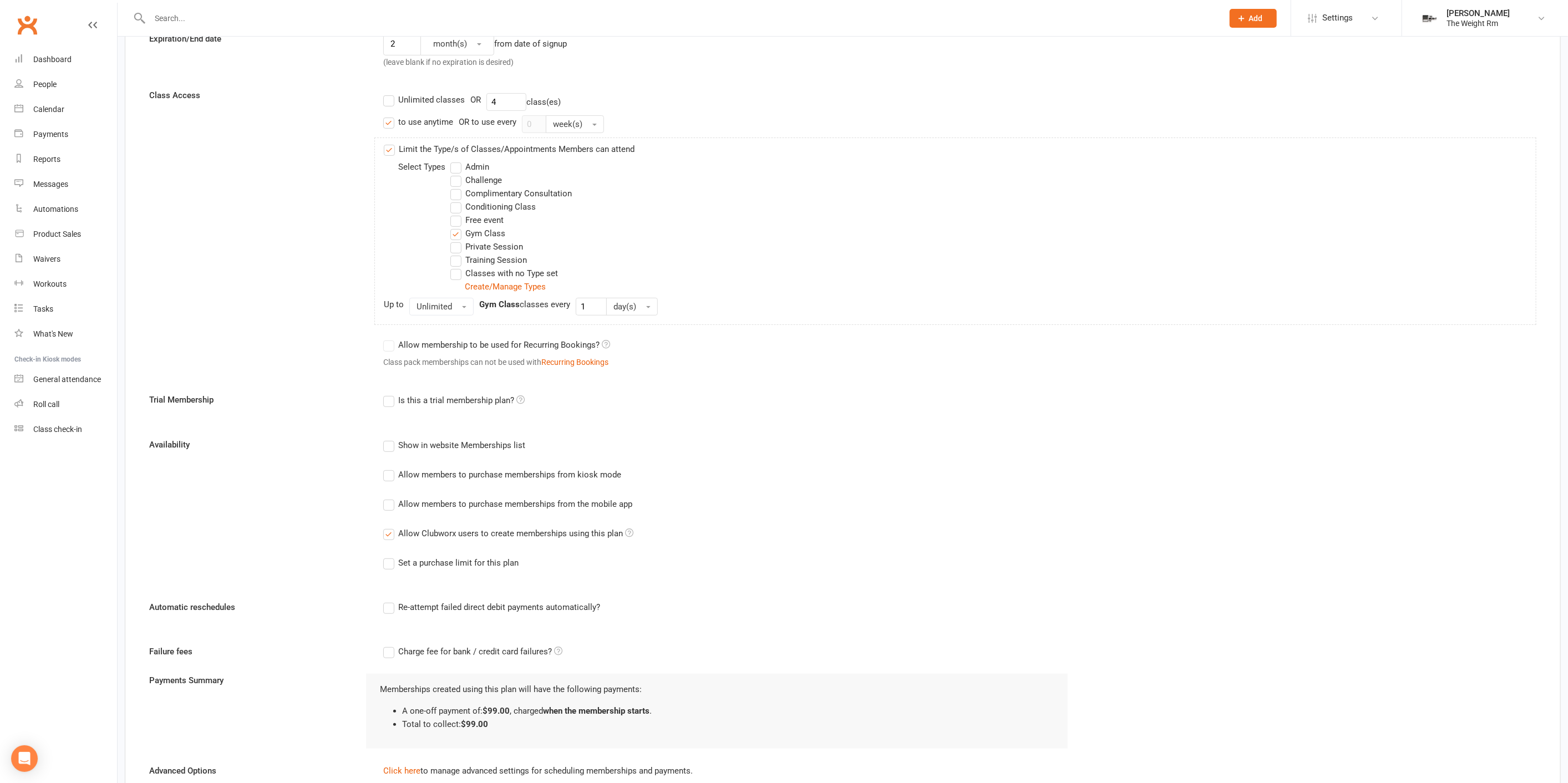
scroll to position [347, 0]
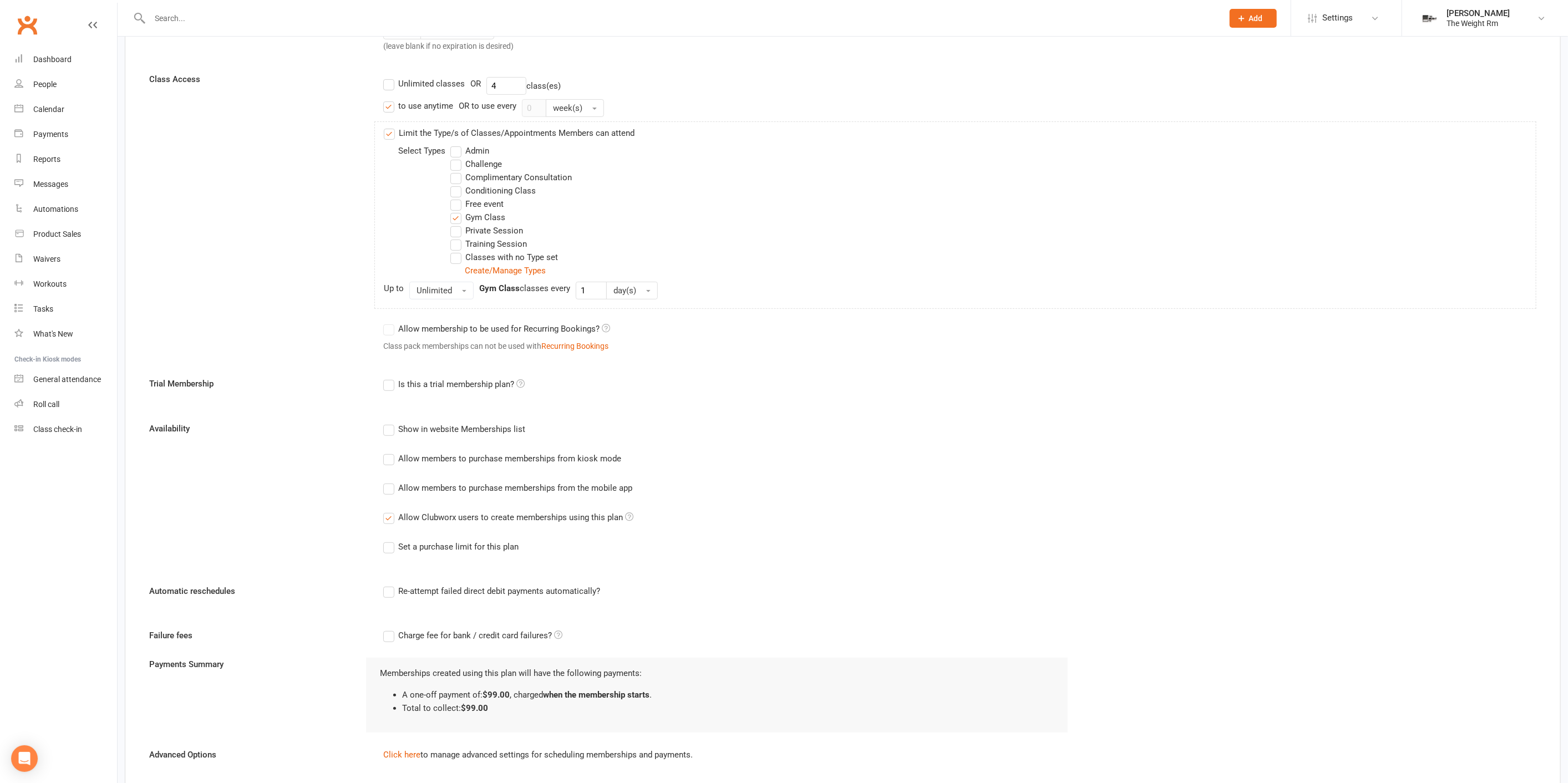
click at [461, 429] on div "Show in website Memberships list" at bounding box center [462, 429] width 127 height 12
click at [391, 423] on input "Show in website Memberships list" at bounding box center [386, 423] width 7 height 0
click at [465, 459] on div "Allow members to purchase memberships from kiosk mode" at bounding box center [510, 458] width 223 height 12
click at [391, 452] on input "Allow members to purchase memberships from kiosk mode" at bounding box center [386, 452] width 7 height 0
click at [457, 489] on div "Allow members to purchase memberships from the mobile app" at bounding box center [515, 487] width 234 height 12
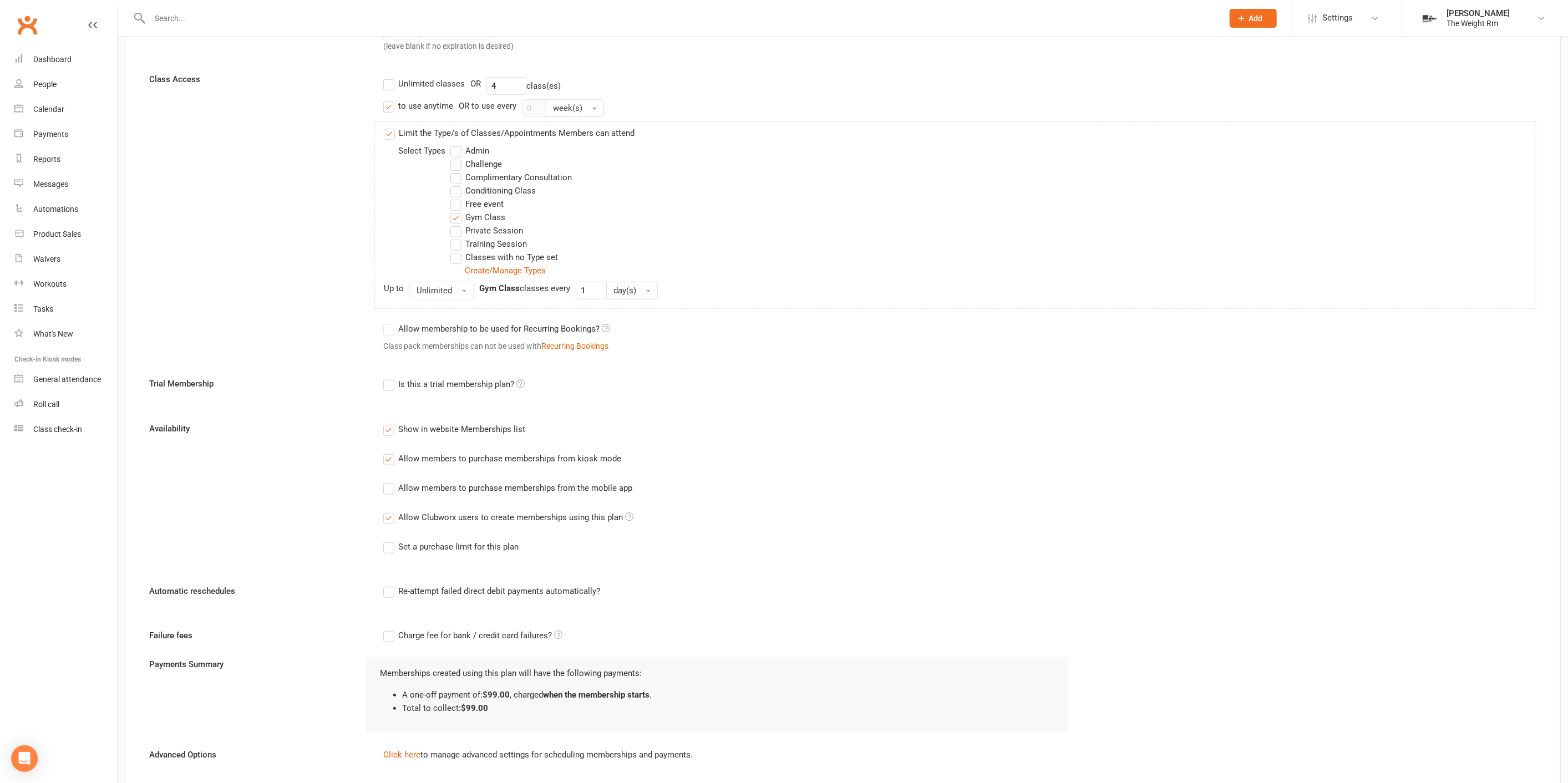
click at [391, 481] on input "Allow members to purchase memberships from the mobile app" at bounding box center [386, 481] width 7 height 0
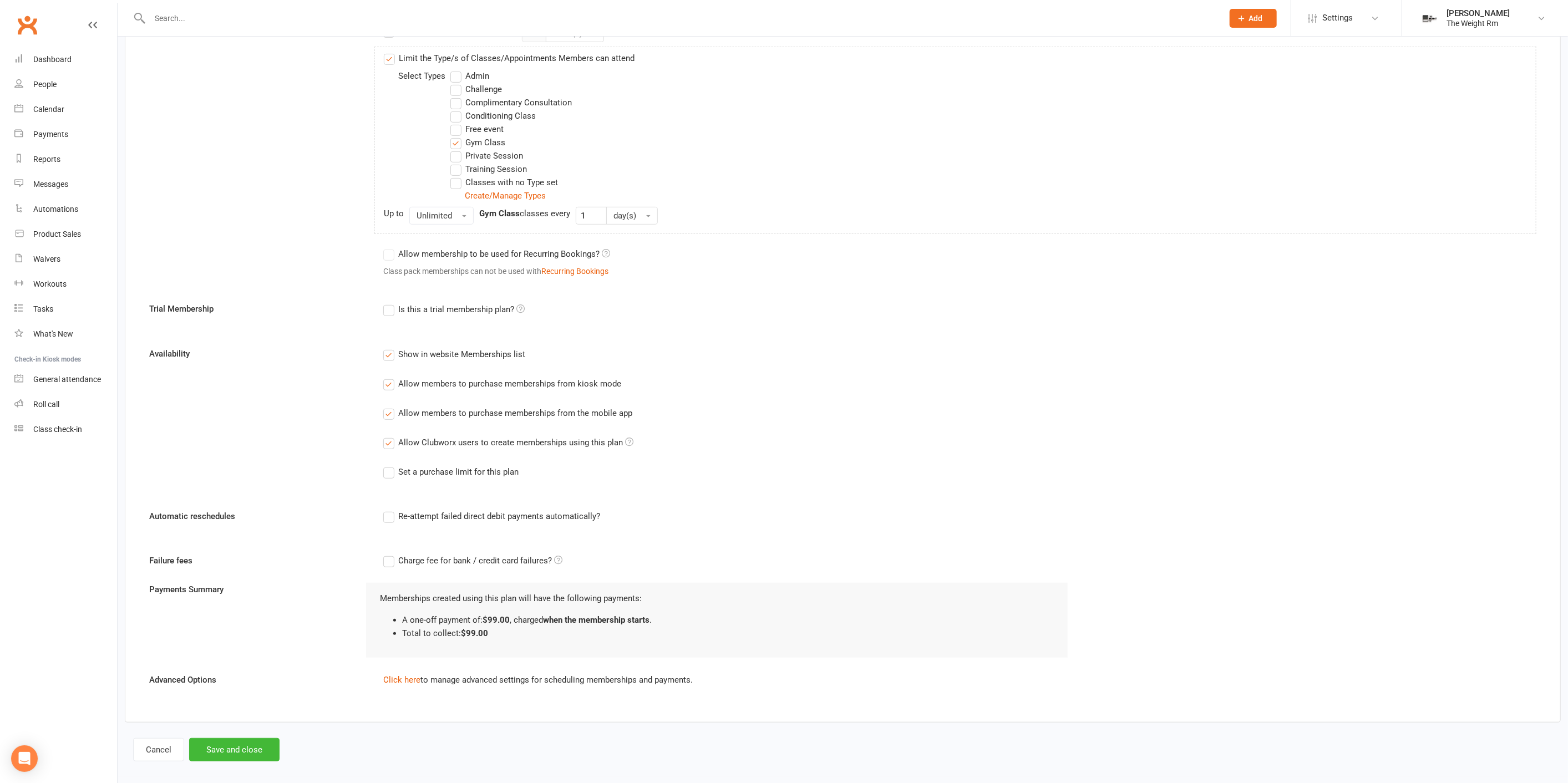
scroll to position [428, 0]
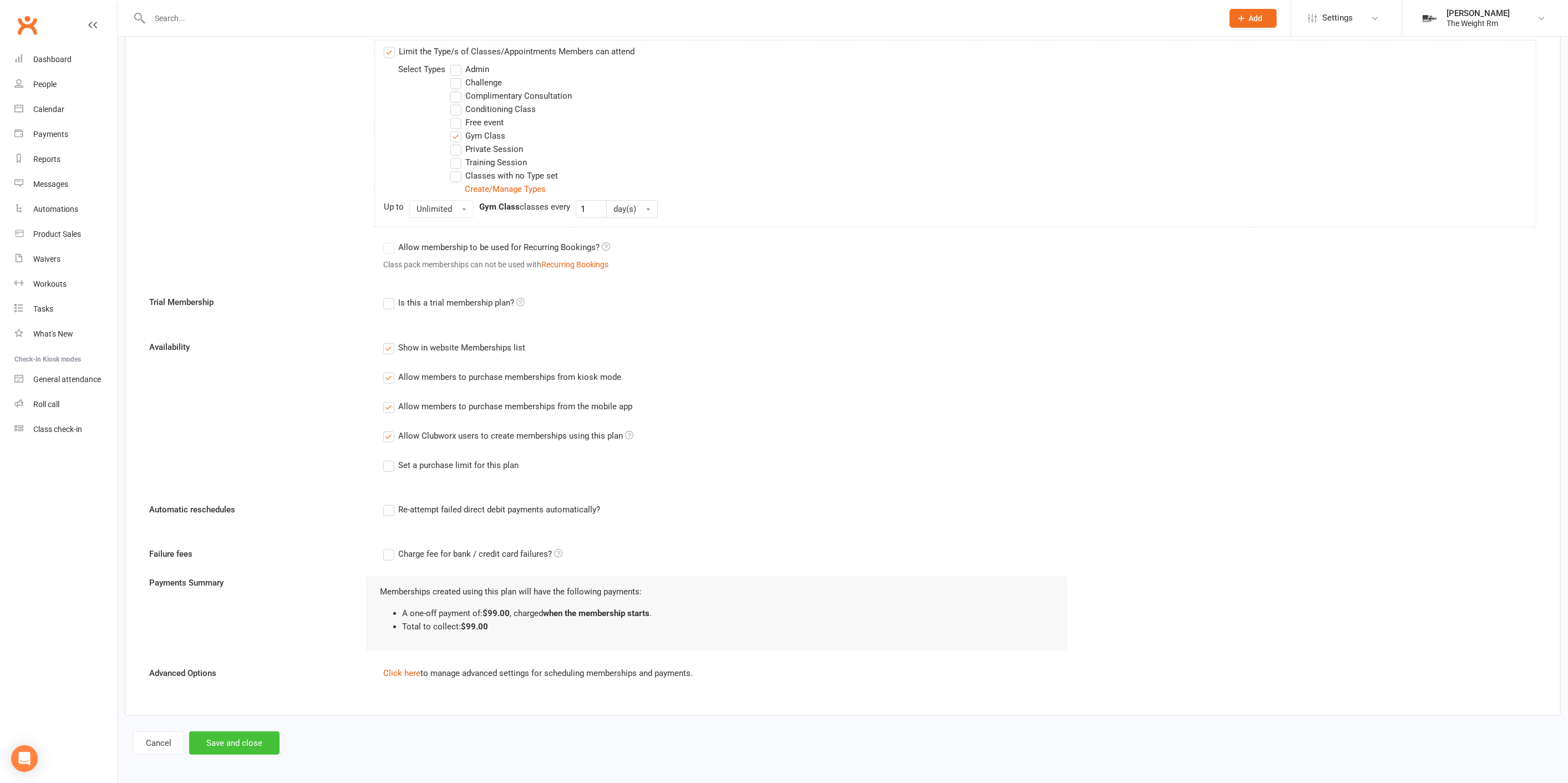
click at [239, 736] on button "Save and close" at bounding box center [234, 743] width 90 height 23
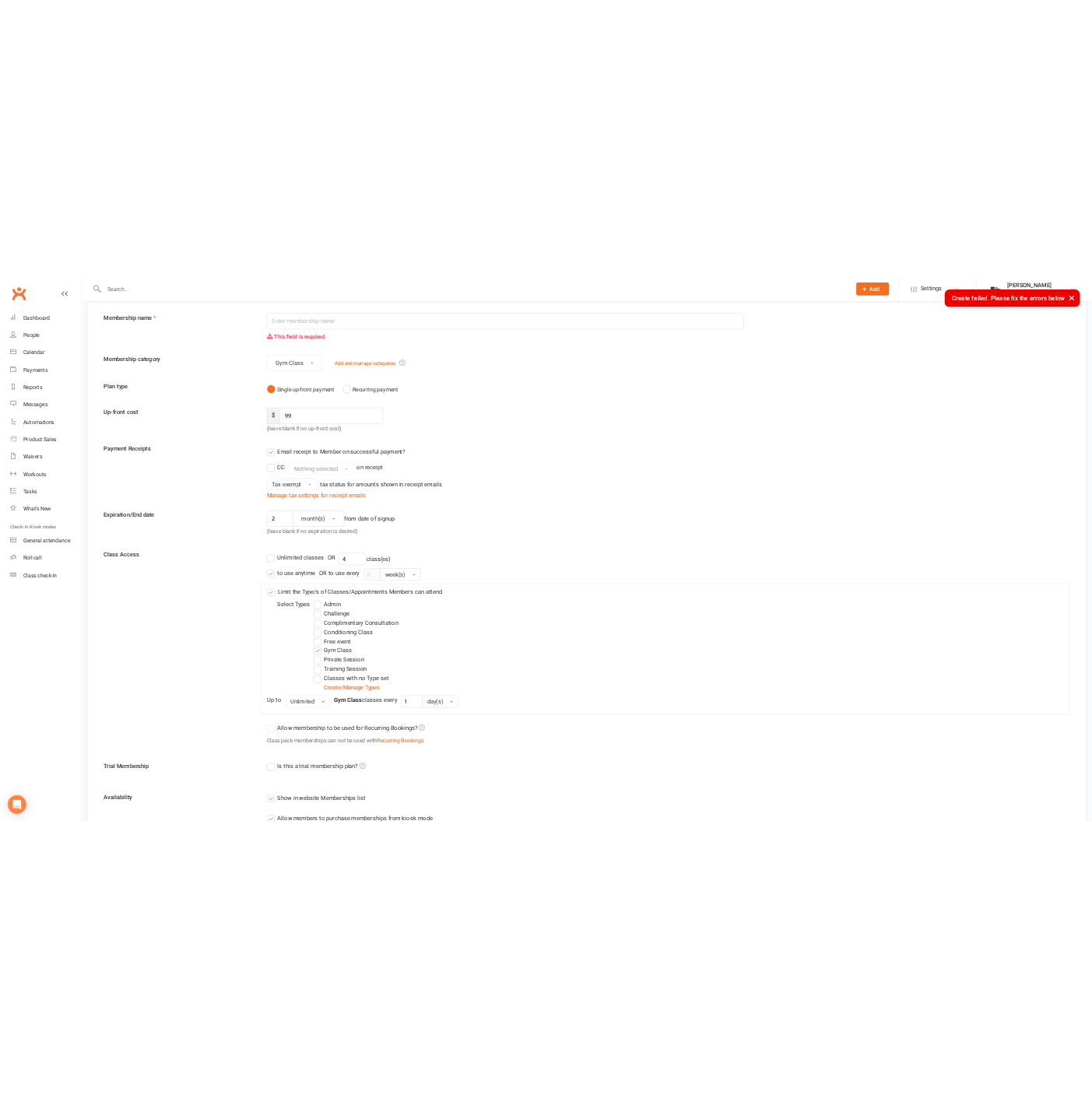
scroll to position [0, 0]
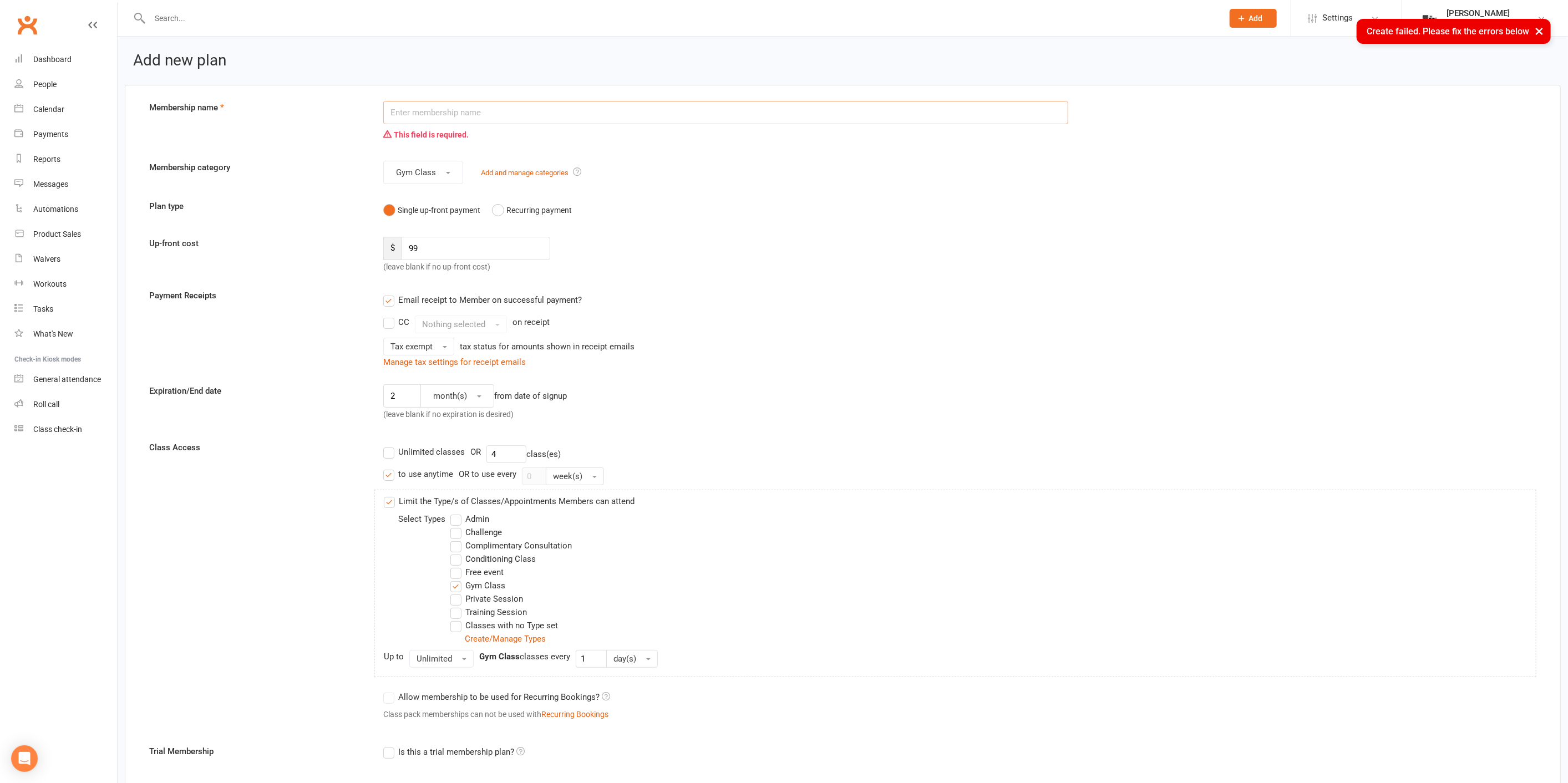
click at [427, 114] on input "text" at bounding box center [726, 113] width 685 height 23
type input "G"
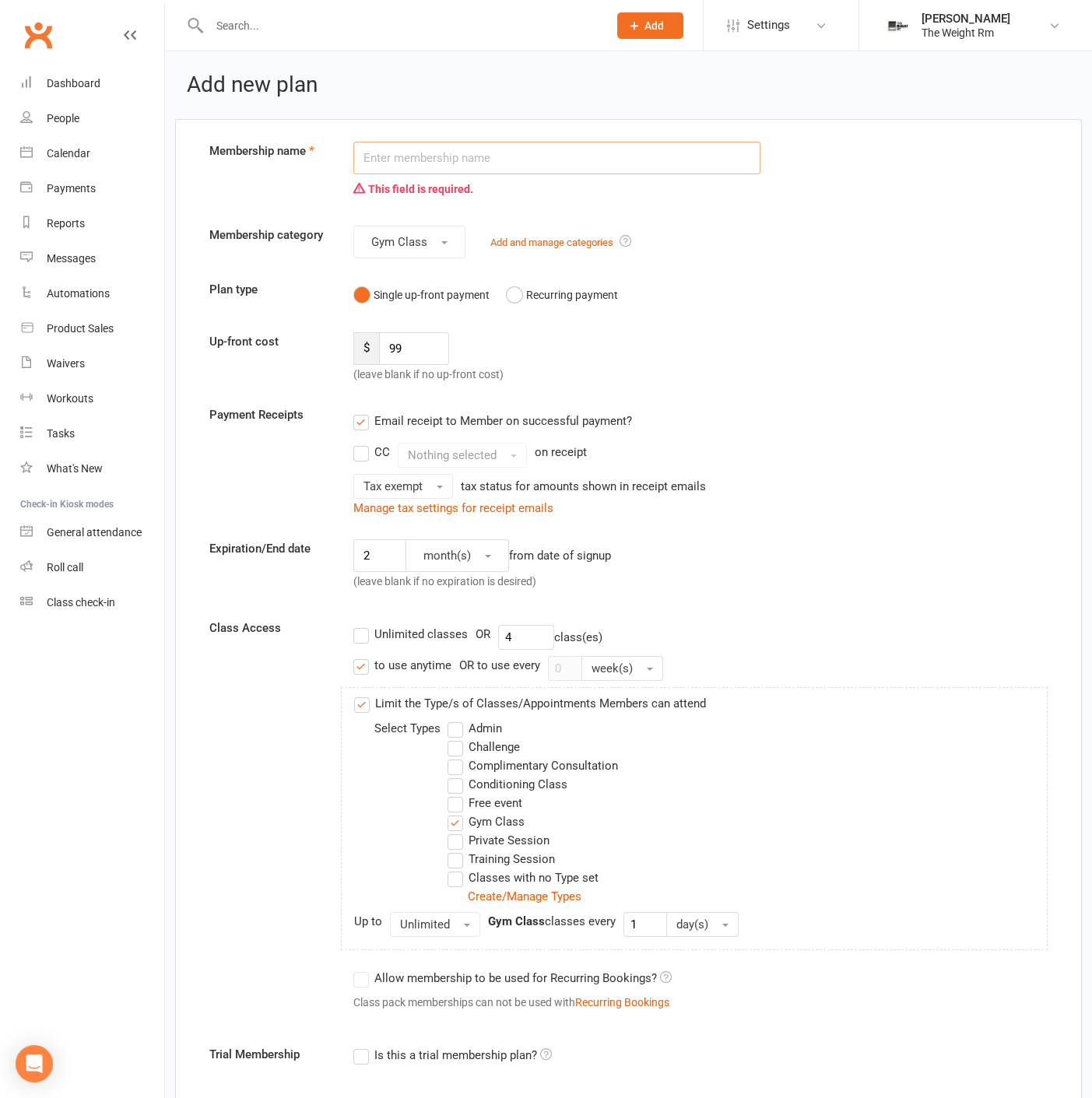
click at [496, 157] on input "text" at bounding box center [557, 158] width 408 height 32
paste input "Conditioning – 8-Session Package"
click at [431, 163] on input "Conditioning – 8-Session Package" at bounding box center [557, 158] width 408 height 32
click at [431, 163] on input "Conditioning – 8-Session Package" at bounding box center [557, 158] width 408 height 32
click at [427, 161] on input "Conditioning – 8-Session Package" at bounding box center [557, 158] width 408 height 32
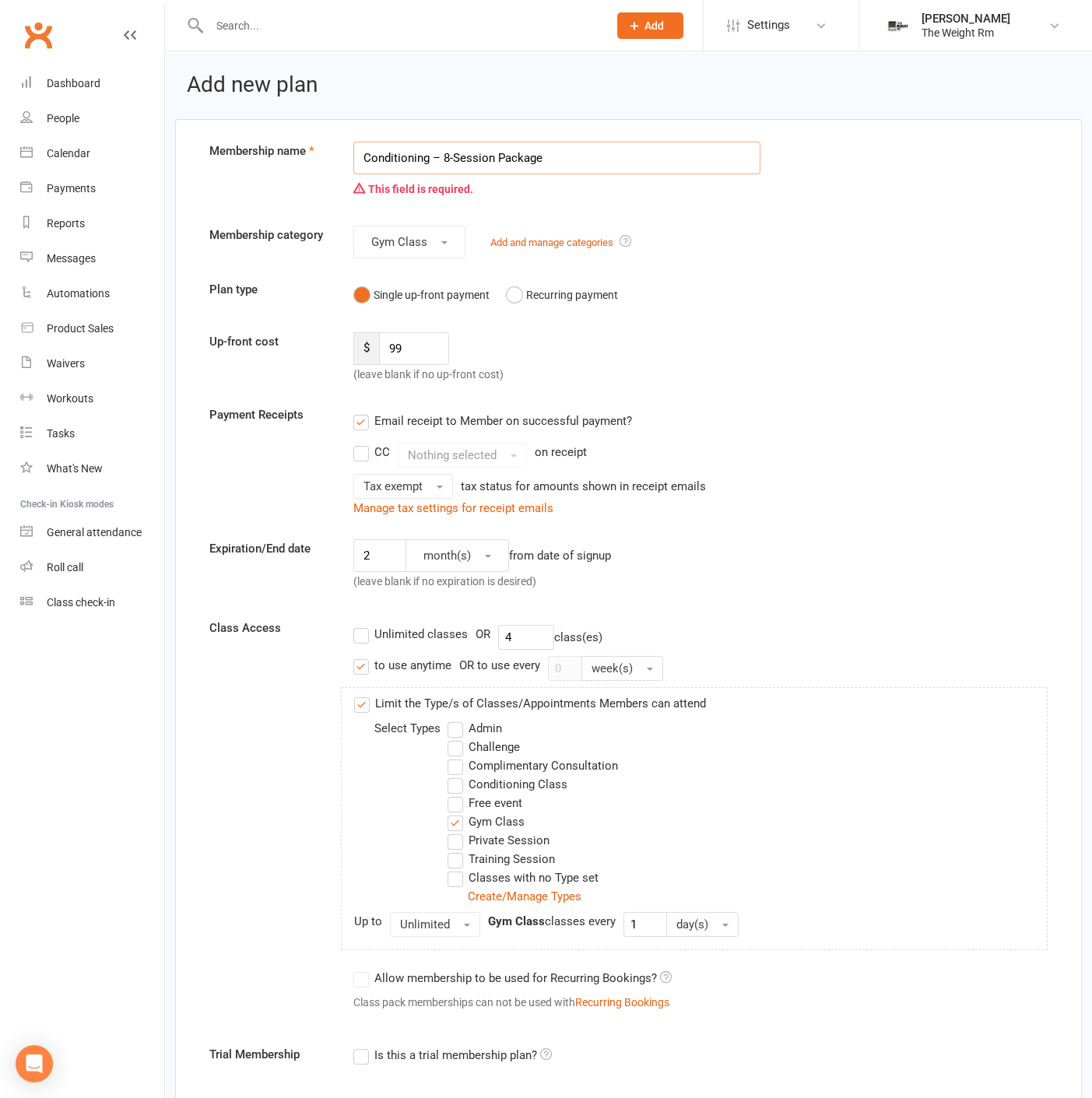
drag, startPoint x: 426, startPoint y: 159, endPoint x: 364, endPoint y: 168, distance: 62.6
click at [353, 159] on input "Conditioning – 8-Session Package" at bounding box center [557, 158] width 408 height 32
click at [434, 154] on input "Gym Class – 8-Session Package" at bounding box center [557, 158] width 408 height 32
click at [438, 157] on input "Gym Class – 8-Session Package" at bounding box center [557, 158] width 408 height 32
click at [435, 156] on input "Gym Class – 8-Session Package" at bounding box center [557, 158] width 408 height 32
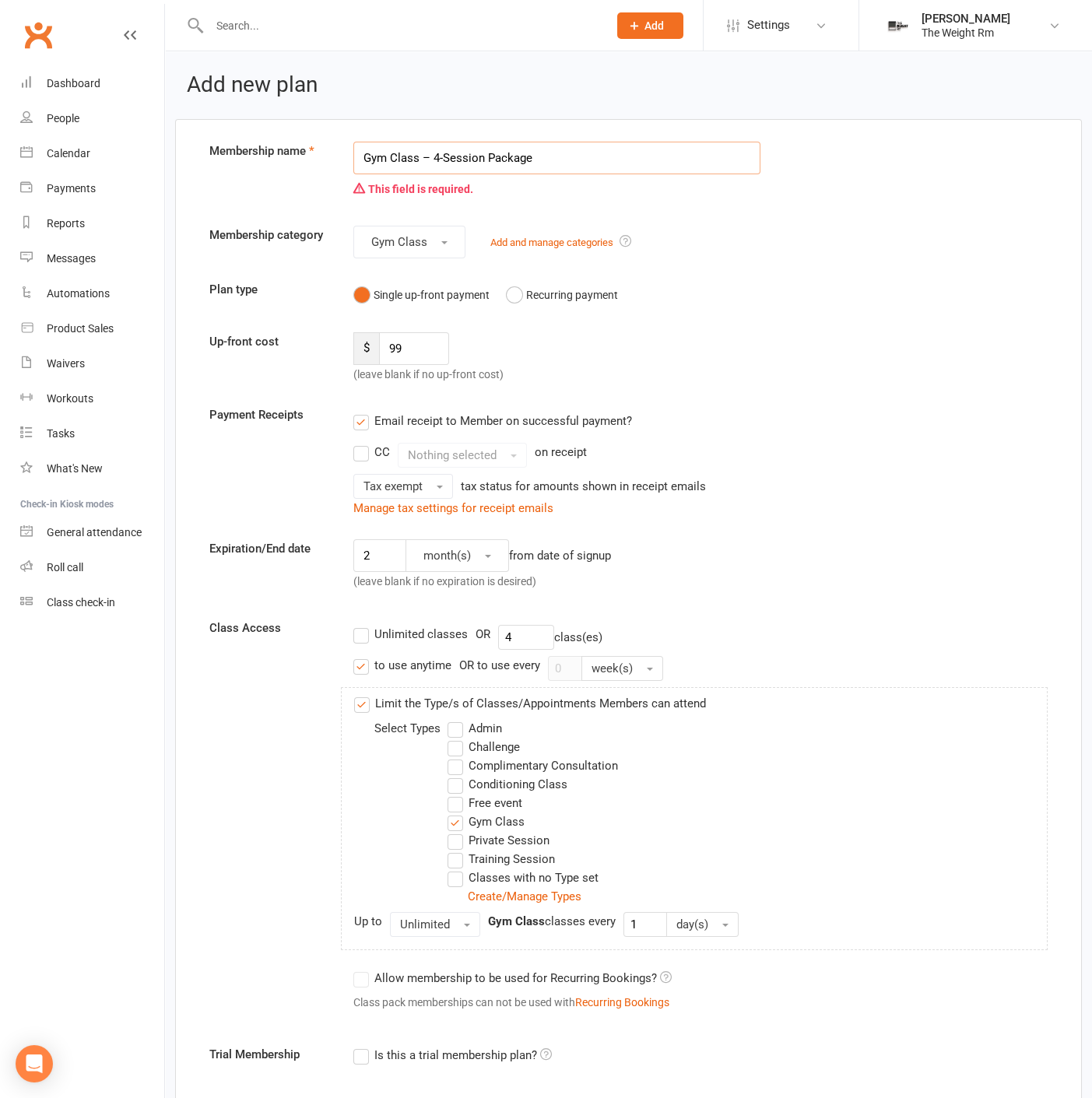
type input "Gym Class – 4-Session Package"
click at [915, 236] on div "Membership category Gym Class Add and manage categories" at bounding box center [628, 242] width 861 height 32
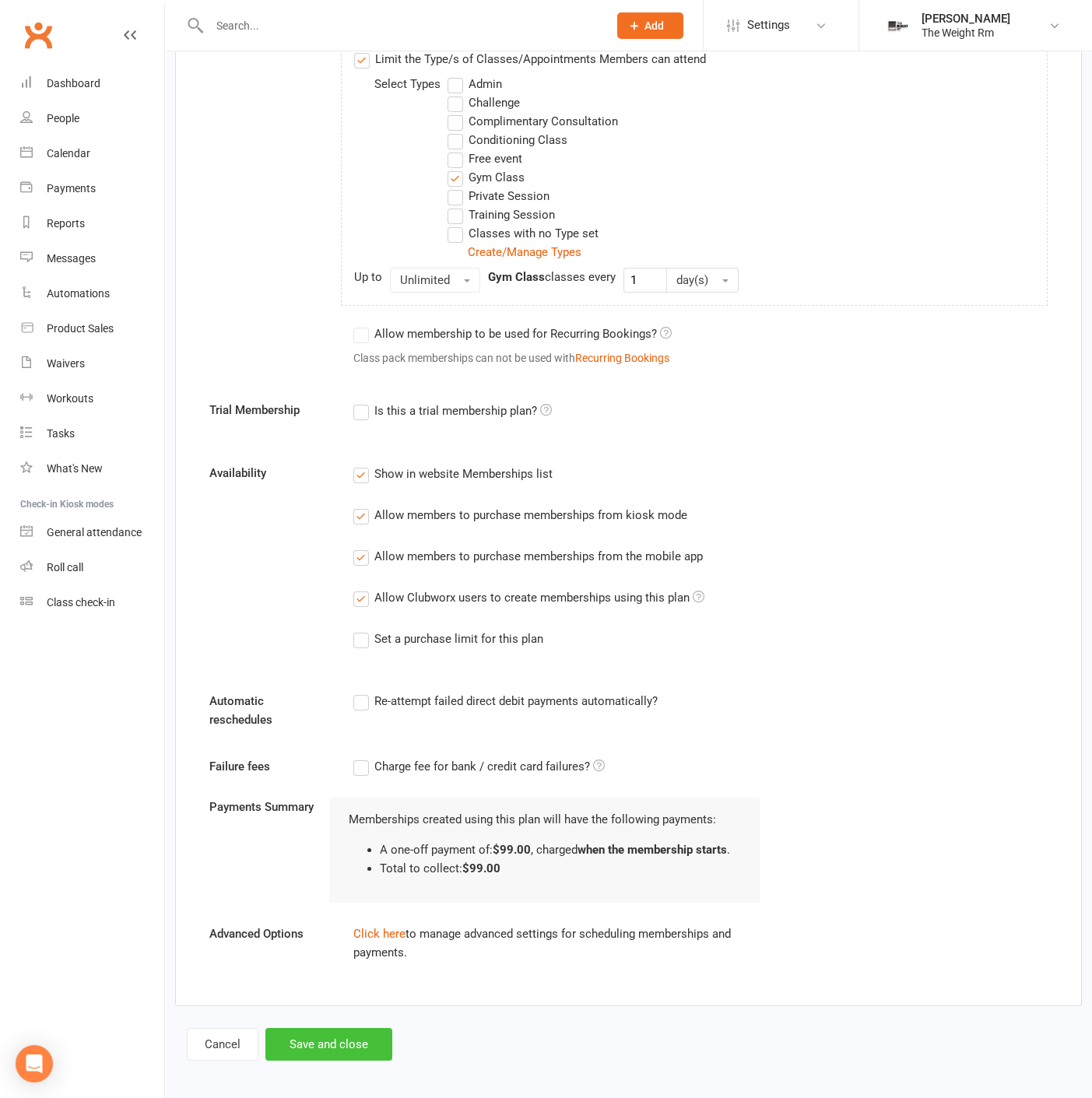
click at [352, 1039] on button "Save and close" at bounding box center [328, 1044] width 127 height 32
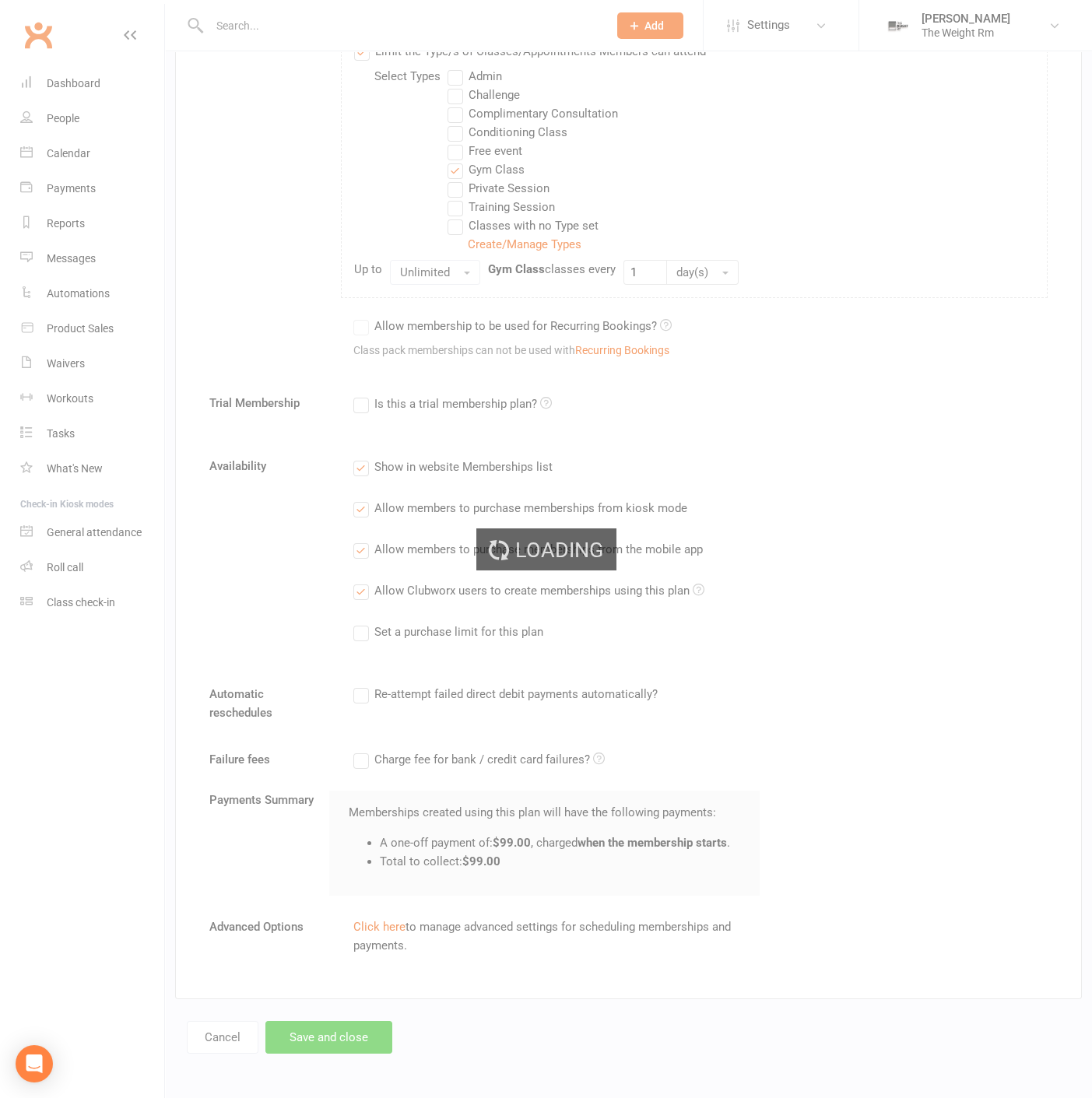
scroll to position [614, 0]
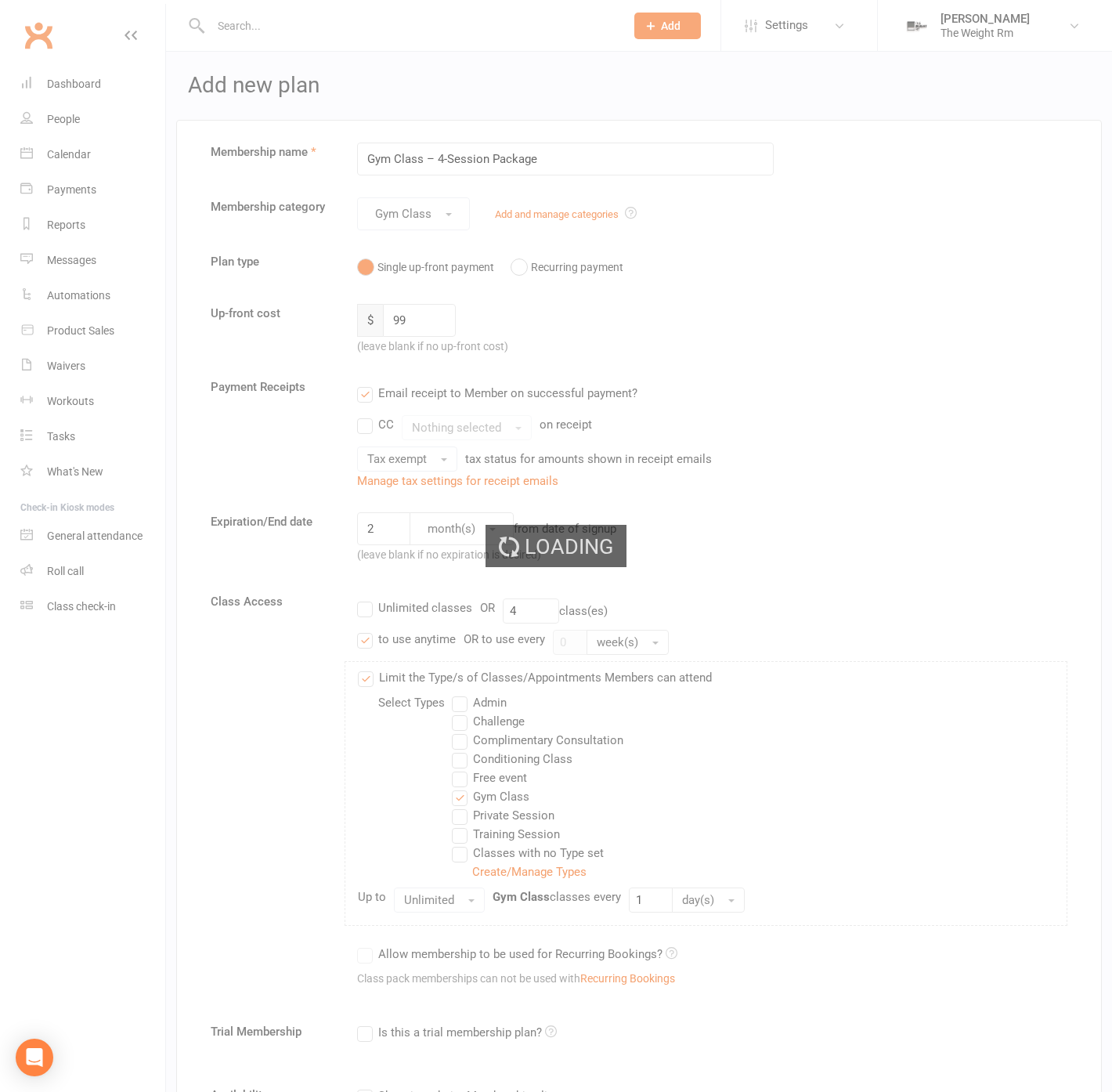
select select "25"
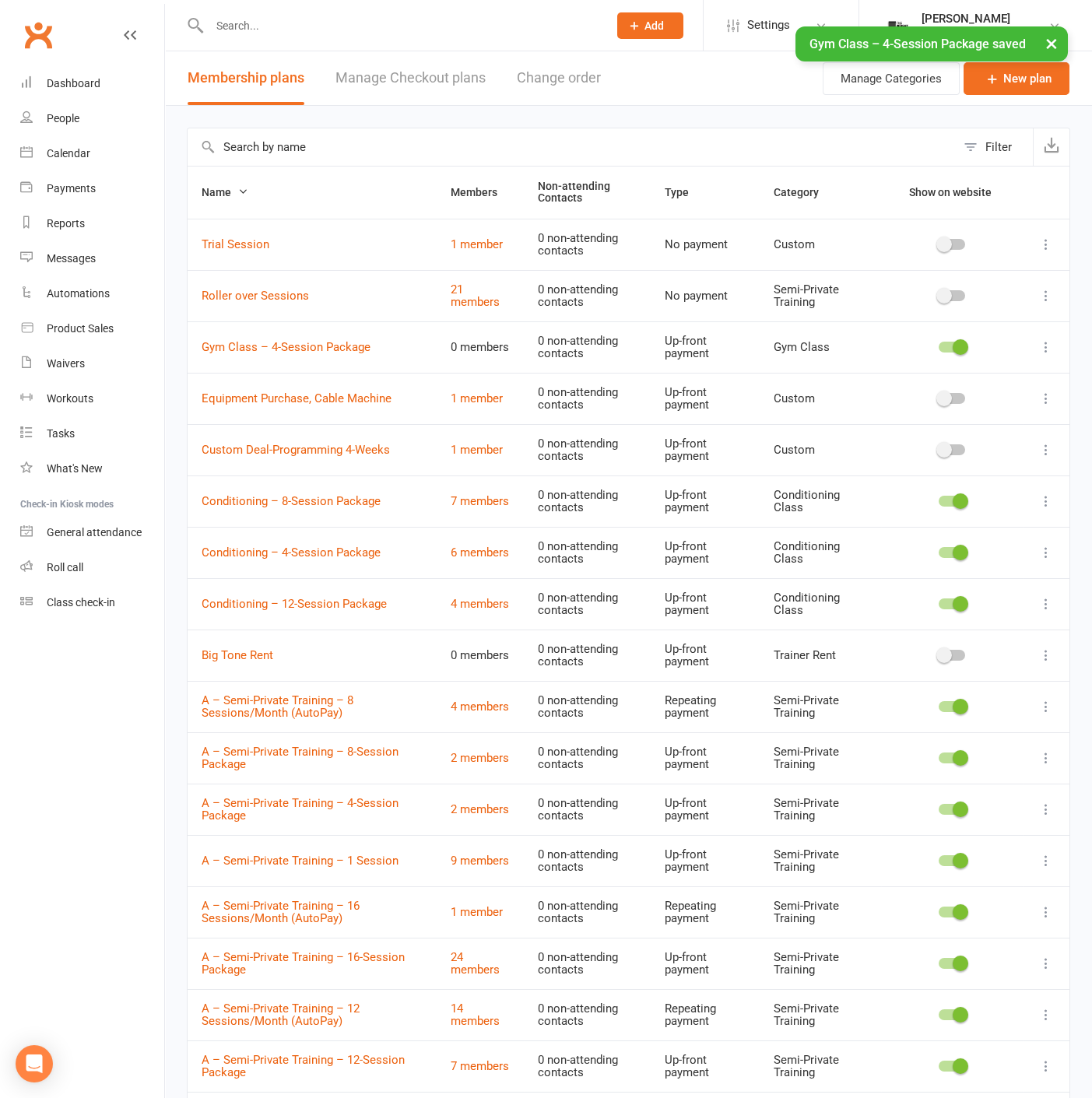
click at [1044, 34] on button "×" at bounding box center [1051, 42] width 28 height 33
drag, startPoint x: 129, startPoint y: 156, endPoint x: 154, endPoint y: 171, distance: 29.2
click at [129, 156] on link "Calendar" at bounding box center [93, 154] width 144 height 35
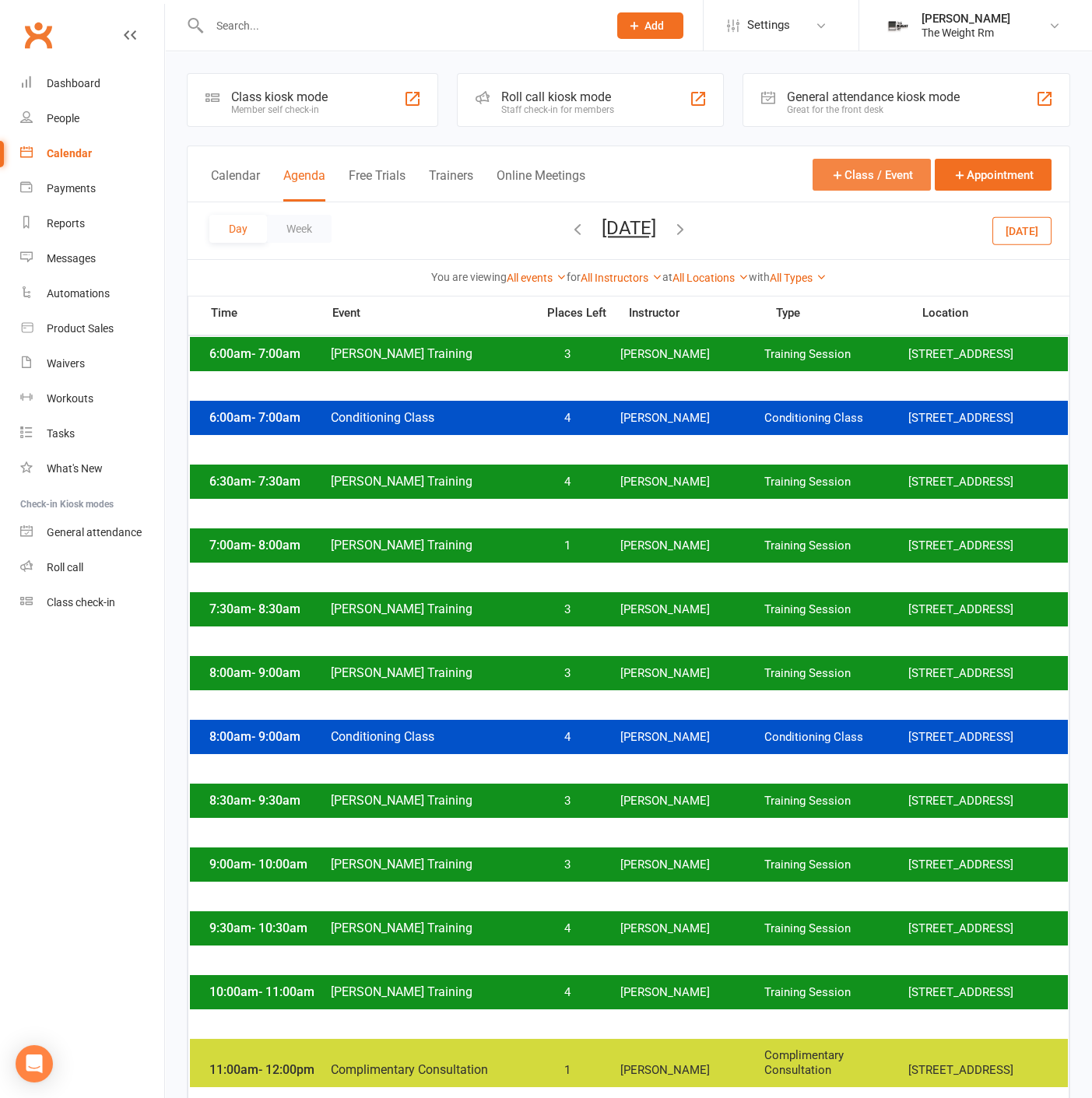
click at [907, 171] on button "Class / Event" at bounding box center [872, 174] width 119 height 31
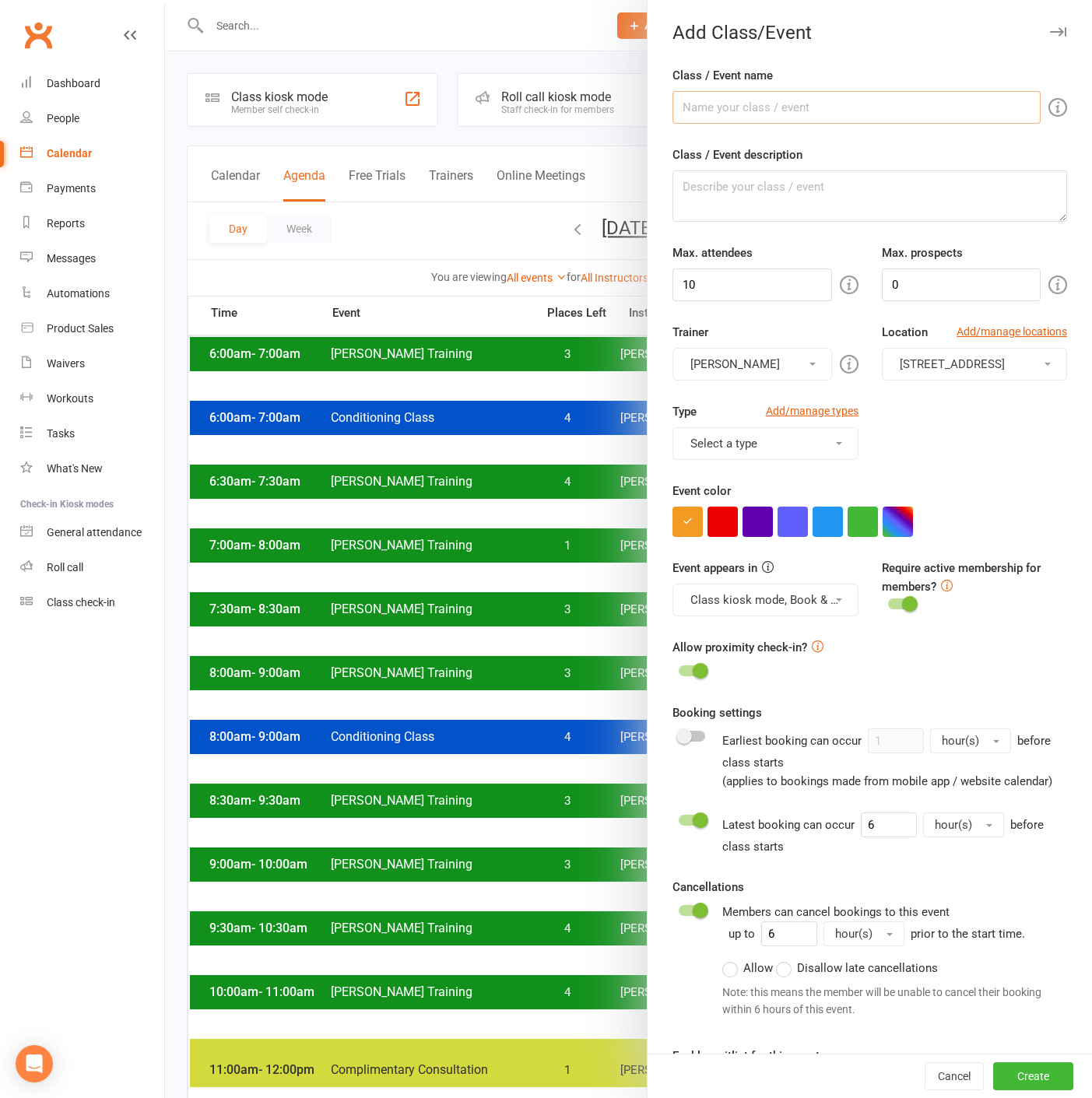
click at [806, 94] on input "Class / Event name" at bounding box center [857, 107] width 368 height 32
type input "Gym Class"
click at [749, 277] on input "10" at bounding box center [751, 285] width 159 height 32
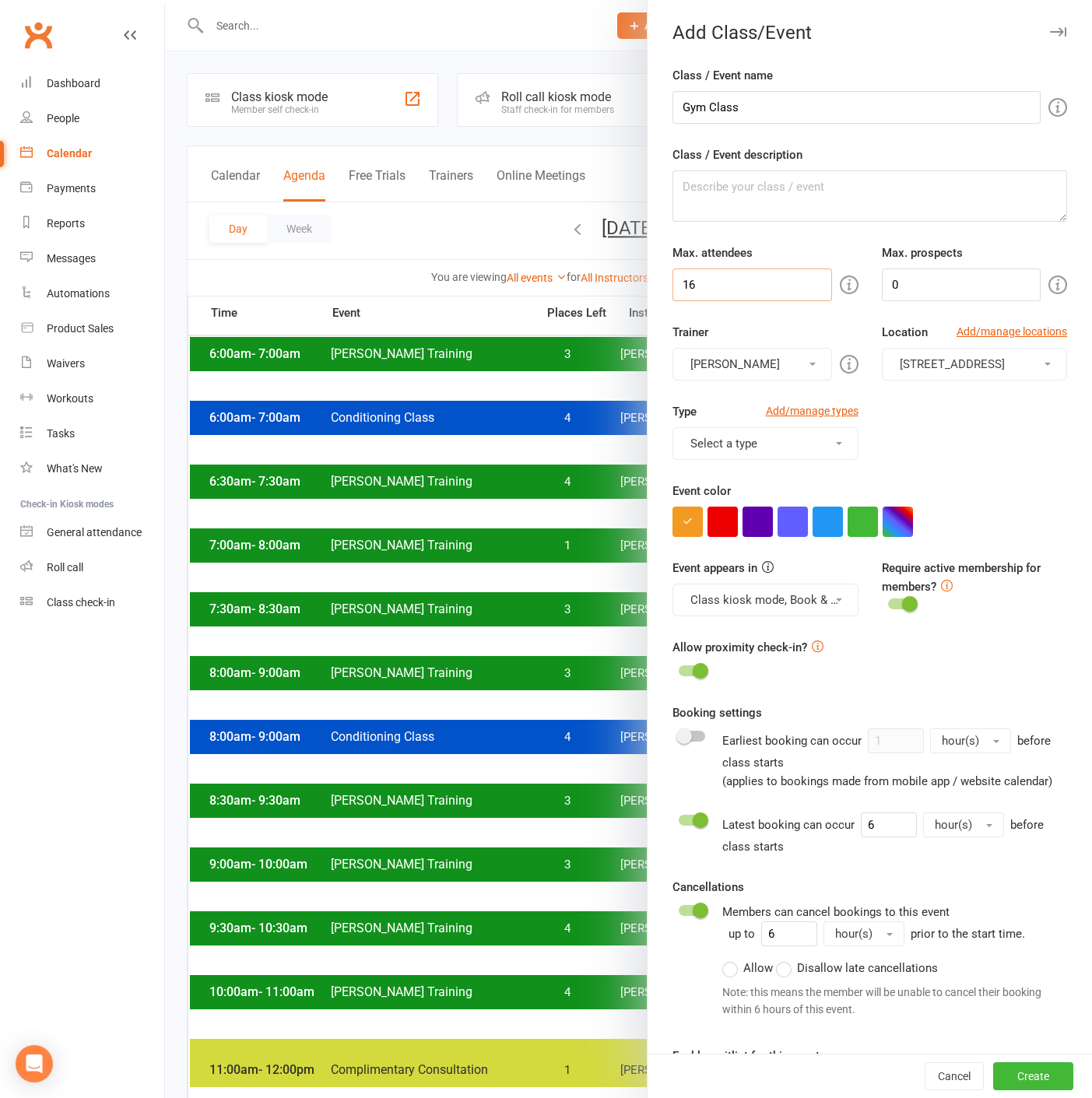
type input "16"
click at [795, 441] on button "Select a type" at bounding box center [765, 443] width 185 height 32
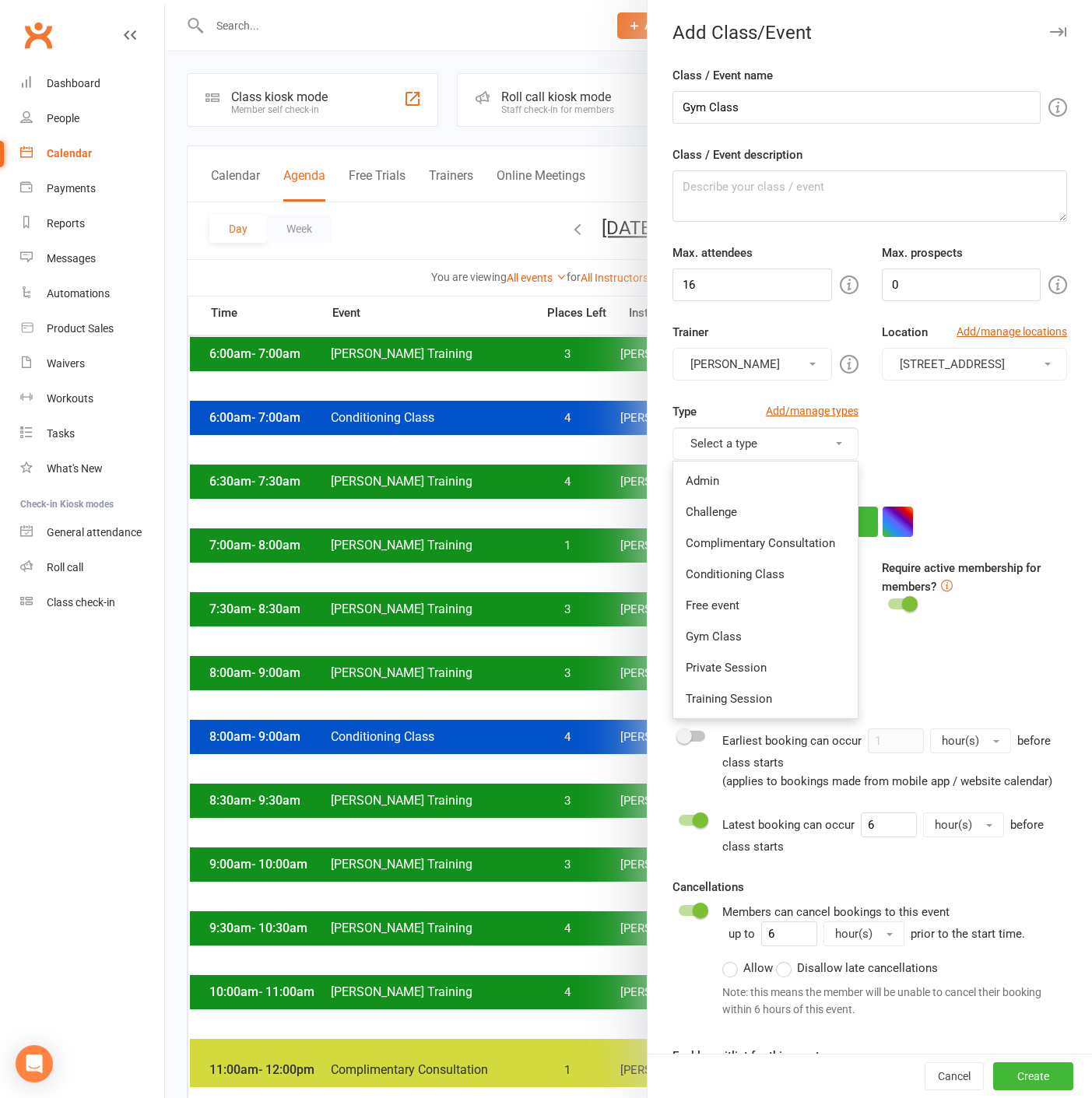
click at [745, 452] on button "Select a type" at bounding box center [765, 443] width 185 height 32
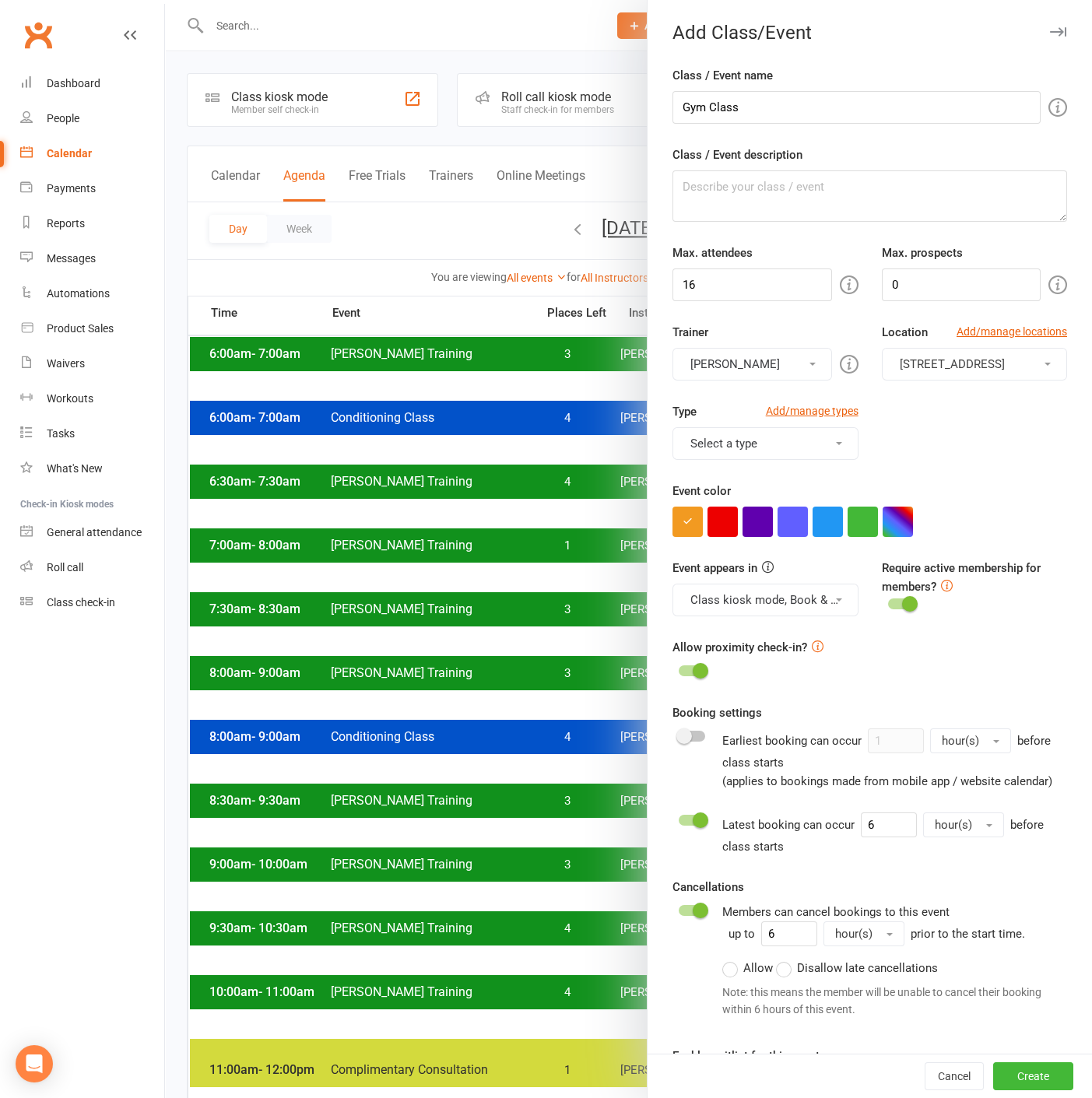
click at [745, 443] on button "Select a type" at bounding box center [765, 443] width 185 height 32
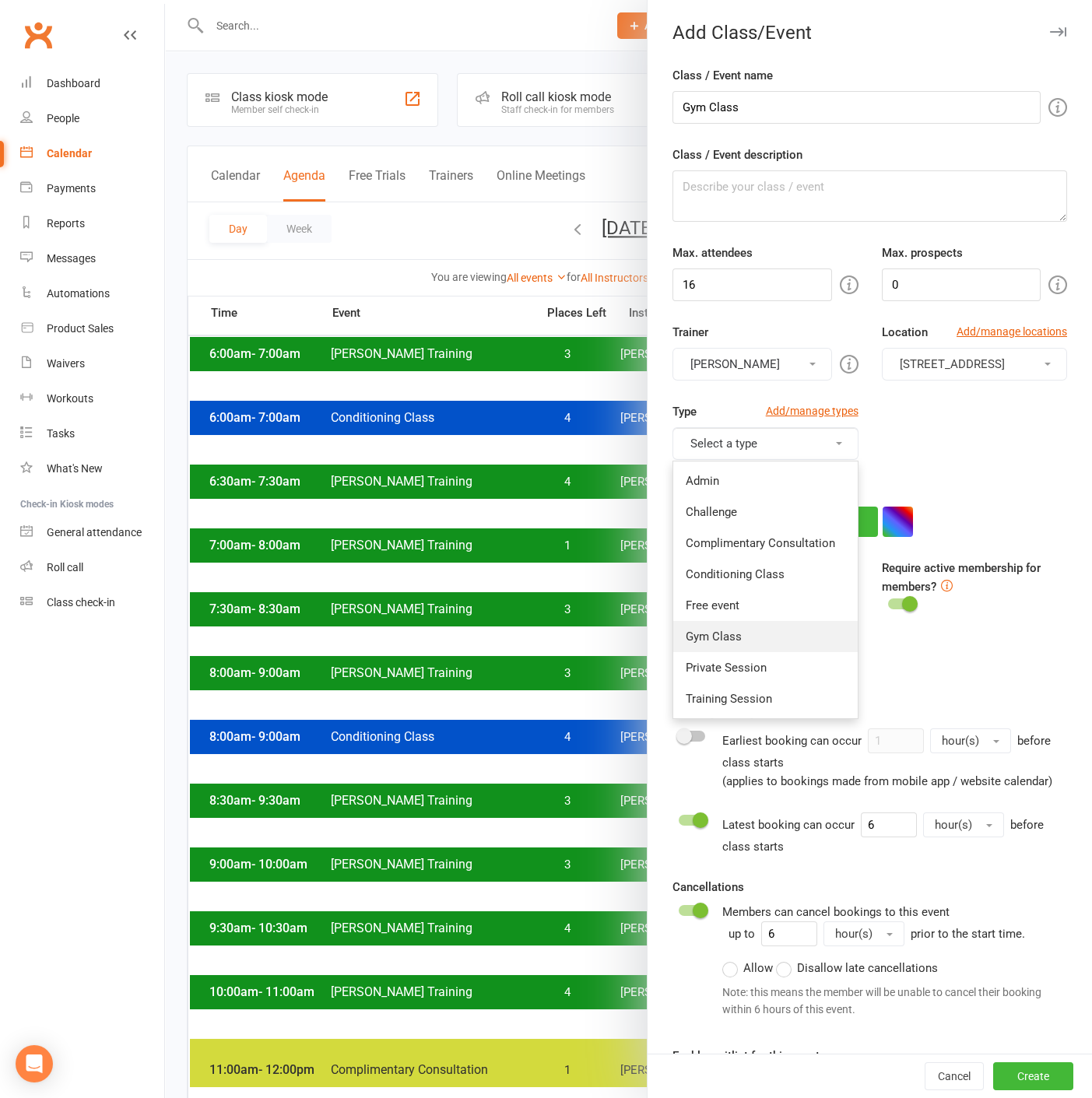
click at [733, 634] on link "Gym Class" at bounding box center [765, 636] width 183 height 31
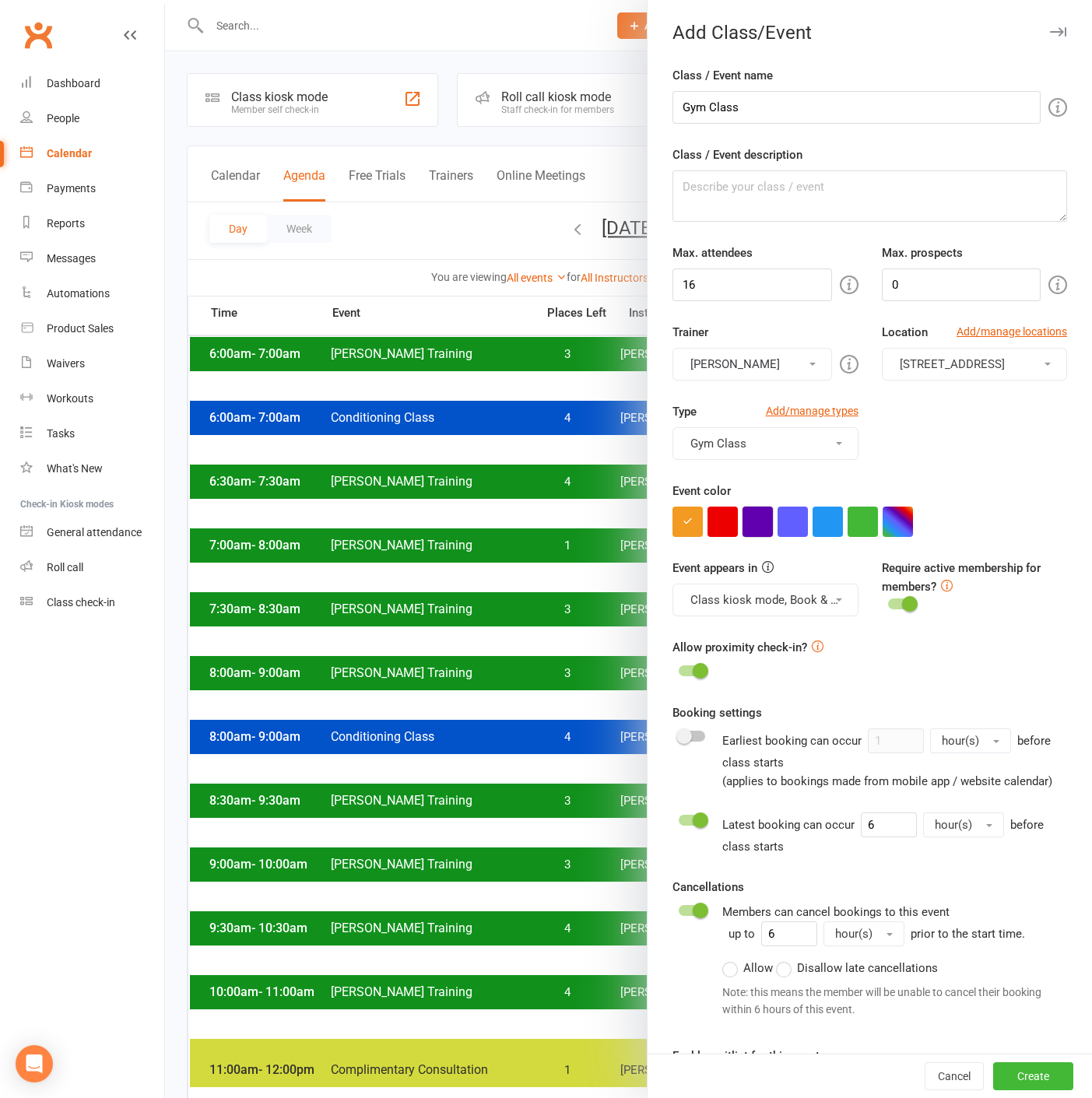
click at [752, 525] on button "button" at bounding box center [758, 522] width 31 height 31
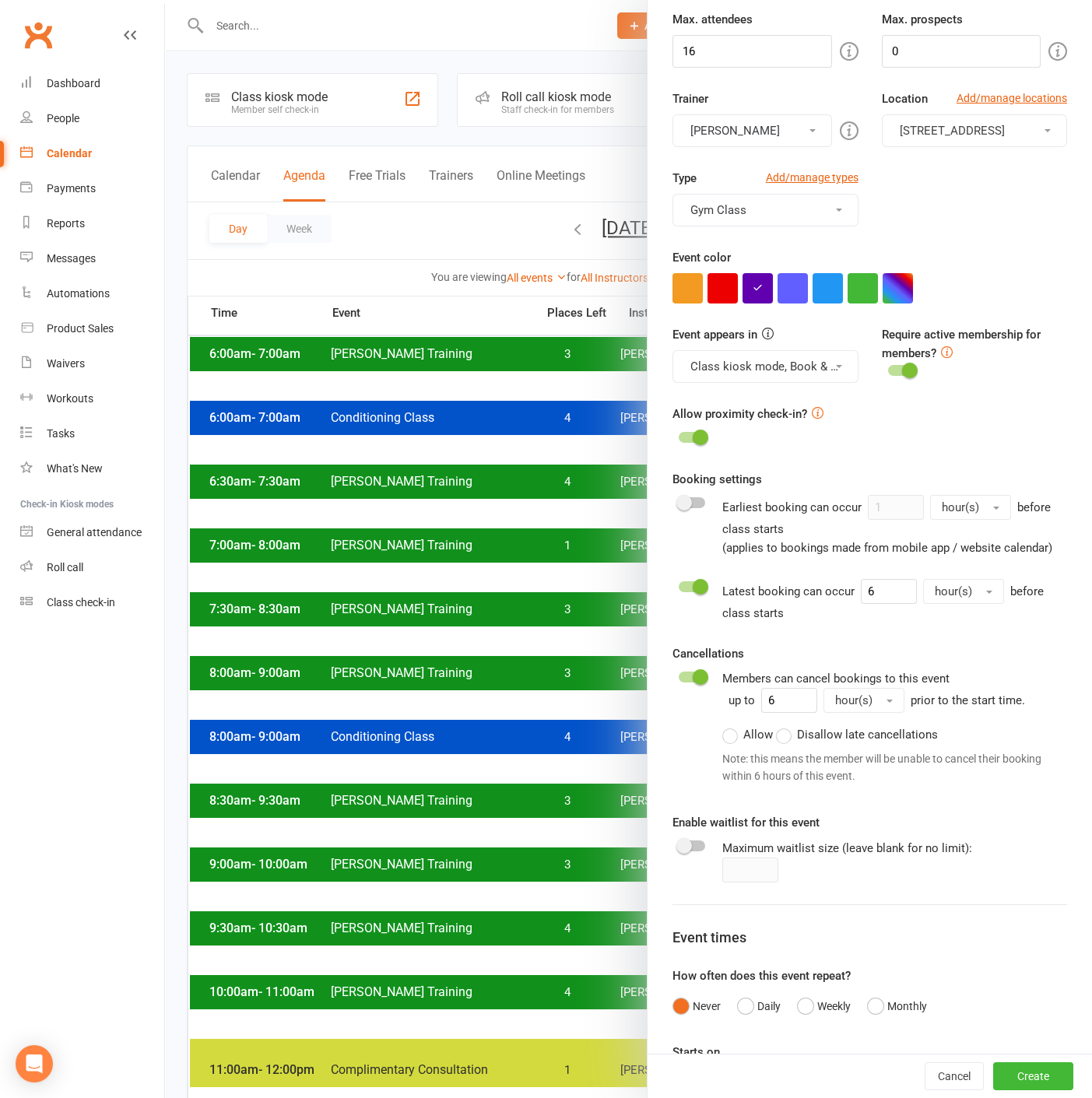
scroll to position [259, 0]
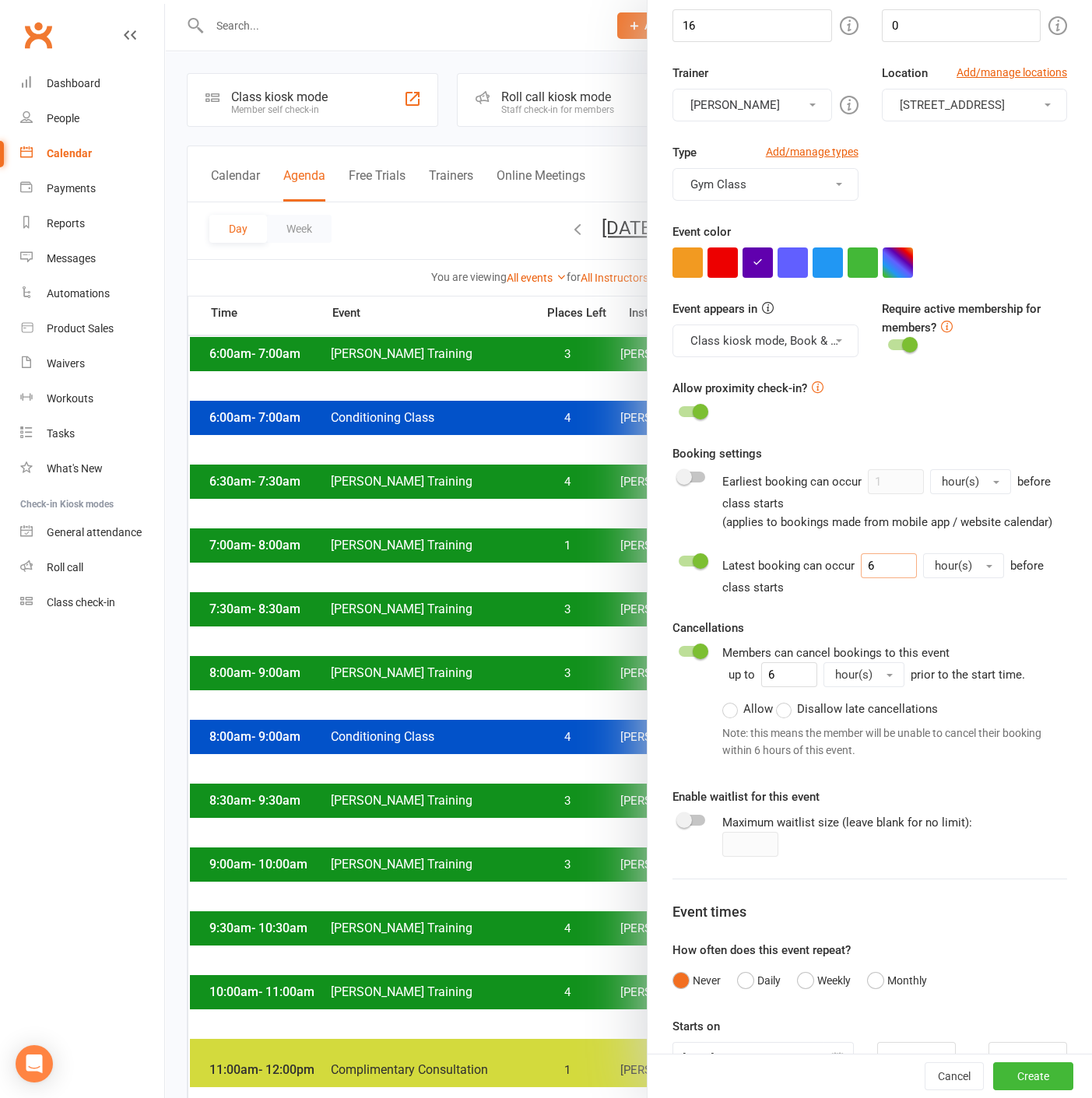
click at [887, 578] on input "6" at bounding box center [889, 566] width 56 height 25
click at [693, 569] on span at bounding box center [700, 561] width 15 height 15
click at [679, 559] on input "checkbox" at bounding box center [679, 559] width 0 height 0
click at [693, 659] on span at bounding box center [700, 651] width 15 height 15
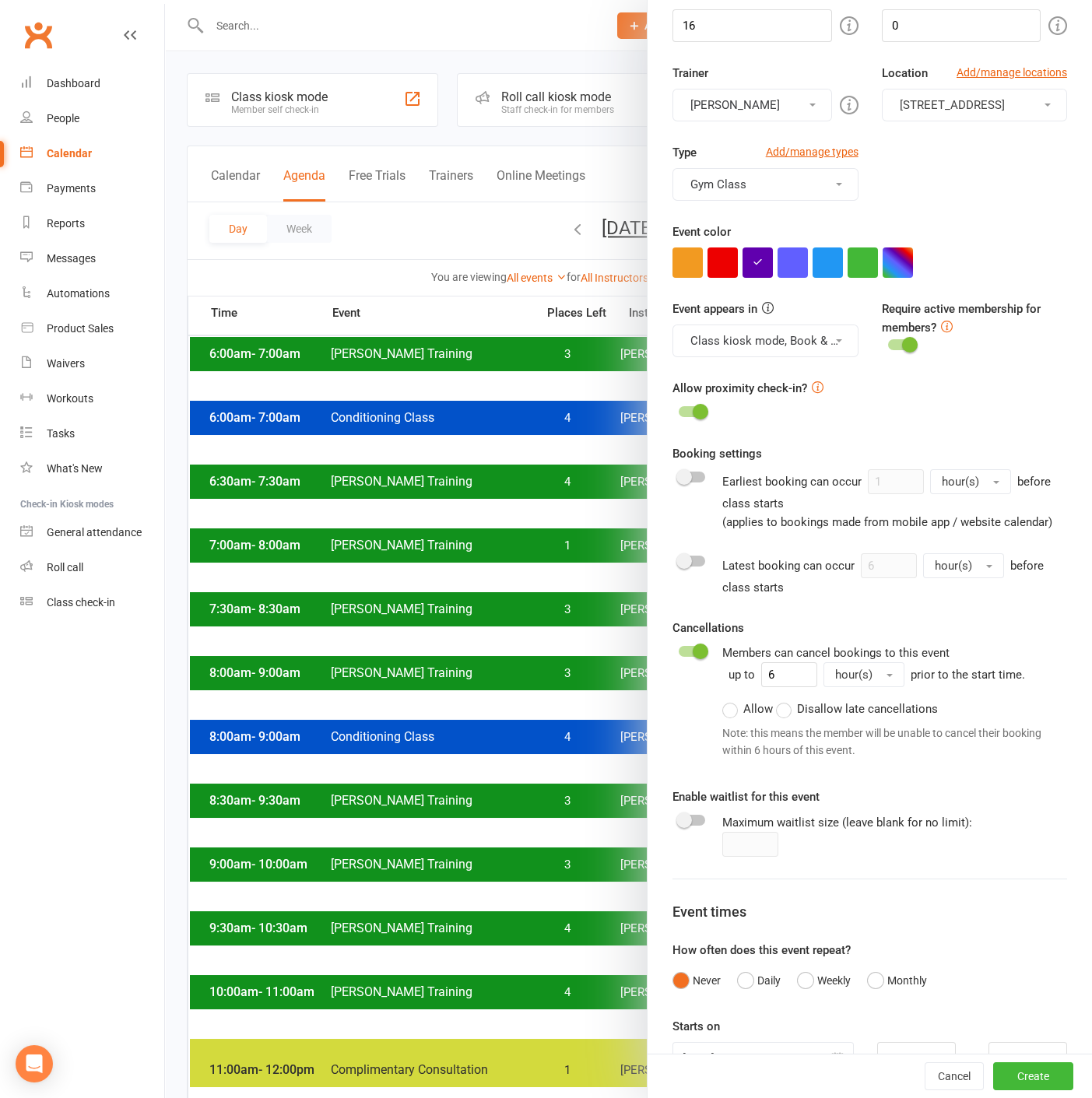
click at [679, 649] on input "checkbox" at bounding box center [679, 649] width 0 height 0
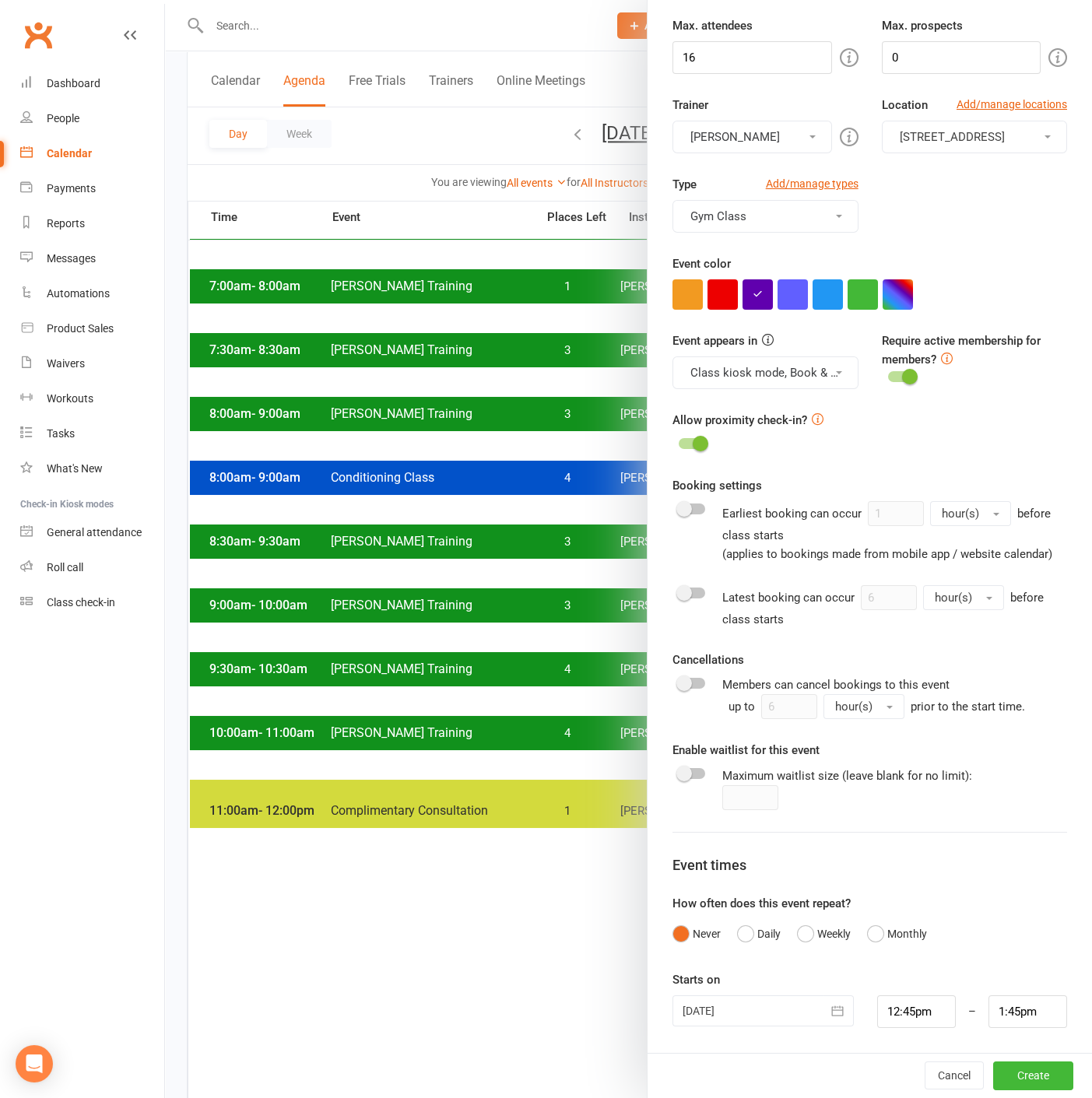
click at [681, 597] on span at bounding box center [683, 592] width 15 height 15
click at [679, 590] on input "checkbox" at bounding box center [679, 590] width 0 height 0
click at [871, 600] on input "6" at bounding box center [889, 598] width 56 height 25
click at [872, 600] on input "6" at bounding box center [889, 598] width 56 height 25
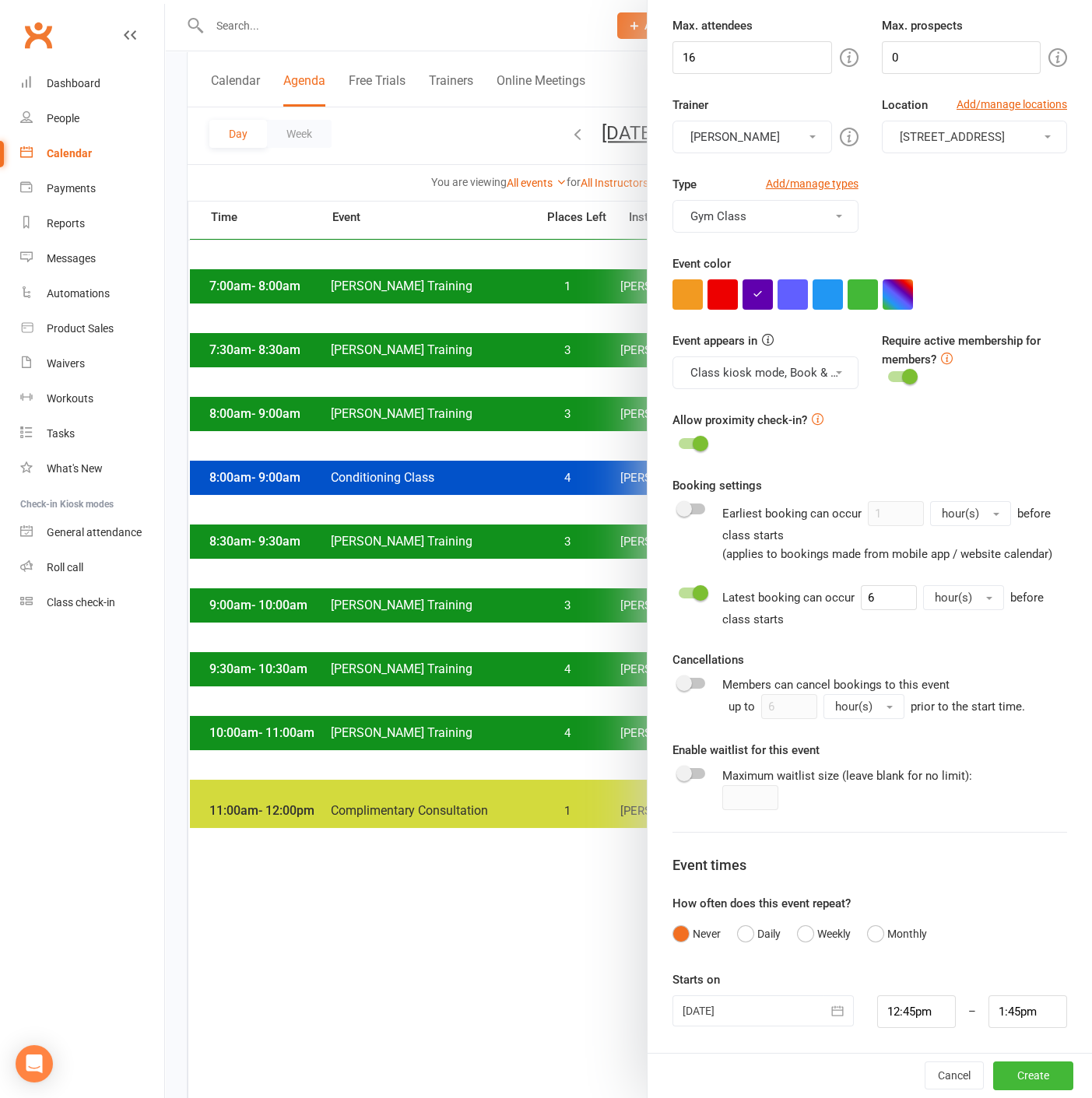
click at [944, 598] on span "hour(s)" at bounding box center [954, 598] width 38 height 14
click at [963, 643] on link "minute(s)" at bounding box center [1000, 631] width 154 height 31
click at [871, 599] on input "6" at bounding box center [889, 598] width 56 height 25
click at [861, 603] on input "6" at bounding box center [889, 598] width 56 height 25
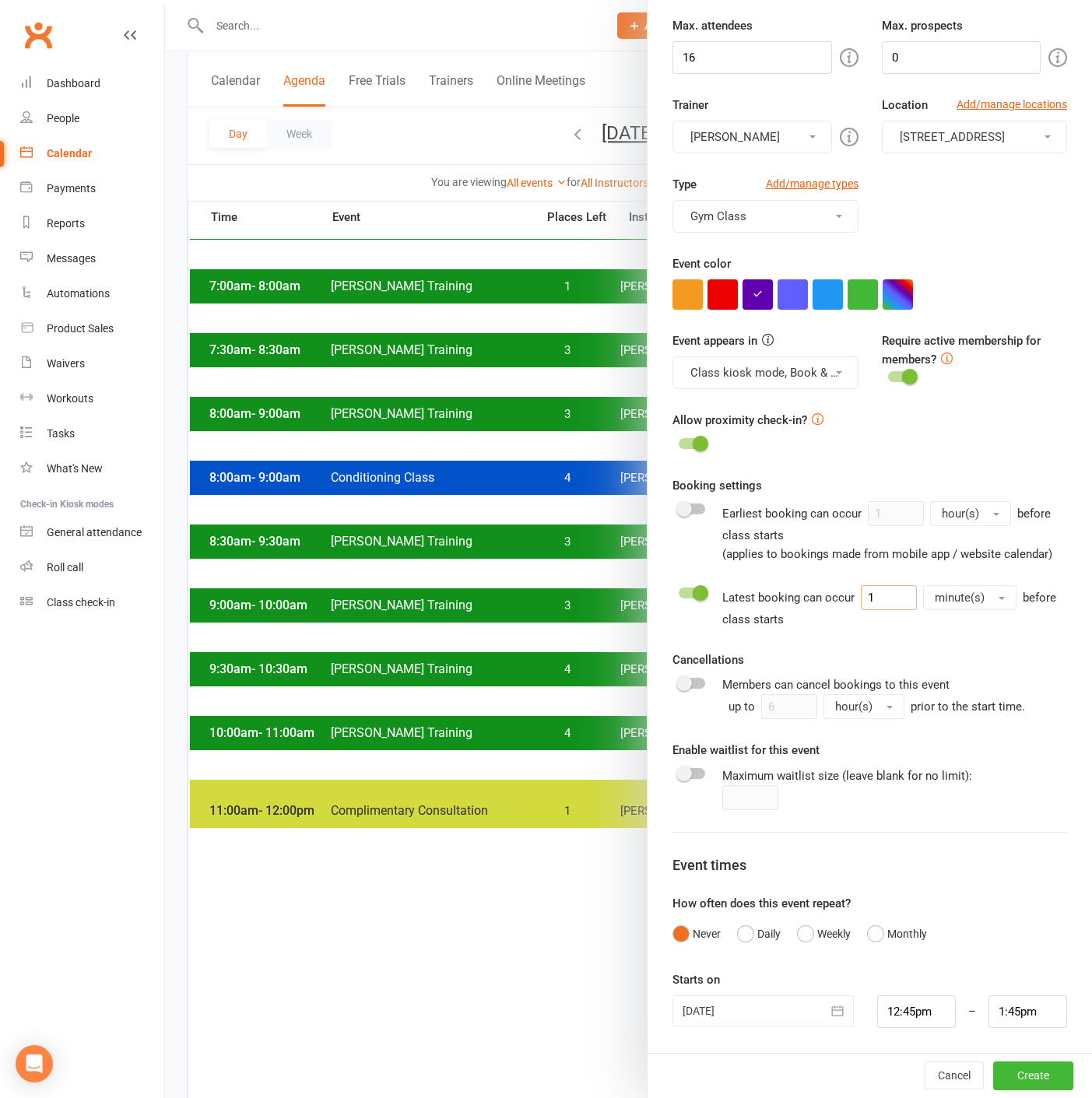
type input "1"
click at [970, 666] on div "Cancellations Members can cancel bookings to this event up to 6 hour(s) prior t…" at bounding box center [869, 685] width 395 height 68
click at [803, 939] on button "Weekly" at bounding box center [824, 933] width 54 height 30
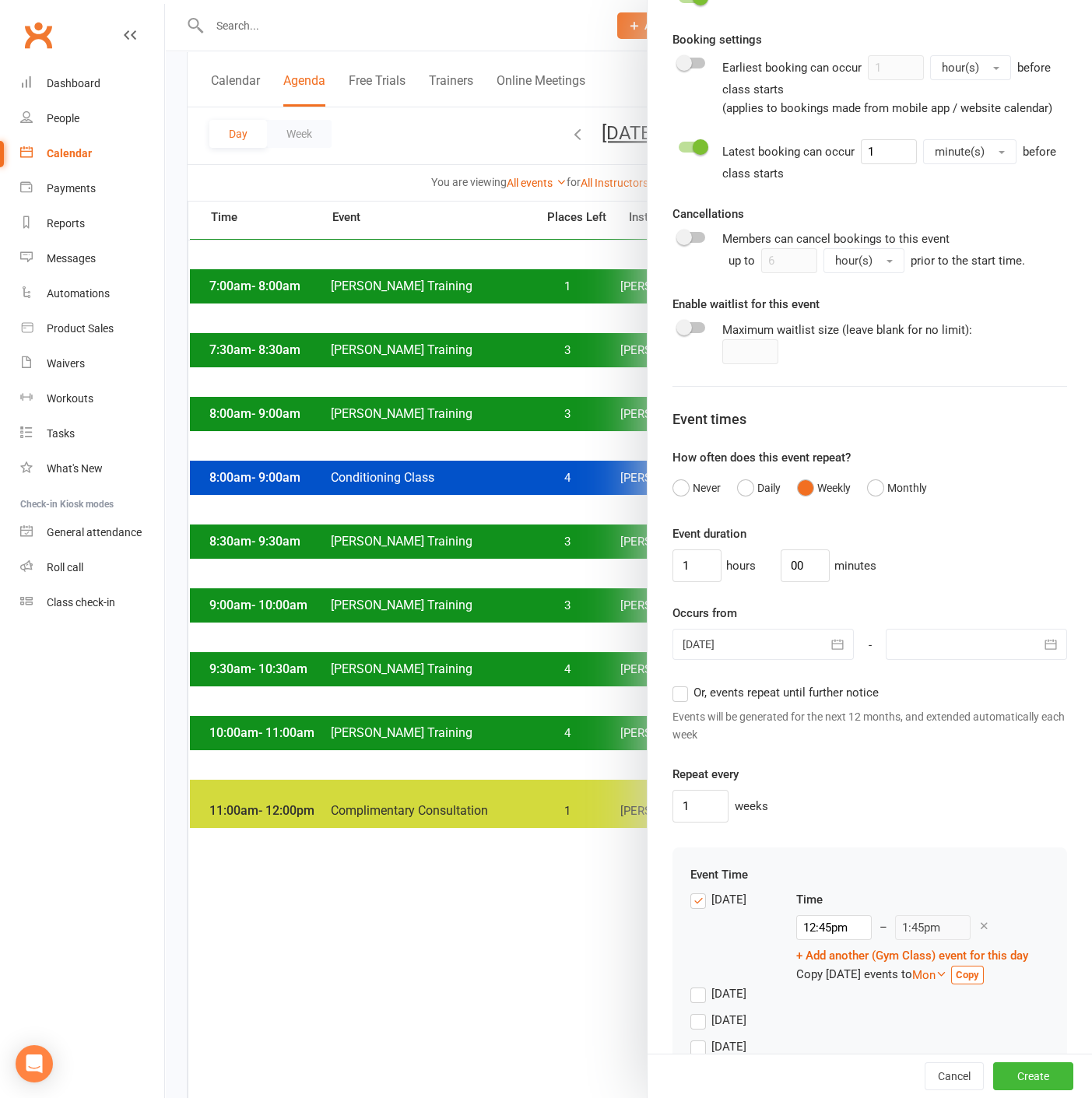
scroll to position [674, 0]
click at [797, 659] on div at bounding box center [763, 643] width 182 height 31
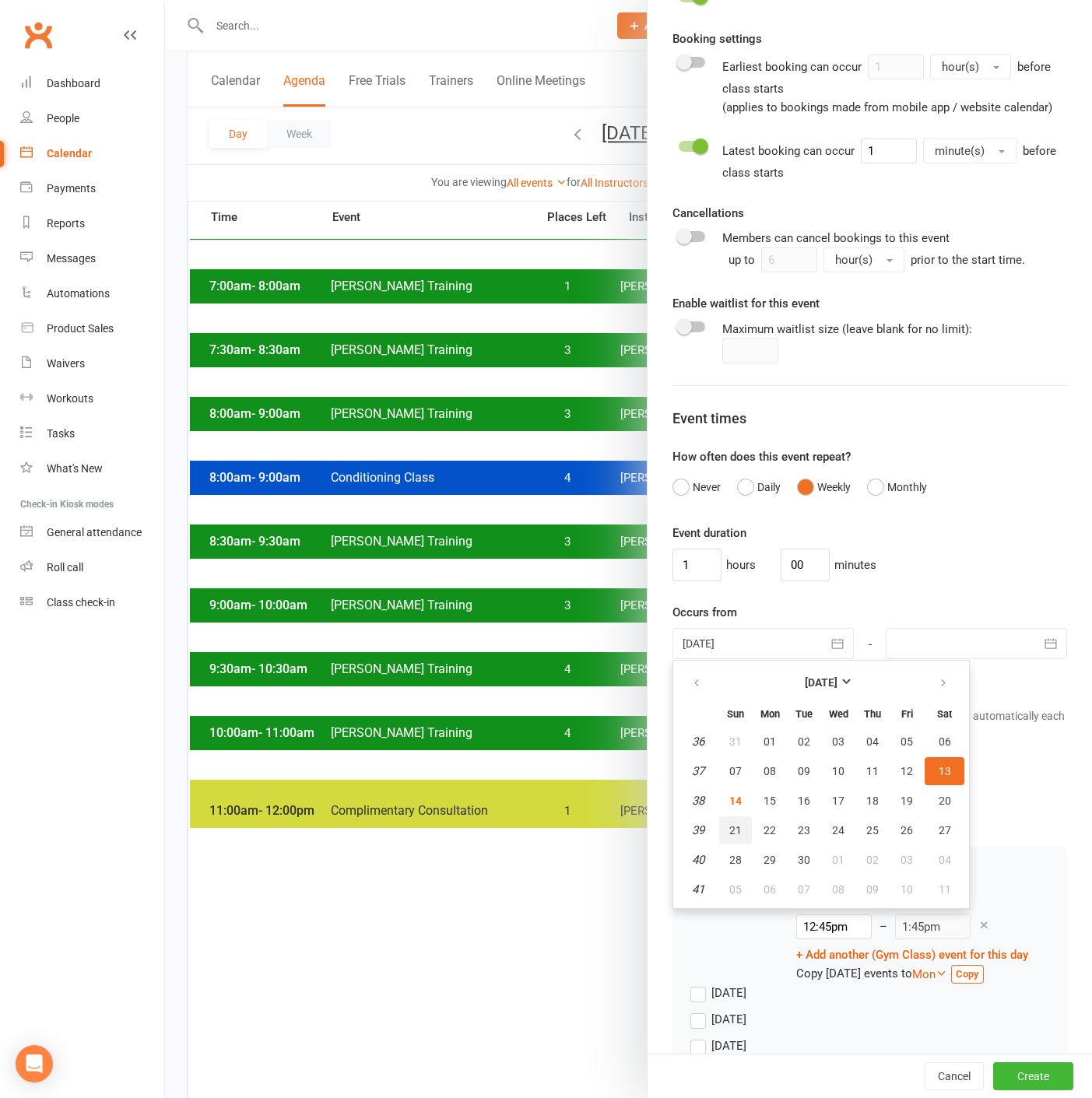
click at [729, 837] on span "21" at bounding box center [735, 830] width 13 height 13
type input "21 Sep 2025"
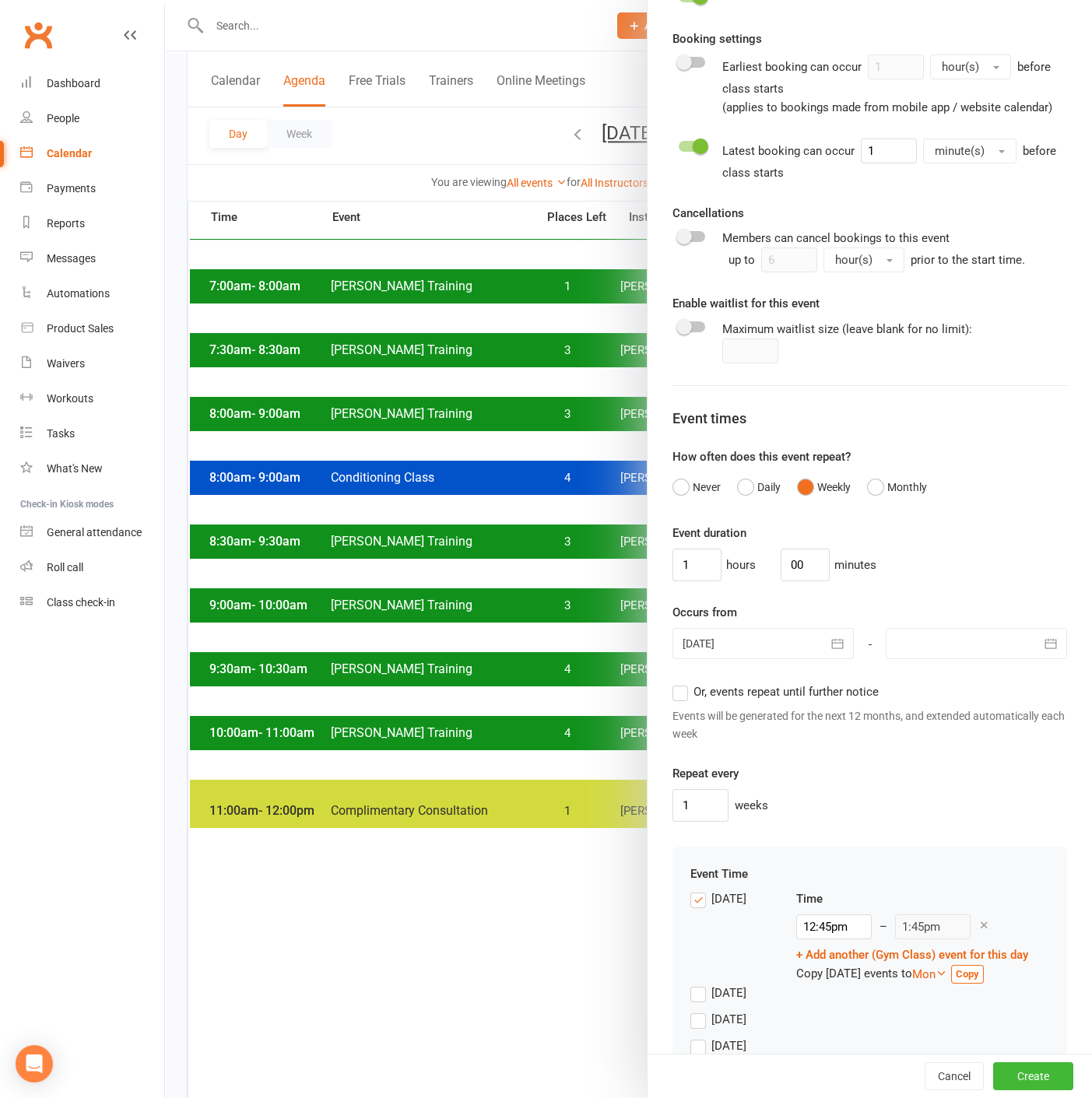
click at [730, 698] on span "Or, events repeat until further notice" at bounding box center [786, 690] width 185 height 16
click at [682, 682] on input "Or, events repeat until further notice" at bounding box center [677, 682] width 10 height 0
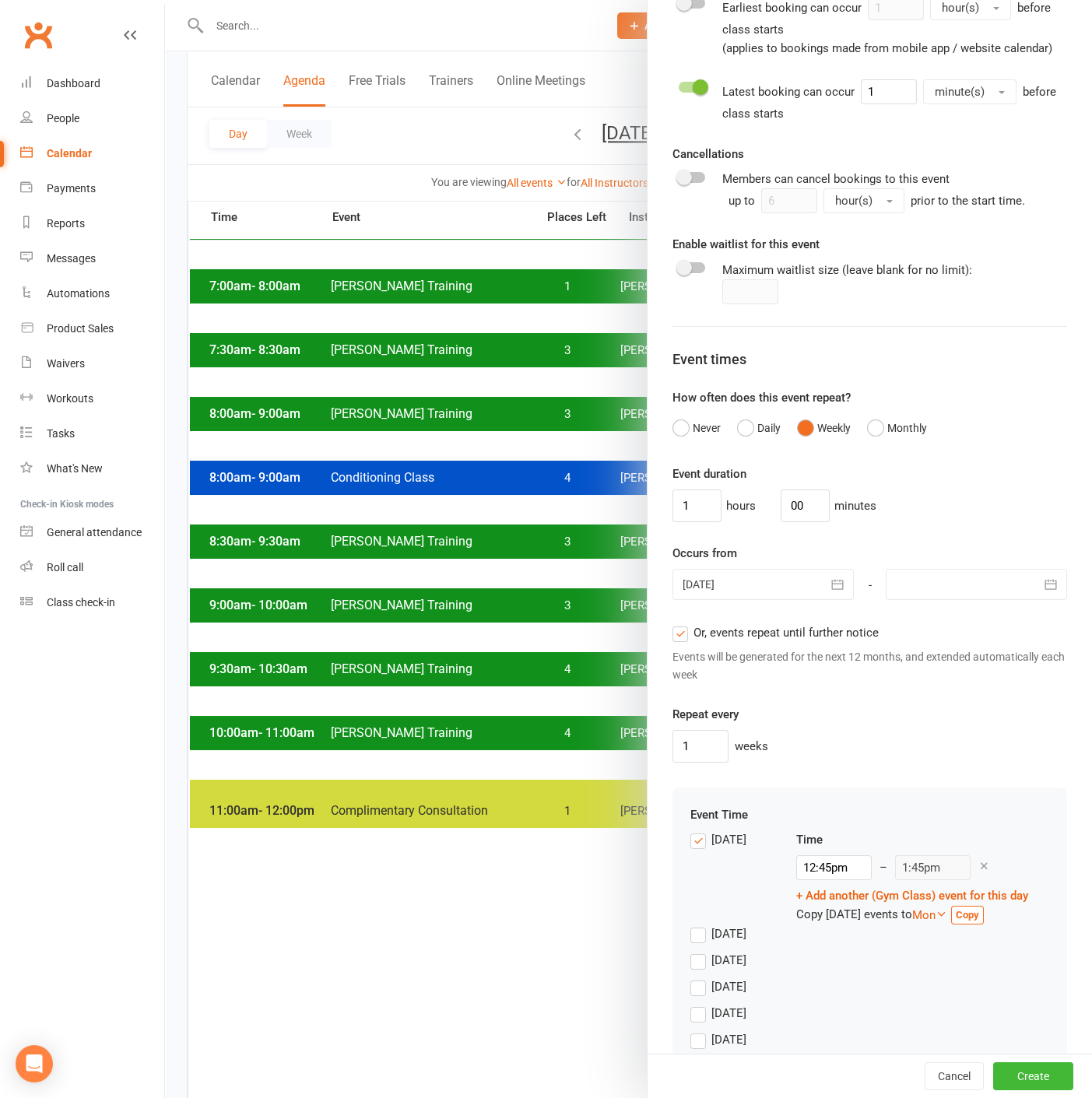
scroll to position [760, 0]
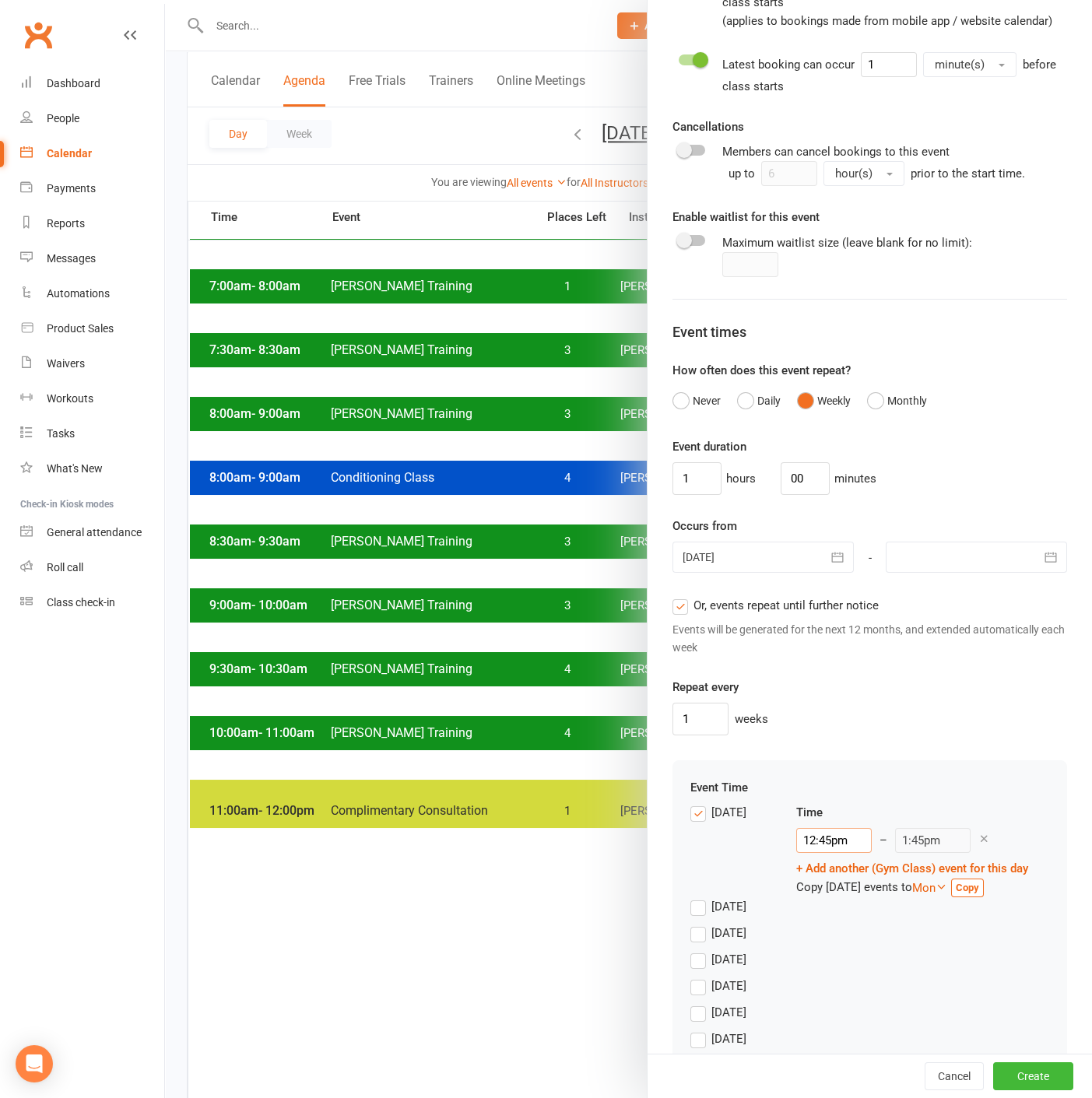
click at [816, 849] on input "12:45pm" at bounding box center [834, 840] width 75 height 25
type input "9:00am"
type input "10:00am"
click at [831, 904] on li "9:00am" at bounding box center [834, 900] width 75 height 23
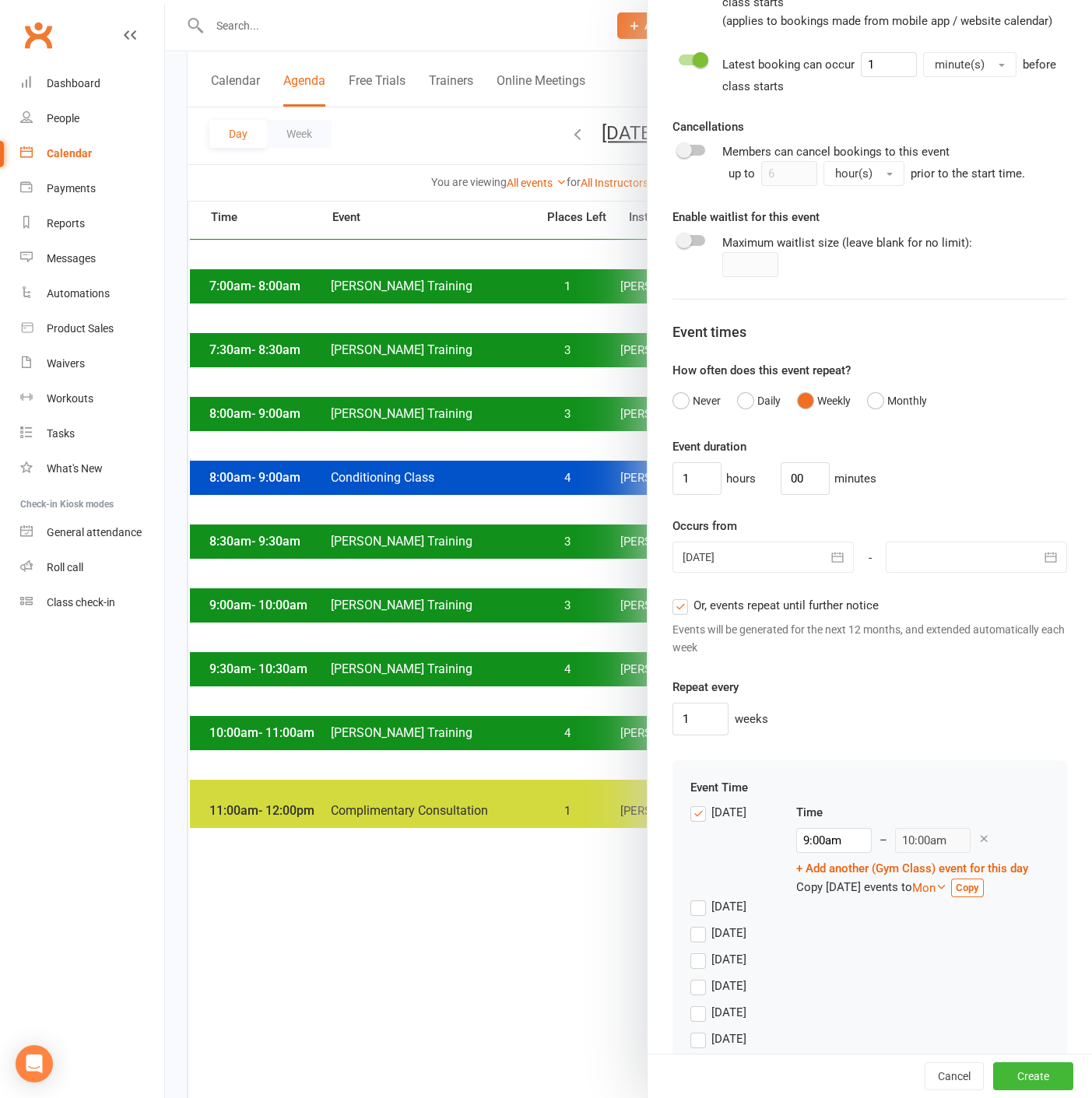
scroll to position [501, 0]
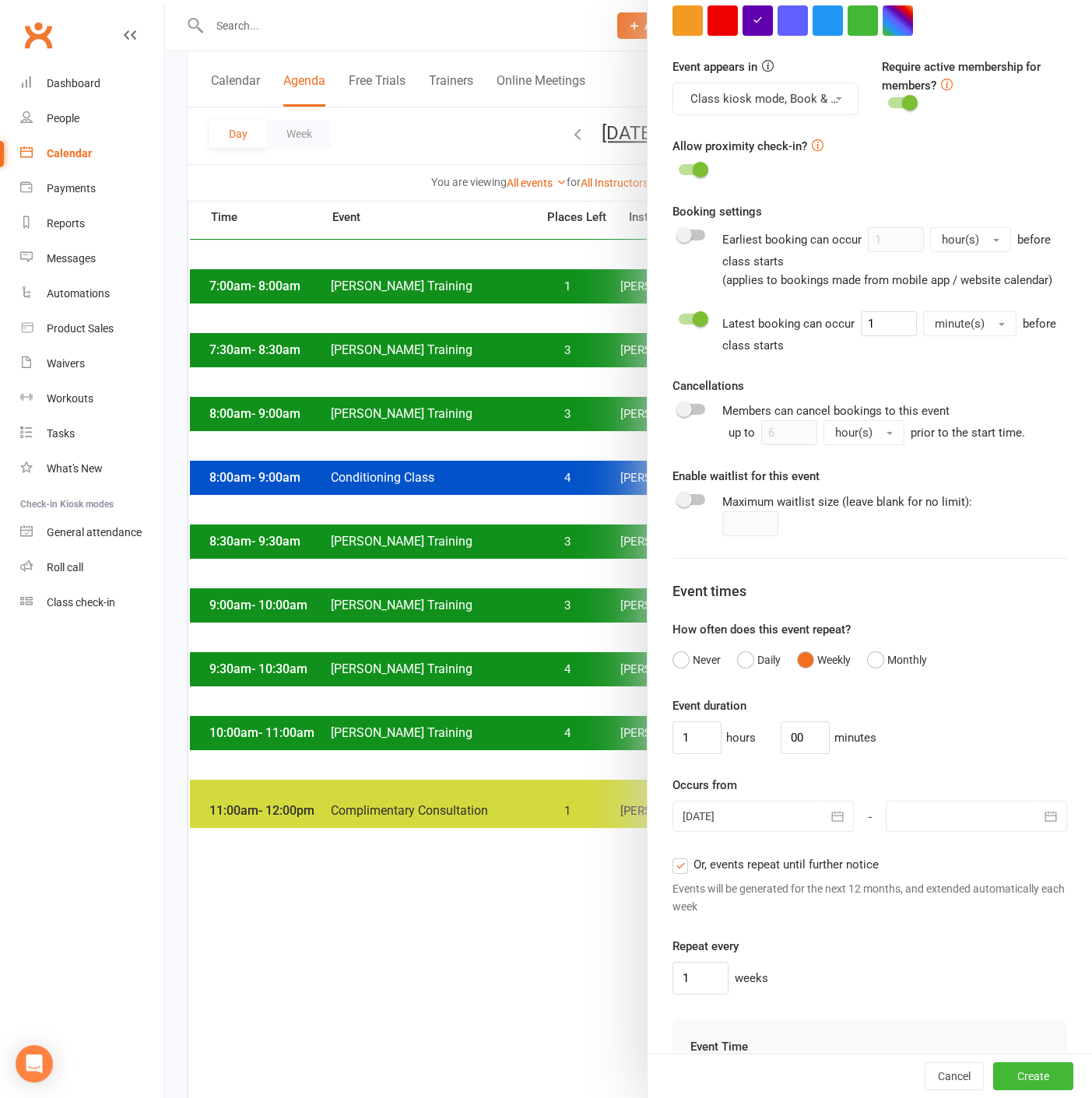
click at [809, 774] on div "Event duration 1 hours 00 minutes Occurs from 21 Sep 2025 September 2025 Sun Mo…" at bounding box center [869, 846] width 395 height 298
click at [796, 754] on input "00" at bounding box center [804, 738] width 49 height 32
type input "15"
click at [965, 994] on div "1 weeks" at bounding box center [869, 978] width 395 height 32
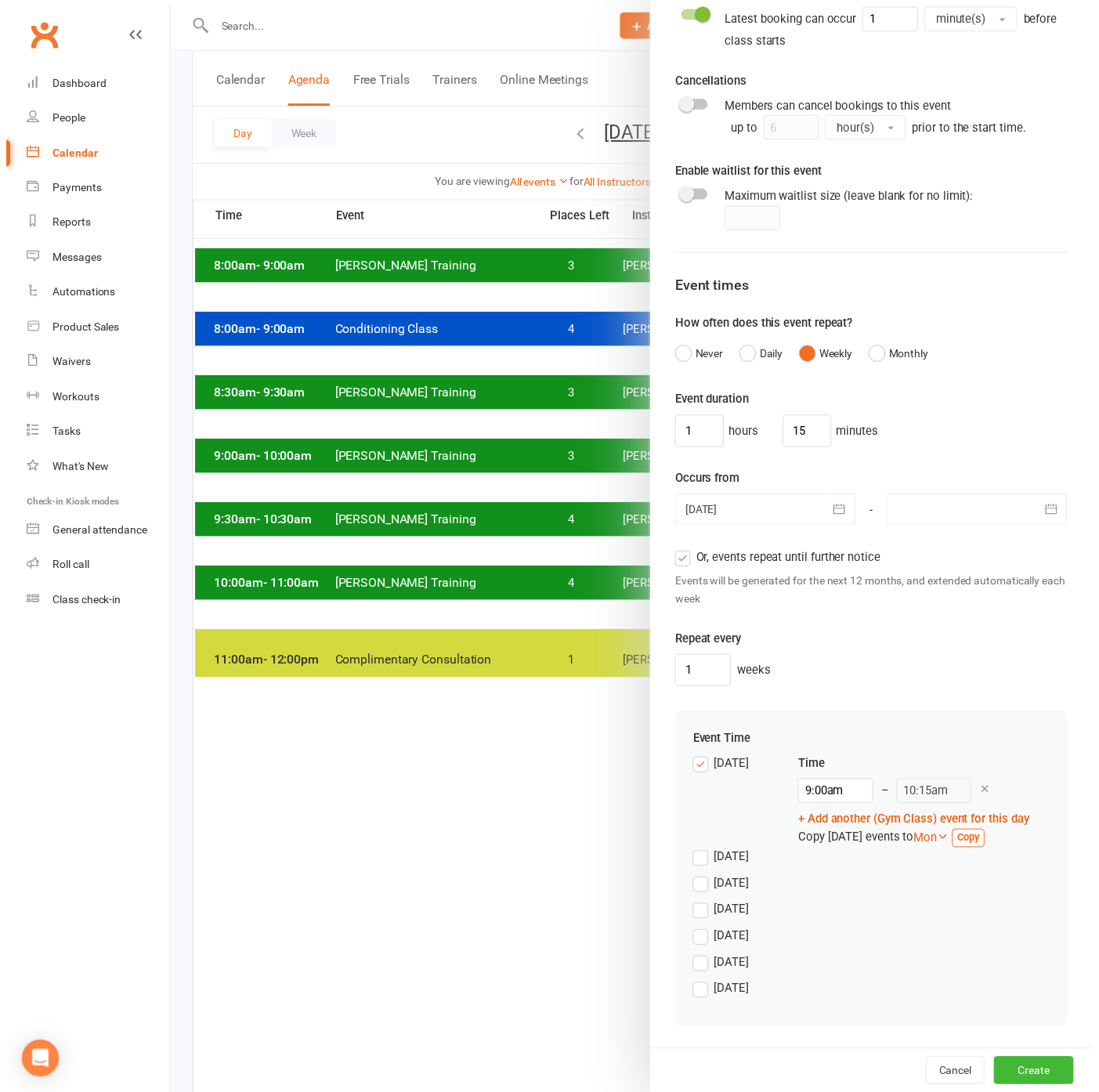
scroll to position [522, 0]
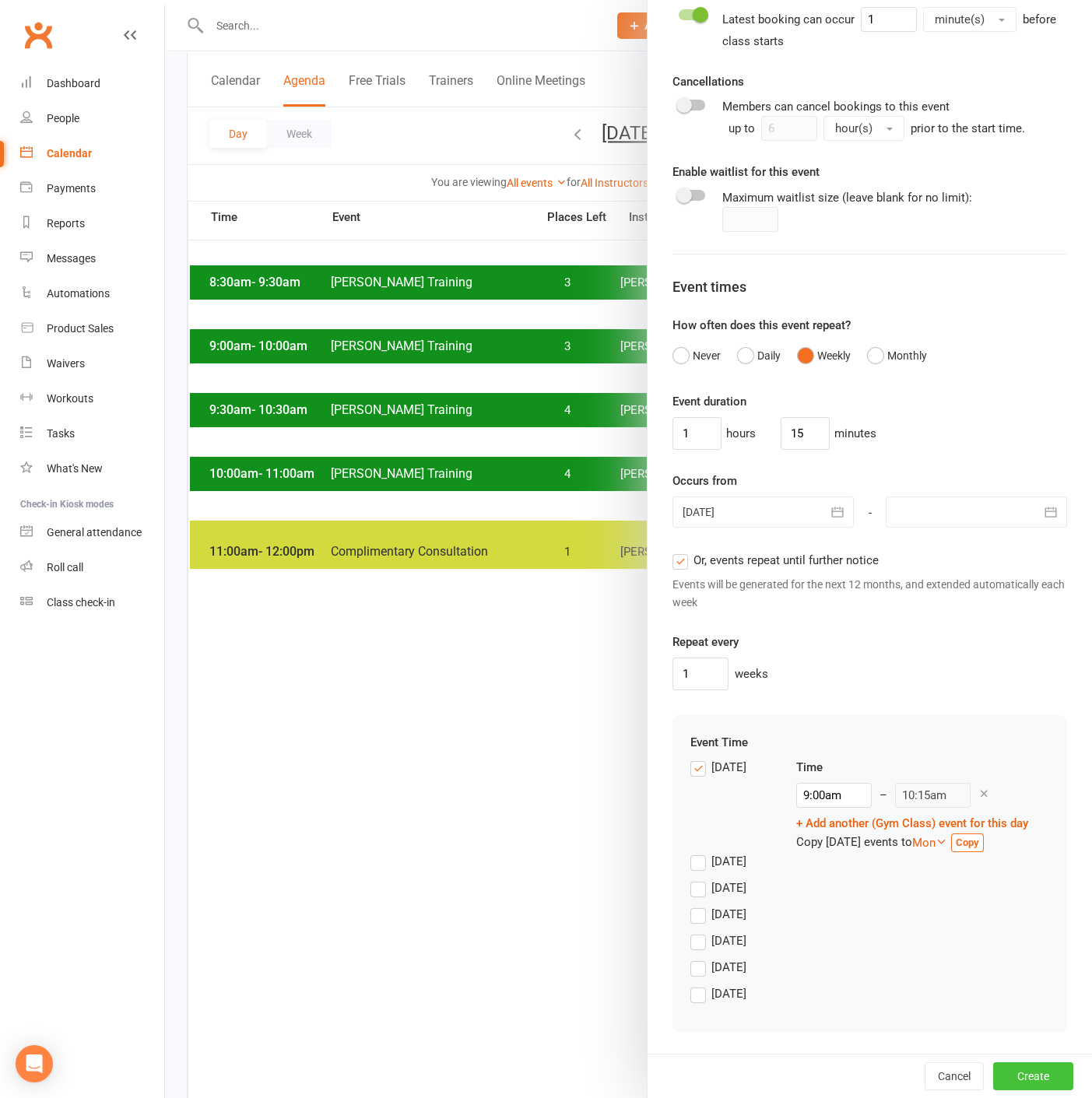
click at [1000, 1083] on button "Create" at bounding box center [1033, 1076] width 80 height 28
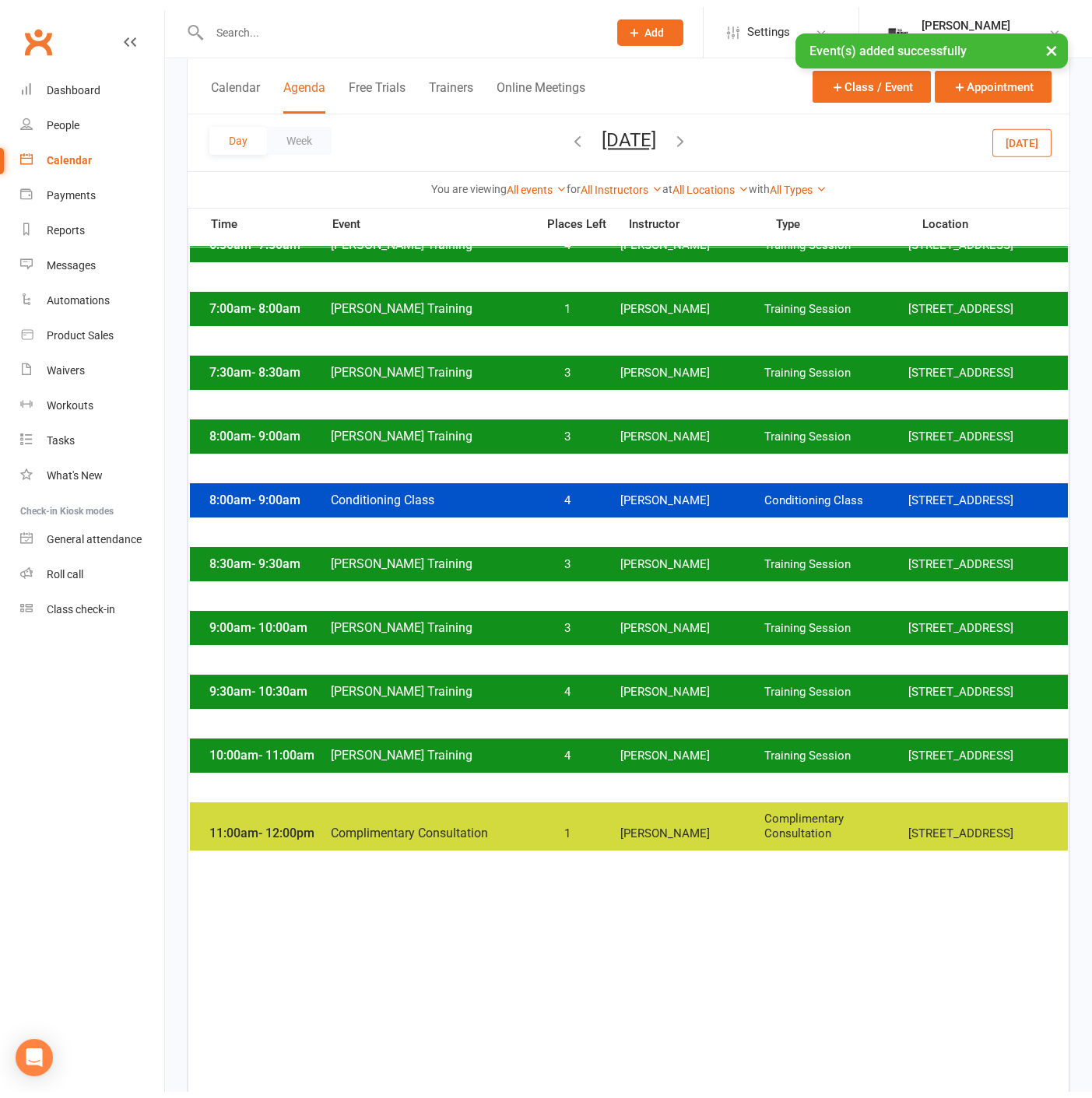
scroll to position [0, 0]
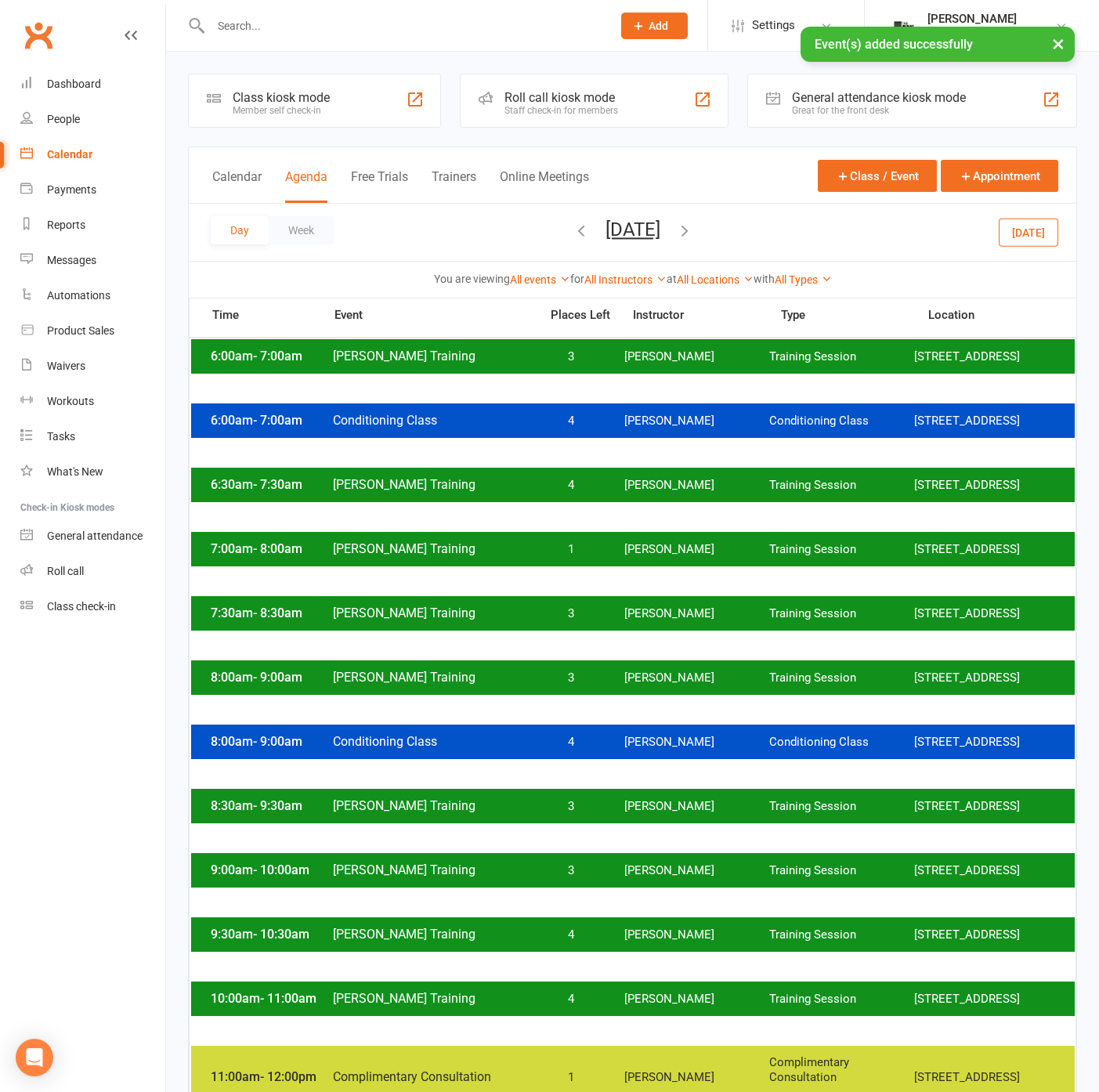
click at [660, 229] on button "[DATE]" at bounding box center [632, 230] width 55 height 22
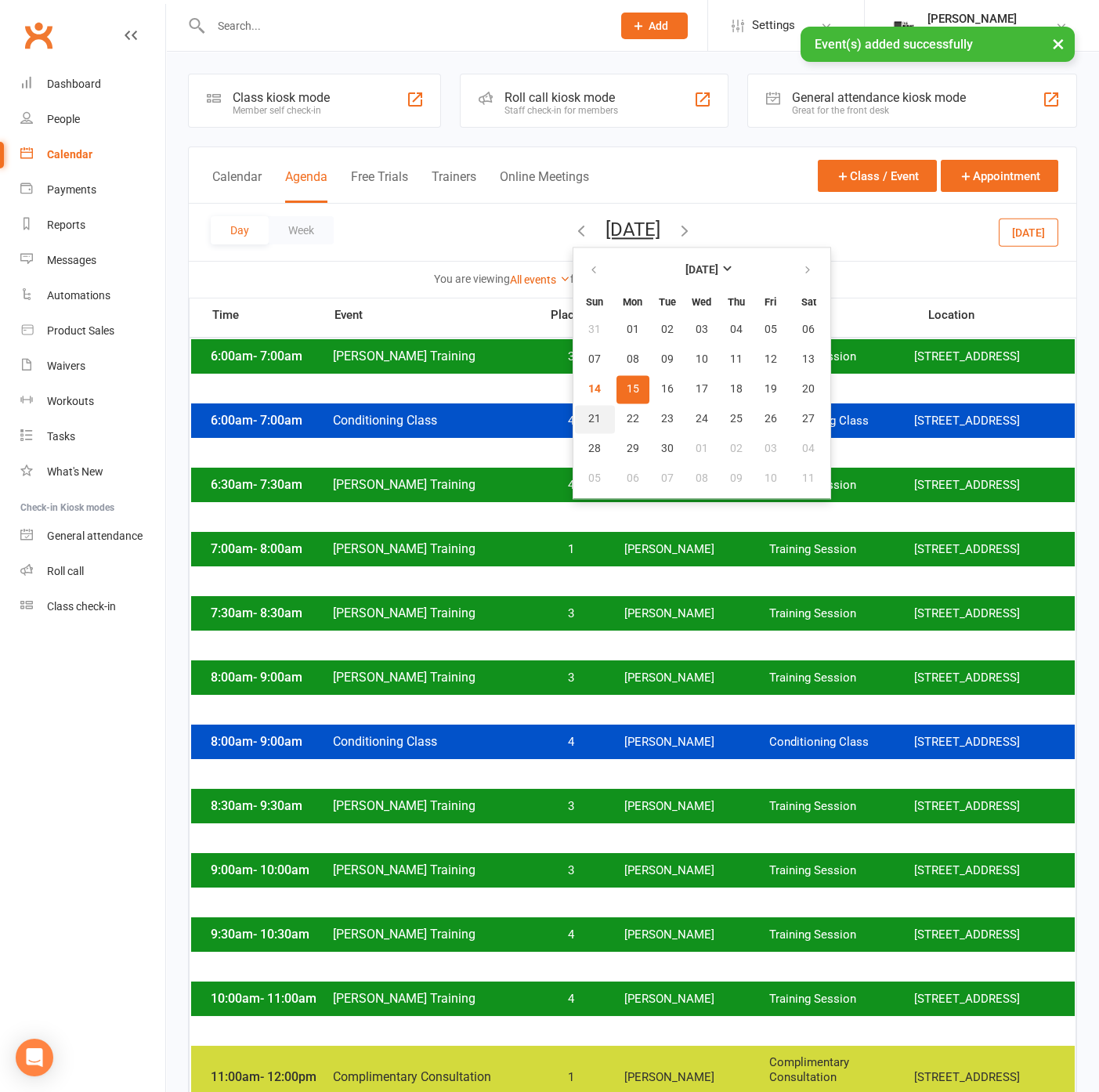
click at [588, 413] on span "21" at bounding box center [594, 419] width 13 height 13
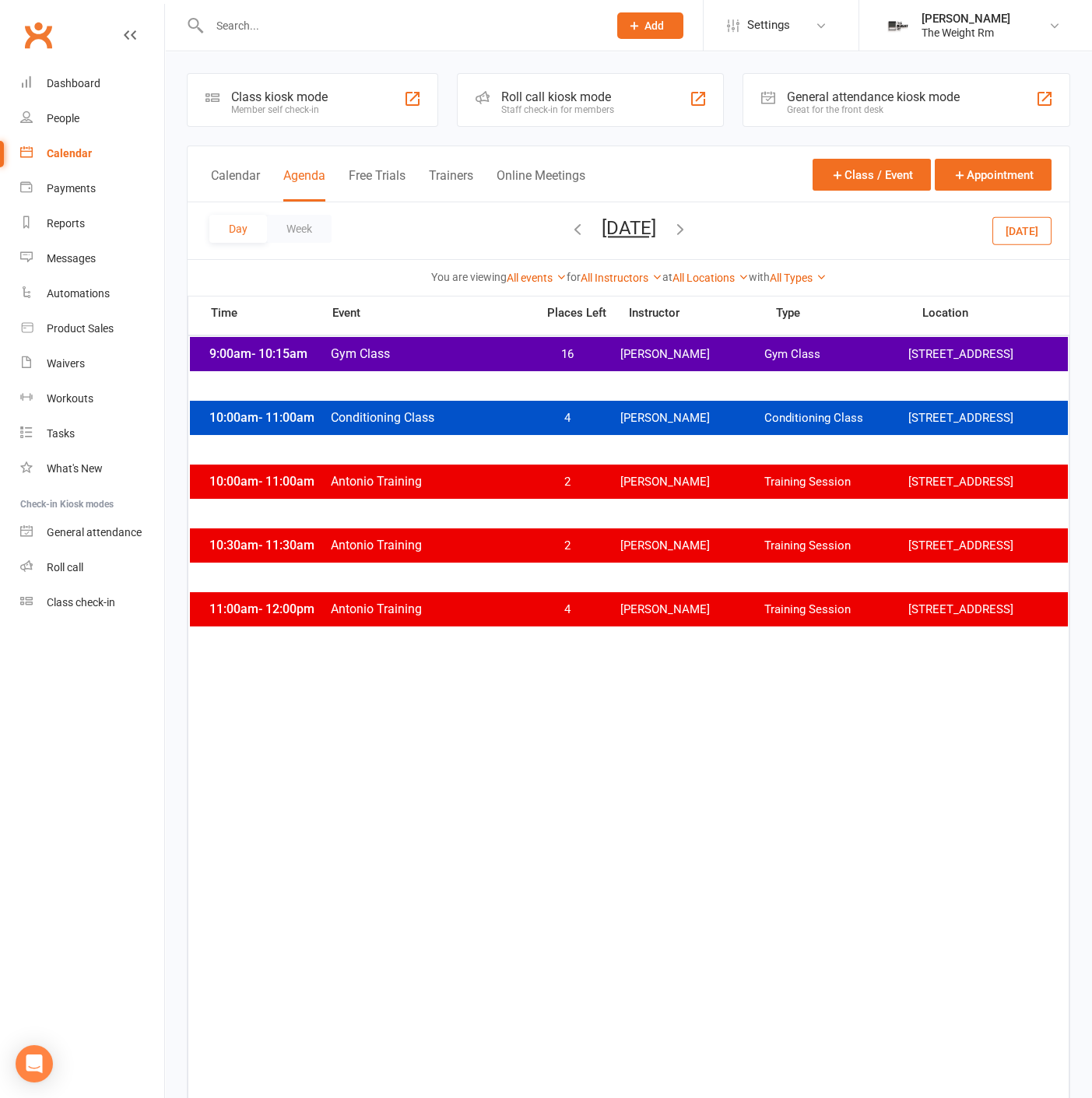
click at [653, 207] on div "Day Week Sunday, Sep 21, 2025 September 2025 Sun Mon Tue Wed Thu Fri Sat 31 01 …" at bounding box center [628, 230] width 882 height 57
click at [656, 233] on button "[DATE]" at bounding box center [628, 228] width 55 height 22
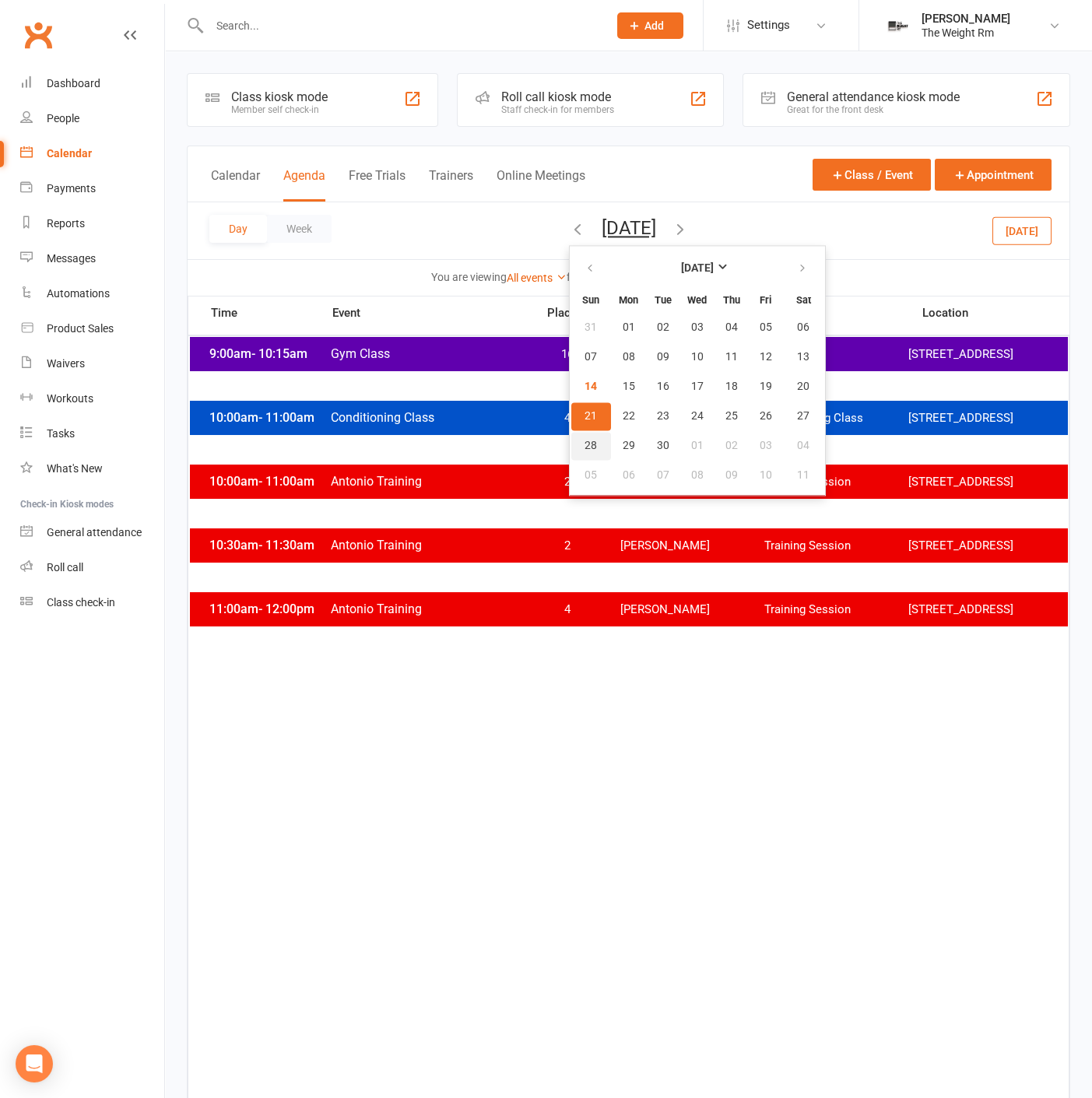
click at [571, 445] on button "28" at bounding box center [590, 446] width 40 height 28
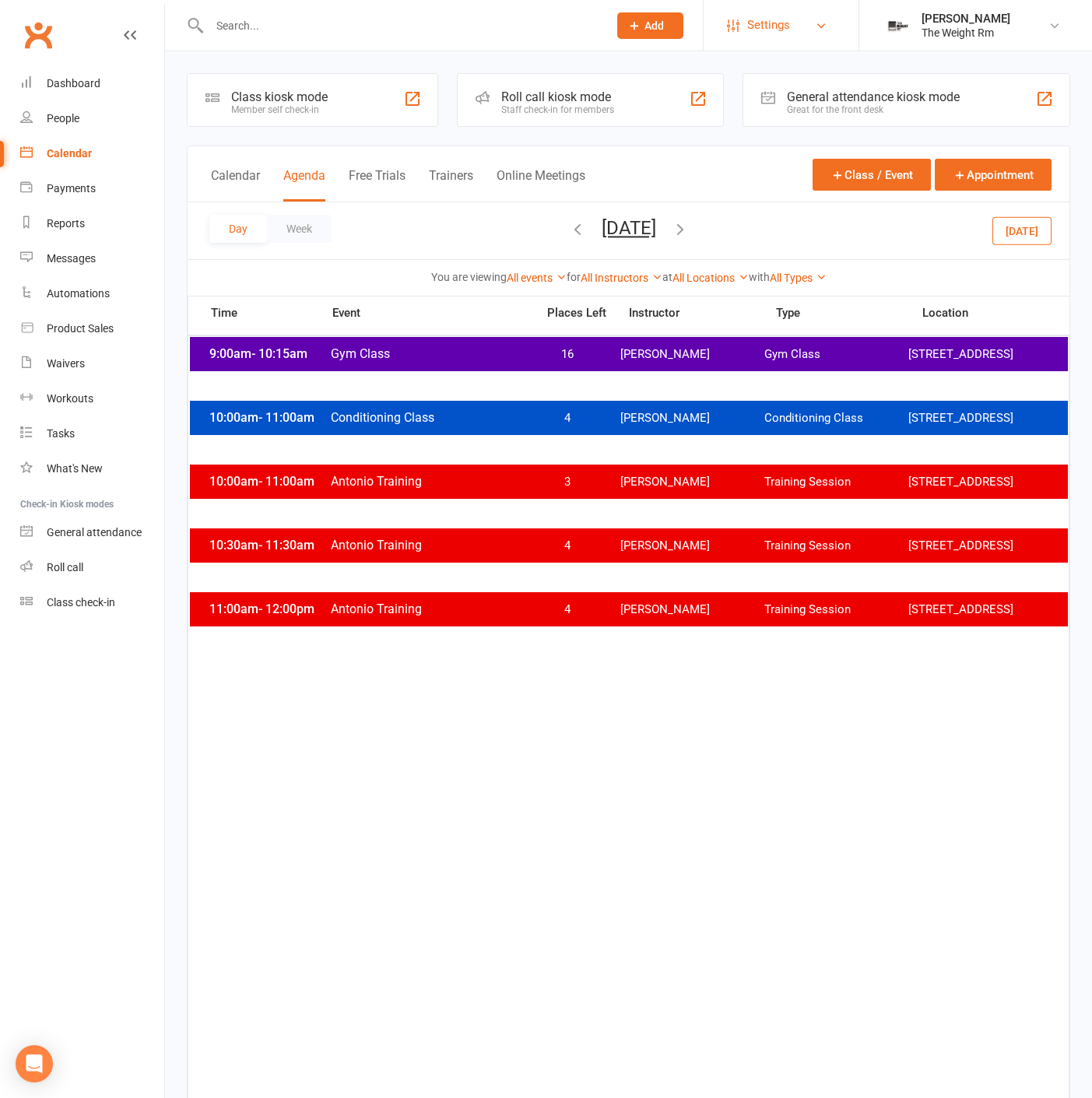
click at [786, 34] on span "Settings" at bounding box center [768, 25] width 43 height 35
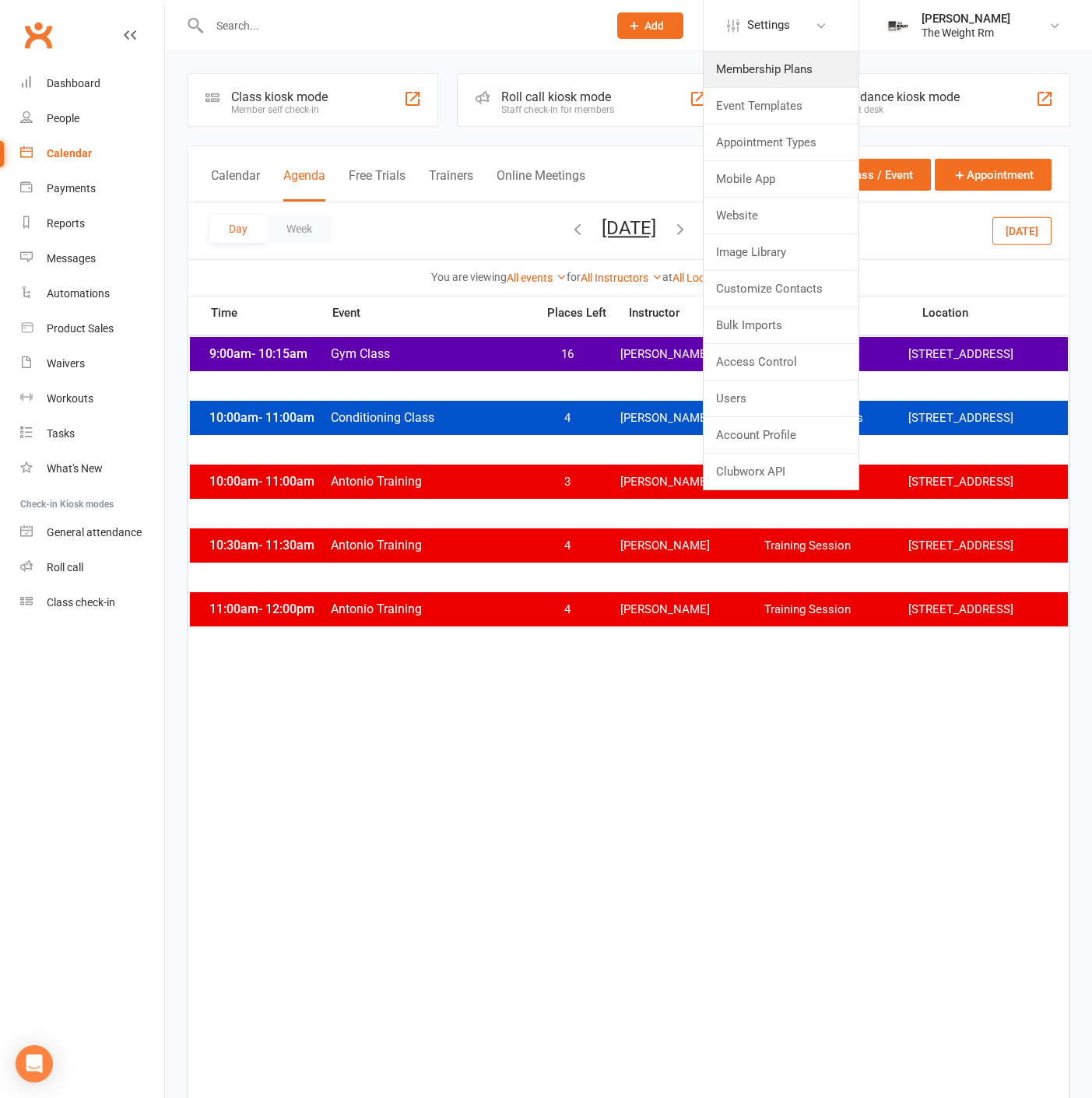
drag, startPoint x: 799, startPoint y: 61, endPoint x: 813, endPoint y: 75, distance: 19.8
click at [798, 61] on link "Membership Plans" at bounding box center [781, 69] width 155 height 36
select select "25"
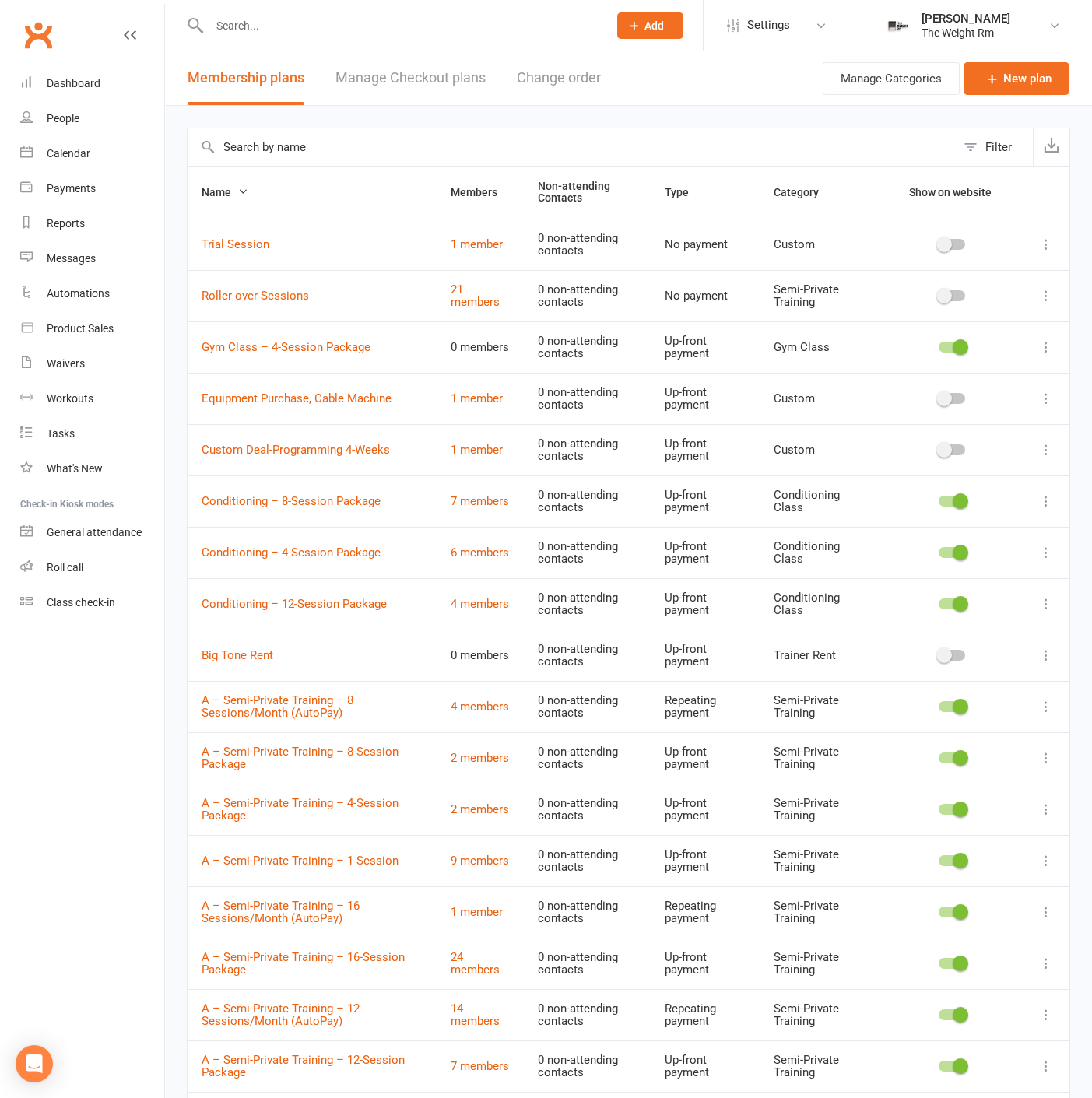
click at [1052, 348] on button at bounding box center [1045, 347] width 19 height 19
click at [955, 376] on link "Edit" at bounding box center [963, 376] width 154 height 31
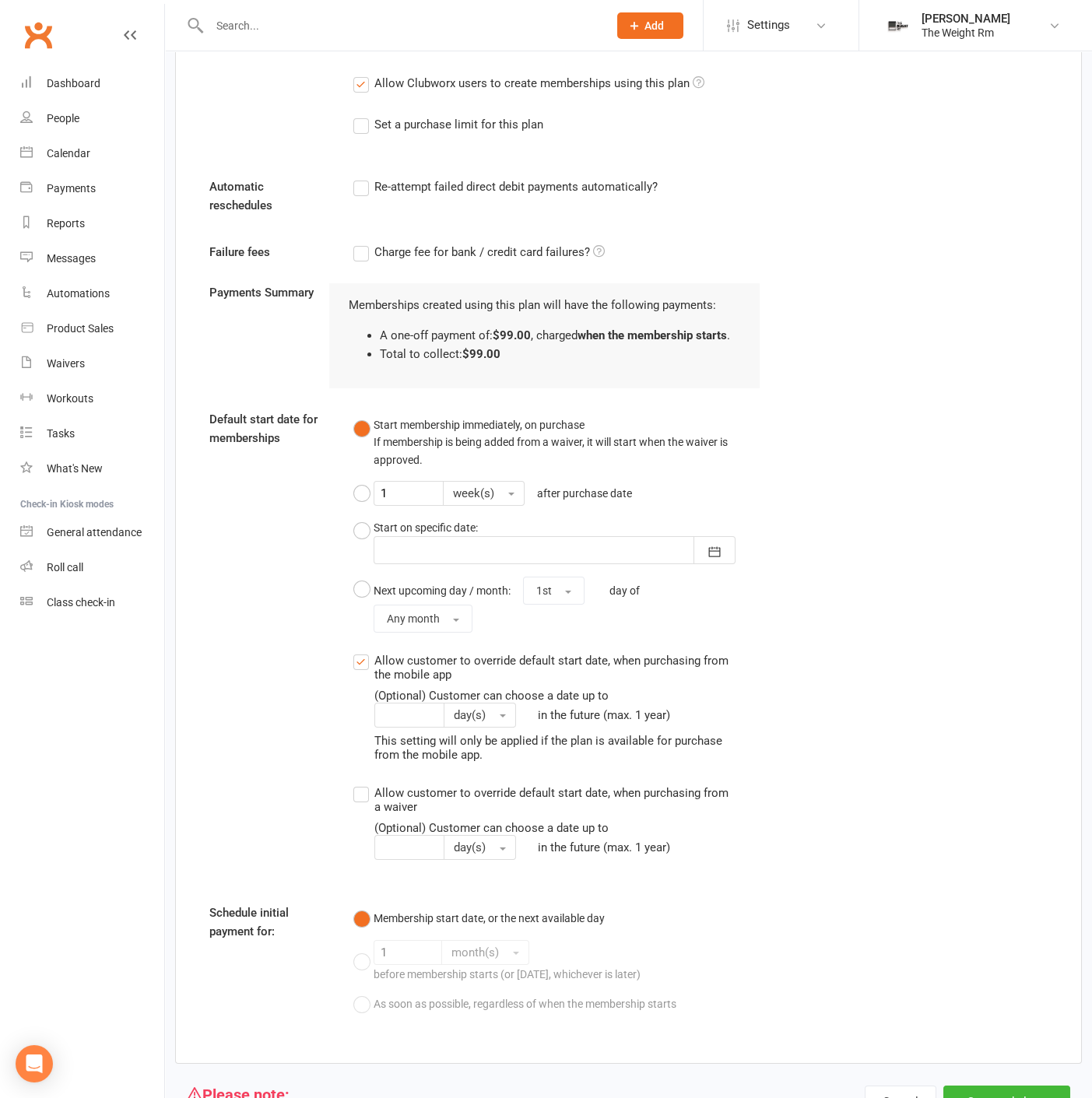
scroll to position [1200, 0]
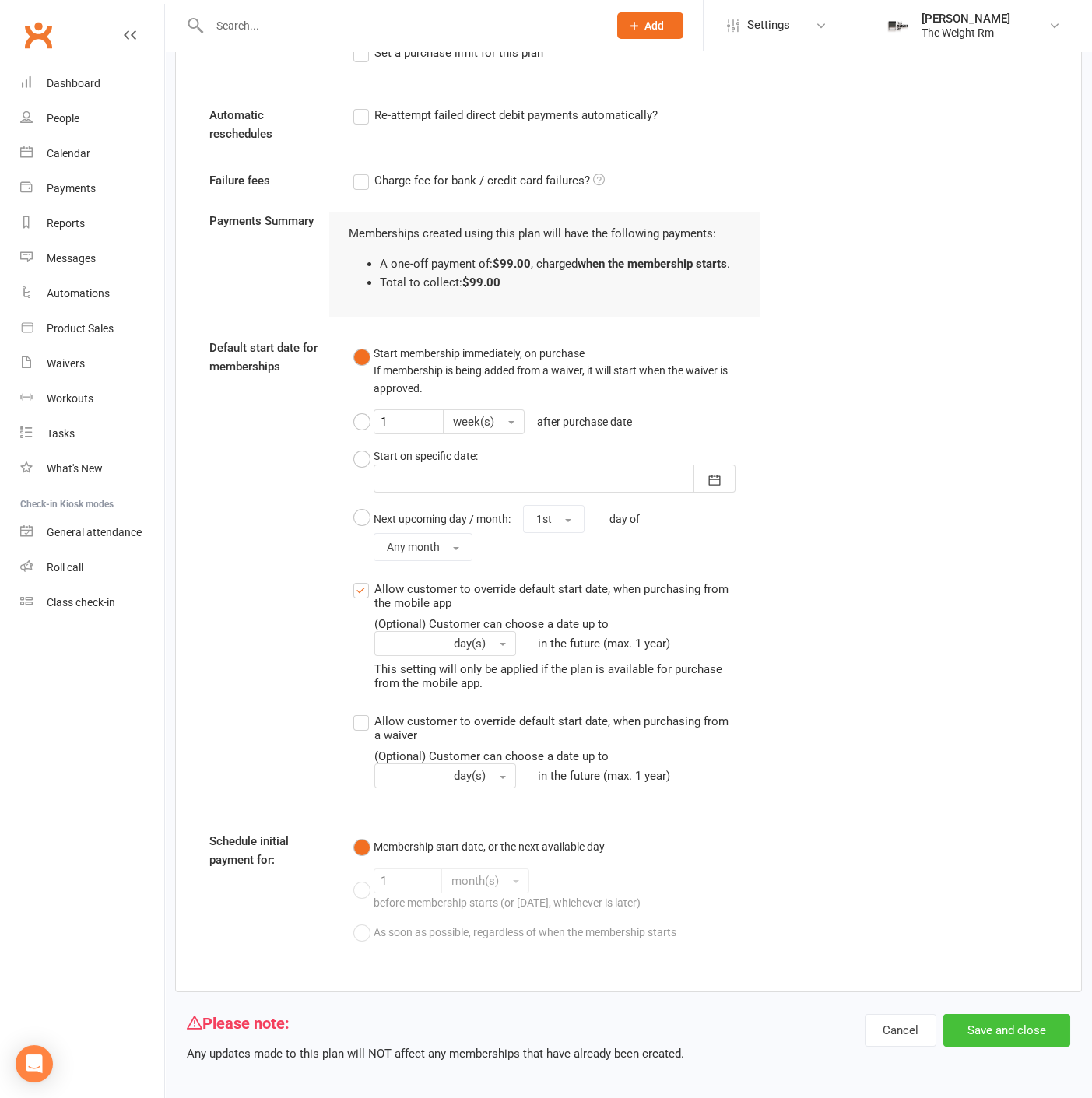
click at [977, 1014] on button "Save and close" at bounding box center [1006, 1030] width 127 height 32
select select "25"
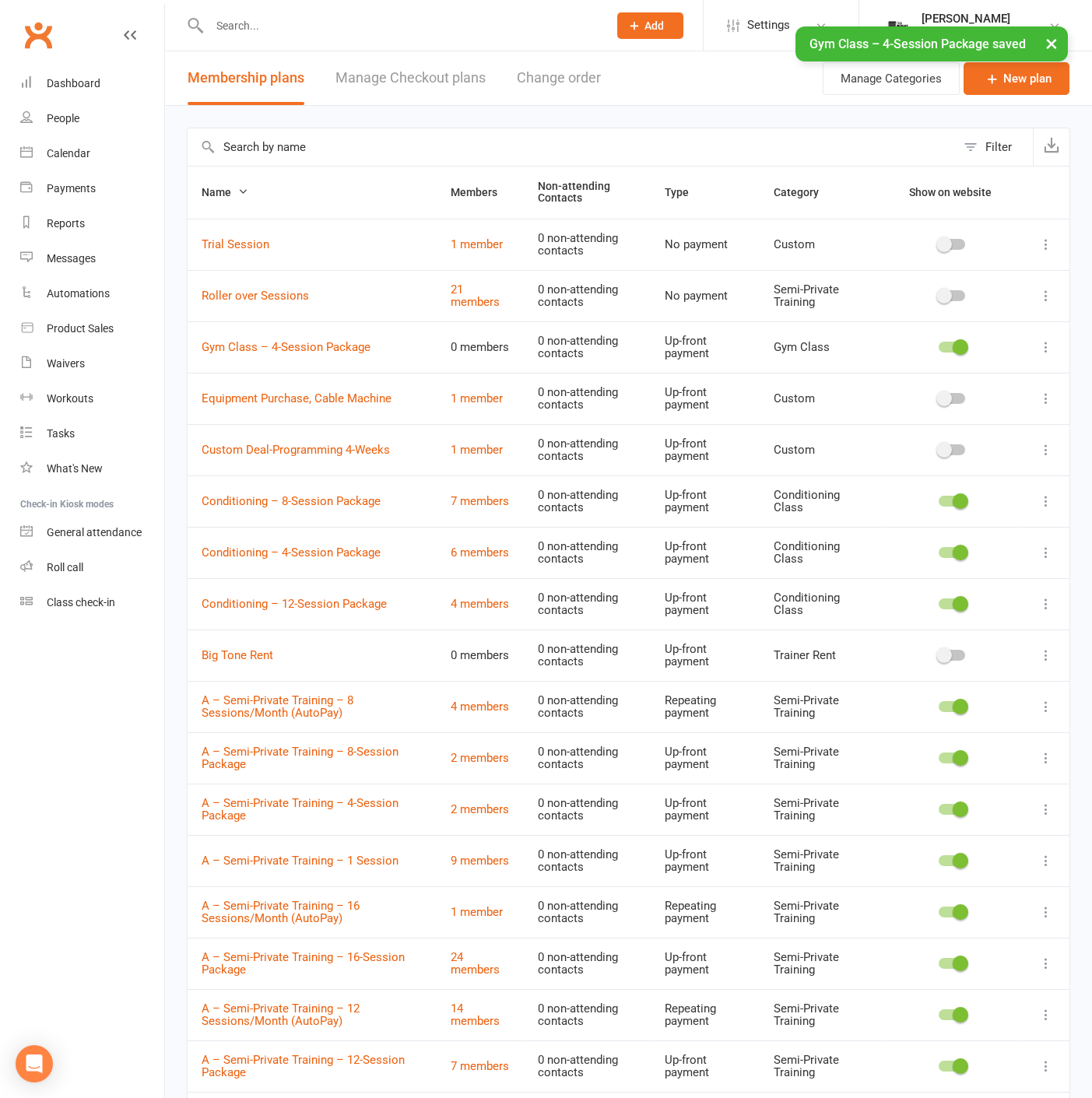
click at [1042, 345] on icon at bounding box center [1045, 346] width 15 height 15
click at [942, 408] on link "Duplicate" at bounding box center [963, 406] width 154 height 31
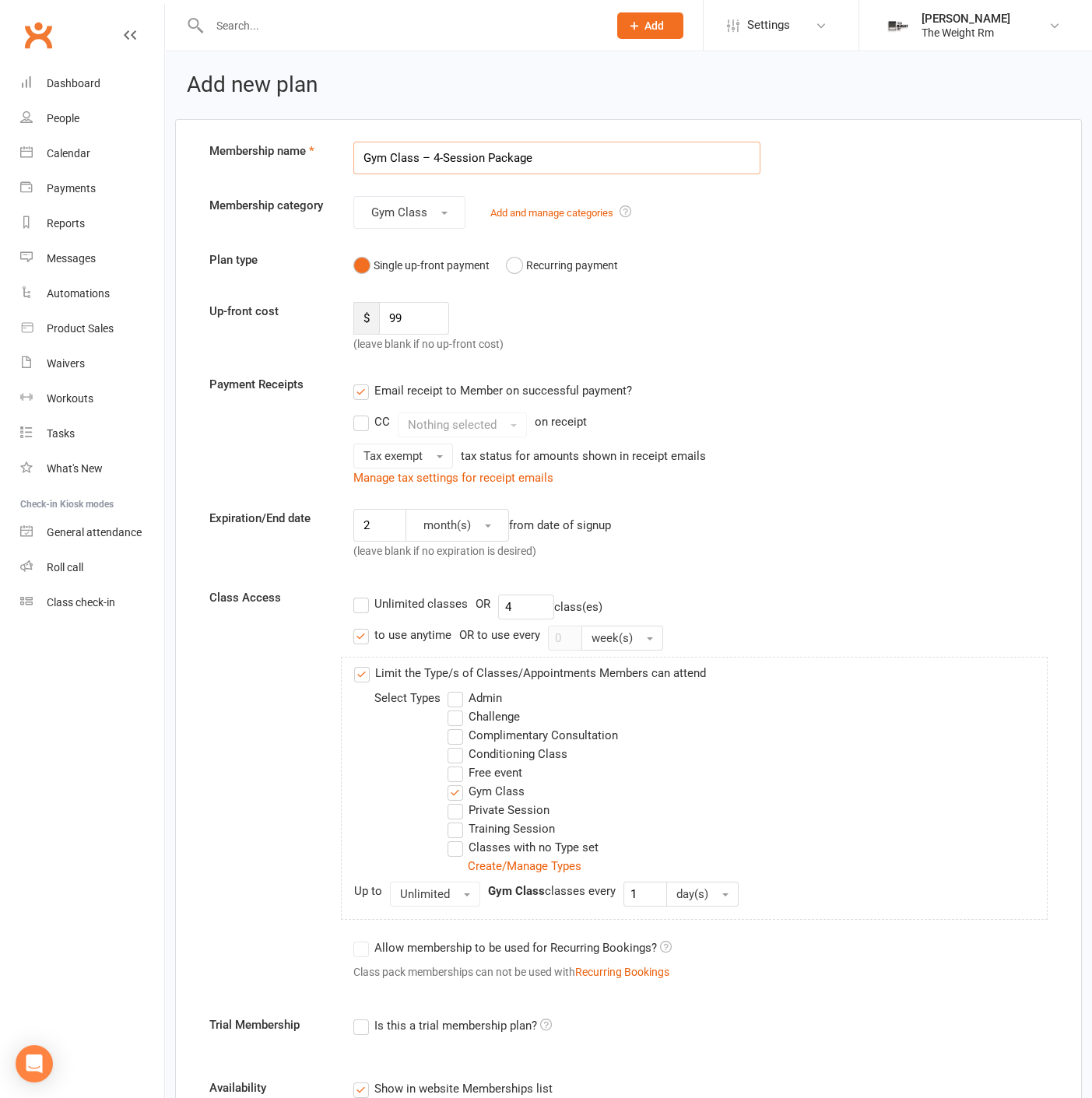
click at [441, 152] on input "Gym Class – 4-Session Package" at bounding box center [557, 158] width 408 height 32
click at [432, 154] on input "Gym Class – 4-Session Package" at bounding box center [557, 158] width 408 height 32
click at [437, 157] on input "Gym Class – 4-Session Package" at bounding box center [557, 158] width 408 height 32
type input "Gym Class – 1-Session Package"
click at [404, 311] on input "99" at bounding box center [414, 318] width 70 height 32
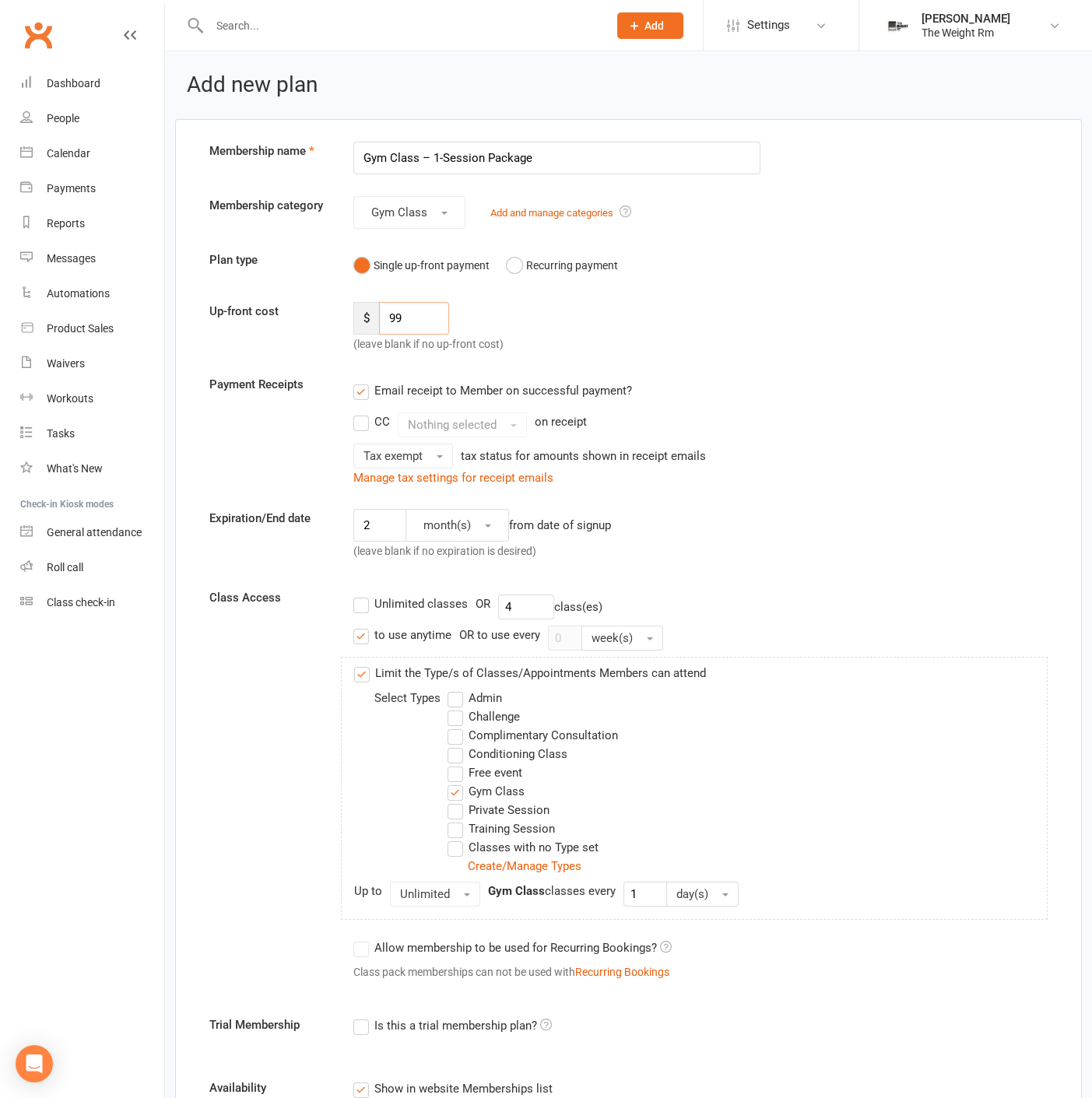
click at [403, 310] on input "99" at bounding box center [414, 318] width 70 height 32
click at [426, 317] on input "99" at bounding box center [414, 318] width 70 height 32
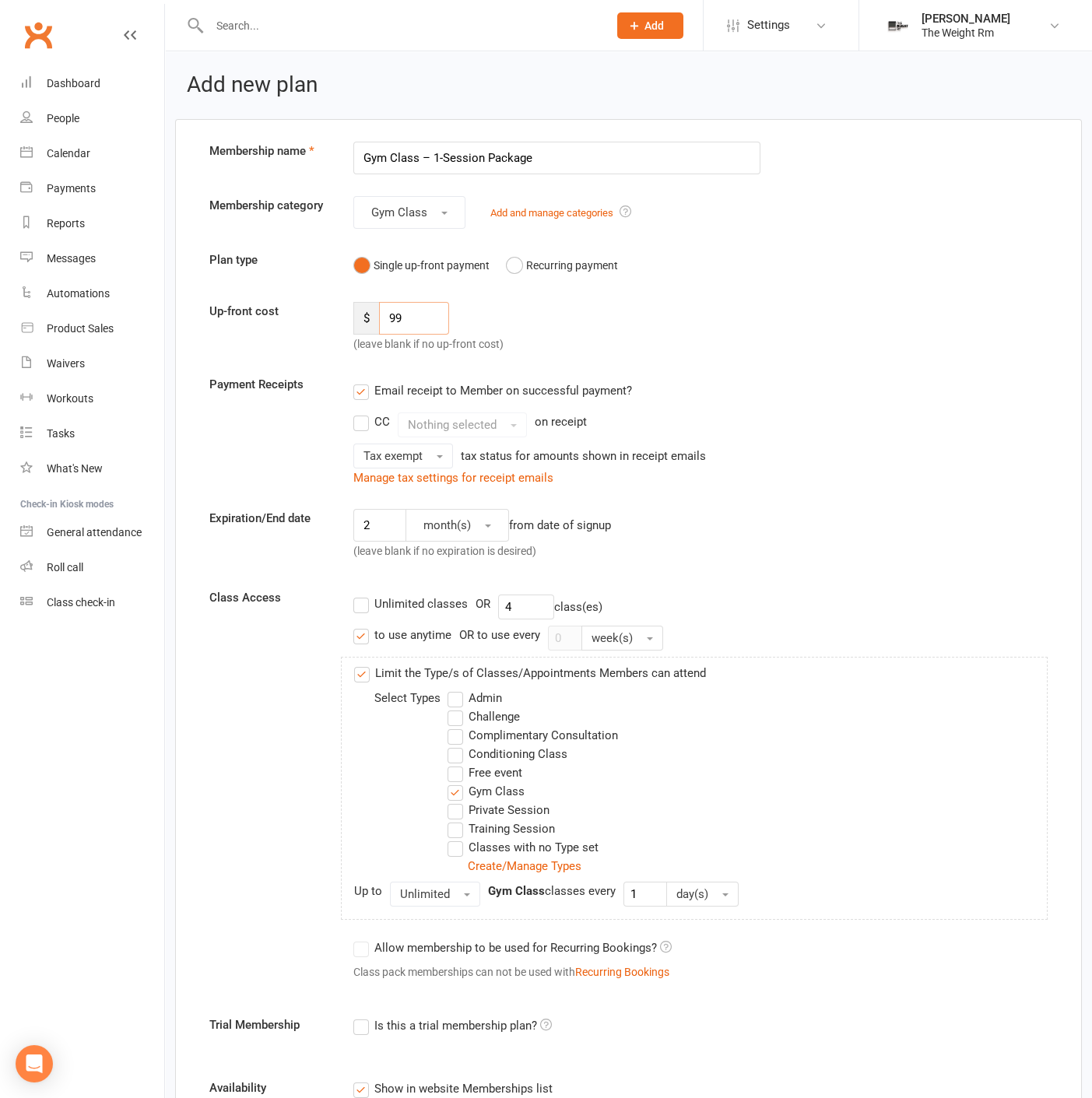
click at [426, 317] on input "99" at bounding box center [414, 318] width 70 height 32
click at [430, 318] on input "25" at bounding box center [414, 318] width 70 height 32
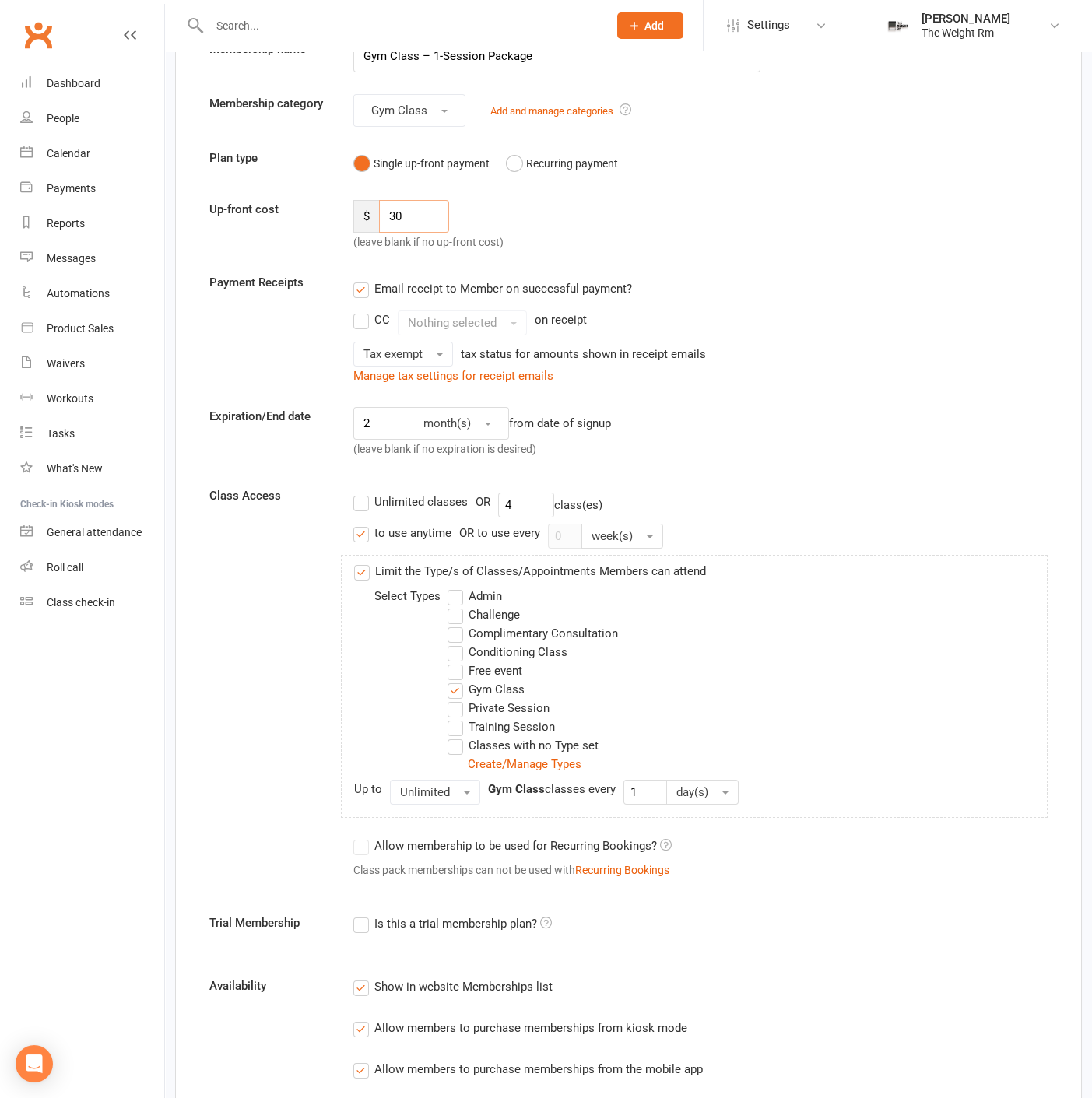
scroll to position [86, 0]
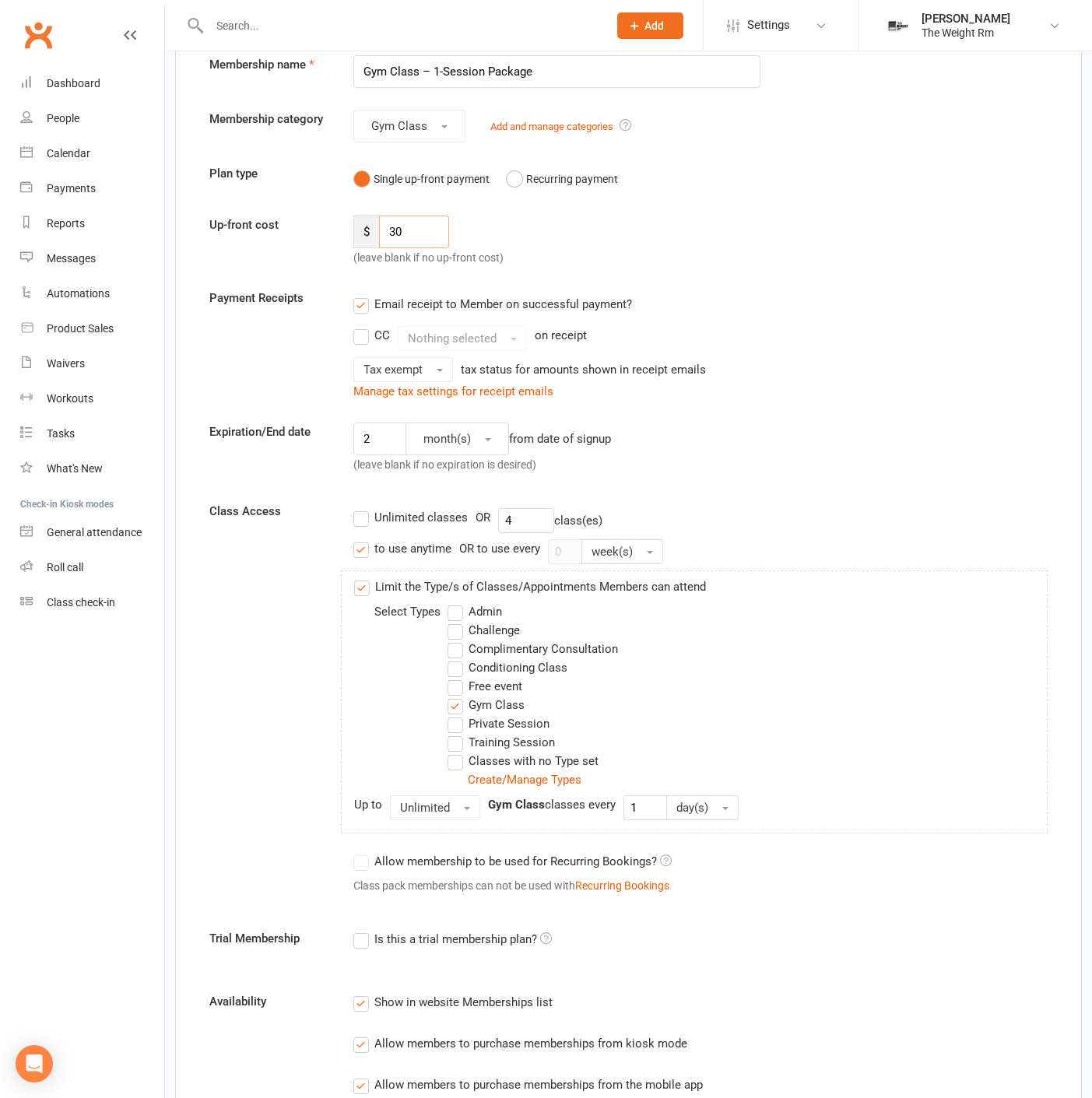
type input "30"
click at [532, 508] on input "4" at bounding box center [526, 520] width 56 height 25
click at [533, 508] on input "4" at bounding box center [526, 520] width 56 height 25
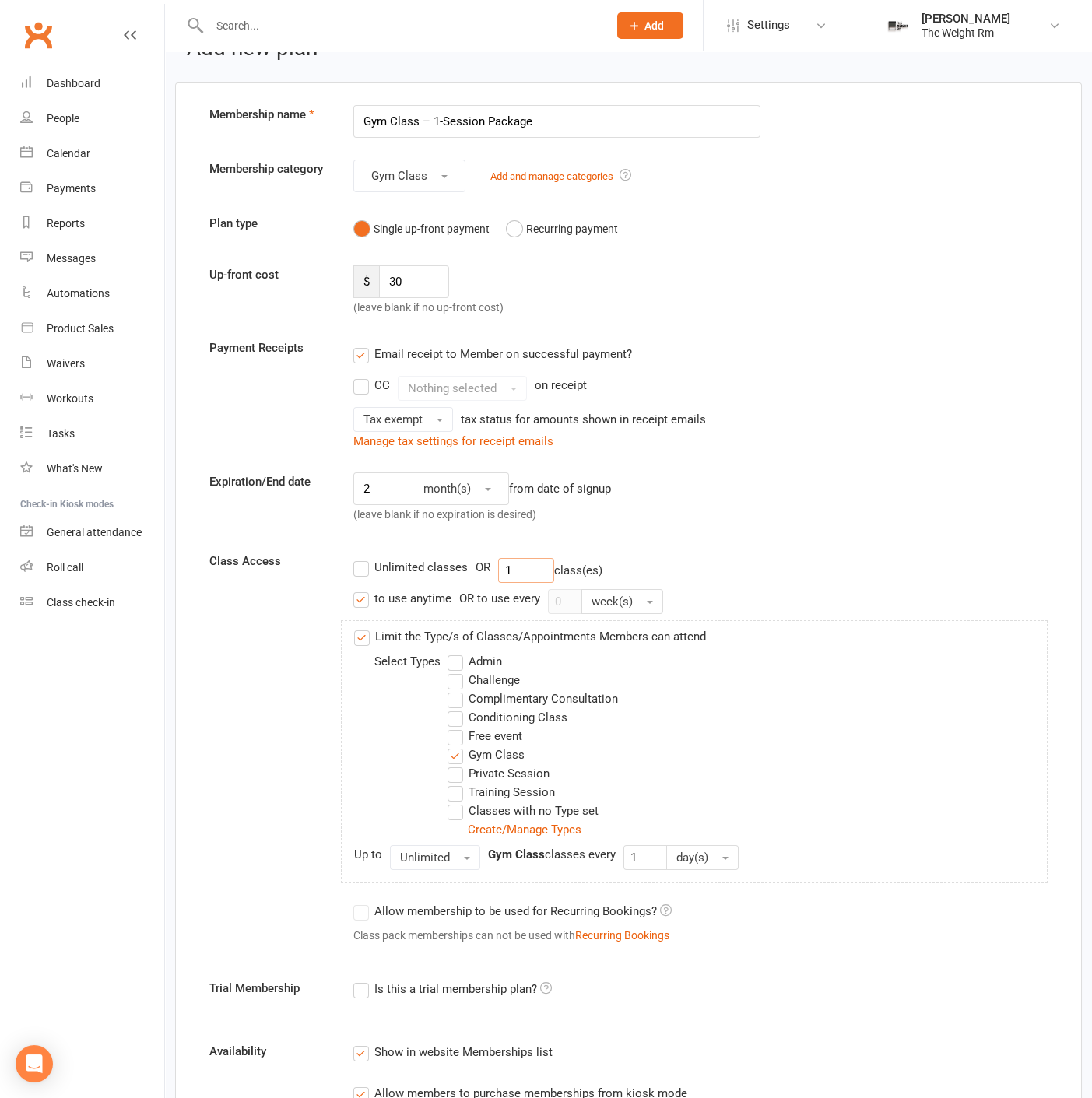
scroll to position [0, 0]
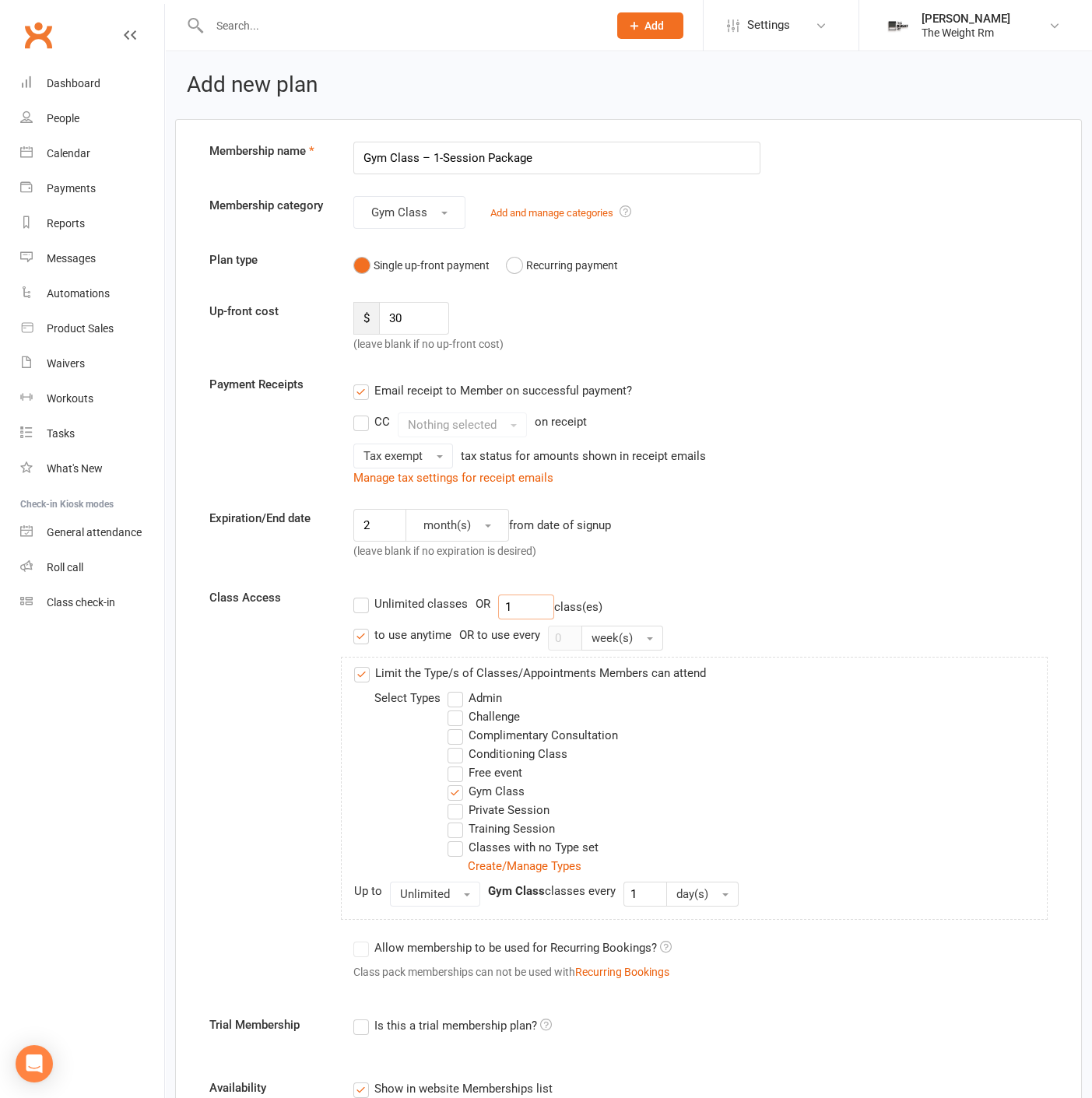
type input "1"
click at [429, 152] on input "Gym Class – 1-Session Package" at bounding box center [557, 158] width 408 height 32
click at [432, 154] on input "Gym Class – 1-Session Package" at bounding box center [557, 158] width 408 height 32
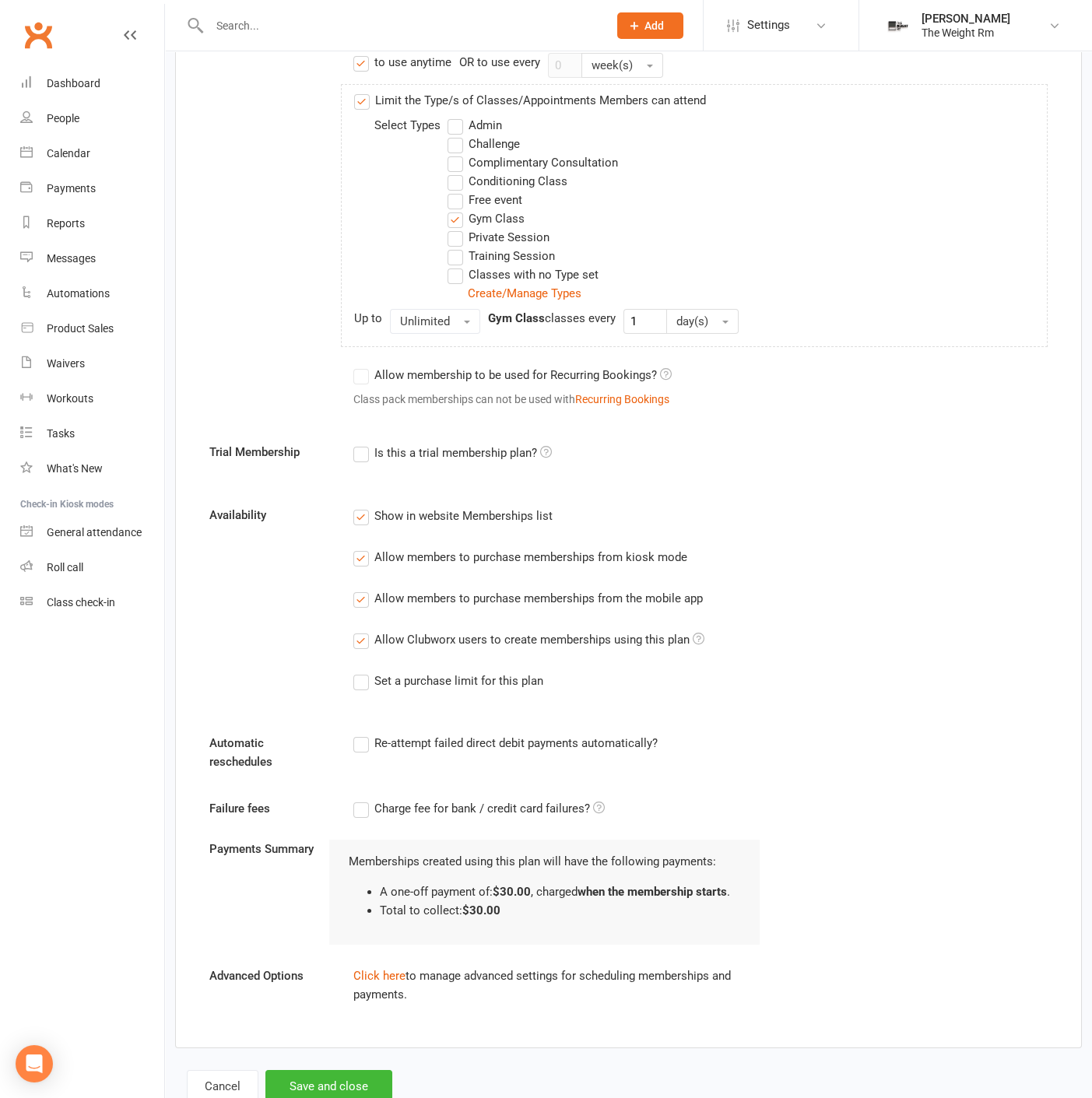
scroll to position [614, 0]
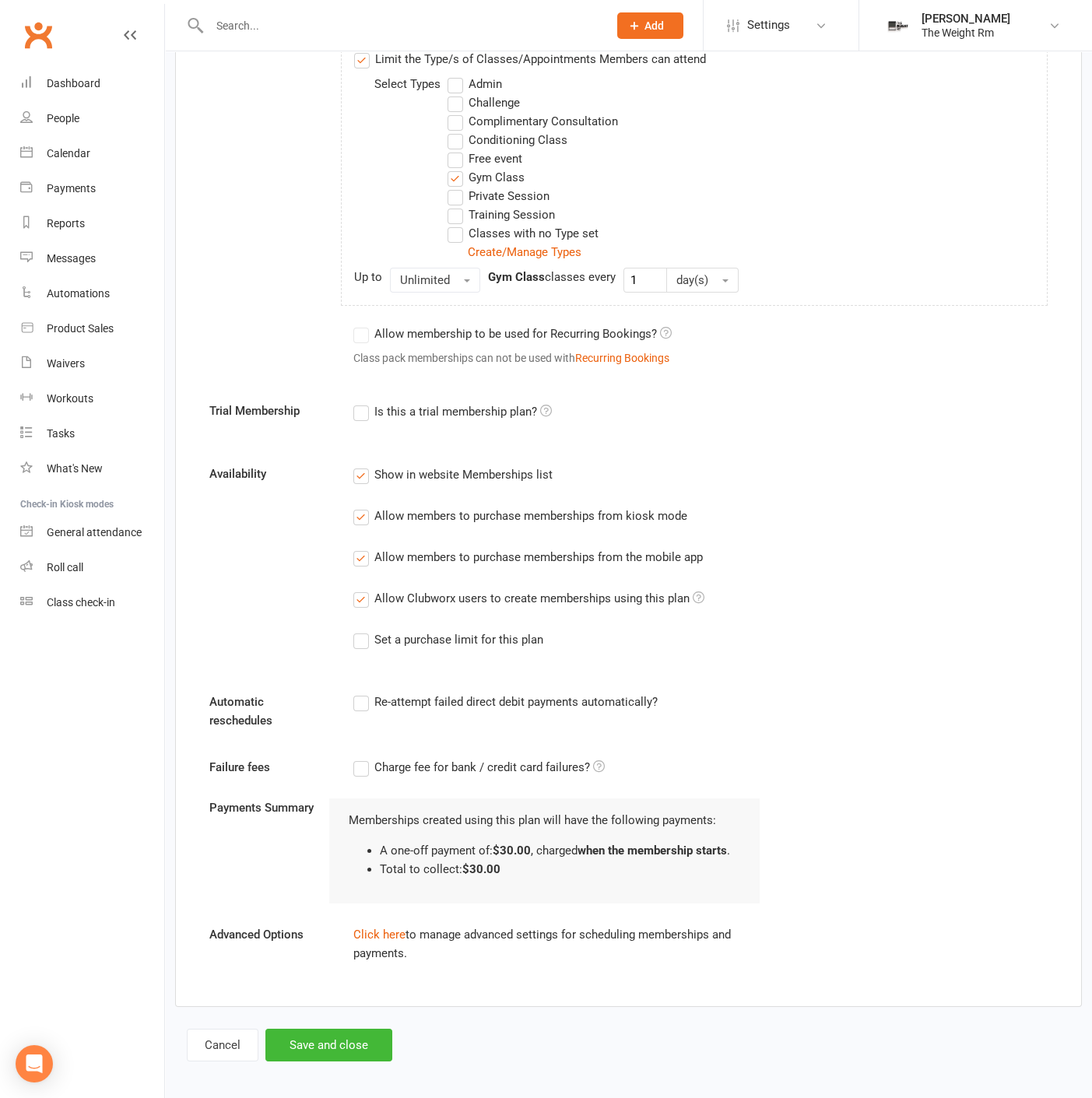
type input "Gym Class –1-Session Package"
click at [326, 1034] on button "Save and close" at bounding box center [328, 1045] width 127 height 32
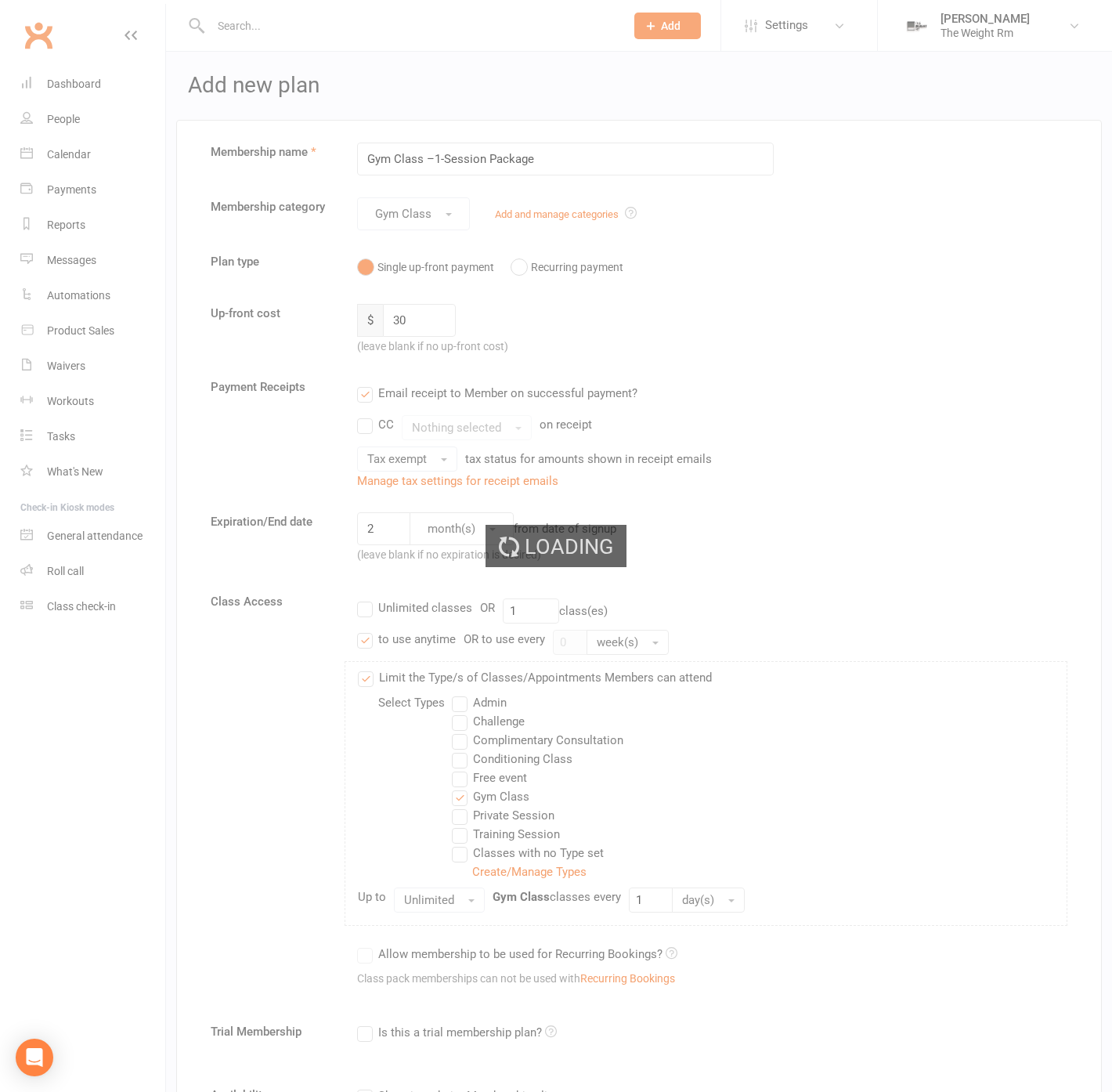
select select "25"
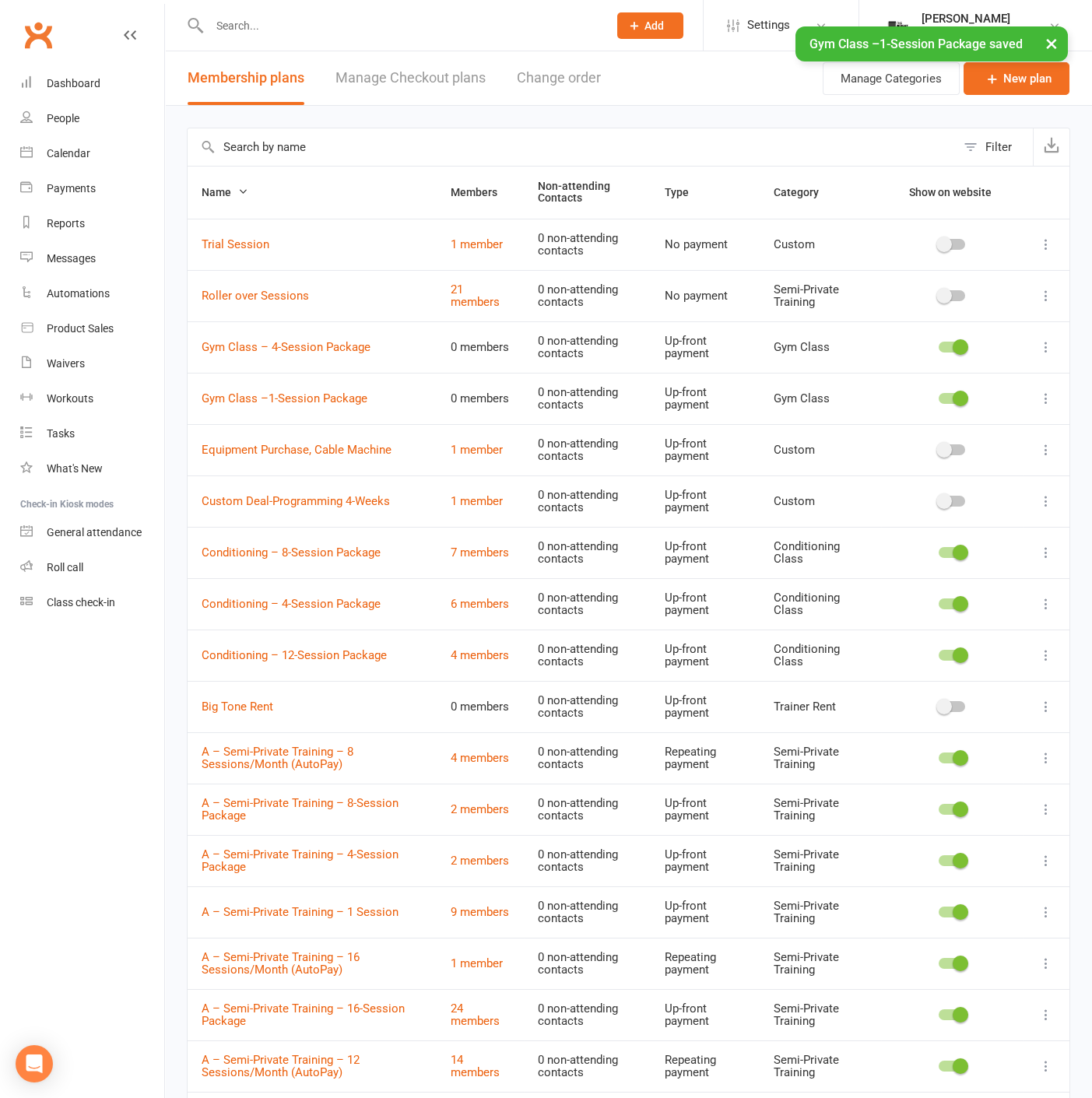
click at [1041, 44] on button "×" at bounding box center [1051, 42] width 28 height 33
click at [91, 139] on link "Calendar" at bounding box center [93, 154] width 144 height 35
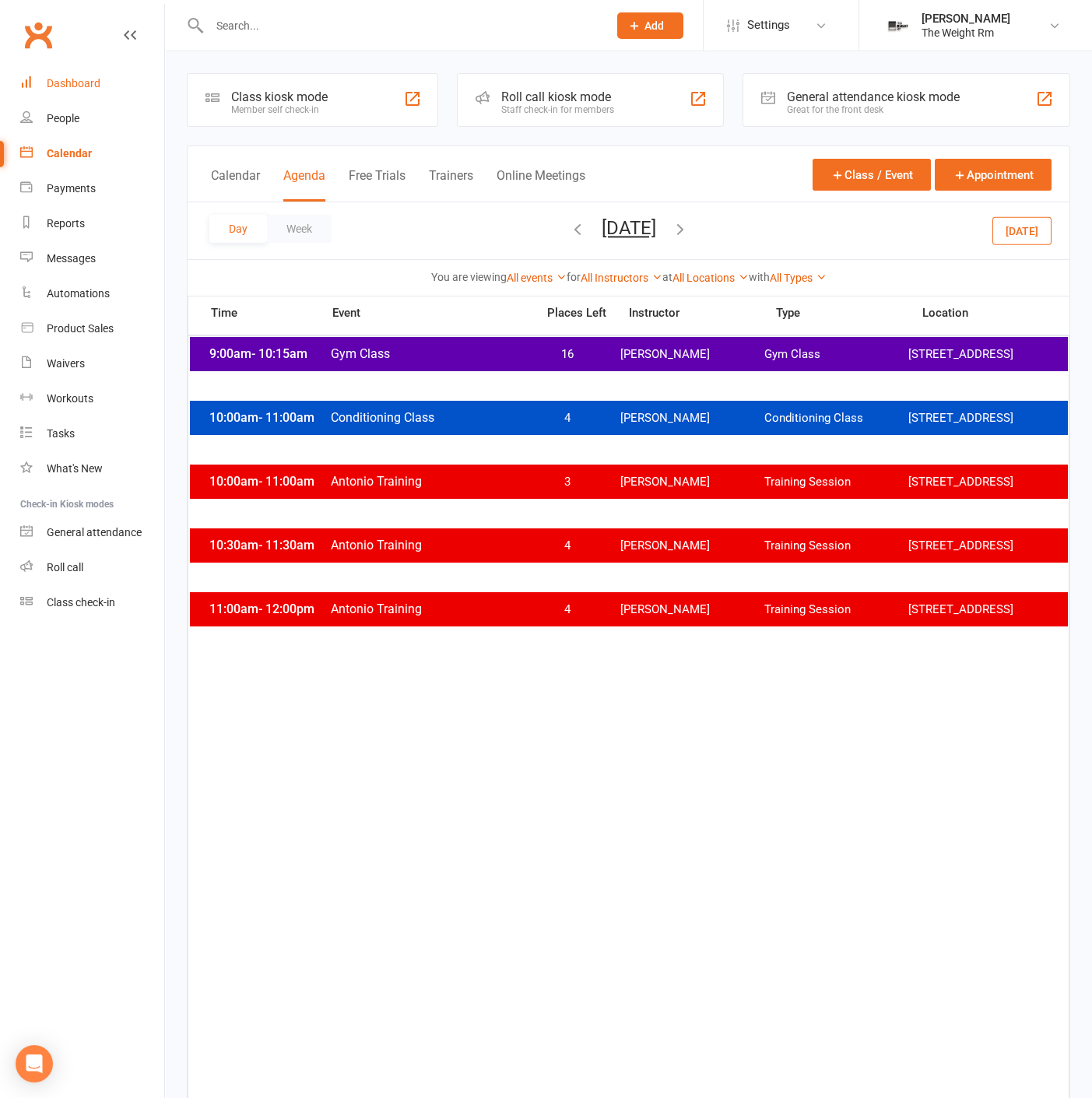
click at [95, 93] on link "Dashboard" at bounding box center [93, 84] width 144 height 35
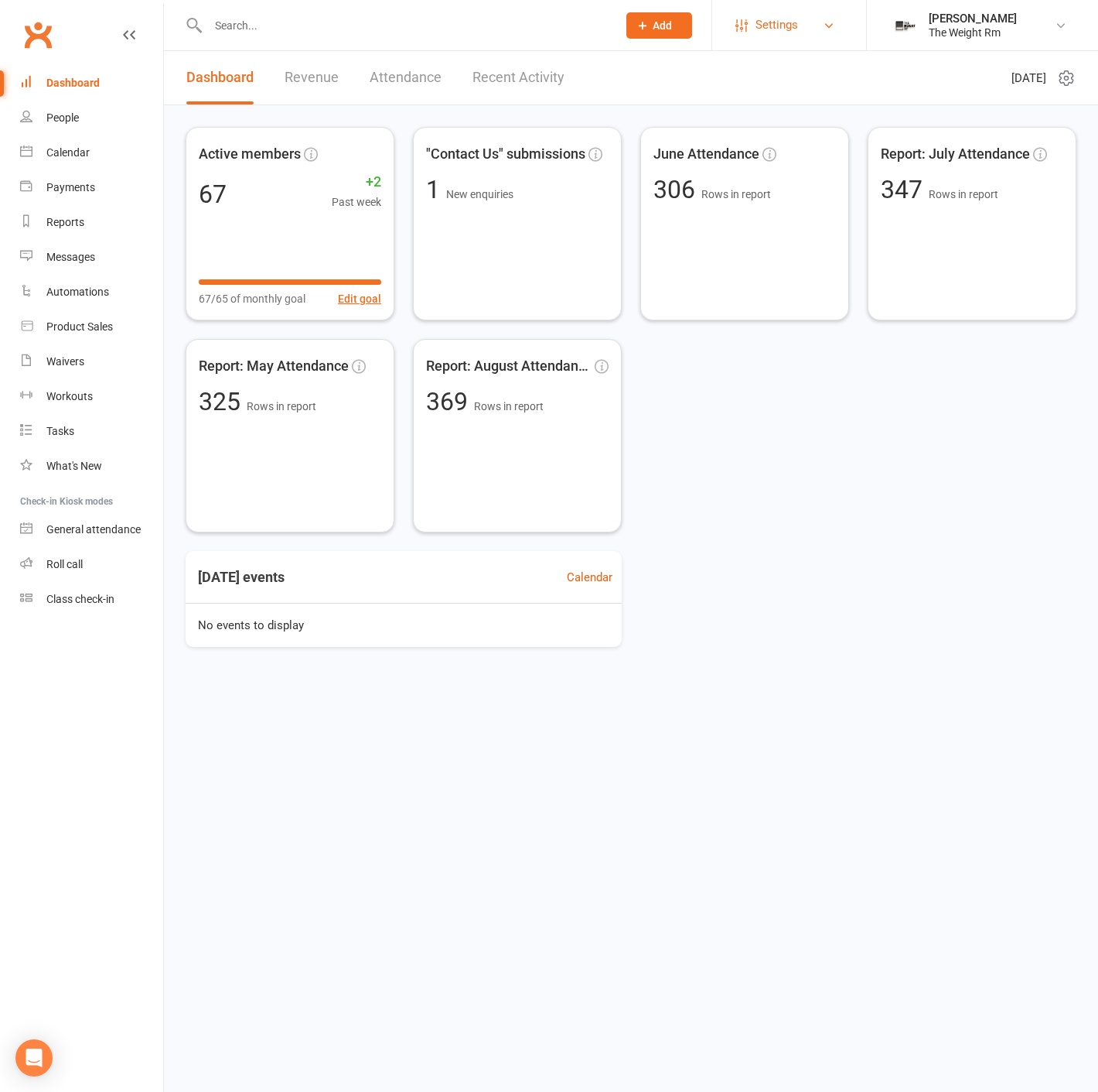
click at [808, 28] on link "Settings" at bounding box center [789, 25] width 107 height 35
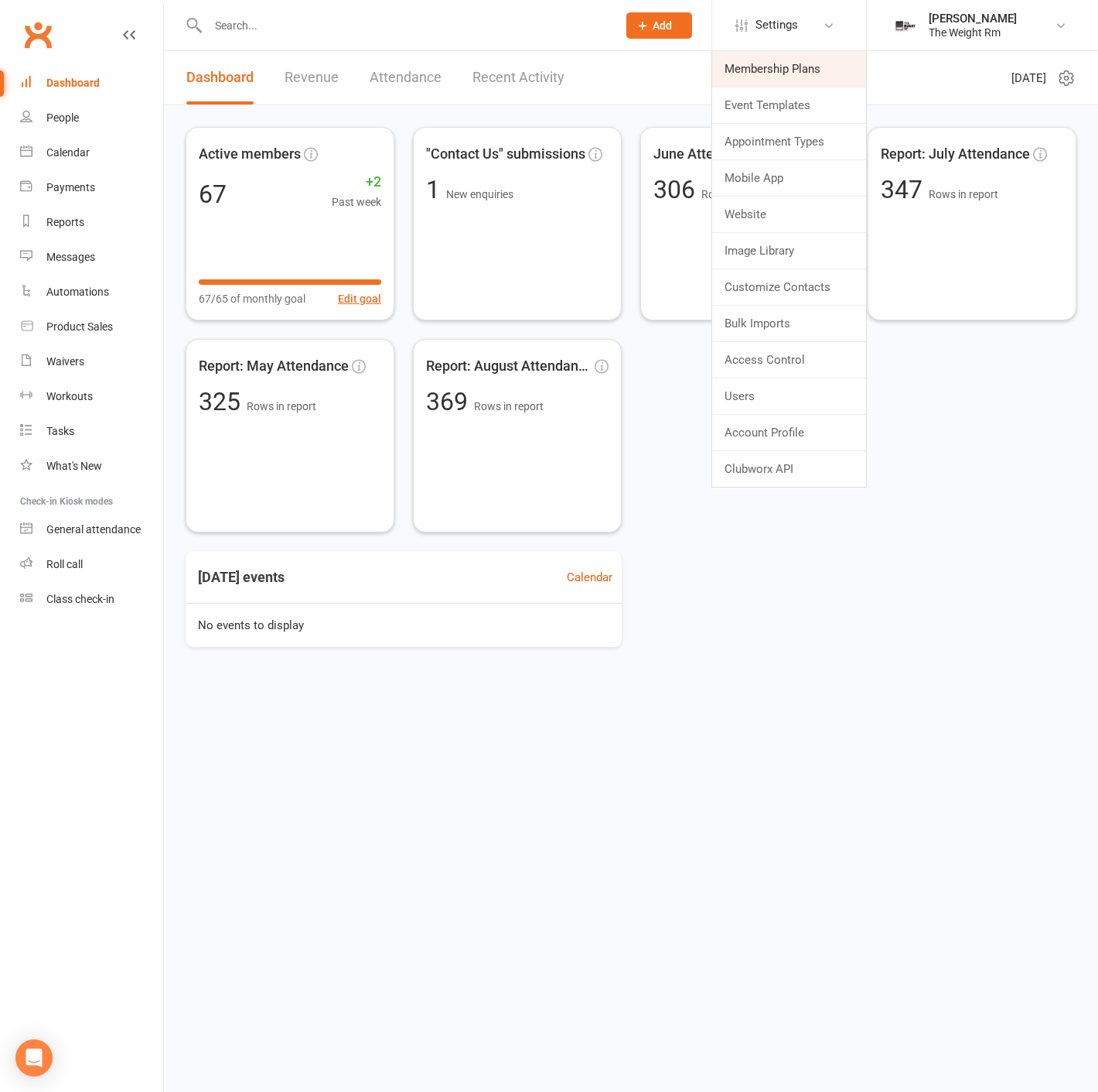
click at [772, 74] on link "Membership Plans" at bounding box center [789, 69] width 154 height 36
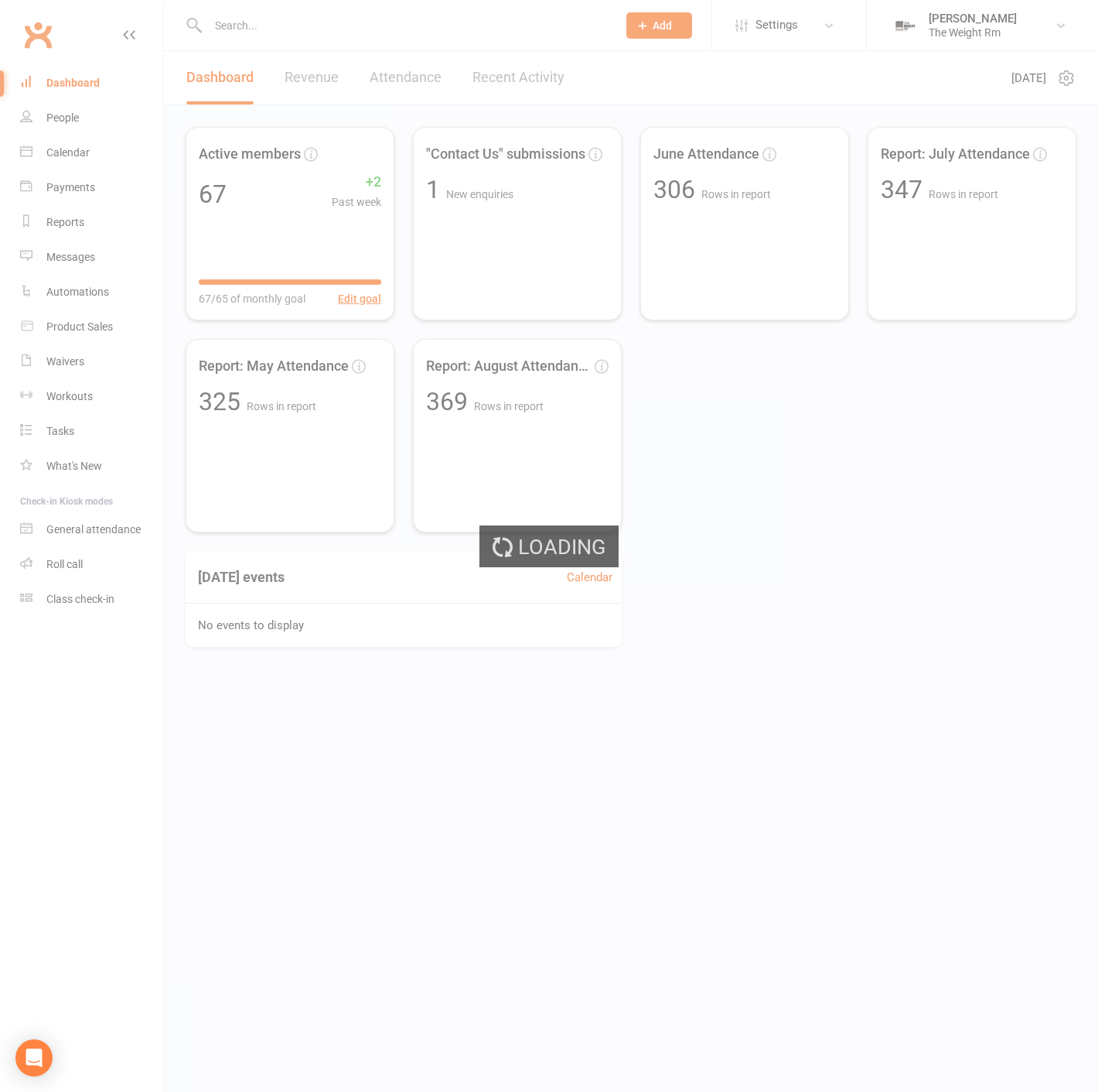
select select "25"
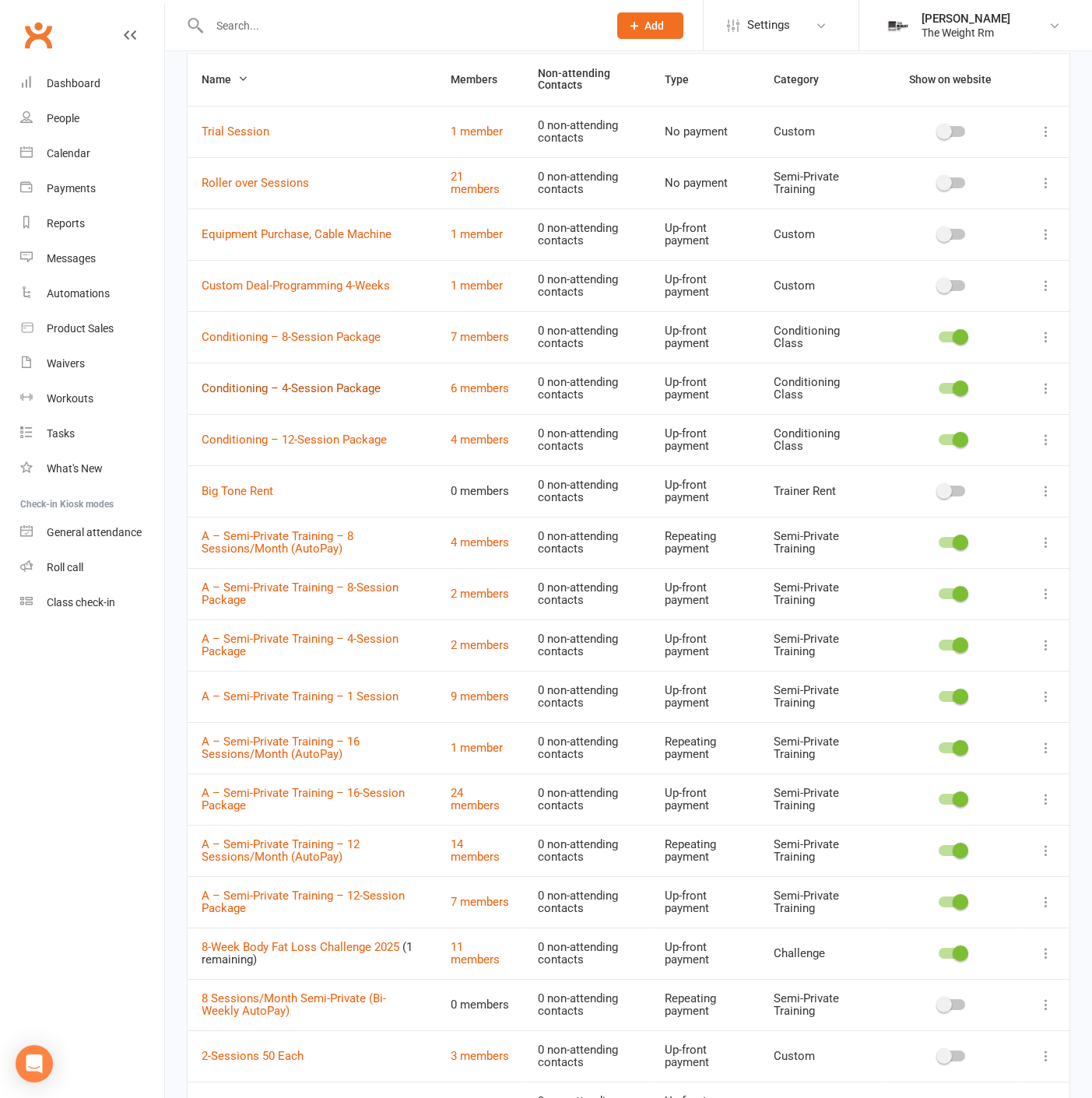
scroll to position [86, 0]
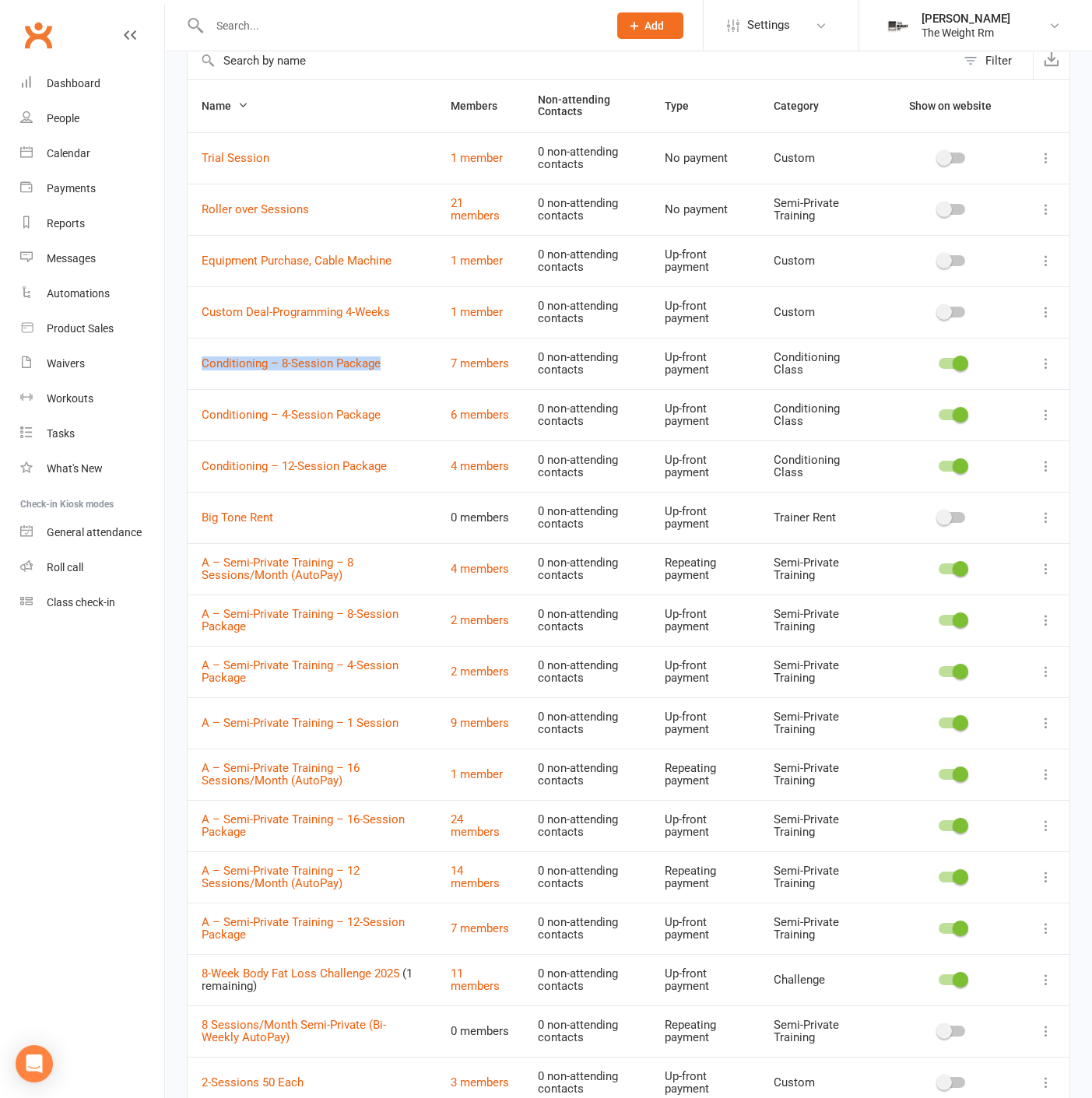
drag, startPoint x: 342, startPoint y: 367, endPoint x: 193, endPoint y: 367, distance: 149.0
click at [193, 367] on td "Conditioning – 8-Session Package" at bounding box center [312, 363] width 249 height 51
copy link "Conditioning – 8-Session Package"
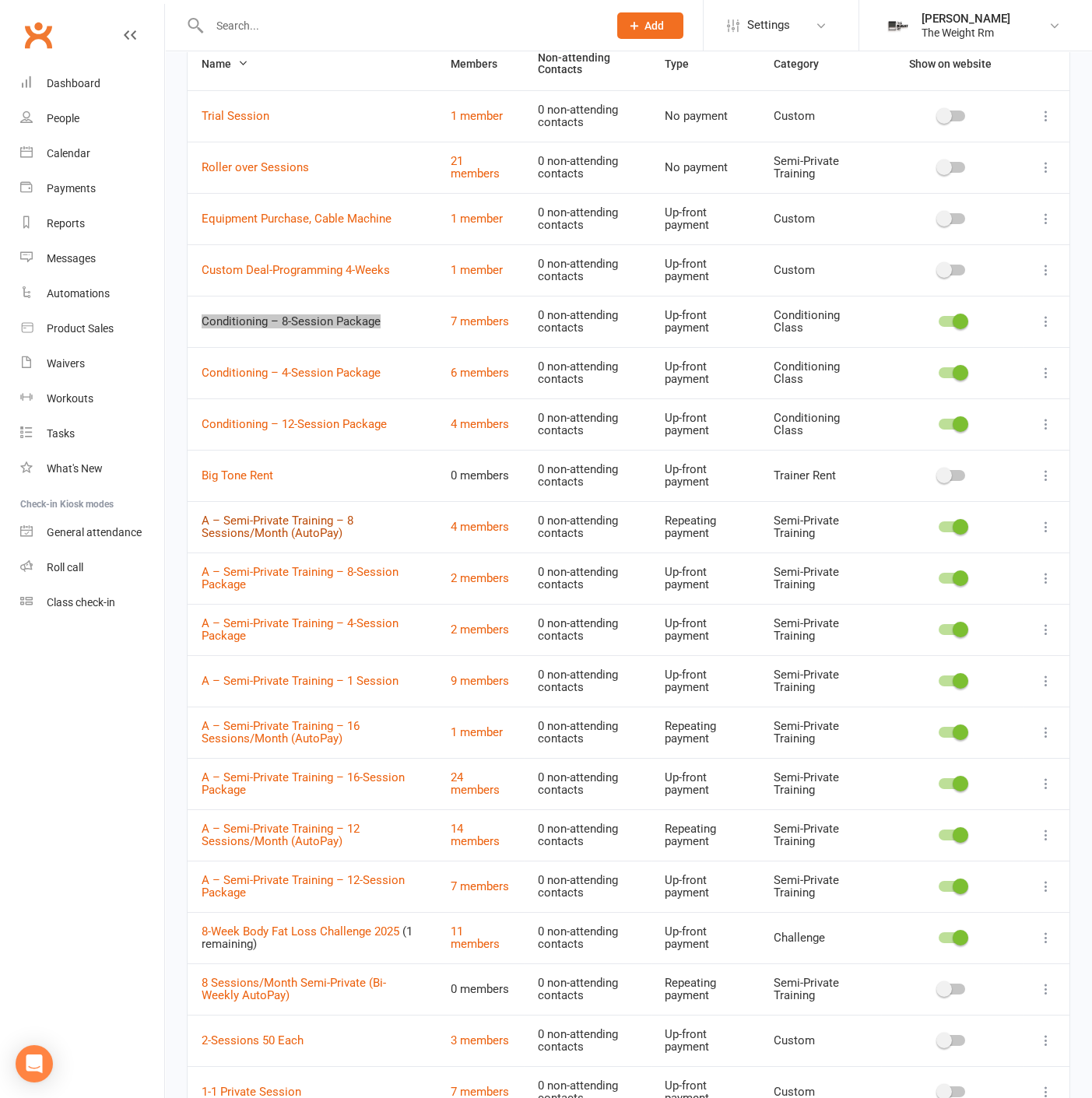
scroll to position [89, 0]
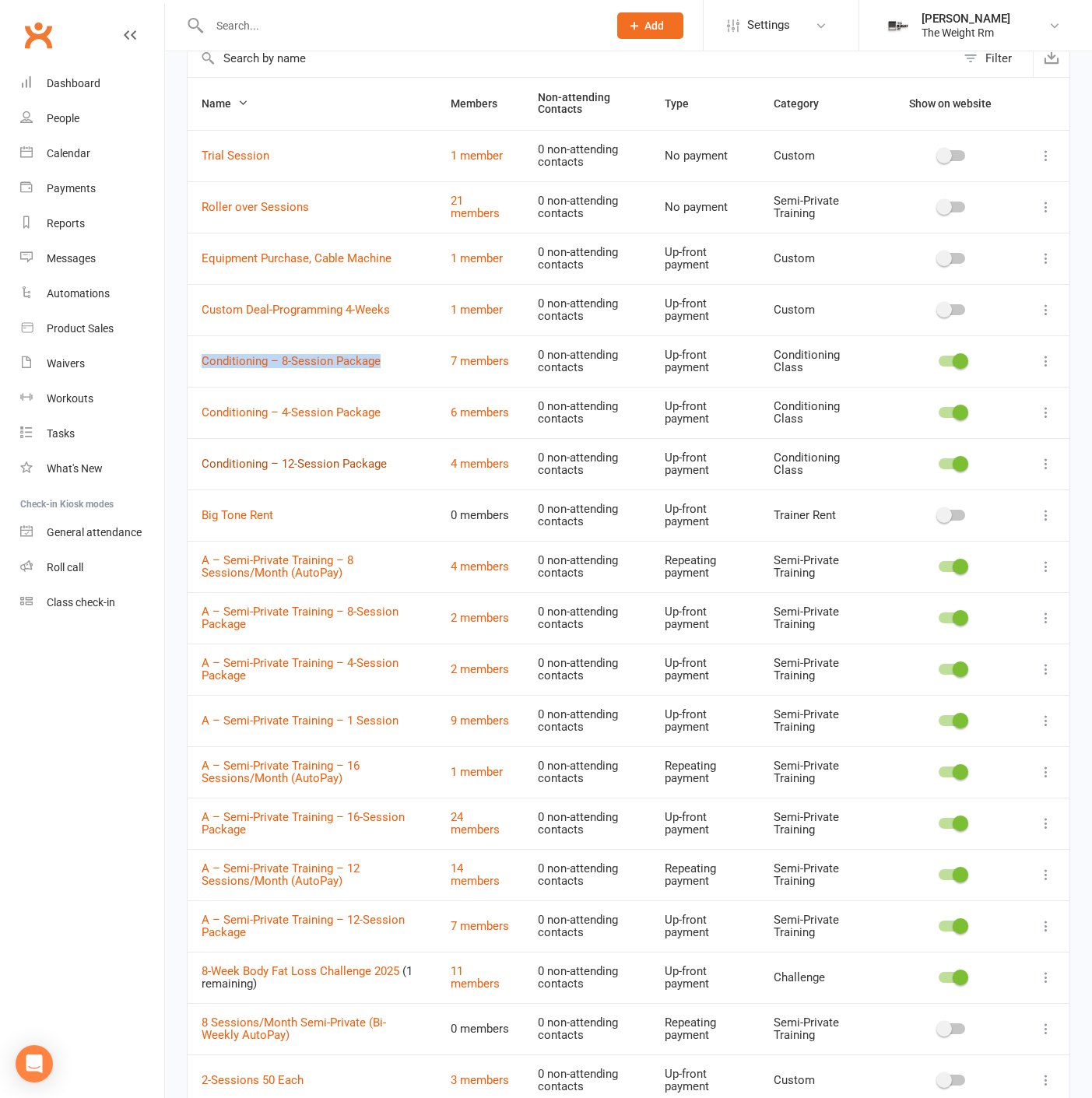
click at [305, 456] on link "Conditioning – 12-Session Package" at bounding box center [294, 464] width 185 height 14
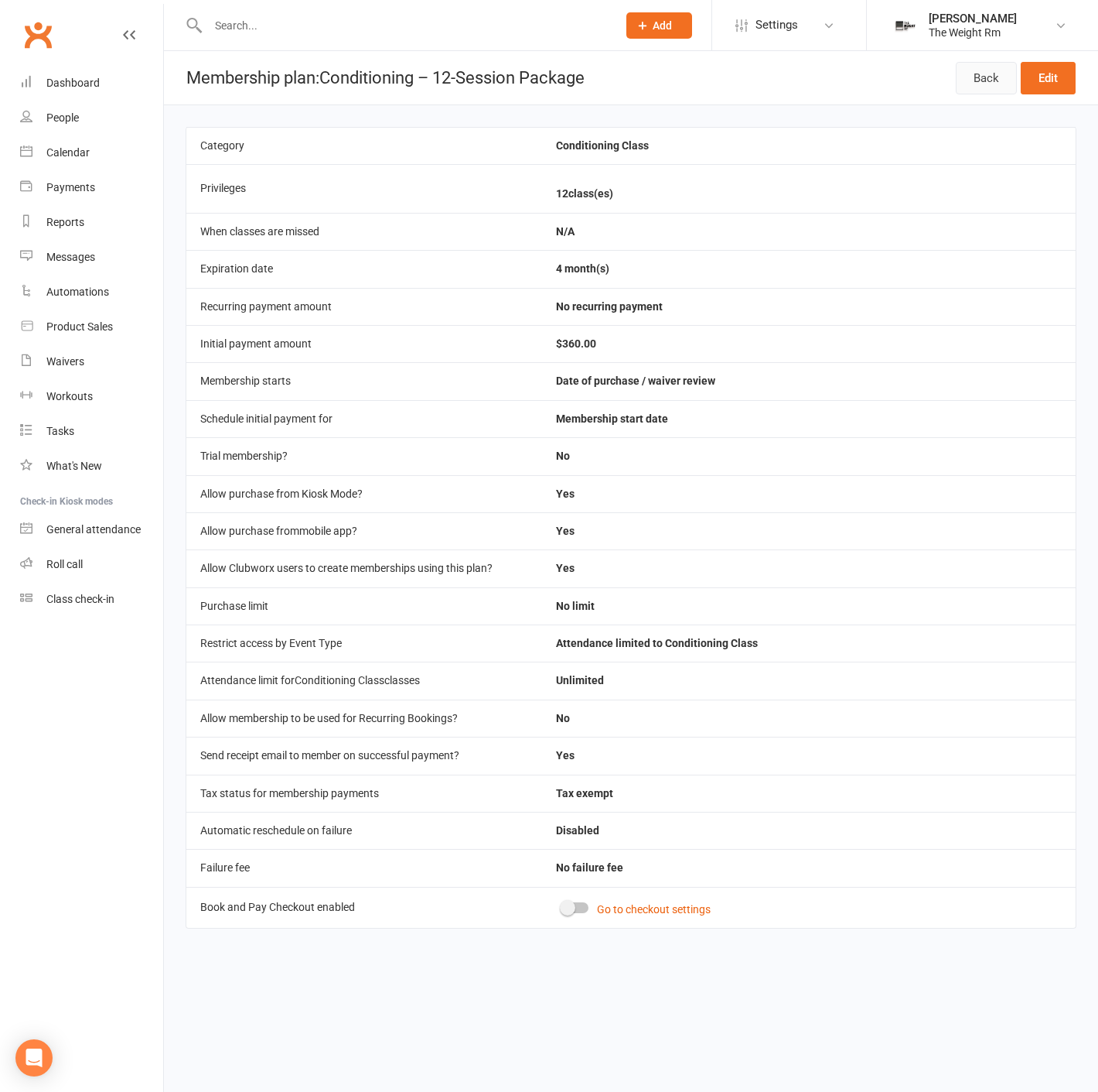
click at [970, 73] on link "Back" at bounding box center [986, 78] width 61 height 32
select select "25"
